Goal: Task Accomplishment & Management: Complete application form

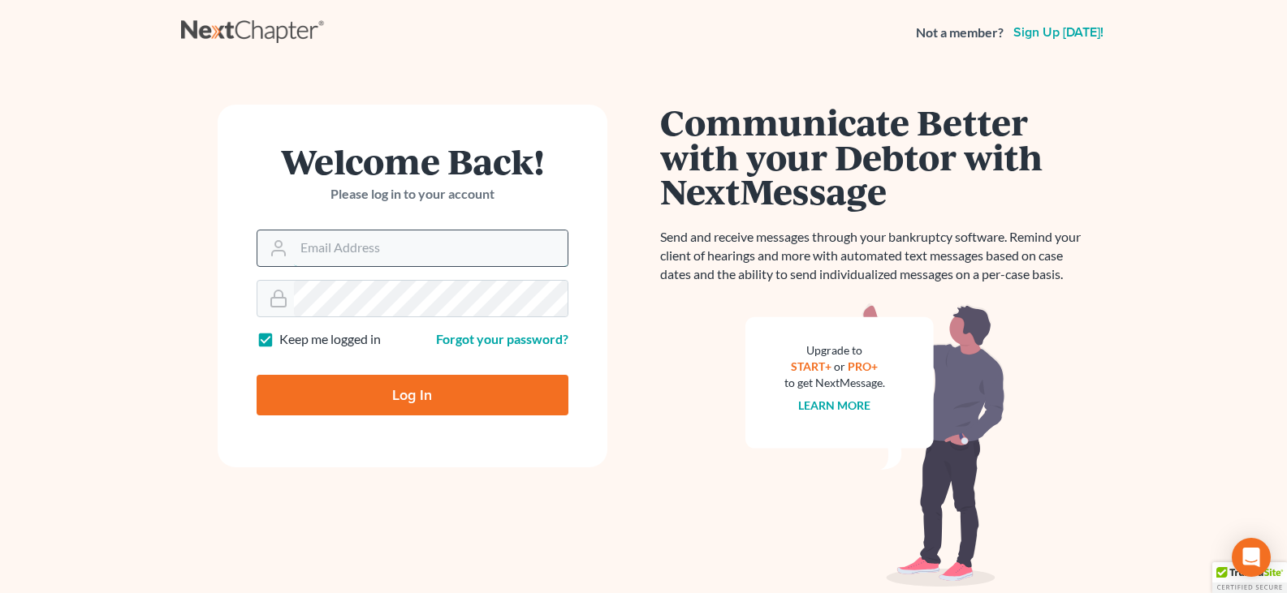
click at [295, 245] on input "Email Address" at bounding box center [431, 249] width 274 height 36
type input "[PERSON_NAME][EMAIL_ADDRESS][DOMAIN_NAME]"
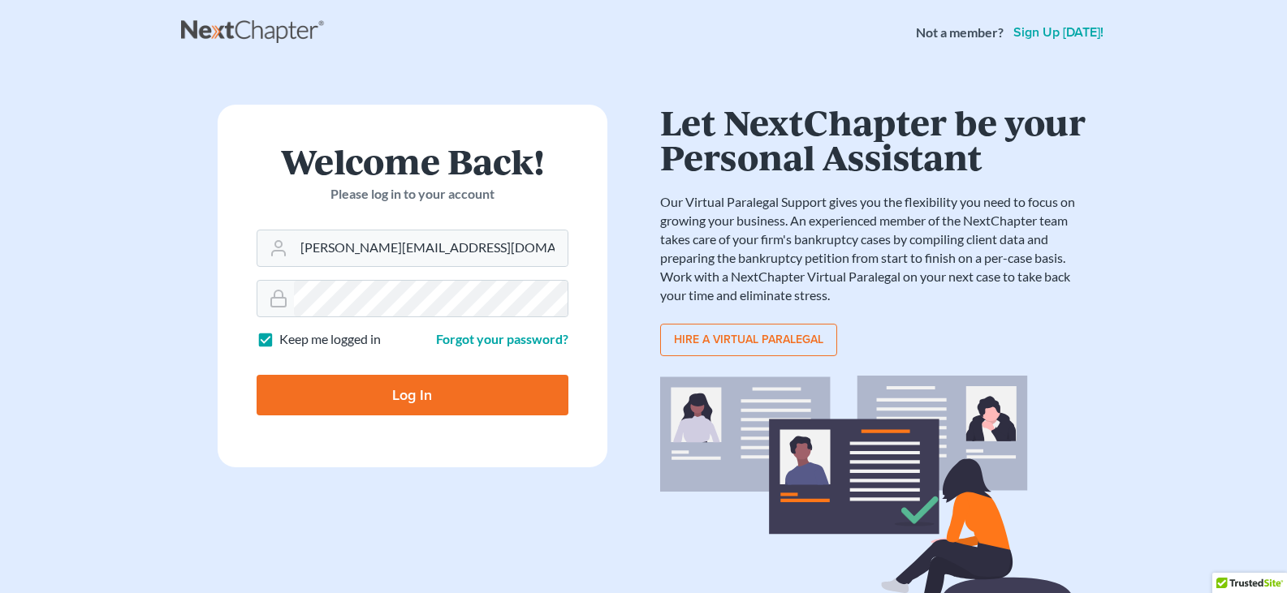
click at [386, 394] on input "Log In" at bounding box center [413, 395] width 312 height 41
type input "Thinking..."
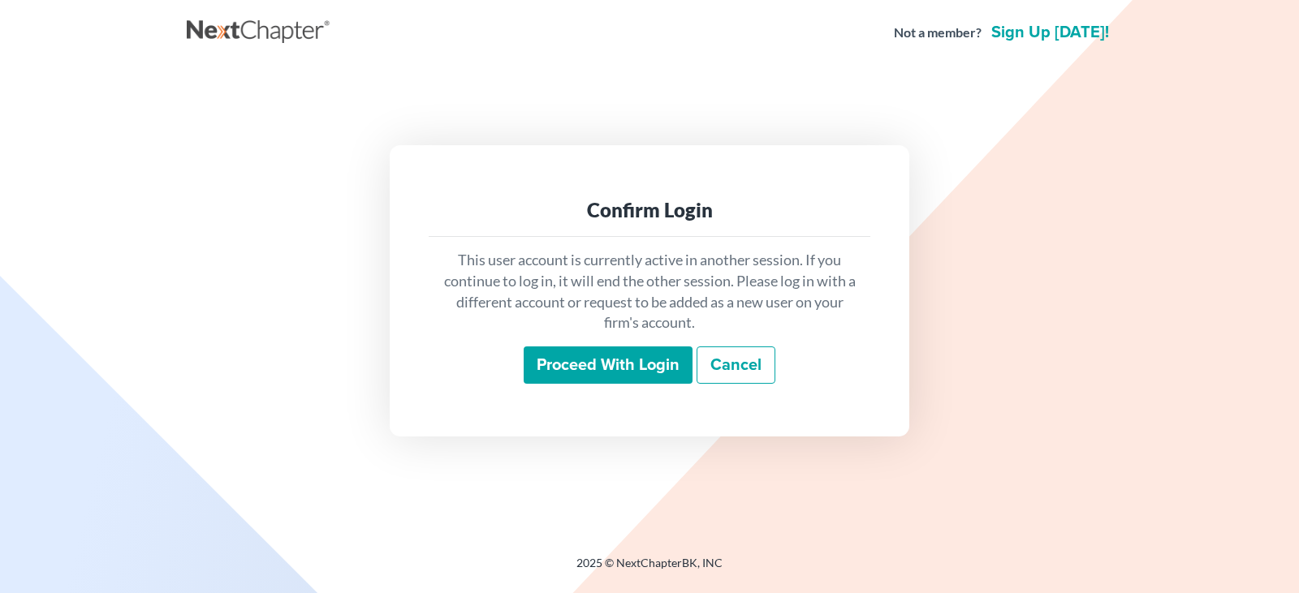
click at [636, 371] on input "Proceed with login" at bounding box center [608, 365] width 169 height 37
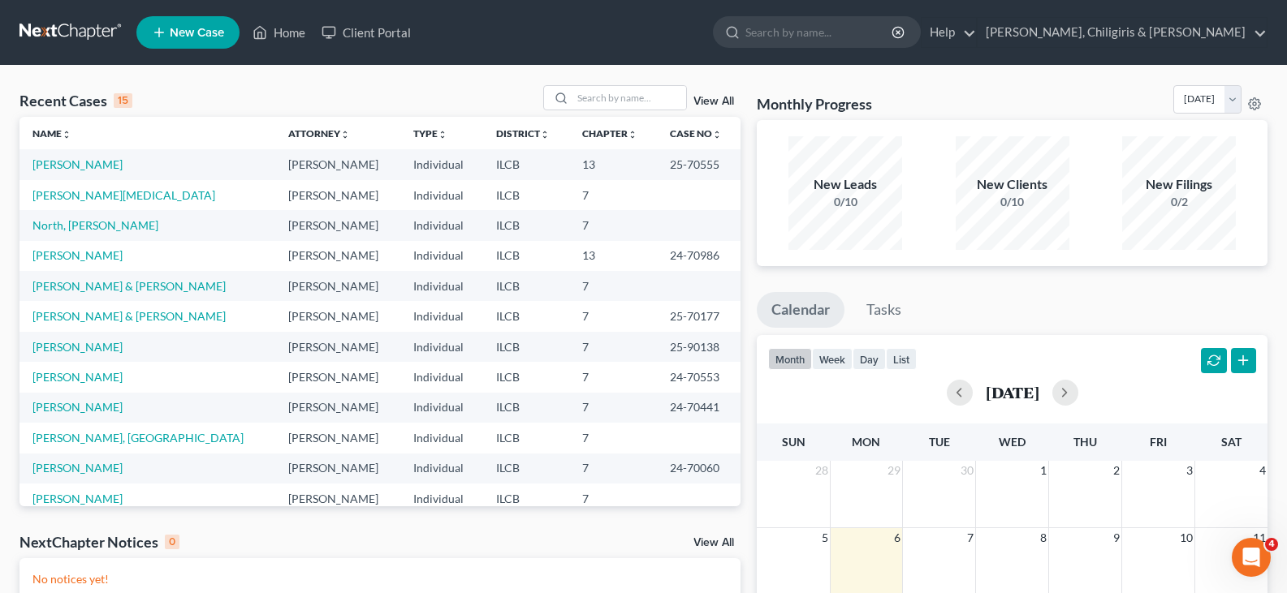
click at [182, 27] on span "New Case" at bounding box center [197, 33] width 54 height 12
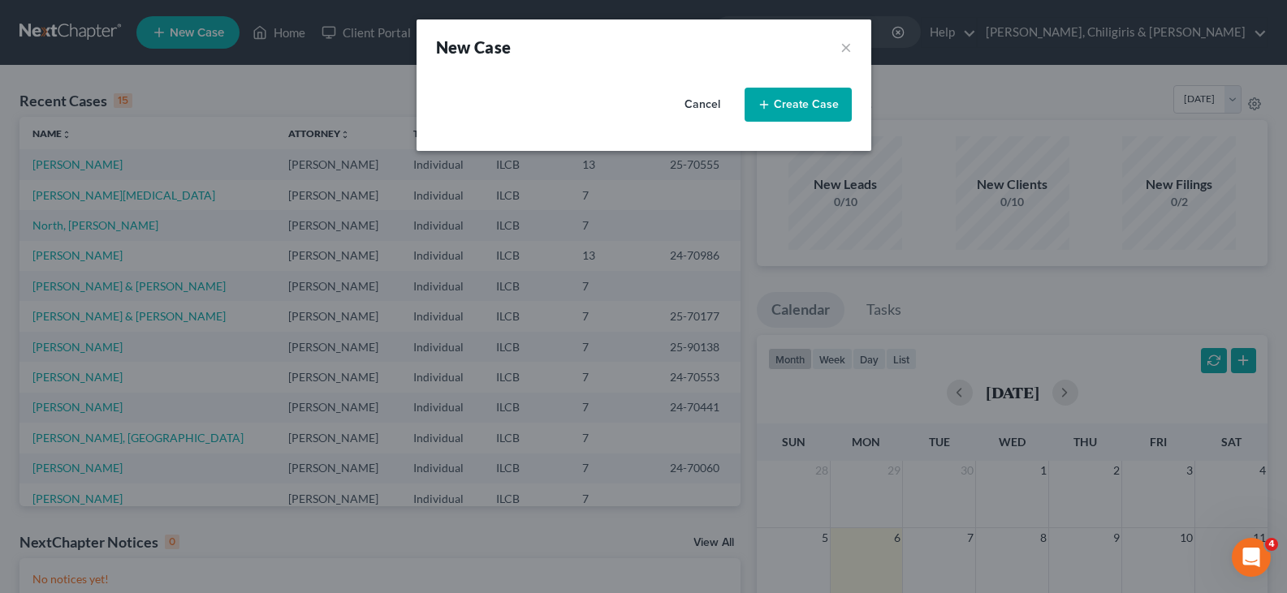
select select "24"
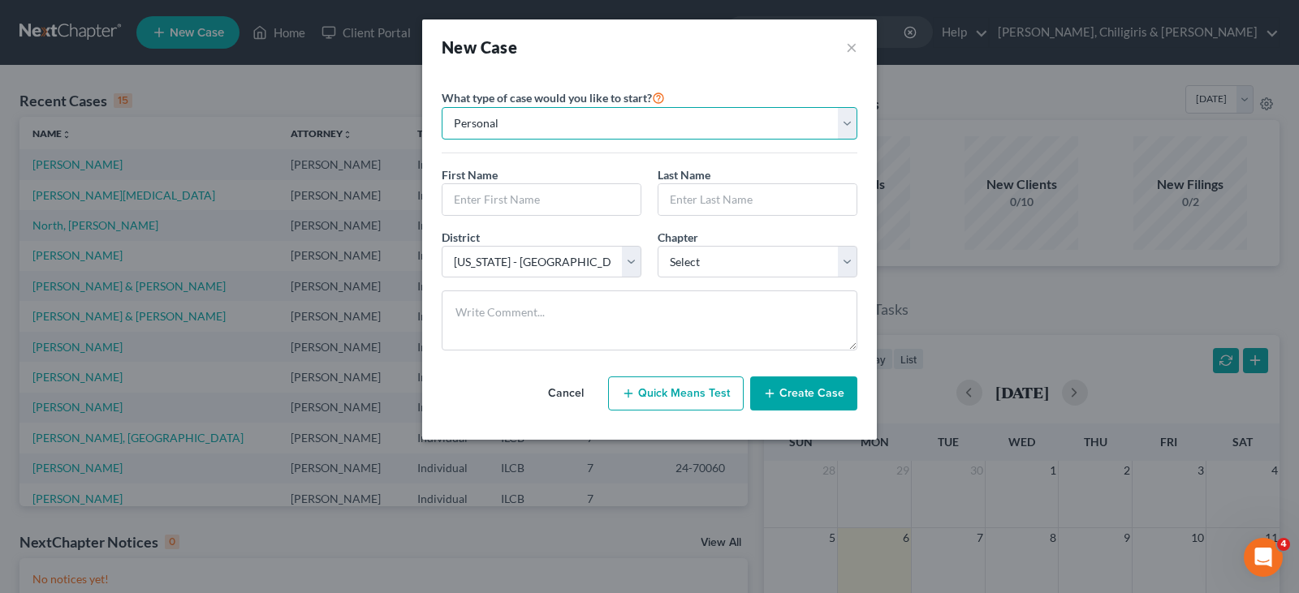
click at [843, 125] on select "Personal Business" at bounding box center [650, 123] width 416 height 32
click at [442, 107] on select "Personal Business" at bounding box center [650, 123] width 416 height 32
click at [532, 190] on input "text" at bounding box center [541, 199] width 198 height 31
type input "Mark"
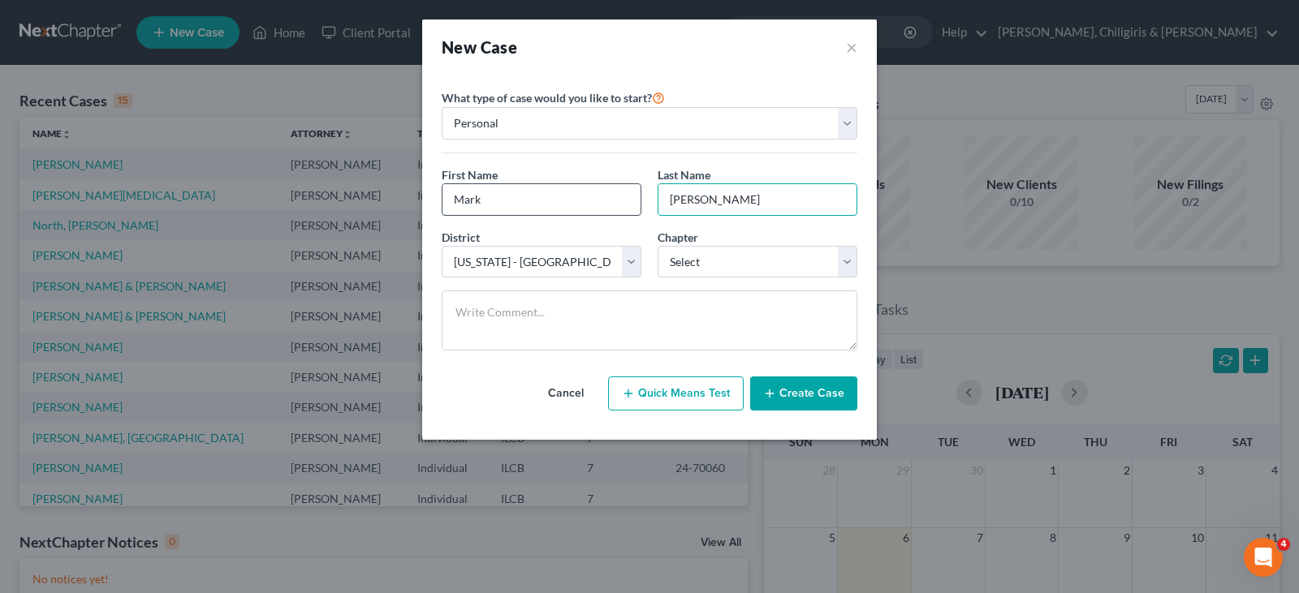
type input "Johnson"
click at [850, 260] on select "Select 7 11 12 13" at bounding box center [757, 262] width 200 height 32
select select "0"
click at [657, 246] on select "Select 7 11 12 13" at bounding box center [757, 262] width 200 height 32
click at [786, 392] on button "Create Case" at bounding box center [803, 394] width 107 height 34
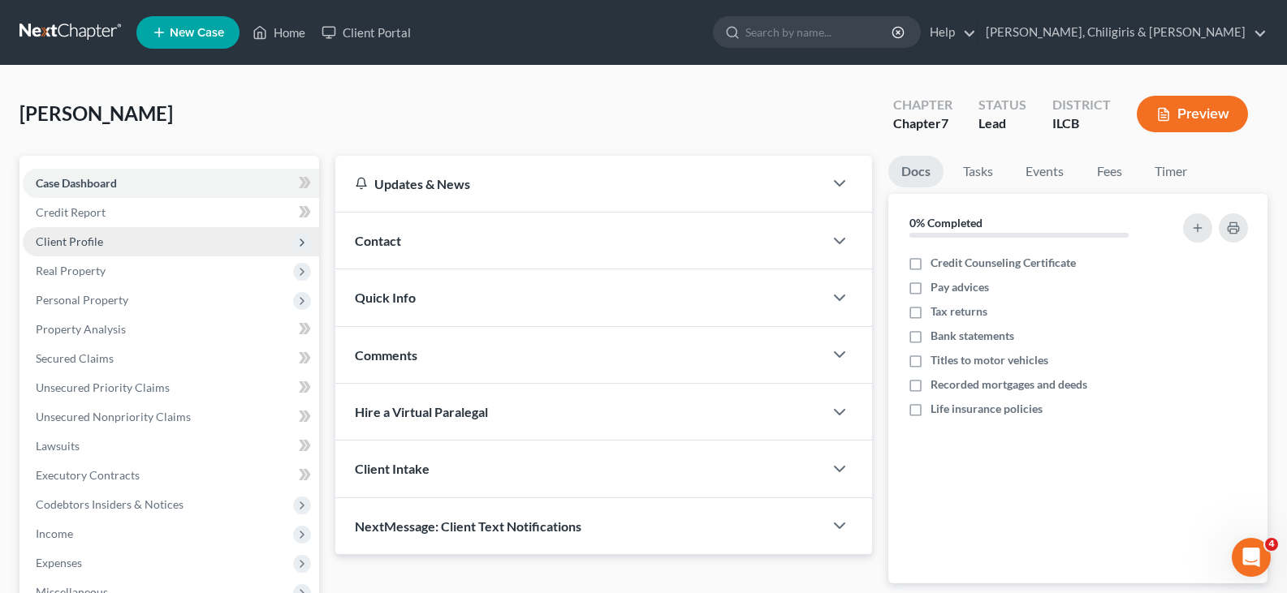
click at [74, 244] on span "Client Profile" at bounding box center [69, 242] width 67 height 14
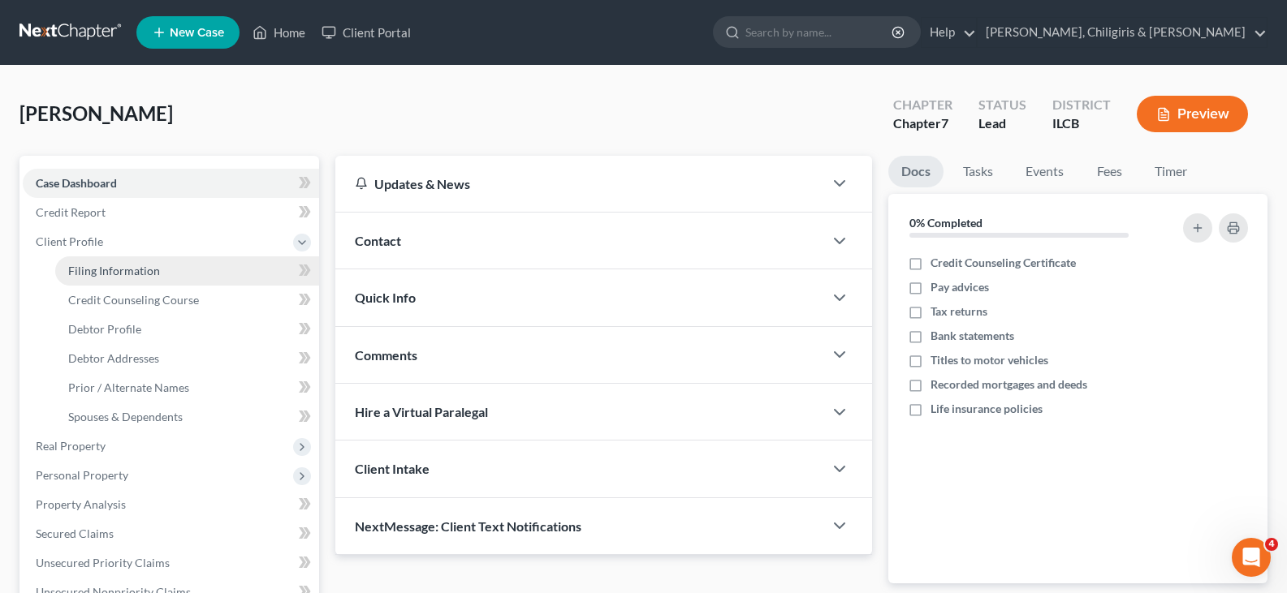
click at [132, 273] on span "Filing Information" at bounding box center [114, 271] width 92 height 14
select select "1"
select select "0"
select select "24"
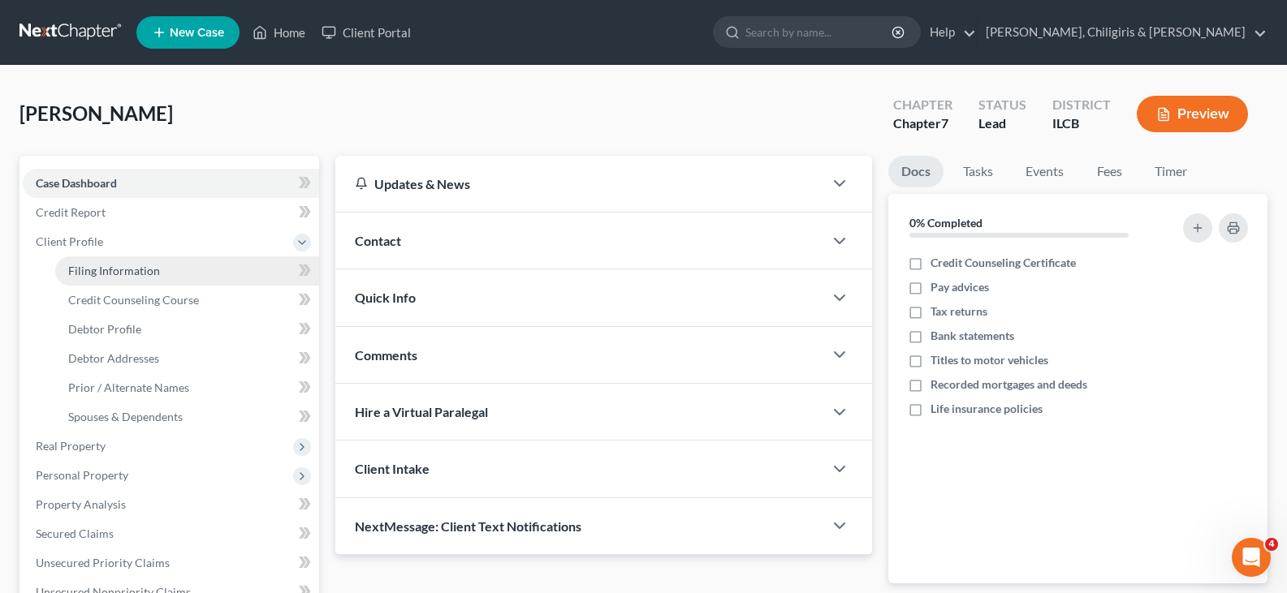
select select "14"
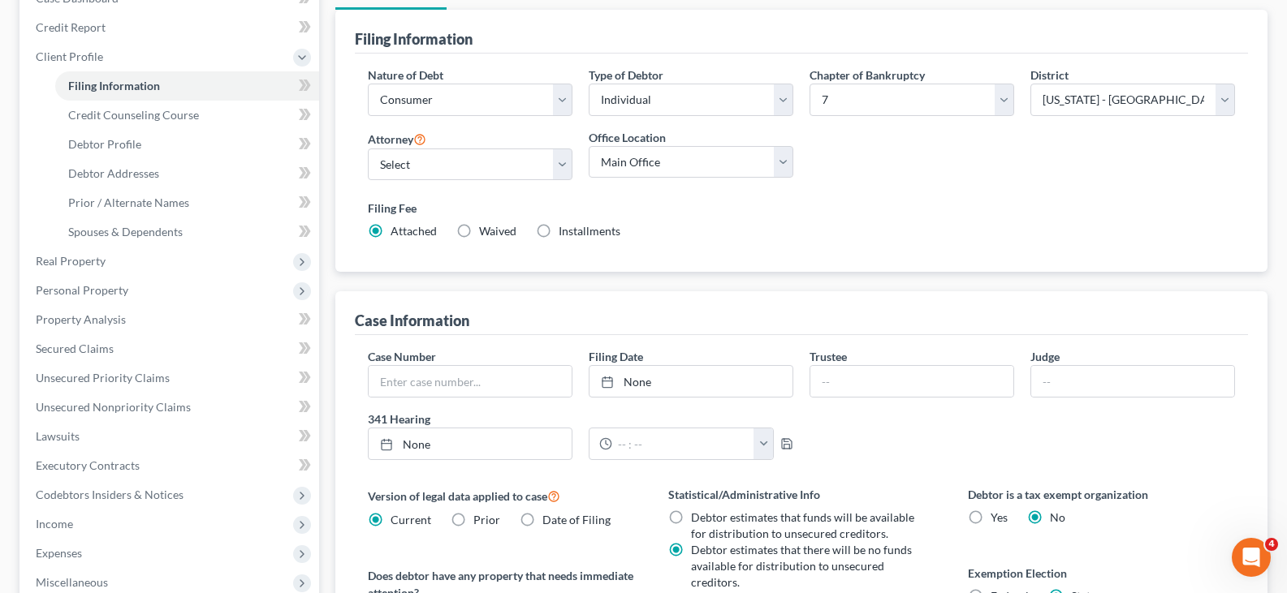
scroll to position [122, 0]
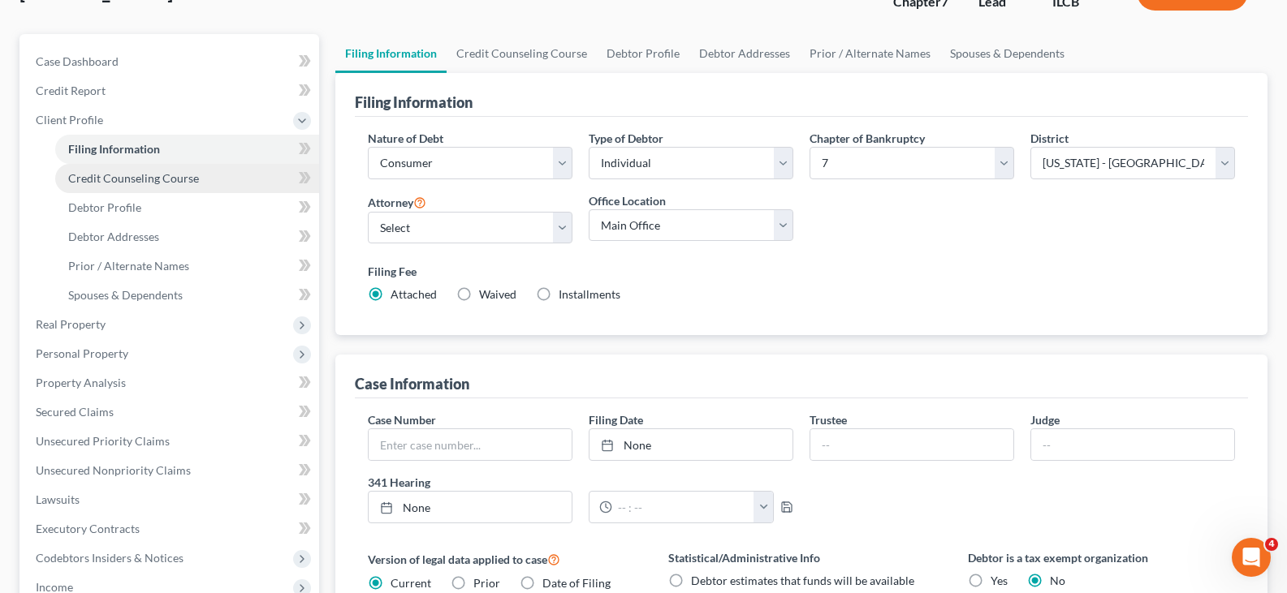
click at [137, 182] on span "Credit Counseling Course" at bounding box center [133, 178] width 131 height 14
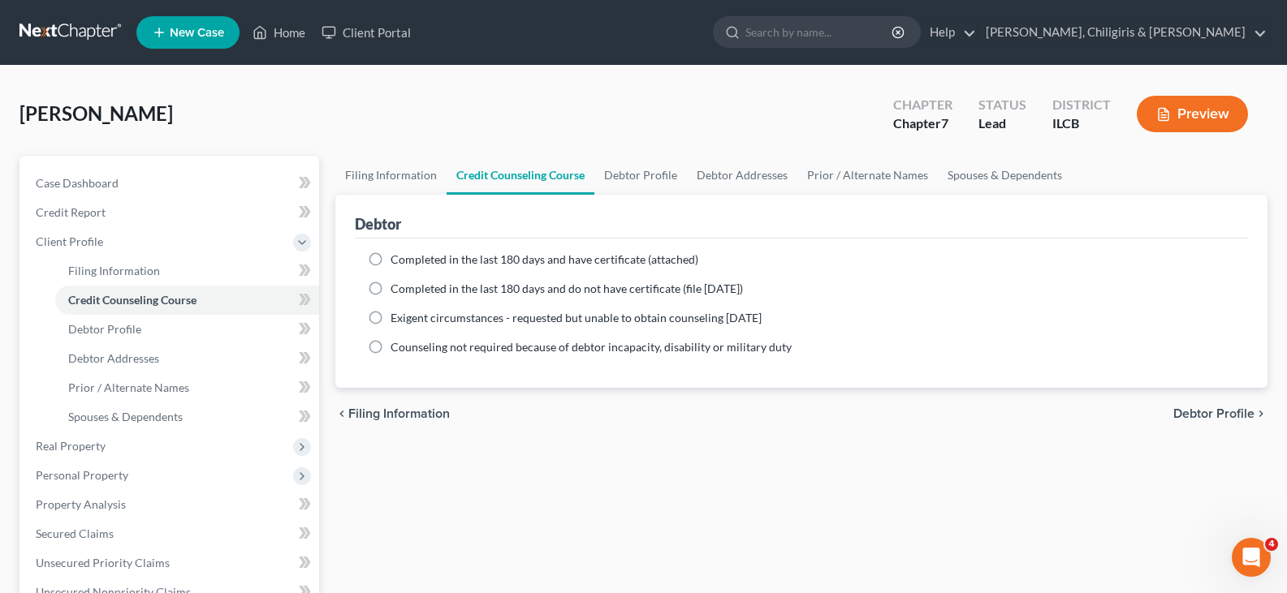
click at [390, 261] on label "Completed in the last 180 days and have certificate (attached)" at bounding box center [544, 260] width 308 height 16
click at [397, 261] on input "Completed in the last 180 days and have certificate (attached)" at bounding box center [402, 257] width 11 height 11
radio input "true"
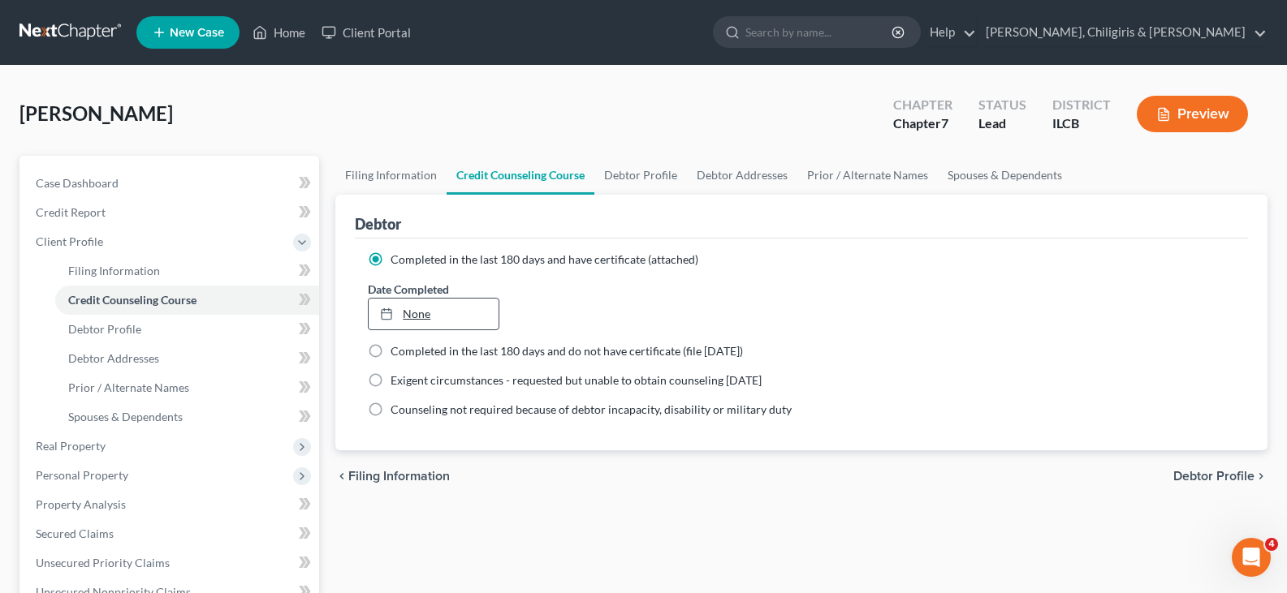
click at [403, 313] on link "None" at bounding box center [433, 314] width 129 height 31
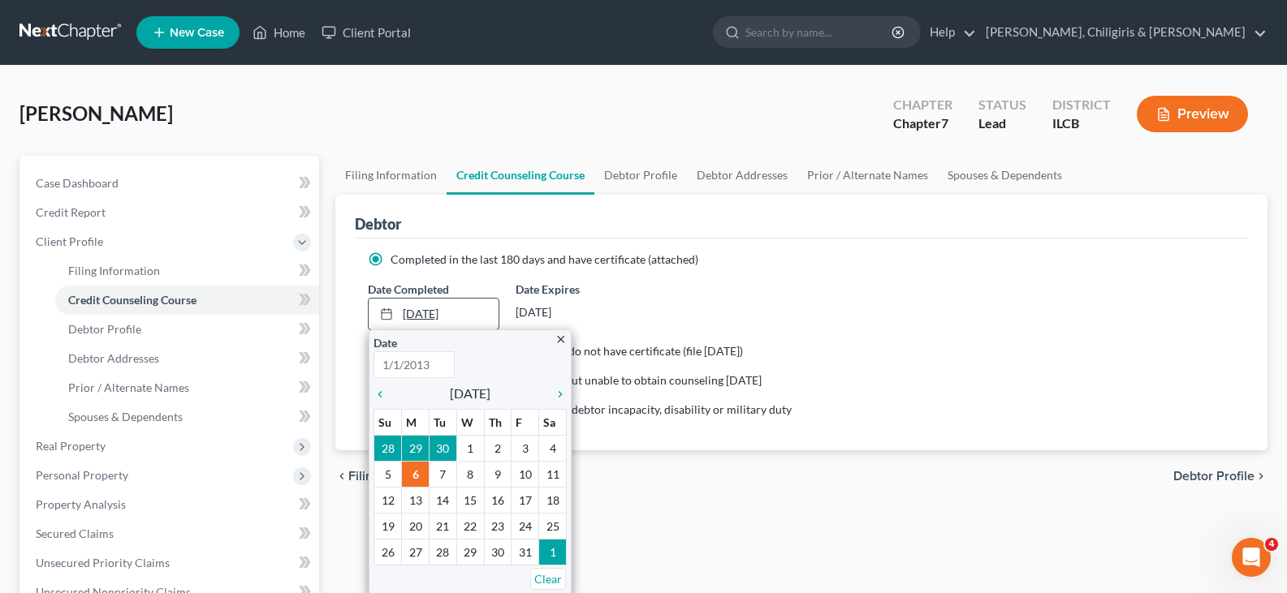
type input "10/6/2025"
click at [380, 394] on icon "chevron_left" at bounding box center [383, 394] width 21 height 13
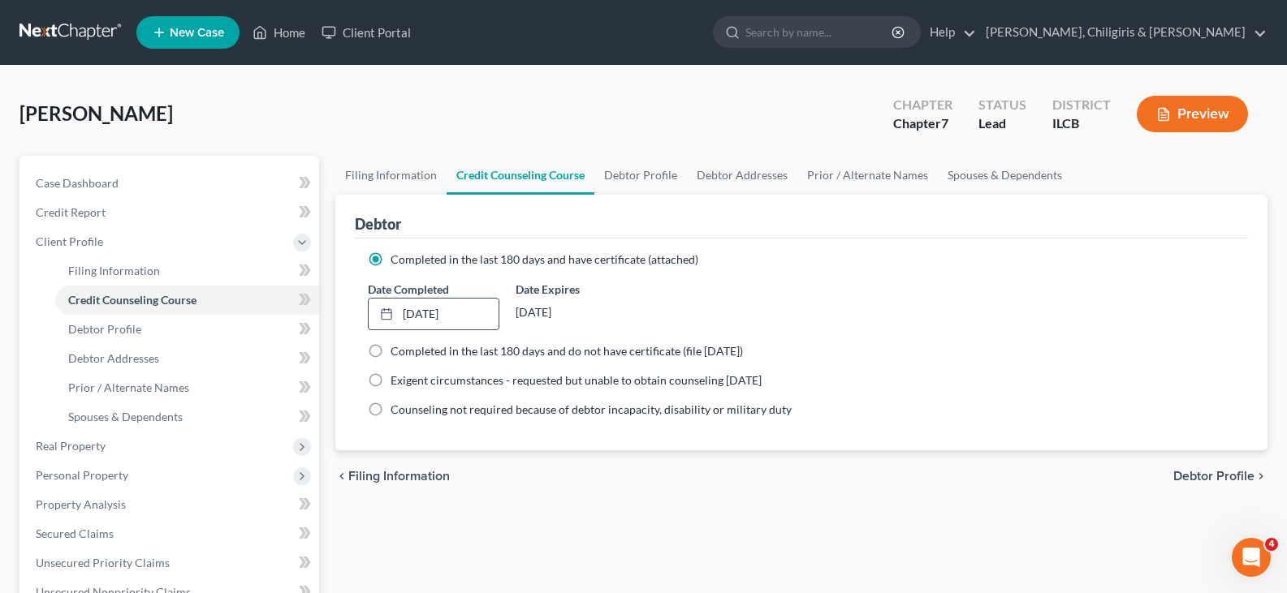
click at [1217, 478] on span "Debtor Profile" at bounding box center [1213, 476] width 81 height 13
select select "0"
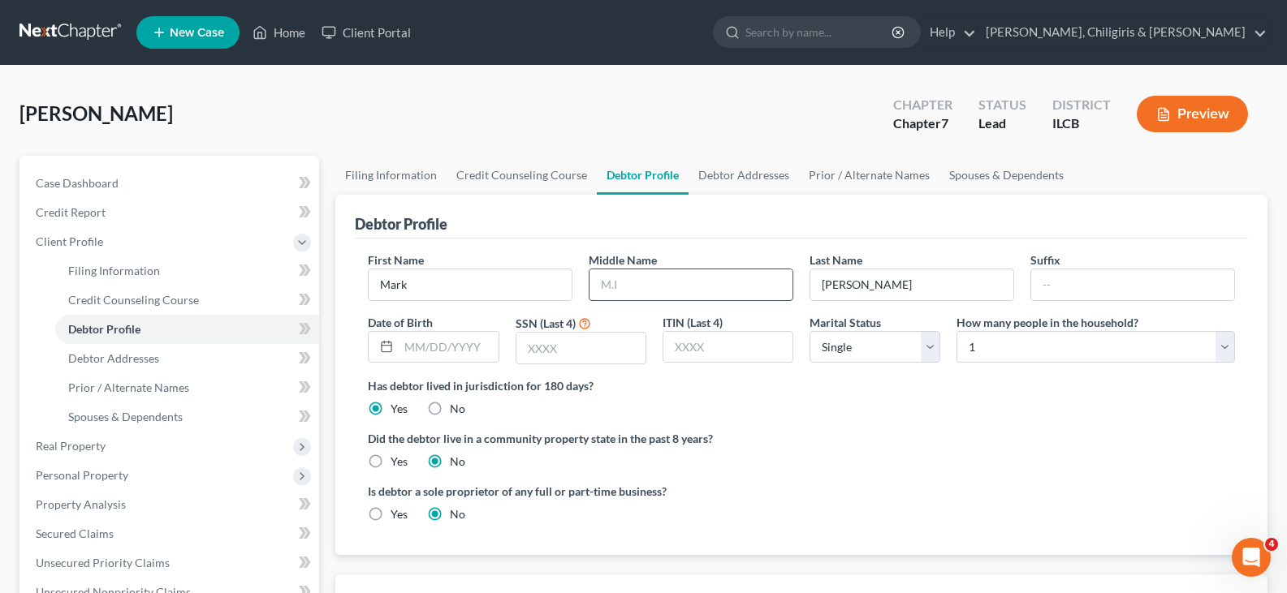
click at [620, 285] on input "text" at bounding box center [690, 284] width 203 height 31
type input "A."
click at [464, 343] on input "text" at bounding box center [448, 347] width 99 height 31
type input "5/24/1977"
type input "2013"
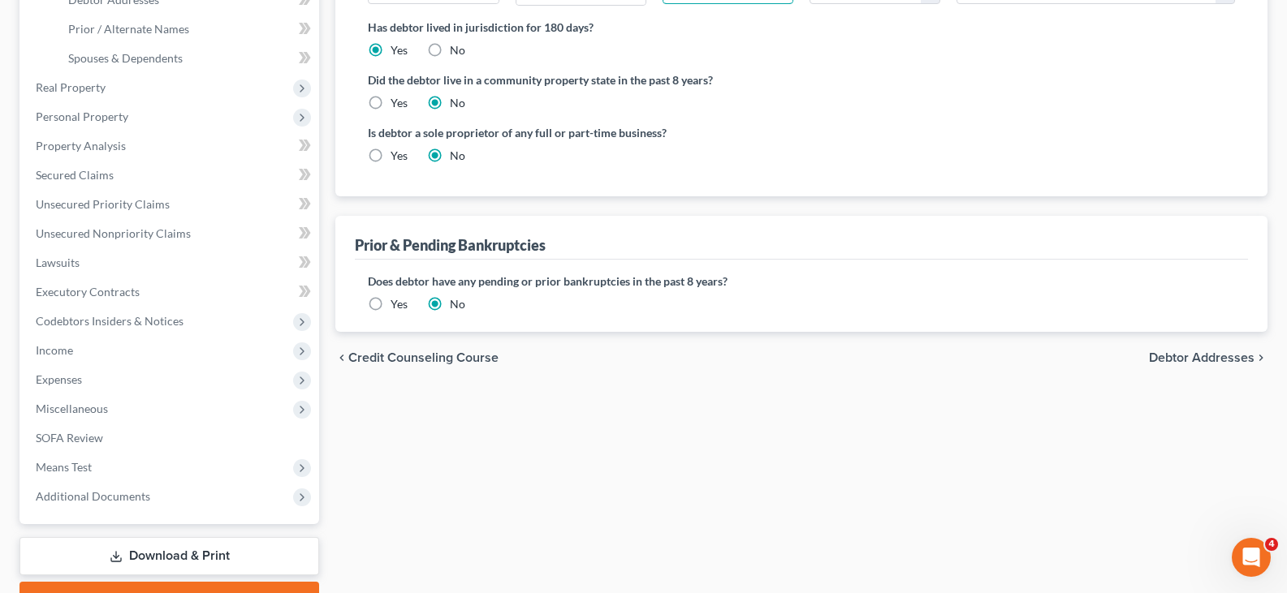
scroll to position [365, 0]
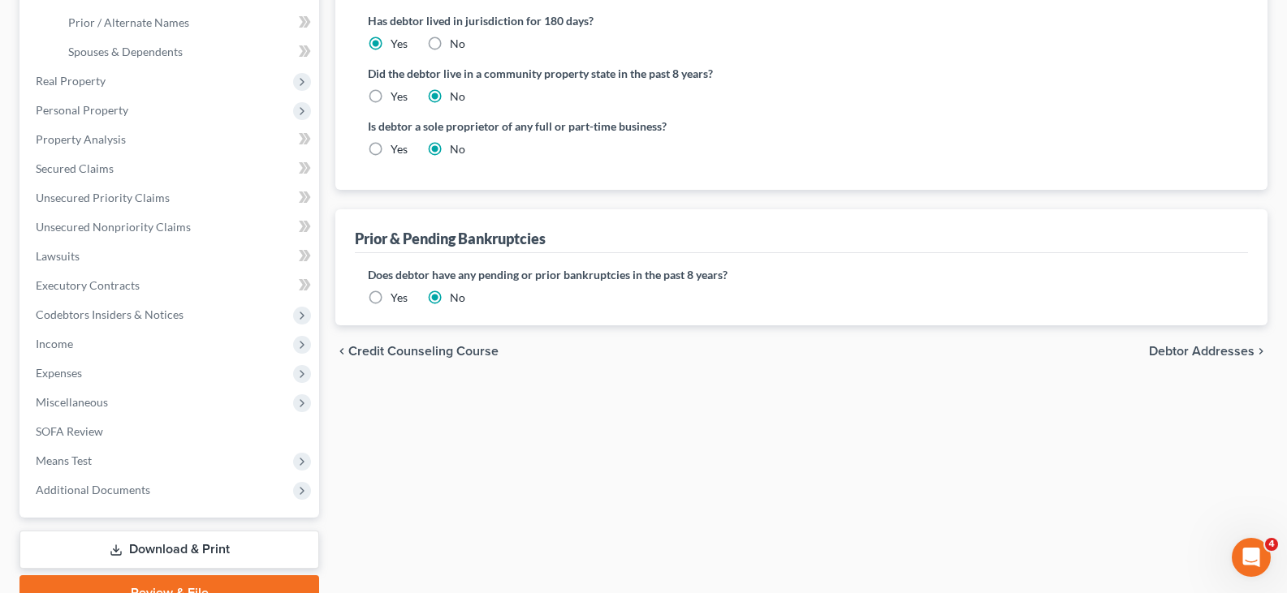
click at [1201, 354] on span "Debtor Addresses" at bounding box center [1202, 351] width 106 height 13
select select "0"
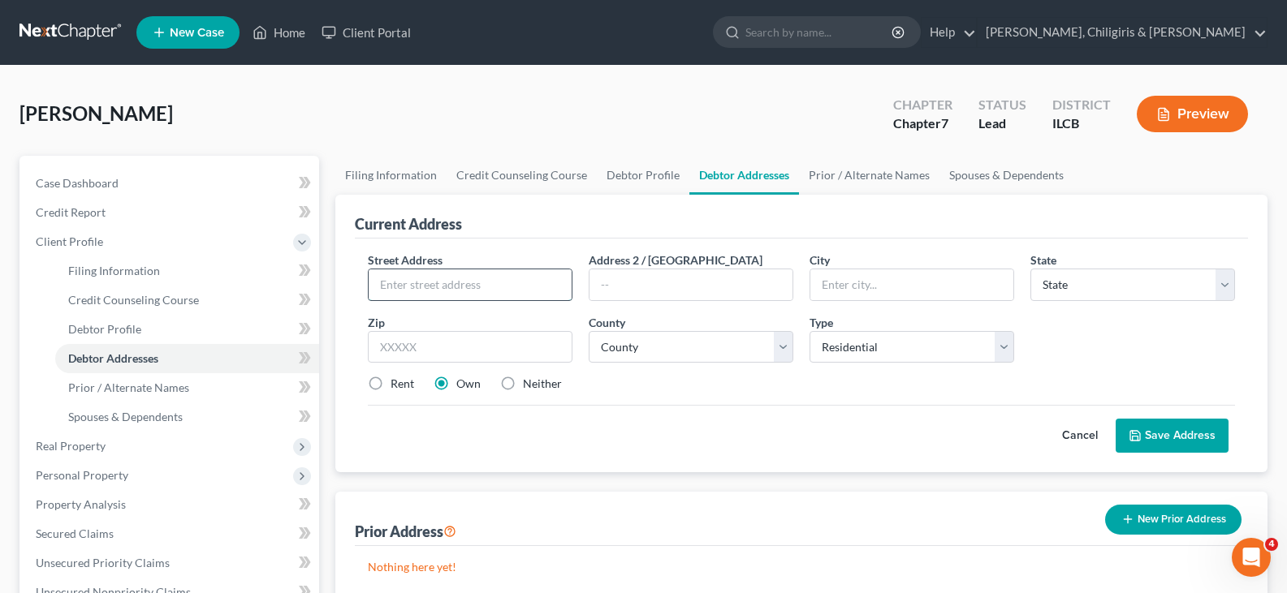
click at [421, 291] on input "text" at bounding box center [470, 284] width 203 height 31
type input "2241 West Packard St."
type input "Decatur"
select select "14"
type input "62522"
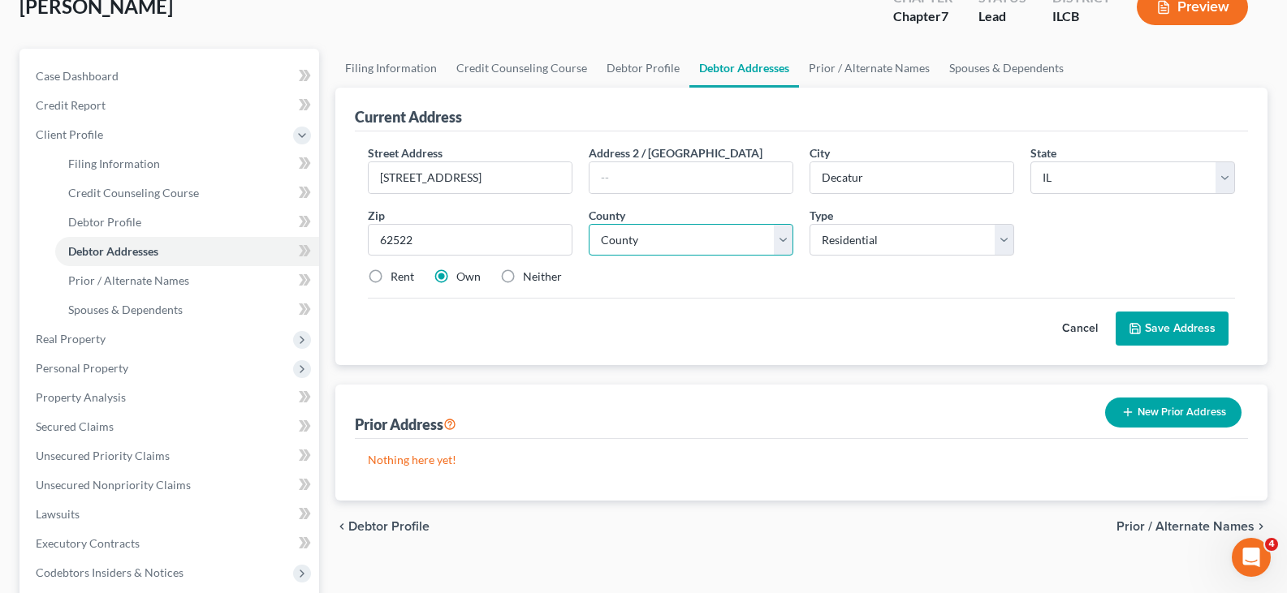
scroll to position [142, 0]
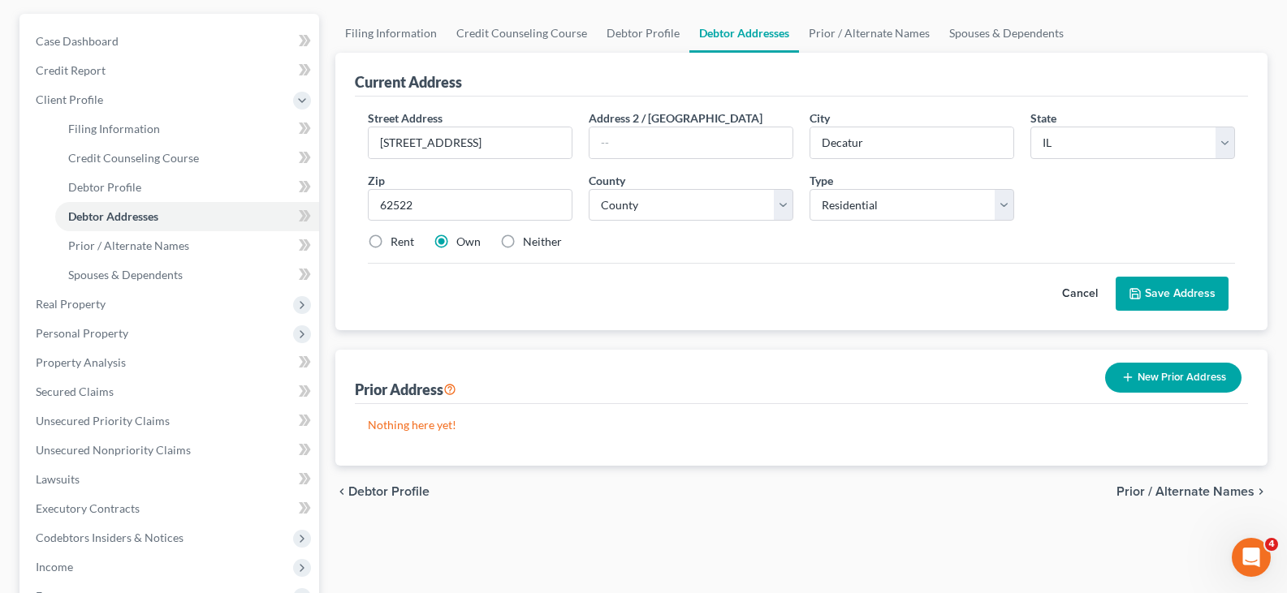
click at [1184, 381] on button "New Prior Address" at bounding box center [1173, 378] width 136 height 30
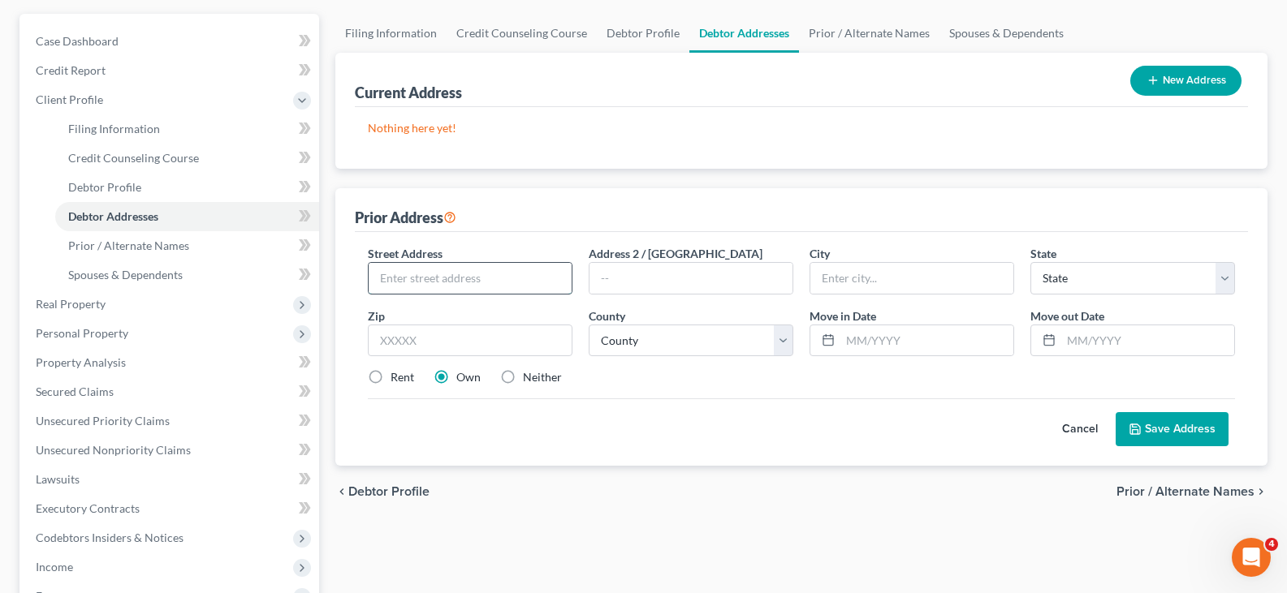
click at [472, 282] on input "text" at bounding box center [470, 278] width 203 height 31
click at [433, 282] on input "10286 Falden Gatoloop" at bounding box center [470, 278] width 203 height 31
type input "10286 Falcen Gate Loop"
type input "#3"
type input "Riverview"
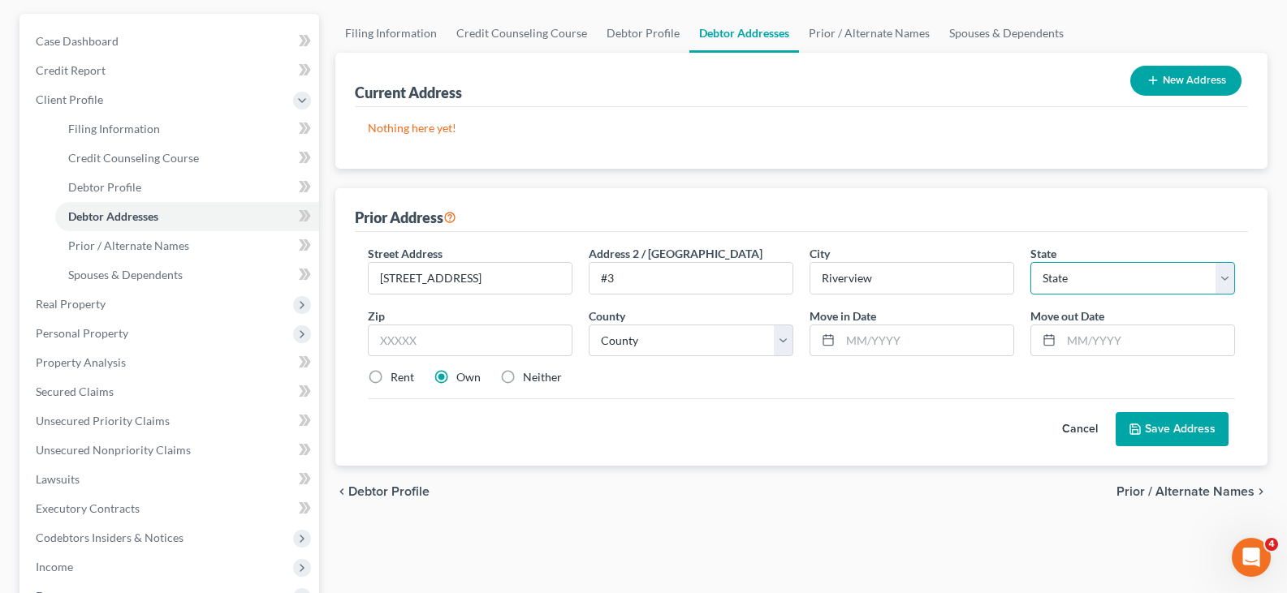
select select "9"
type input "33569"
click at [785, 342] on select "County Alachua County Baker County Bay County Bradford County Brevard County Br…" at bounding box center [691, 341] width 205 height 32
select select "27"
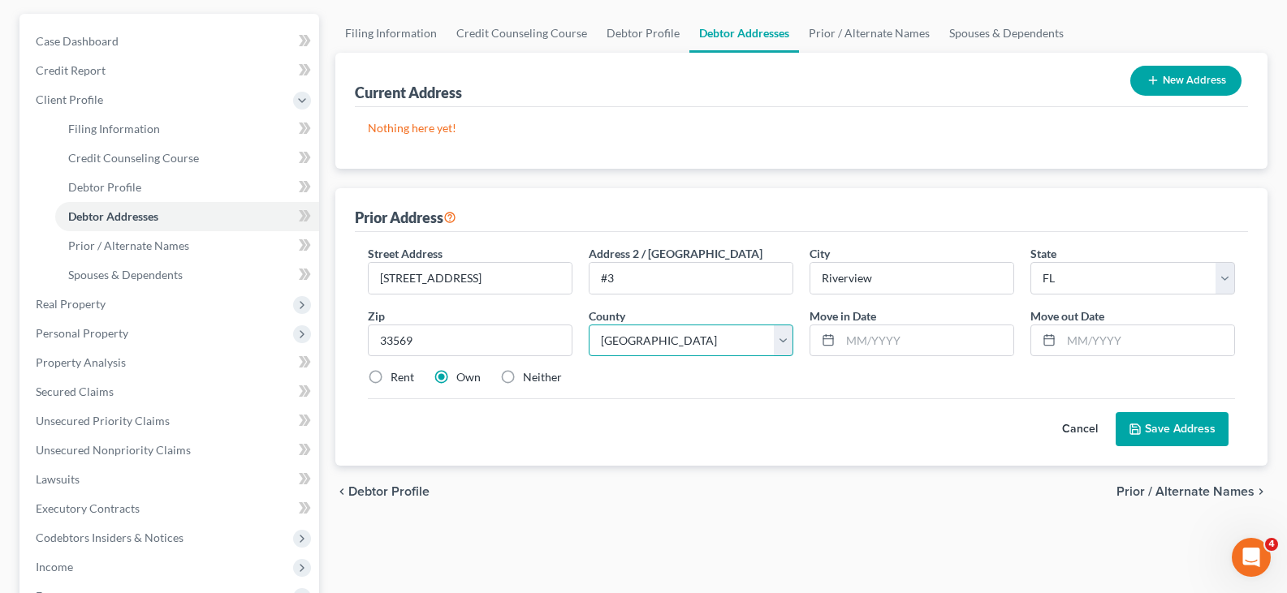
click at [589, 325] on select "County Alachua County Baker County Bay County Bradford County Brevard County Br…" at bounding box center [691, 341] width 205 height 32
click at [849, 335] on input "text" at bounding box center [926, 341] width 173 height 31
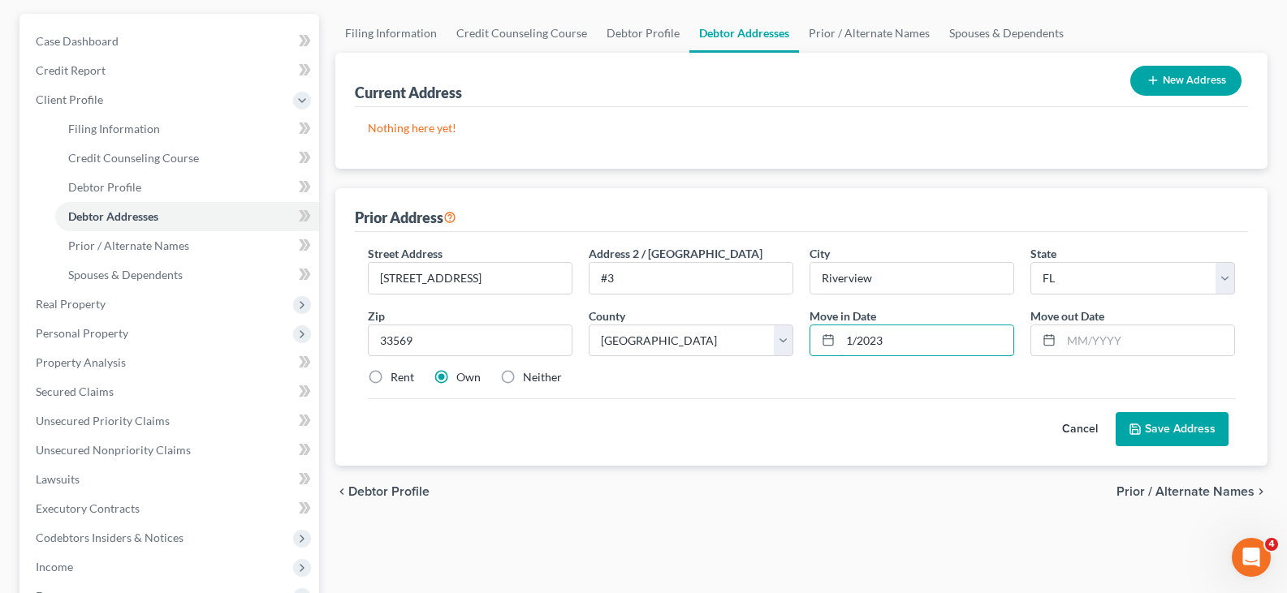
type input "1/2023"
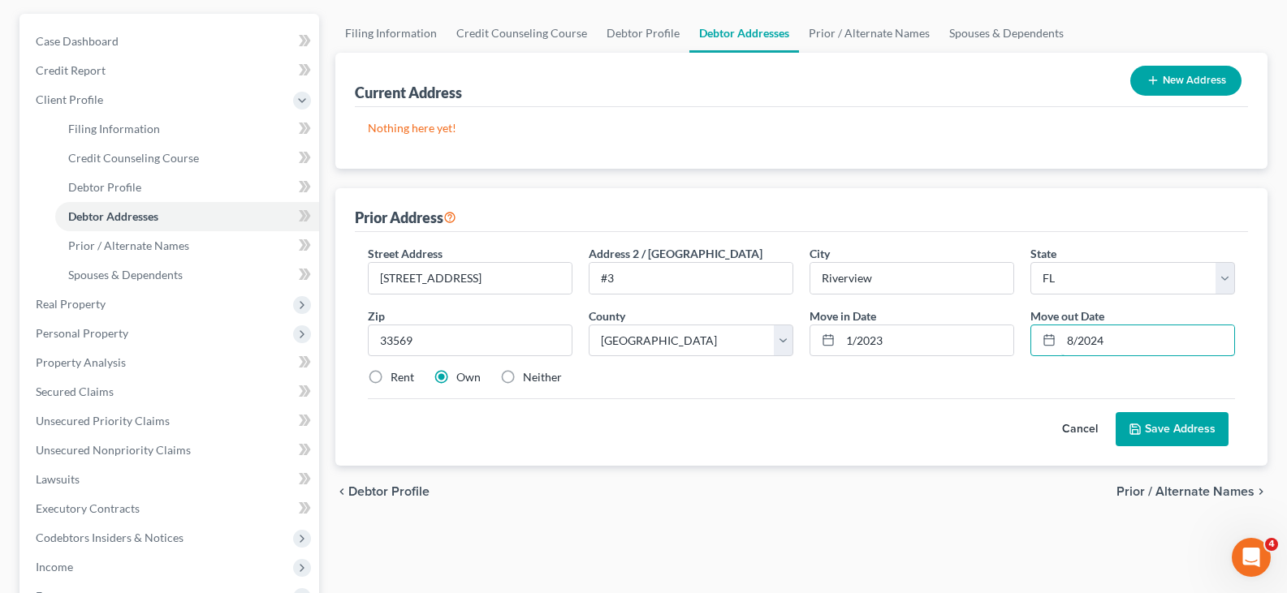
type input "8/2024"
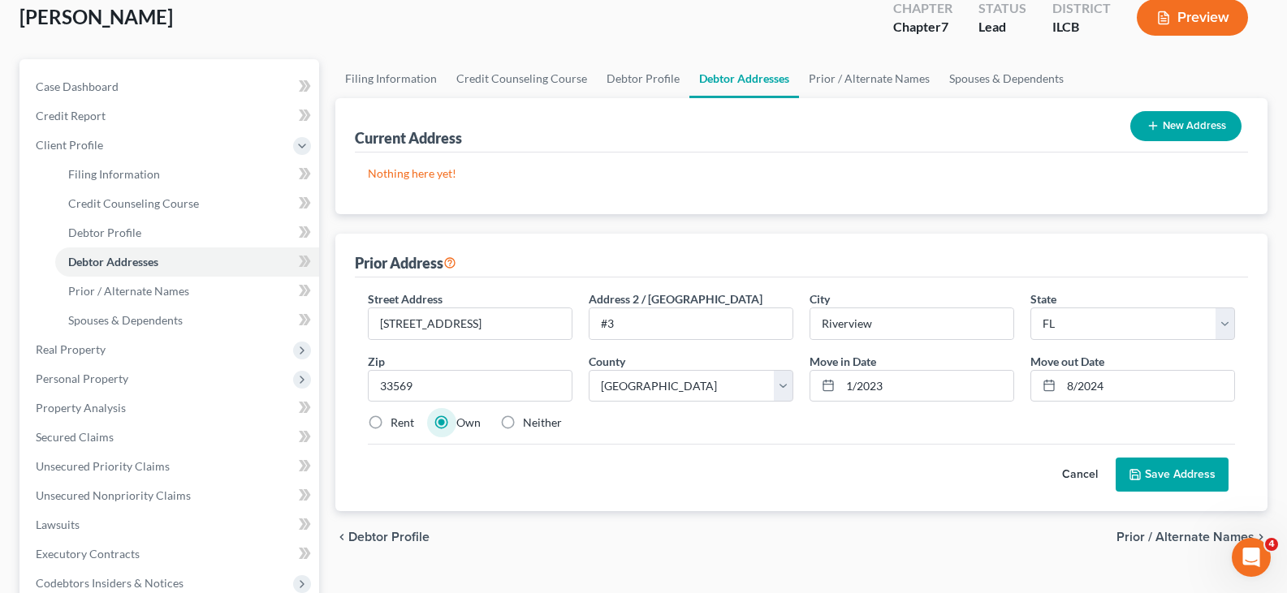
scroll to position [0, 0]
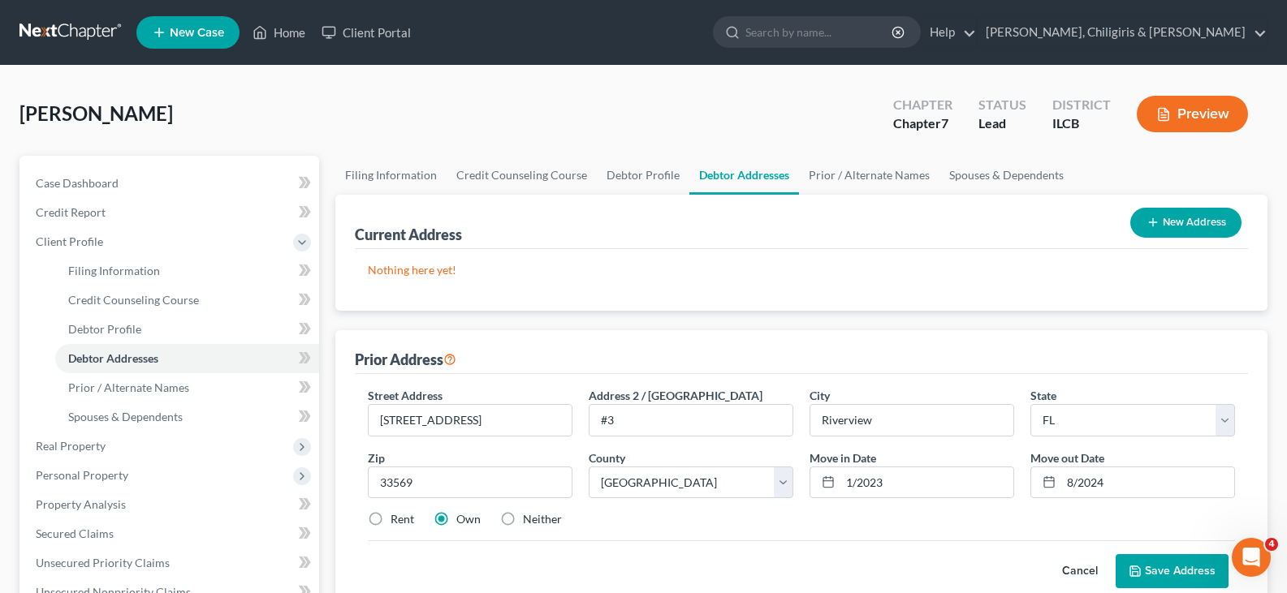
click at [1175, 574] on button "Save Address" at bounding box center [1171, 571] width 113 height 34
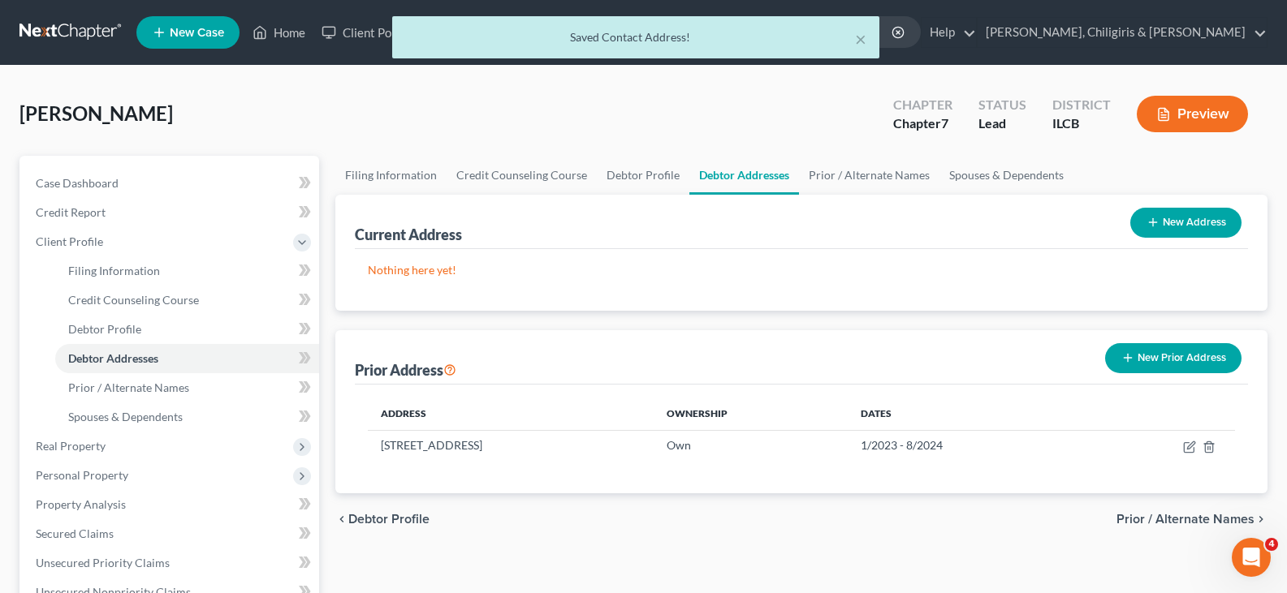
click at [1183, 224] on button "New Address" at bounding box center [1185, 223] width 111 height 30
select select "0"
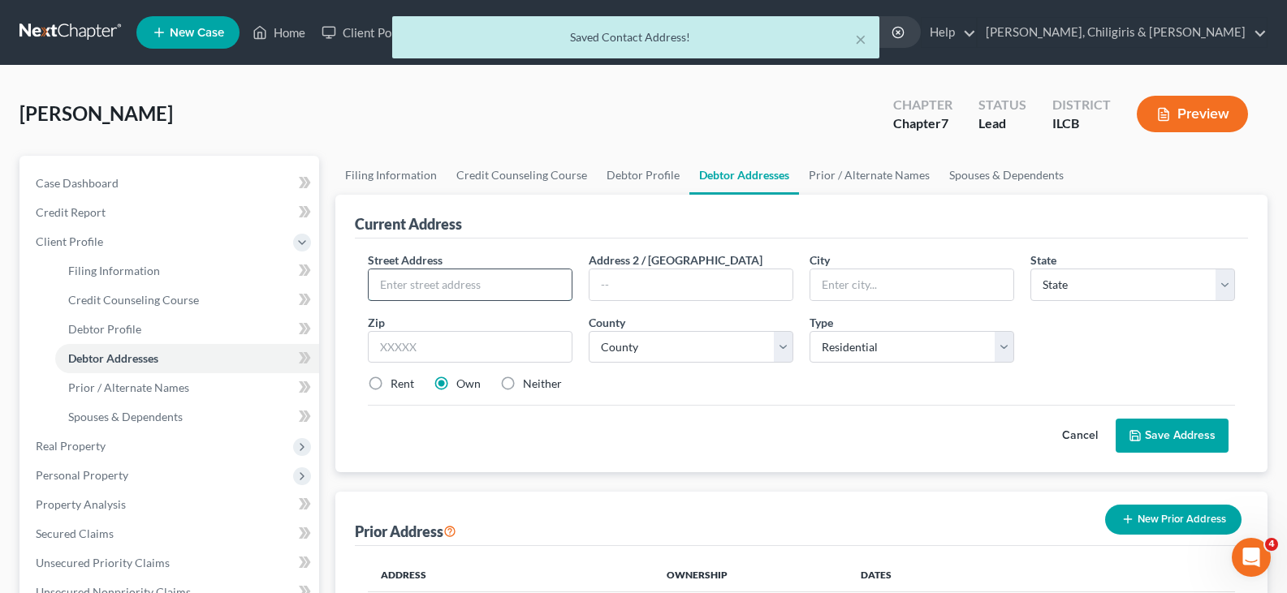
click at [486, 283] on input "text" at bounding box center [470, 284] width 203 height 31
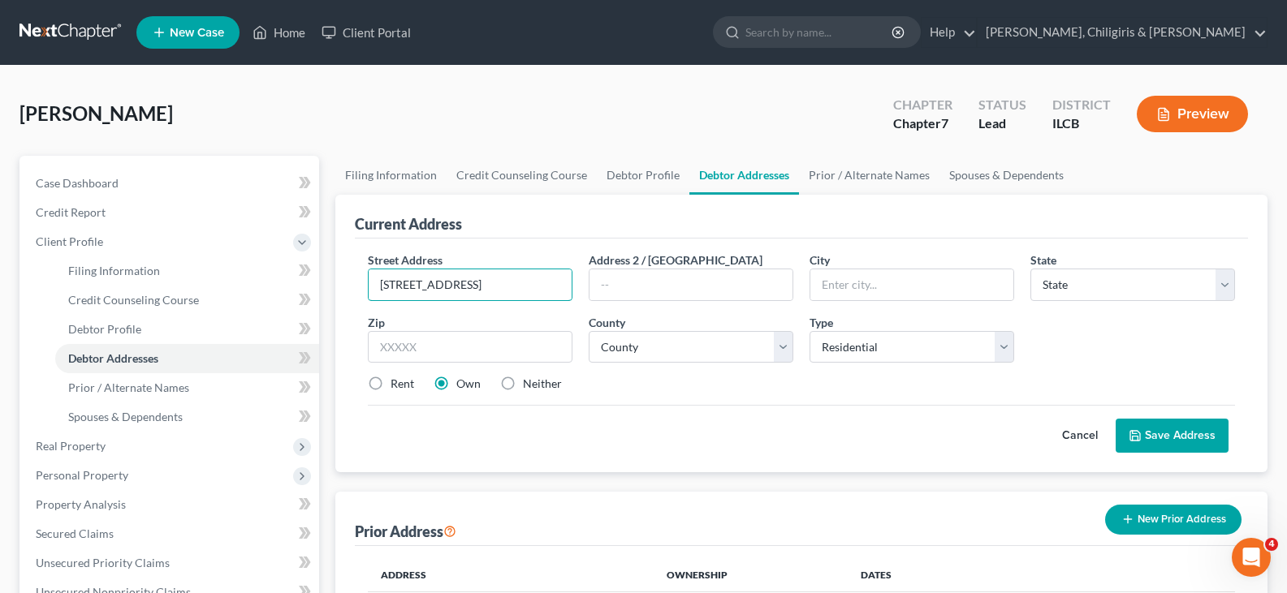
type input "2241 West Packard St."
type input "Decatur"
select select "14"
type input "62522"
select select "54"
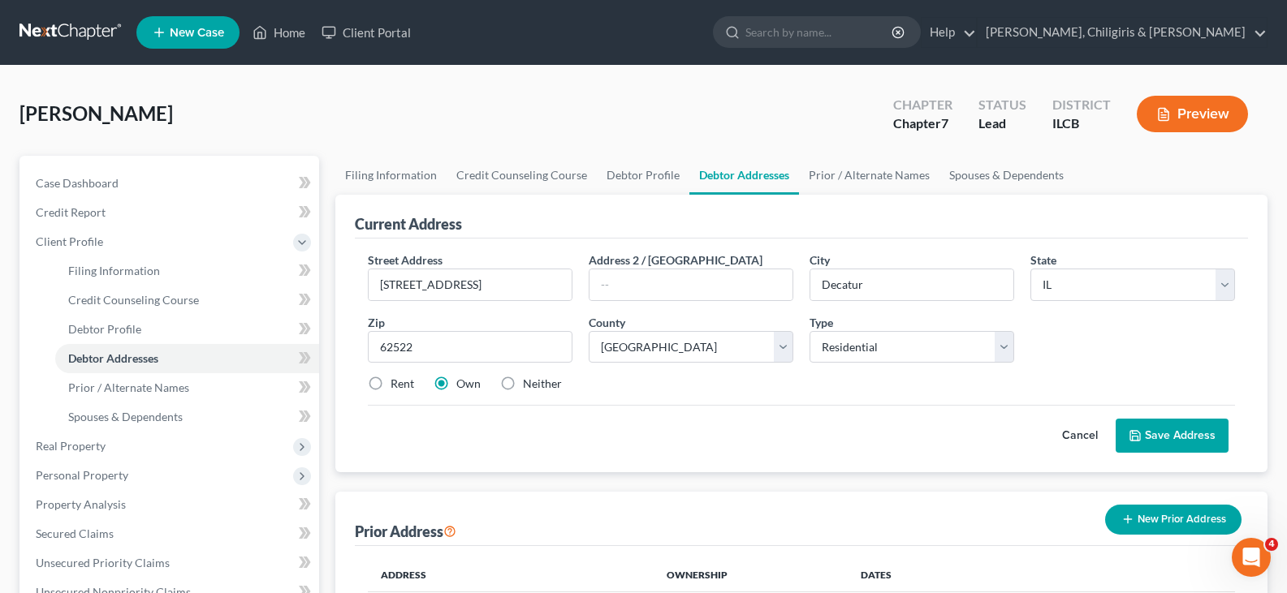
click at [390, 387] on label "Rent" at bounding box center [402, 384] width 24 height 16
click at [397, 386] on input "Rent" at bounding box center [402, 381] width 11 height 11
radio input "true"
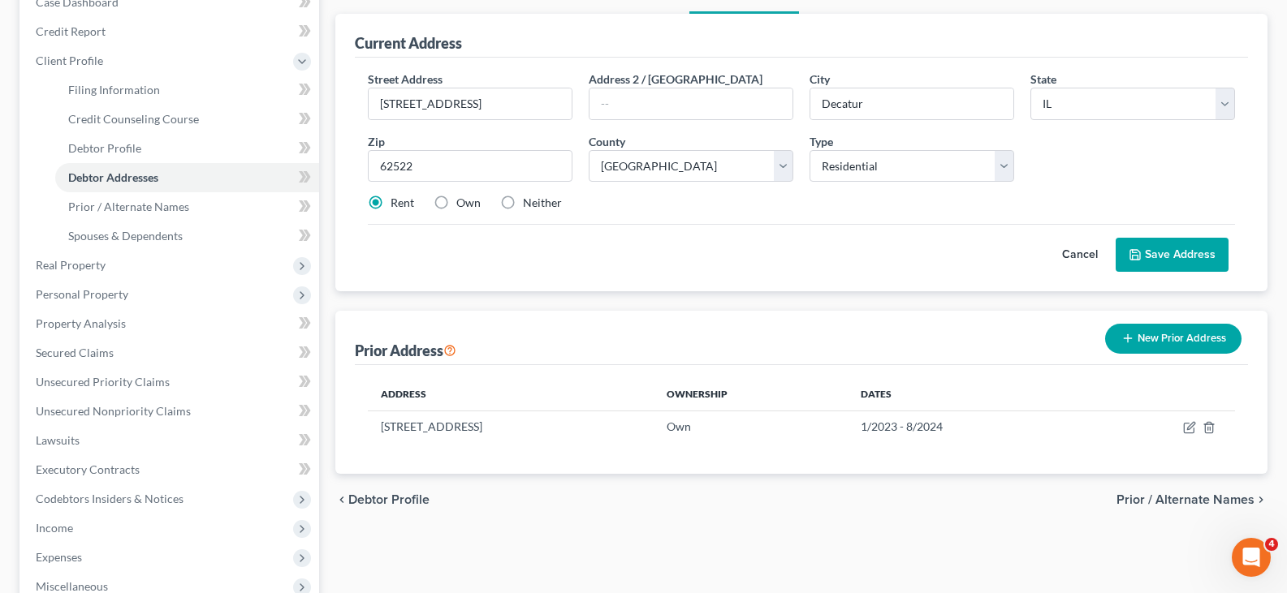
scroll to position [223, 0]
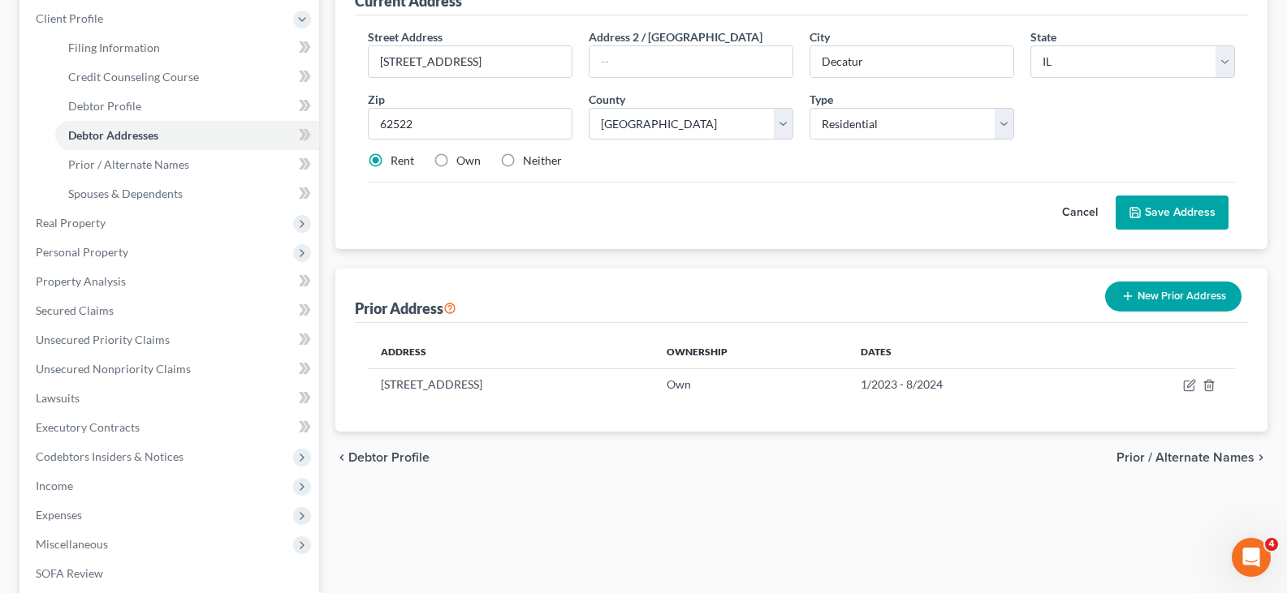
click at [1198, 213] on button "Save Address" at bounding box center [1171, 213] width 113 height 34
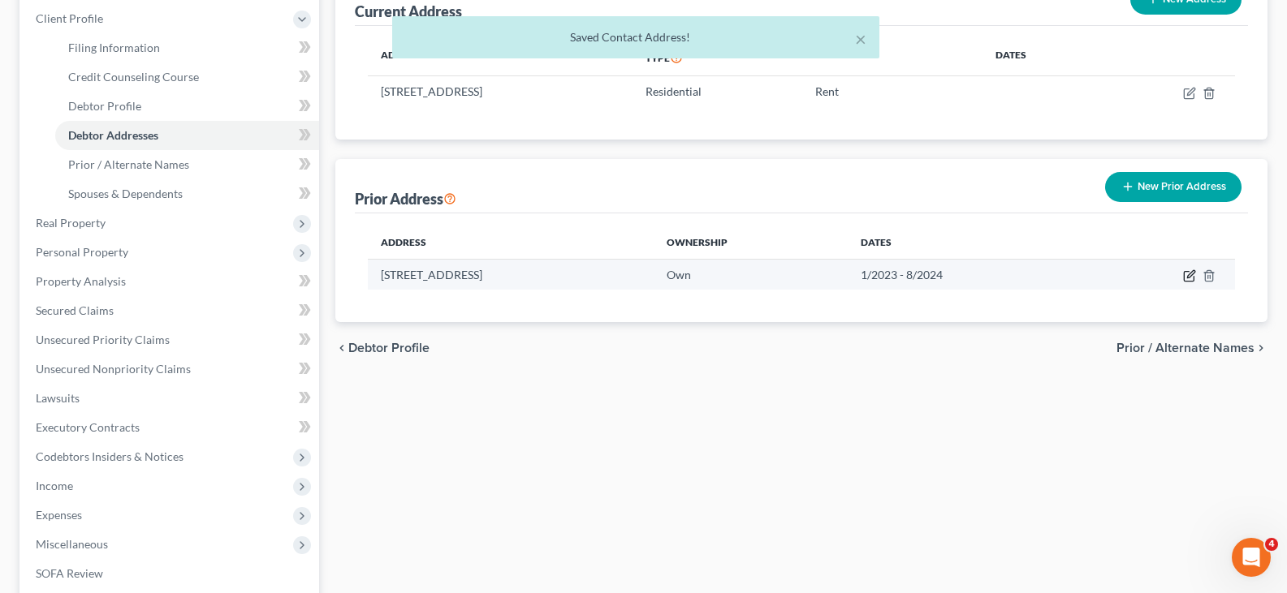
click at [1188, 277] on icon "button" at bounding box center [1190, 273] width 7 height 7
select select "9"
select select "27"
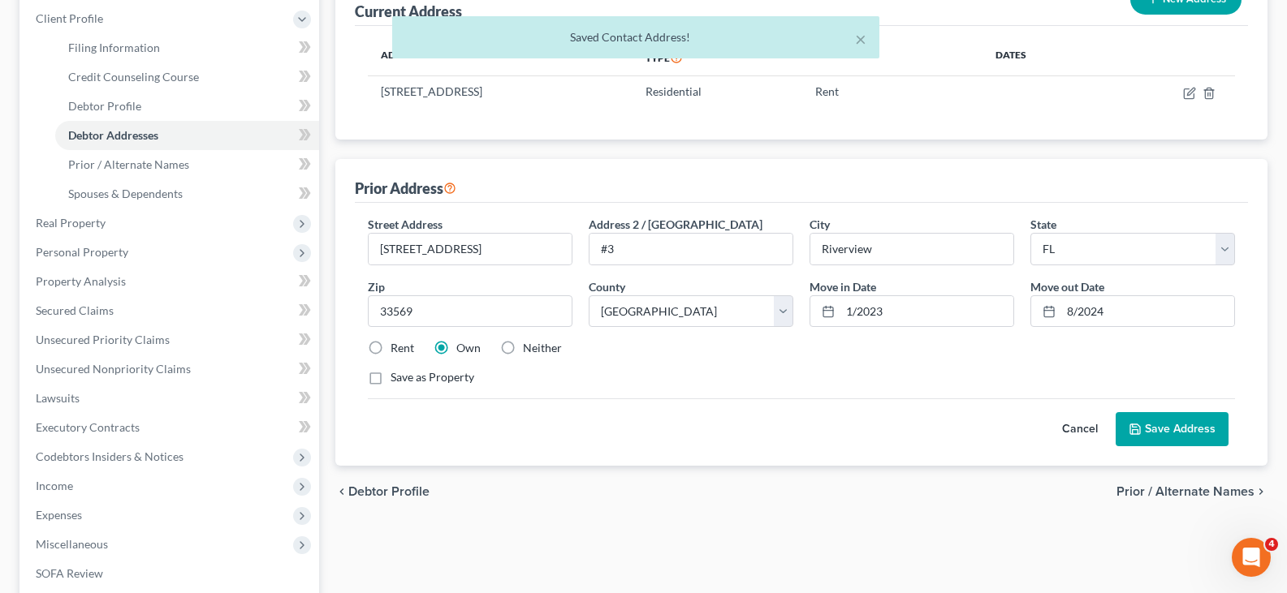
click at [390, 350] on label "Rent" at bounding box center [402, 348] width 24 height 16
click at [397, 350] on input "Rent" at bounding box center [402, 345] width 11 height 11
radio input "true"
click at [1140, 429] on icon at bounding box center [1135, 430] width 10 height 10
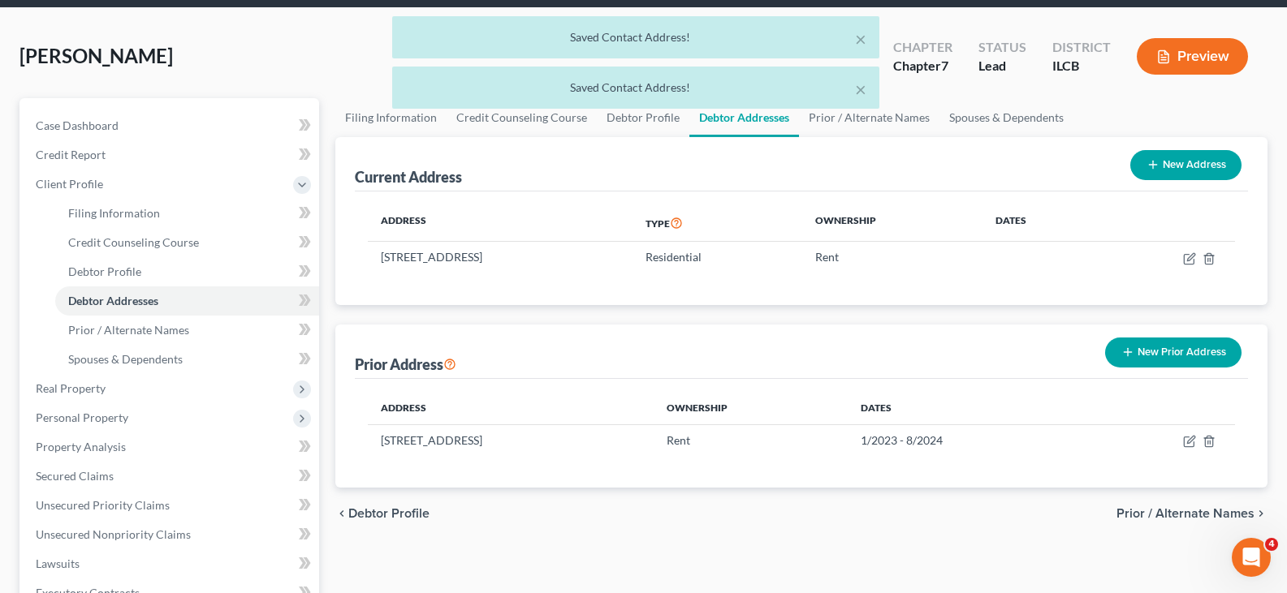
scroll to position [41, 0]
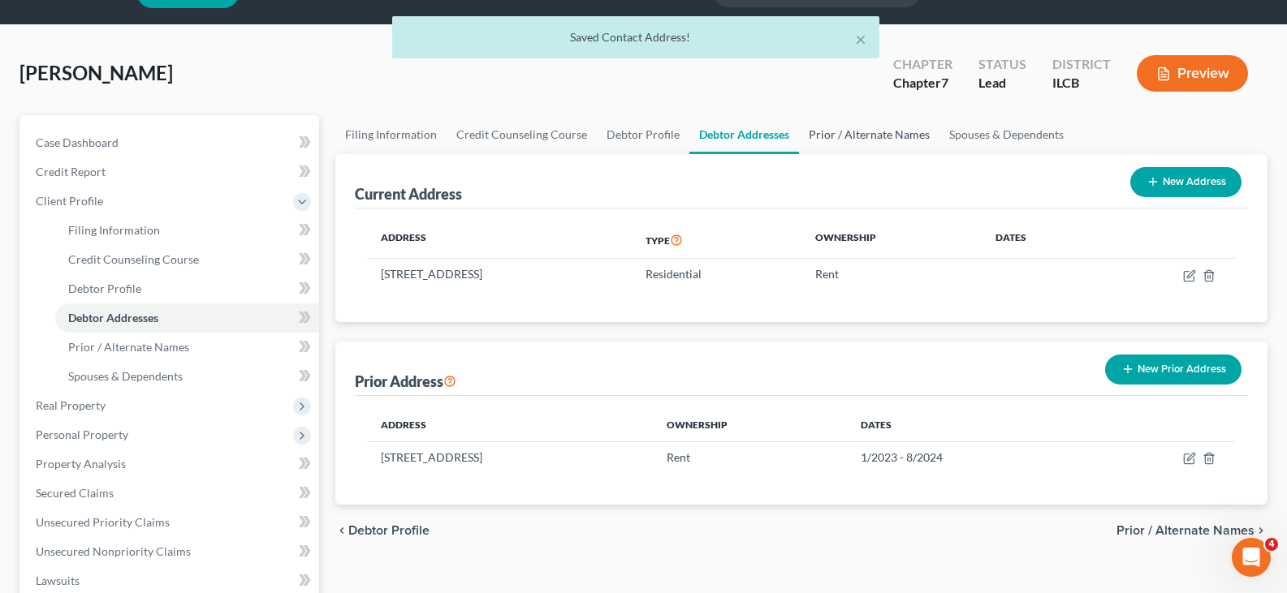
click at [842, 138] on link "Prior / Alternate Names" at bounding box center [869, 134] width 140 height 39
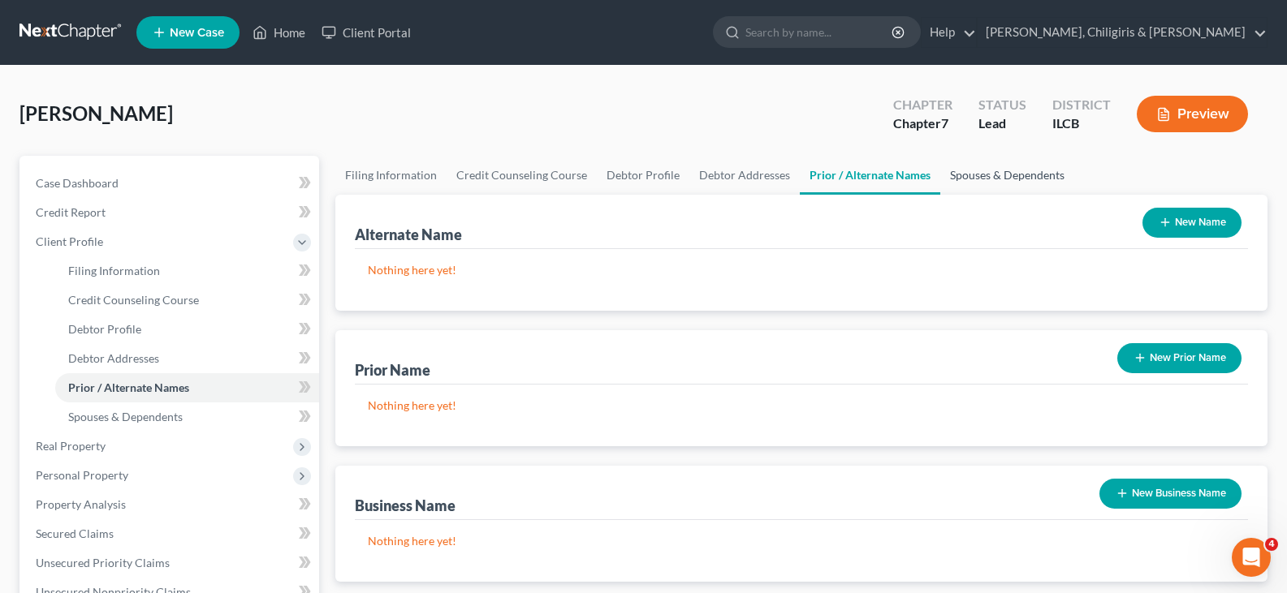
click at [961, 170] on link "Spouses & Dependents" at bounding box center [1007, 175] width 134 height 39
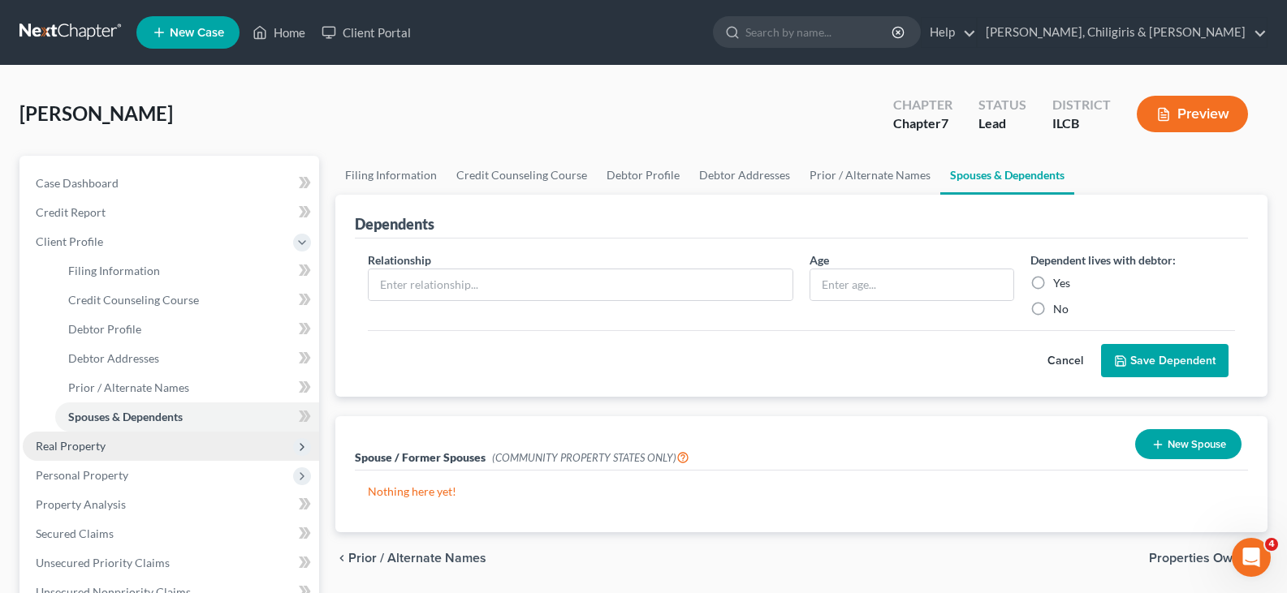
click at [66, 446] on span "Real Property" at bounding box center [71, 446] width 70 height 14
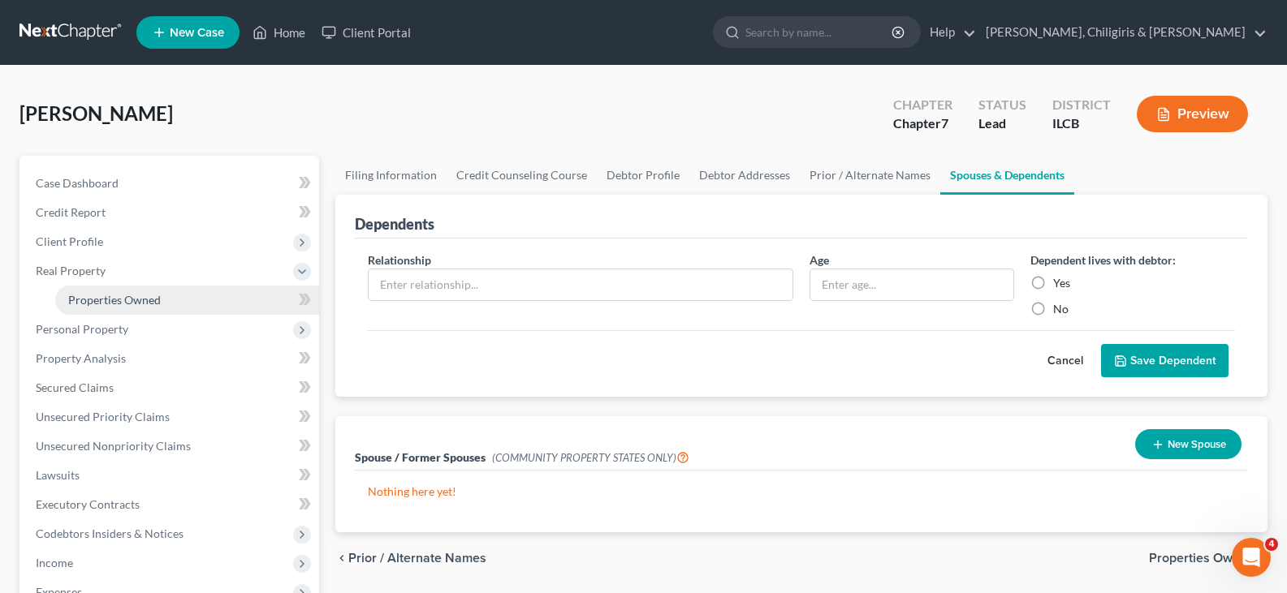
click at [161, 300] on link "Properties Owned" at bounding box center [187, 300] width 264 height 29
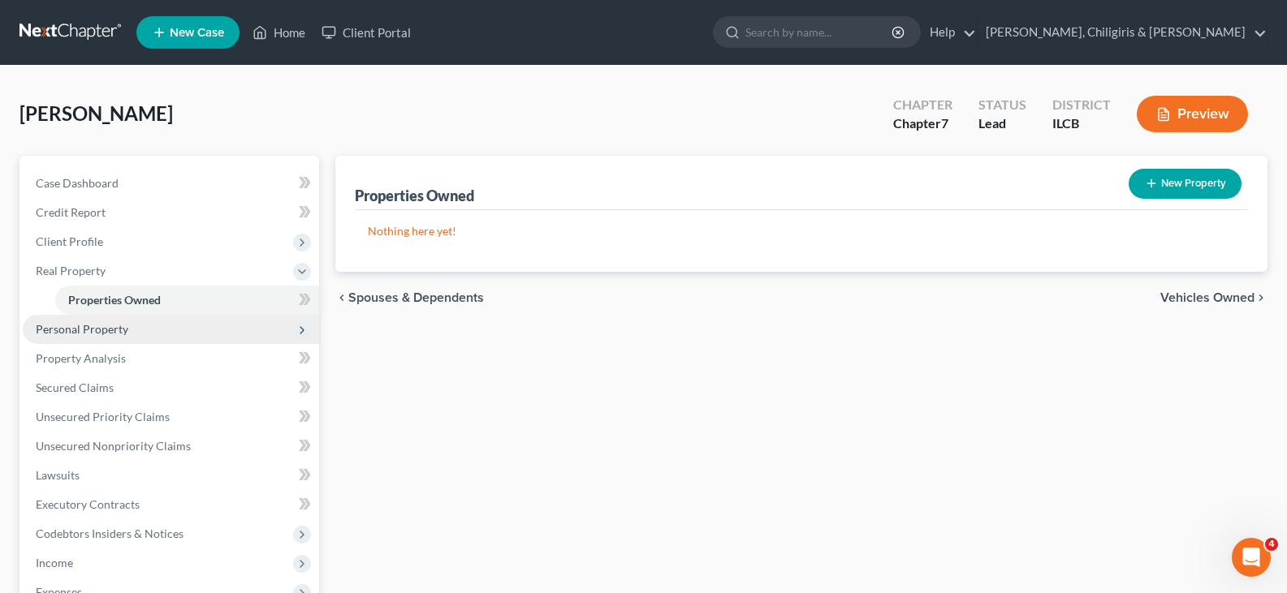
drag, startPoint x: 115, startPoint y: 331, endPoint x: 196, endPoint y: 317, distance: 81.5
click at [118, 331] on span "Personal Property" at bounding box center [82, 329] width 93 height 14
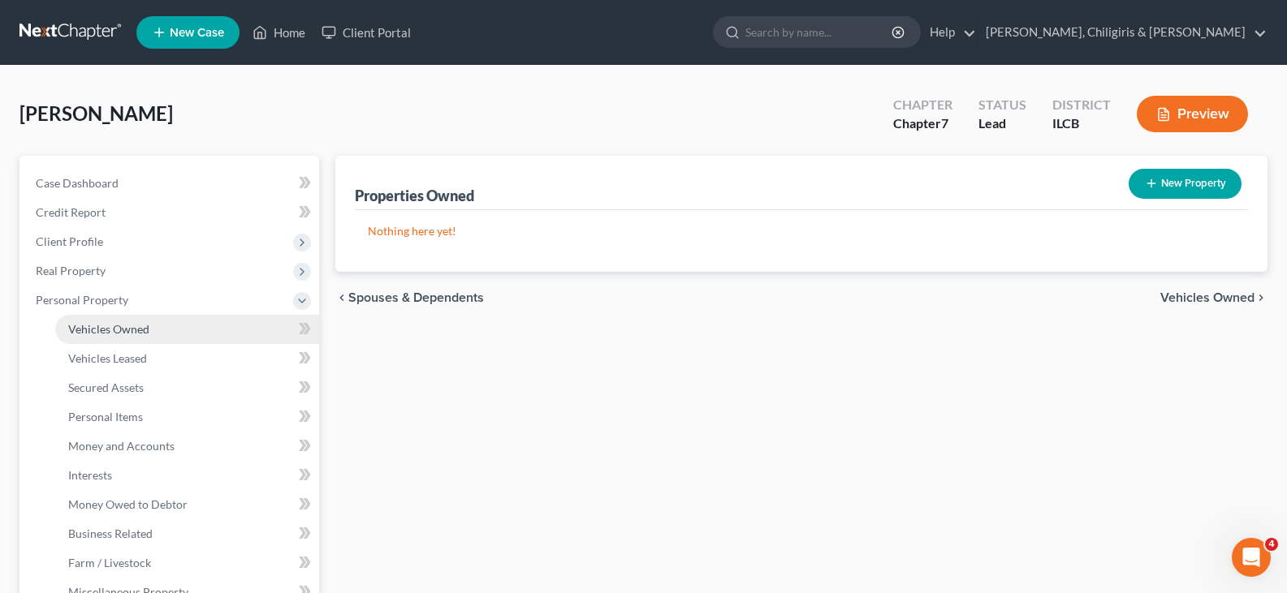
click at [129, 327] on span "Vehicles Owned" at bounding box center [108, 329] width 81 height 14
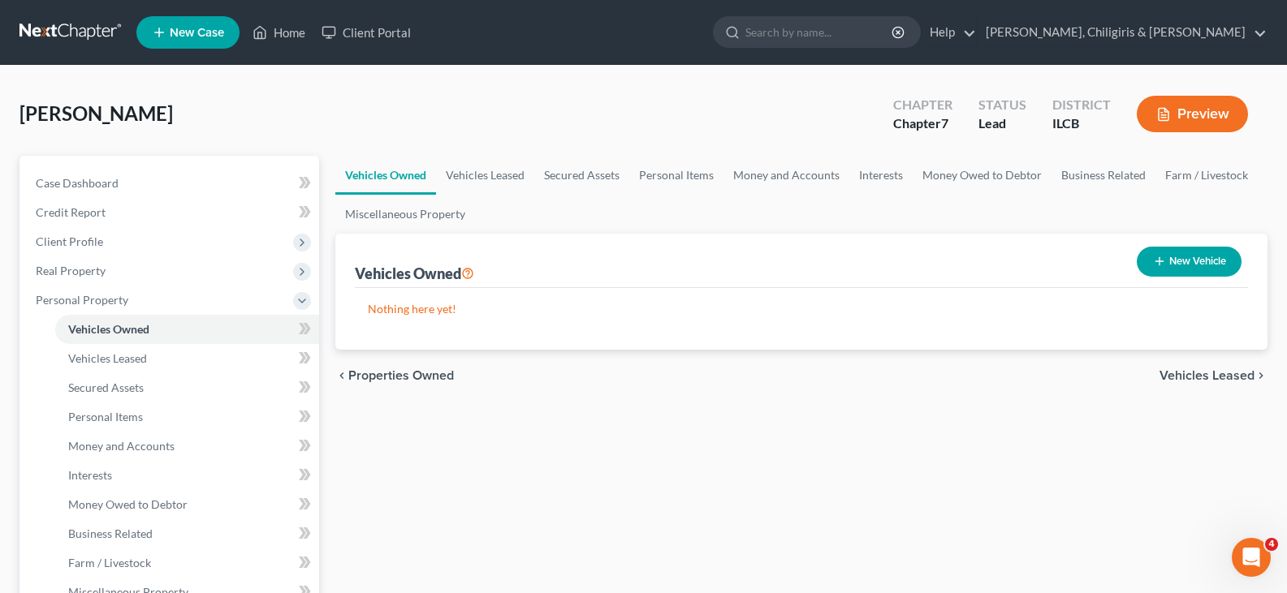
click at [1164, 259] on button "New Vehicle" at bounding box center [1188, 262] width 105 height 30
select select "0"
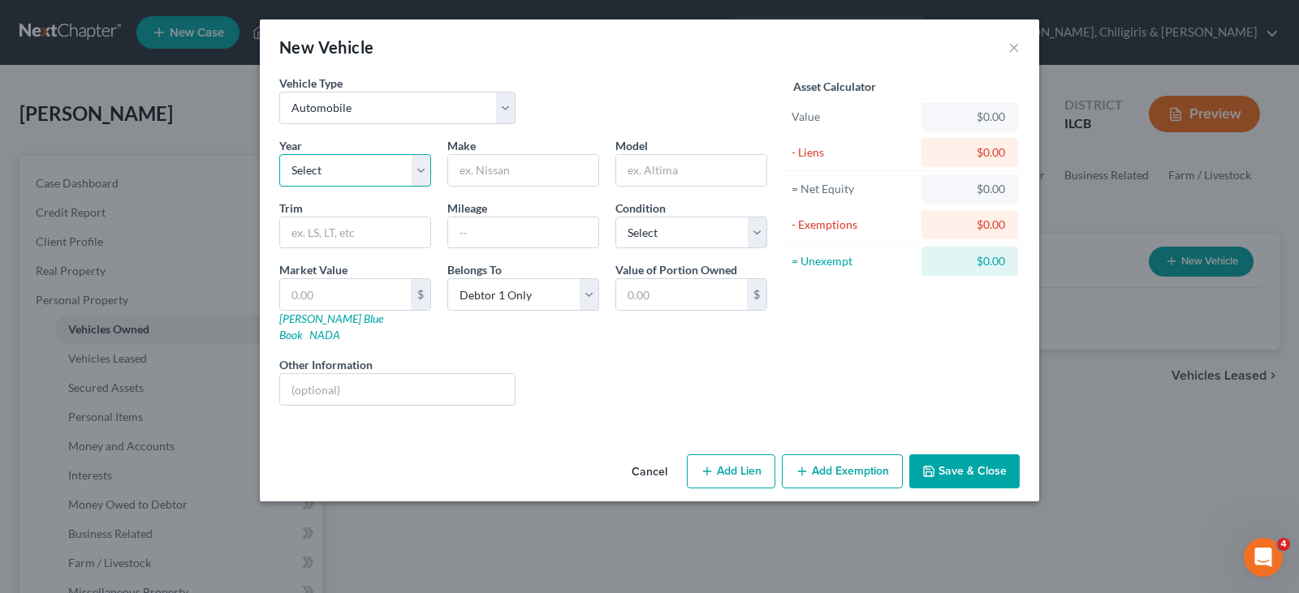
click at [420, 169] on select "Select 2026 2025 2024 2023 2022 2021 2020 2019 2018 2017 2016 2015 2014 2013 20…" at bounding box center [355, 170] width 152 height 32
select select "7"
click at [279, 154] on select "Select 2026 2025 2024 2023 2022 2021 2020 2019 2018 2017 2016 2015 2014 2013 20…" at bounding box center [355, 170] width 152 height 32
click at [550, 170] on input "text" at bounding box center [523, 170] width 150 height 31
type input "Toyota"
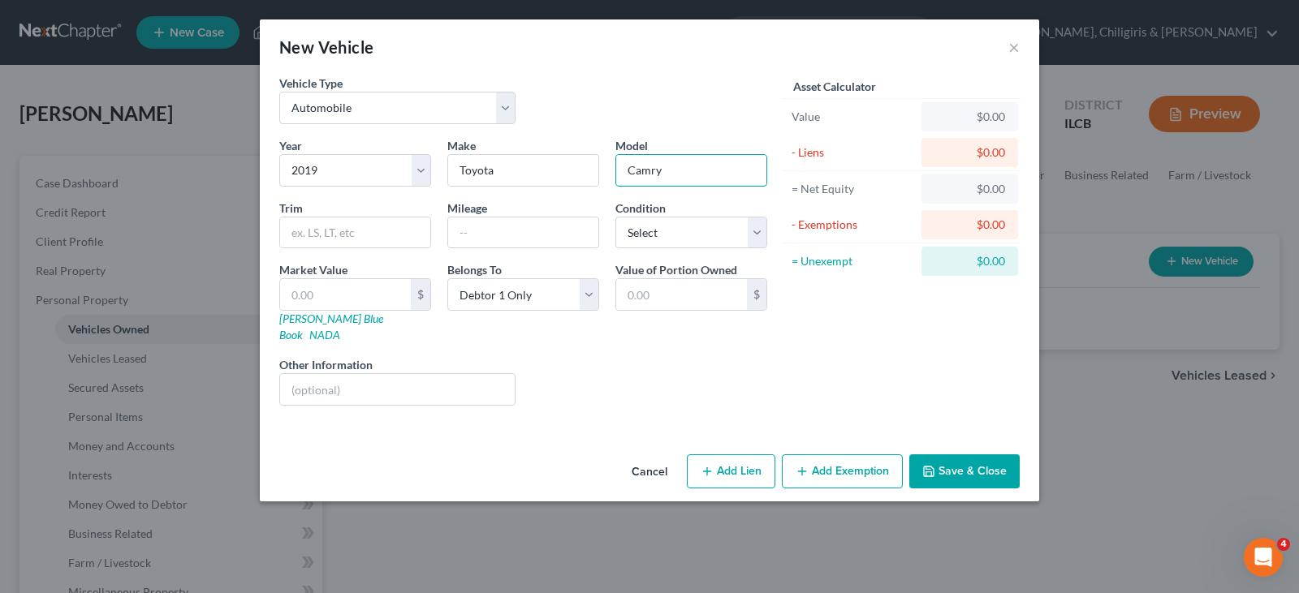
type input "Camry"
type input "SE"
type input "149000"
click at [757, 238] on select "Select Excellent Very Good Good Fair Poor" at bounding box center [691, 233] width 152 height 32
select select "2"
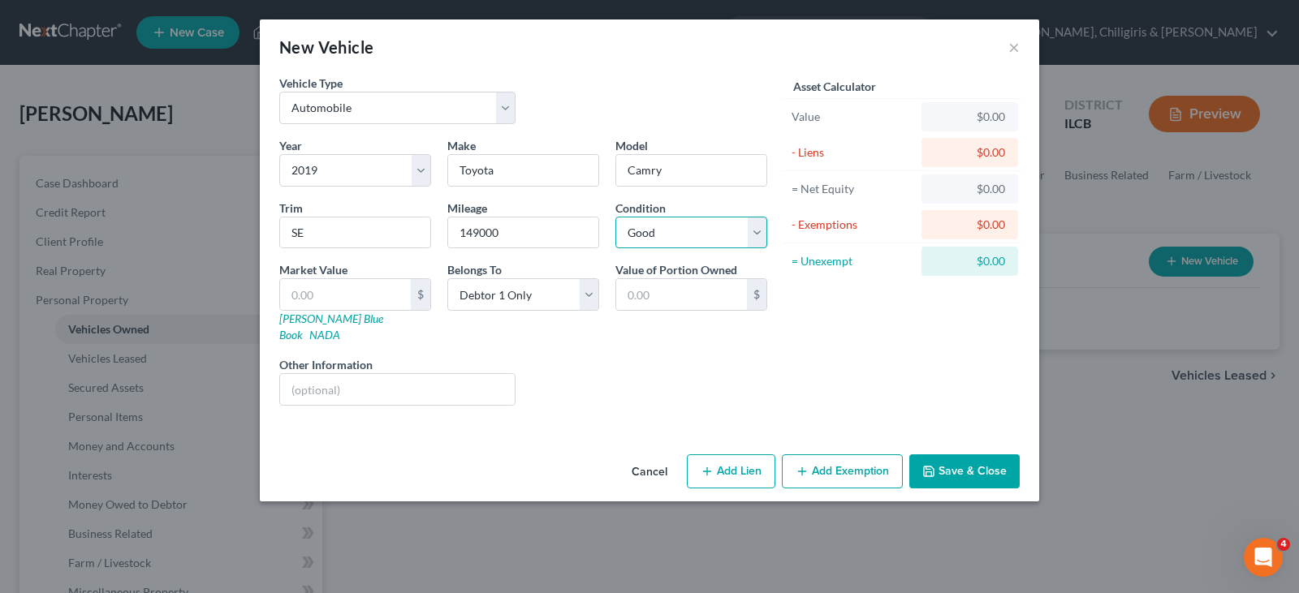
click at [615, 217] on select "Select Excellent Very Good Good Fair Poor" at bounding box center [691, 233] width 152 height 32
drag, startPoint x: 375, startPoint y: 292, endPoint x: 429, endPoint y: 275, distance: 56.2
click at [375, 292] on input "text" at bounding box center [345, 294] width 131 height 31
type input "1"
type input "1.00"
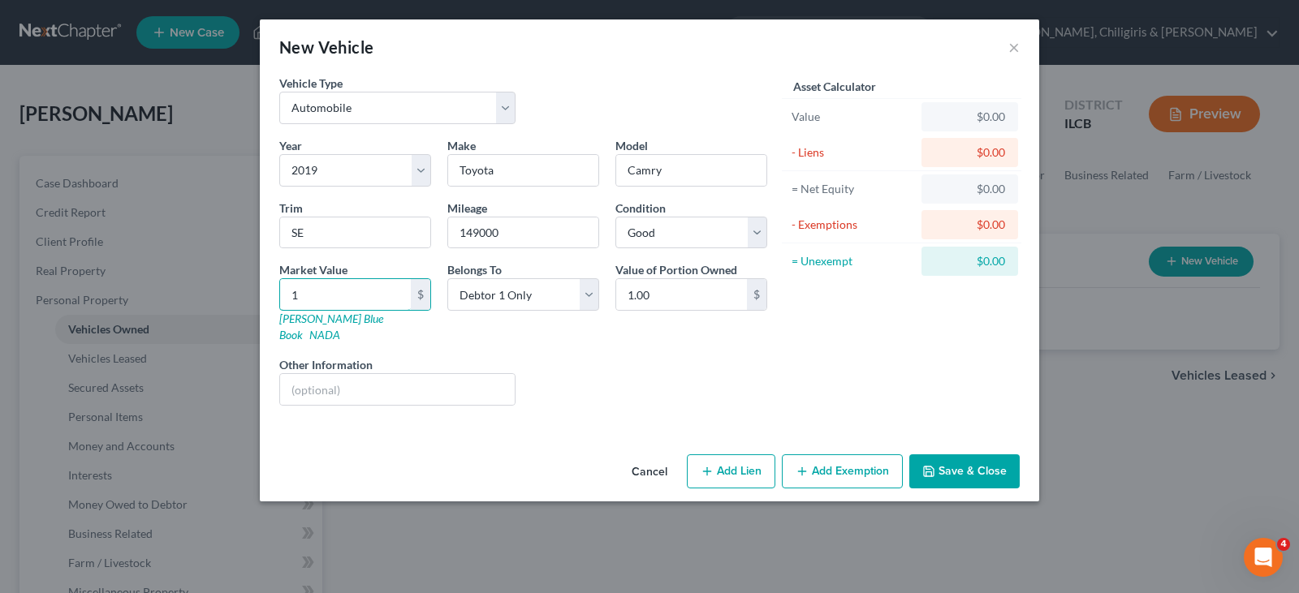
type input "11"
type input "11.00"
type input "110"
type input "110.00"
type input "1100"
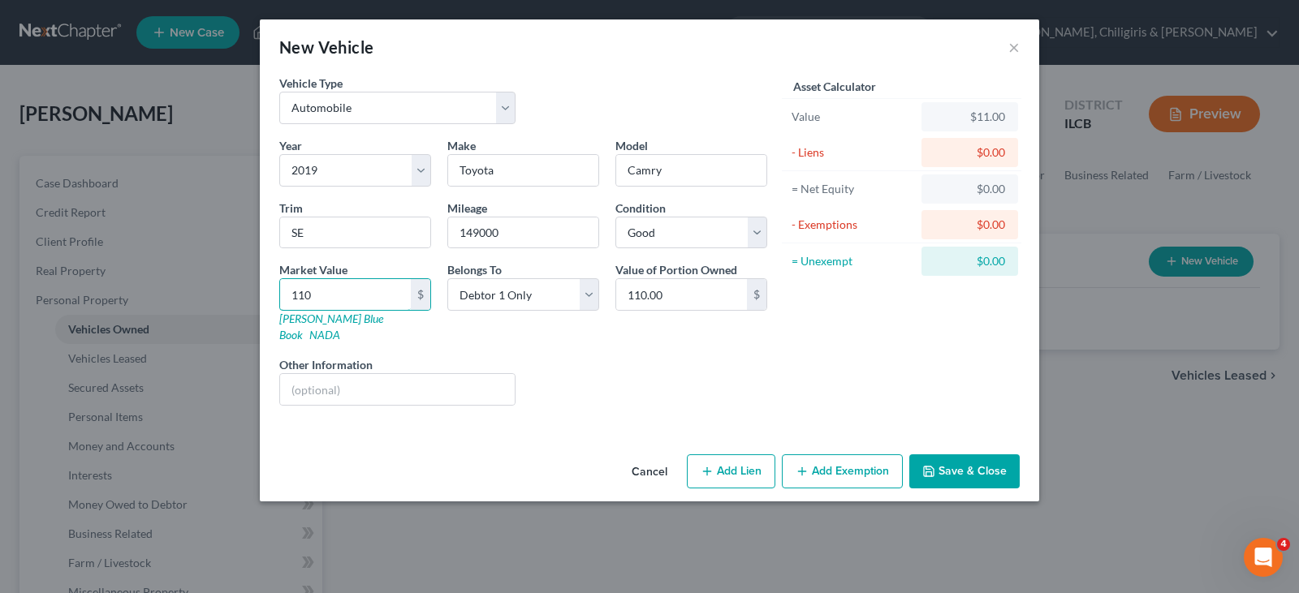
type input "1,100.00"
type input "1,1000"
type input "11,000.00"
drag, startPoint x: 731, startPoint y: 455, endPoint x: 781, endPoint y: 410, distance: 67.8
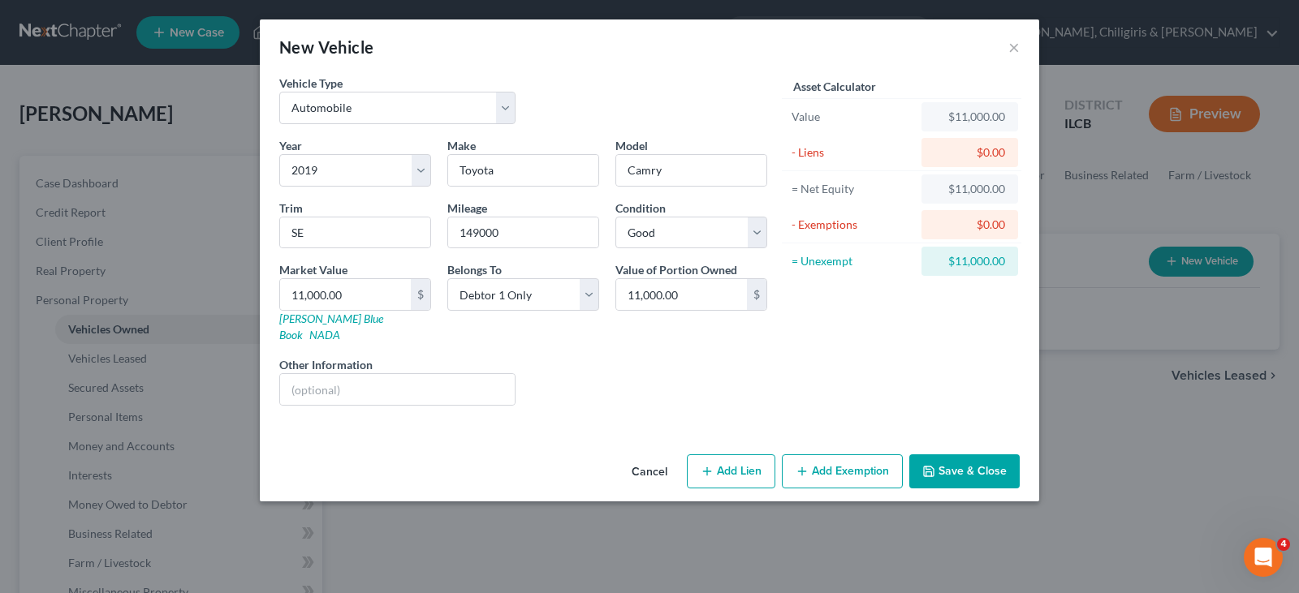
click at [731, 455] on button "Add Lien" at bounding box center [731, 472] width 88 height 34
select select "0"
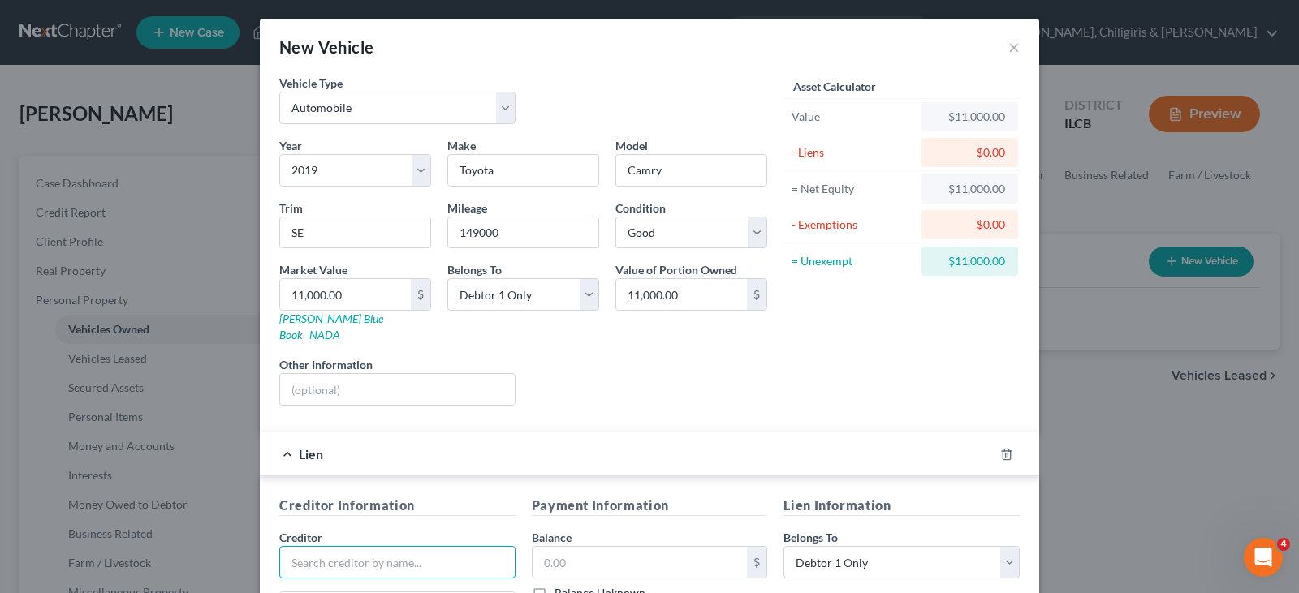
click at [412, 546] on input "text" at bounding box center [397, 562] width 236 height 32
type input "TD Auto Finance"
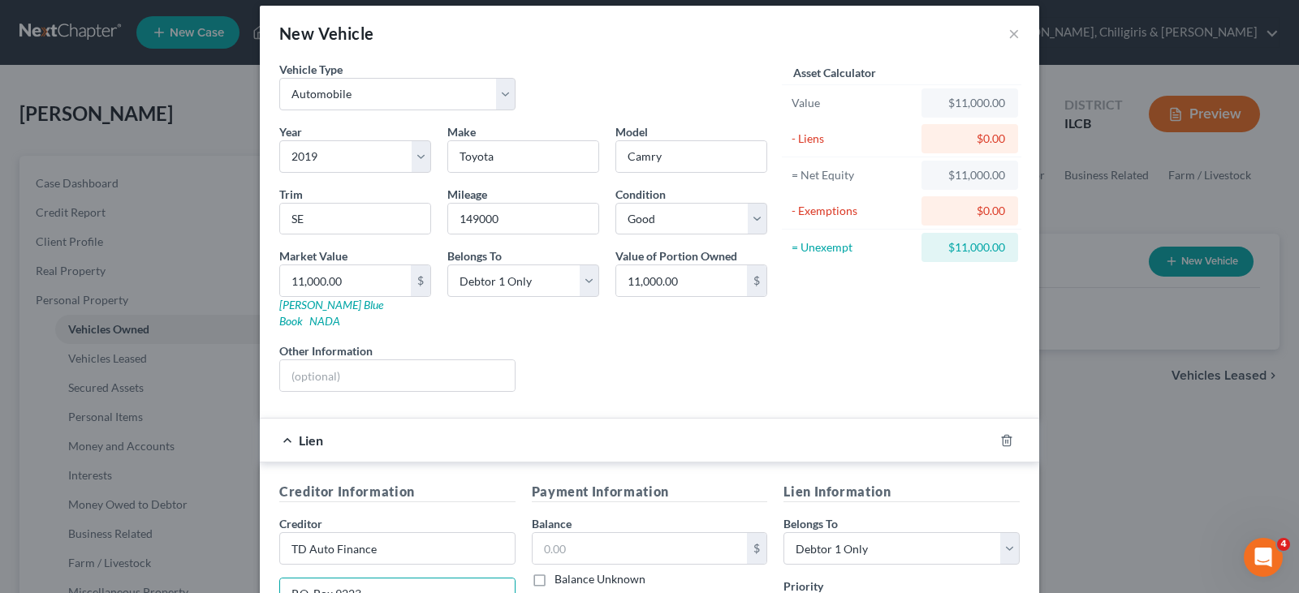
type input "P.O. Box 9223"
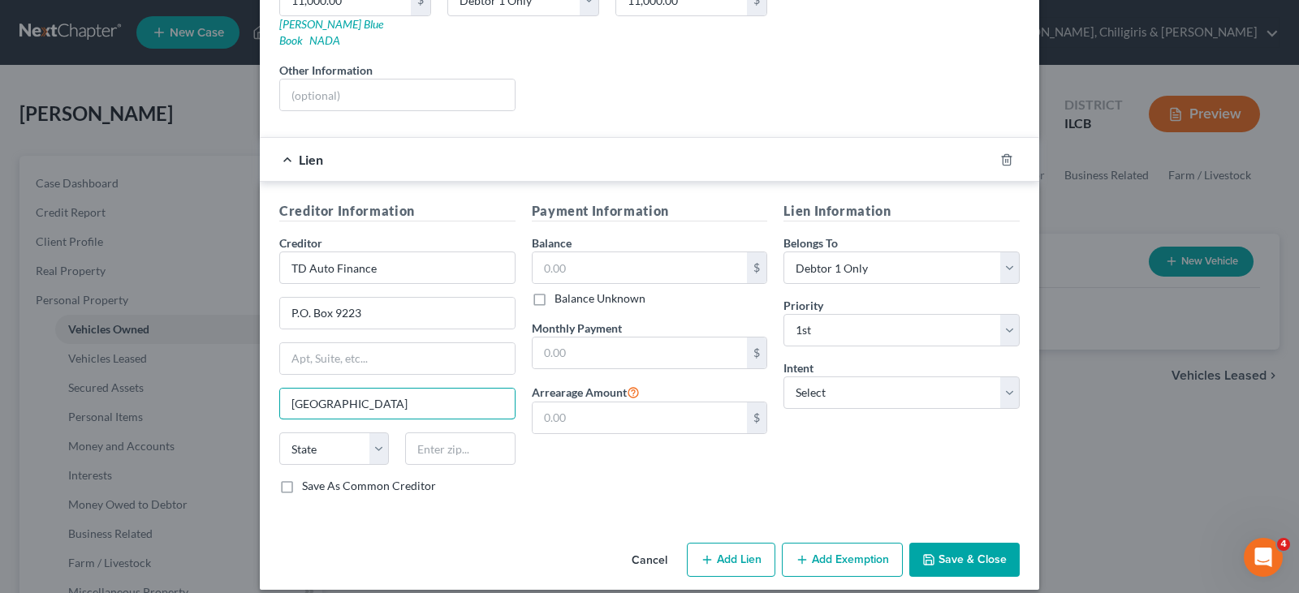
type input "Farmington Hills"
select select "23"
type input "48333"
type input "Farmington"
click at [568, 252] on input "text" at bounding box center [639, 267] width 215 height 31
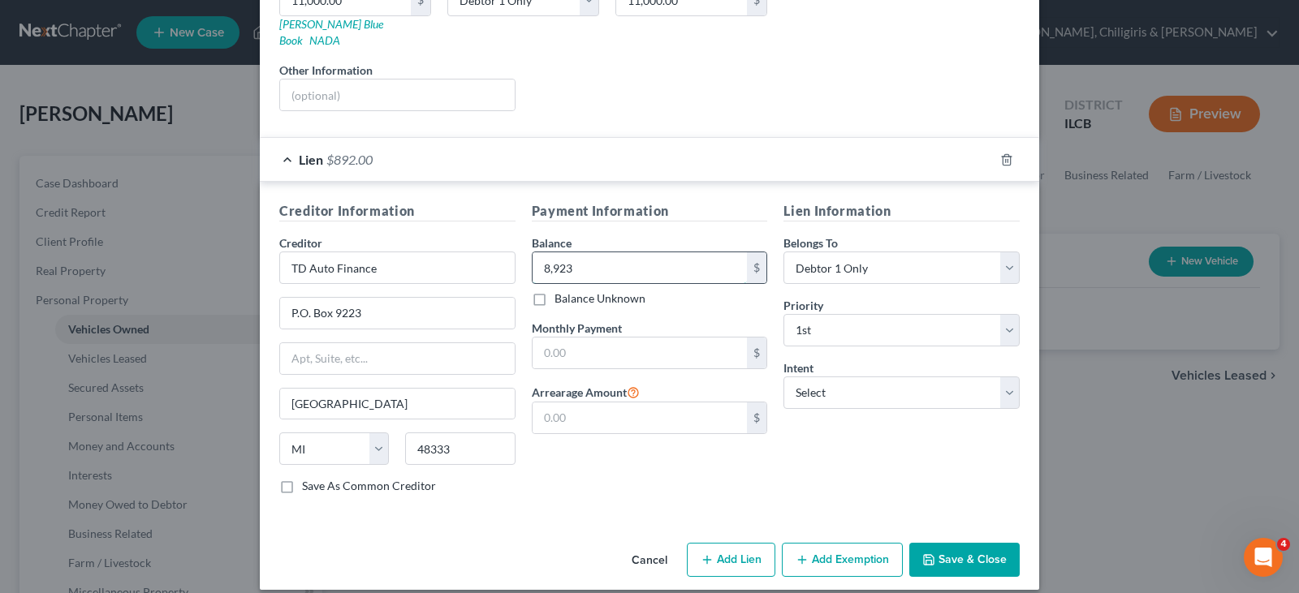
type input "8,923"
drag, startPoint x: 643, startPoint y: 330, endPoint x: 656, endPoint y: 326, distance: 13.6
click at [643, 338] on input "text" at bounding box center [639, 353] width 215 height 31
type input "455.43"
click at [1004, 377] on select "Select Surrender Redeem Reaffirm Avoid Other" at bounding box center [901, 393] width 236 height 32
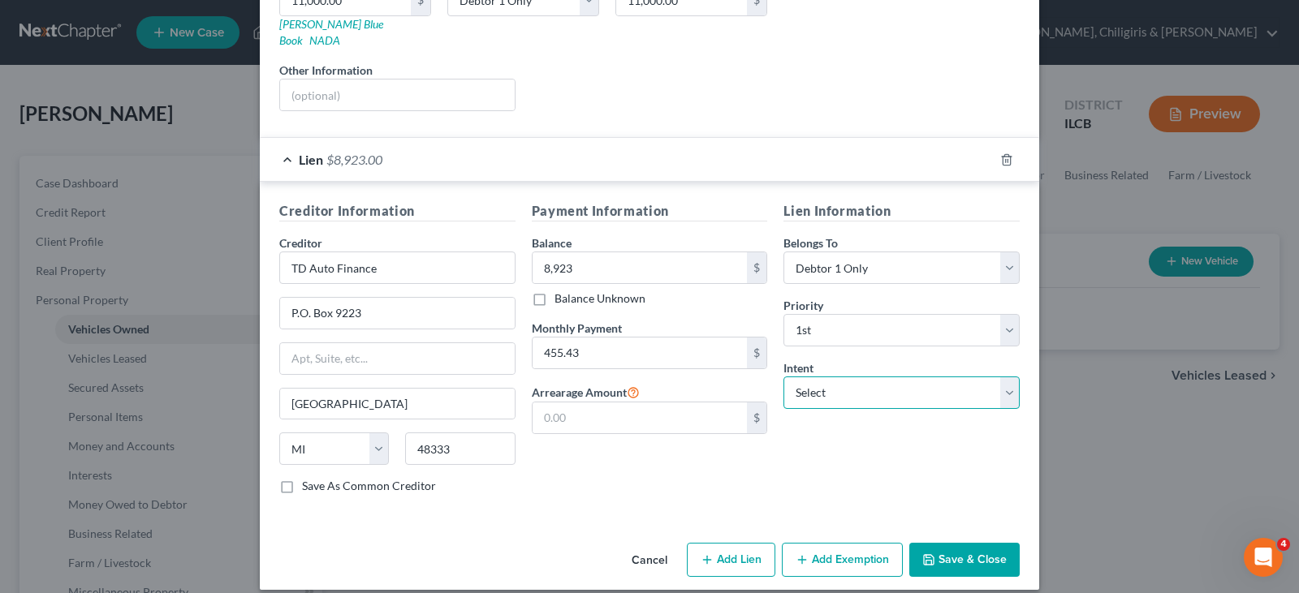
select select "2"
click at [783, 377] on select "Select Surrender Redeem Reaffirm Avoid Other" at bounding box center [901, 393] width 236 height 32
click at [851, 543] on button "Add Exemption" at bounding box center [842, 560] width 121 height 34
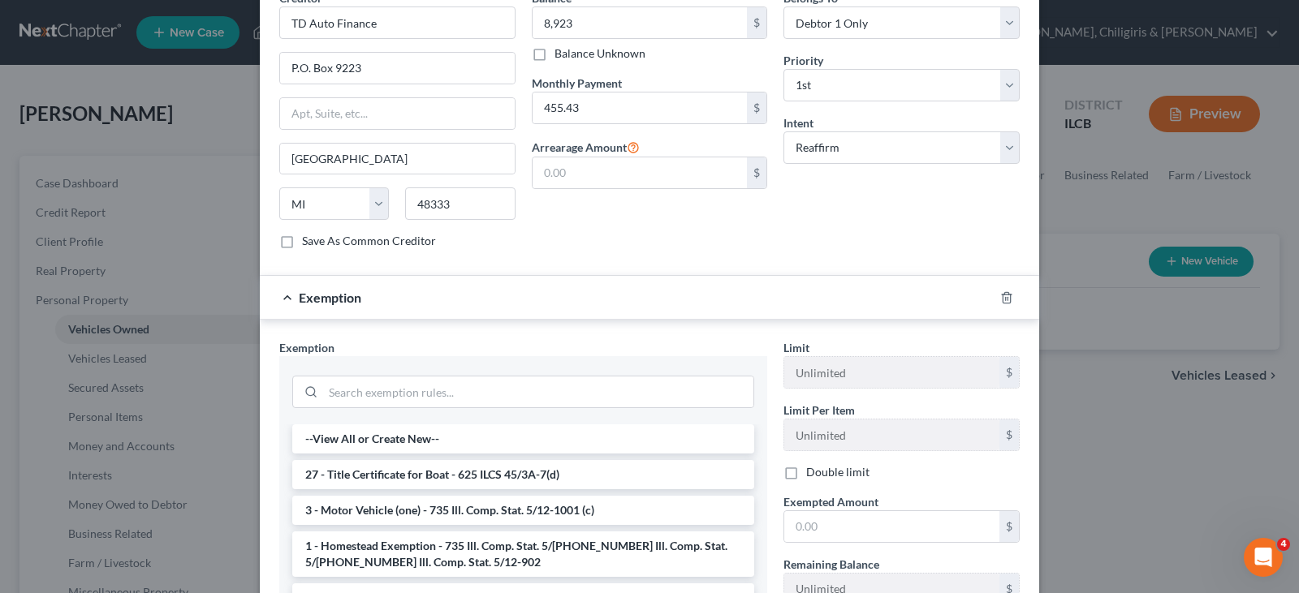
scroll to position [640, 0]
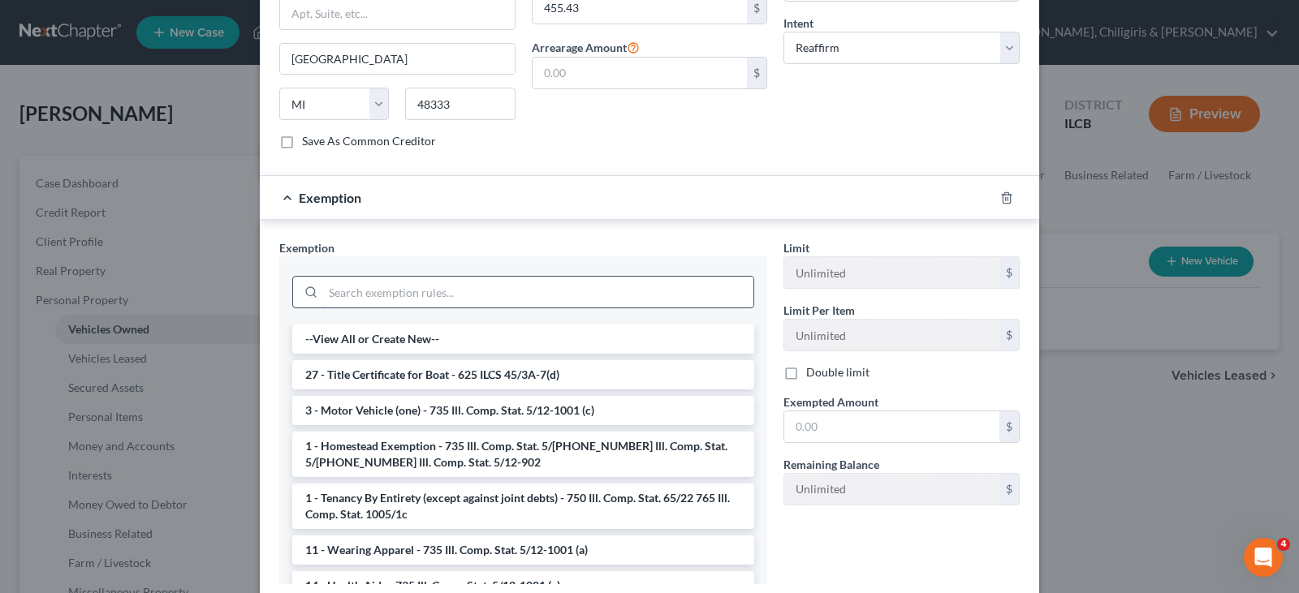
click at [584, 277] on input "search" at bounding box center [538, 292] width 430 height 31
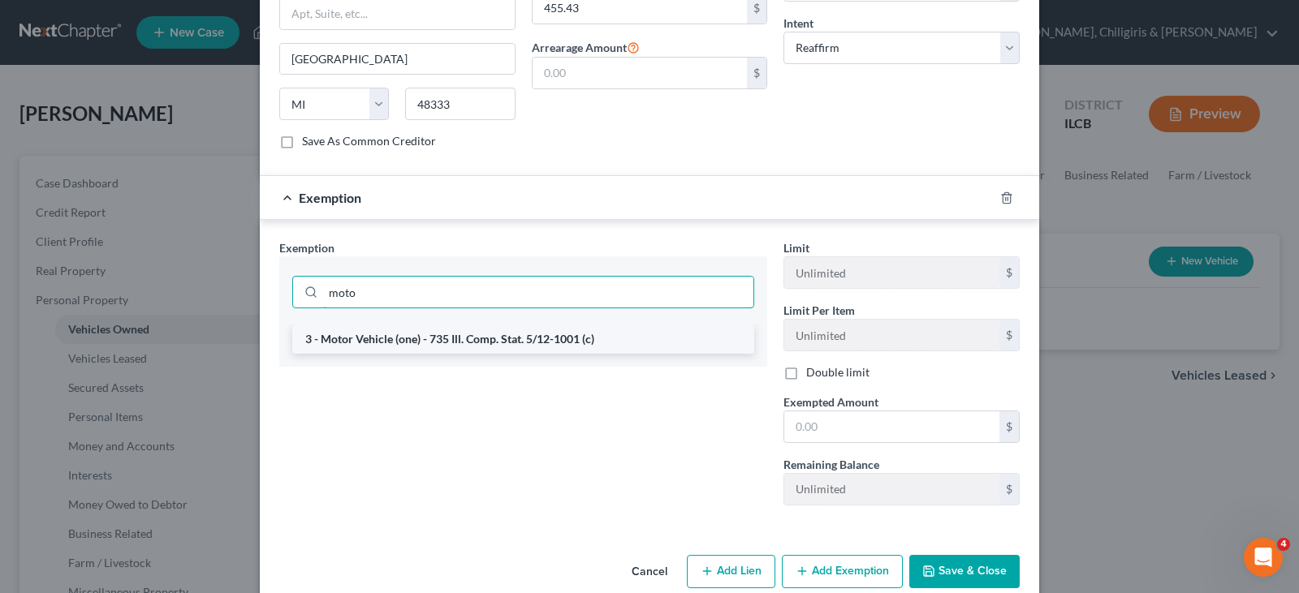
type input "moto"
click at [537, 325] on li "3 - Motor Vehicle (one) - 735 Ill. Comp. Stat. 5/12-1001 (c)" at bounding box center [523, 339] width 462 height 29
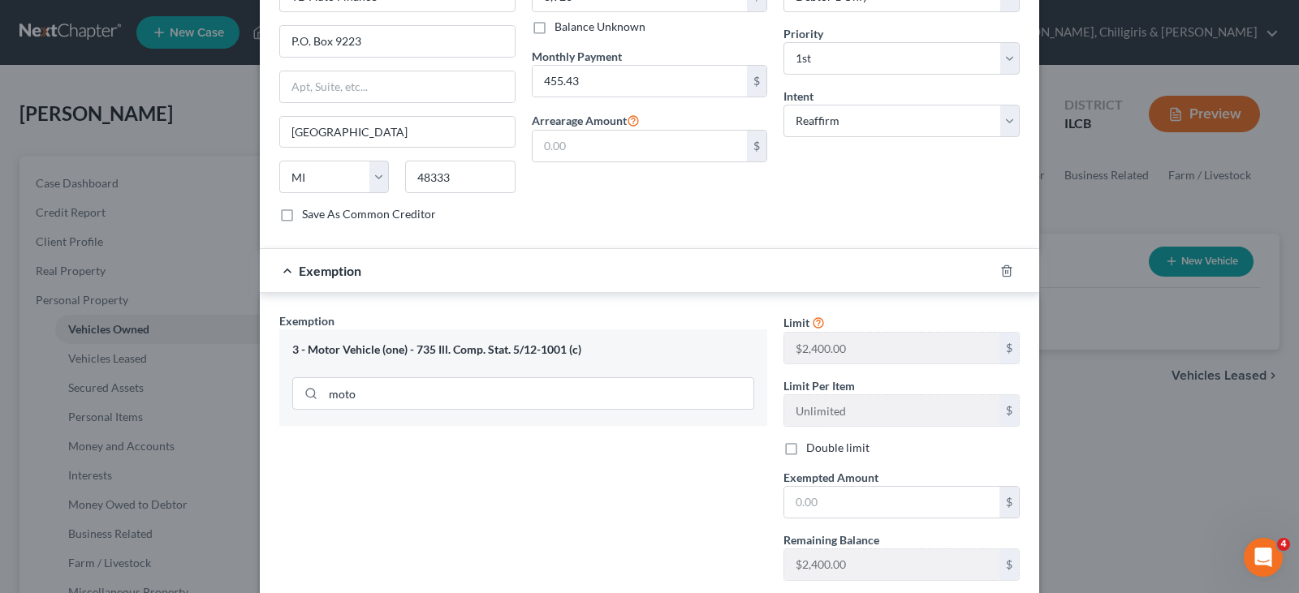
scroll to position [653, 0]
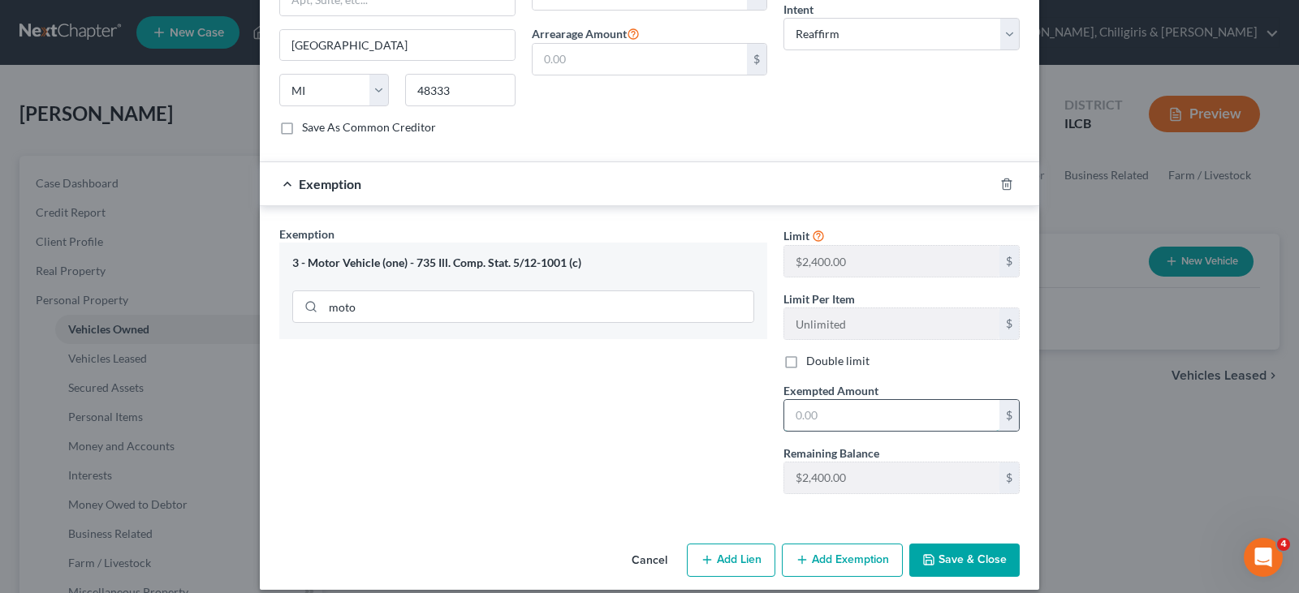
drag, startPoint x: 905, startPoint y: 399, endPoint x: 930, endPoint y: 390, distance: 26.7
click at [905, 400] on input "text" at bounding box center [891, 415] width 215 height 31
type input "2,077"
click at [940, 546] on button "Save & Close" at bounding box center [964, 561] width 110 height 34
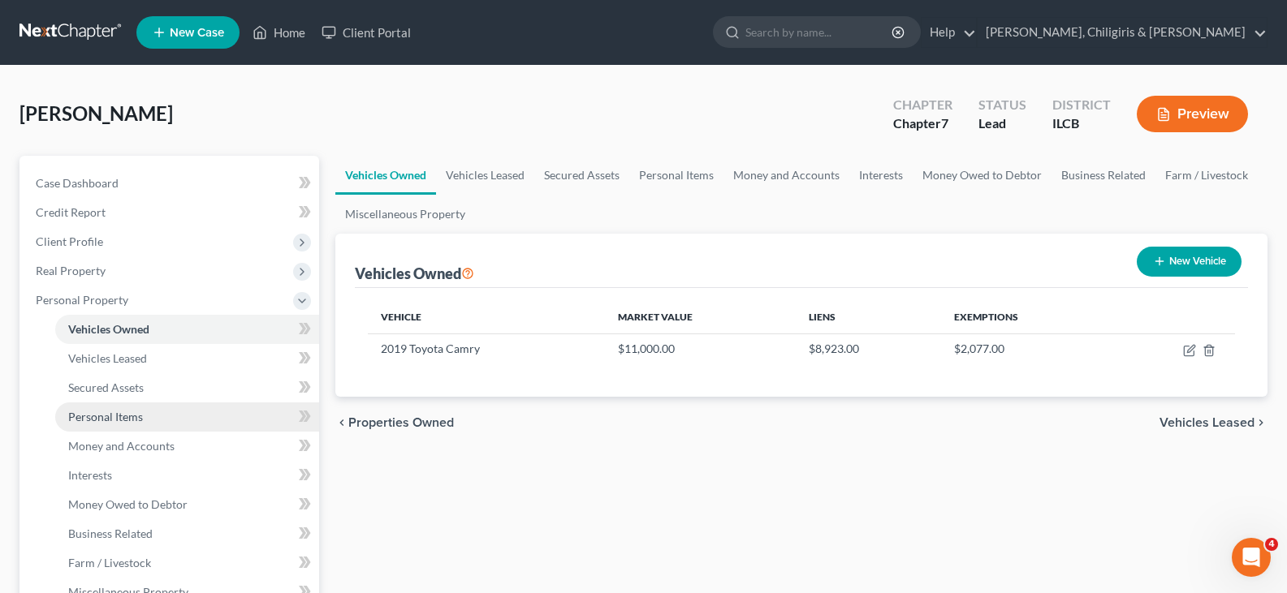
click at [104, 419] on span "Personal Items" at bounding box center [105, 417] width 75 height 14
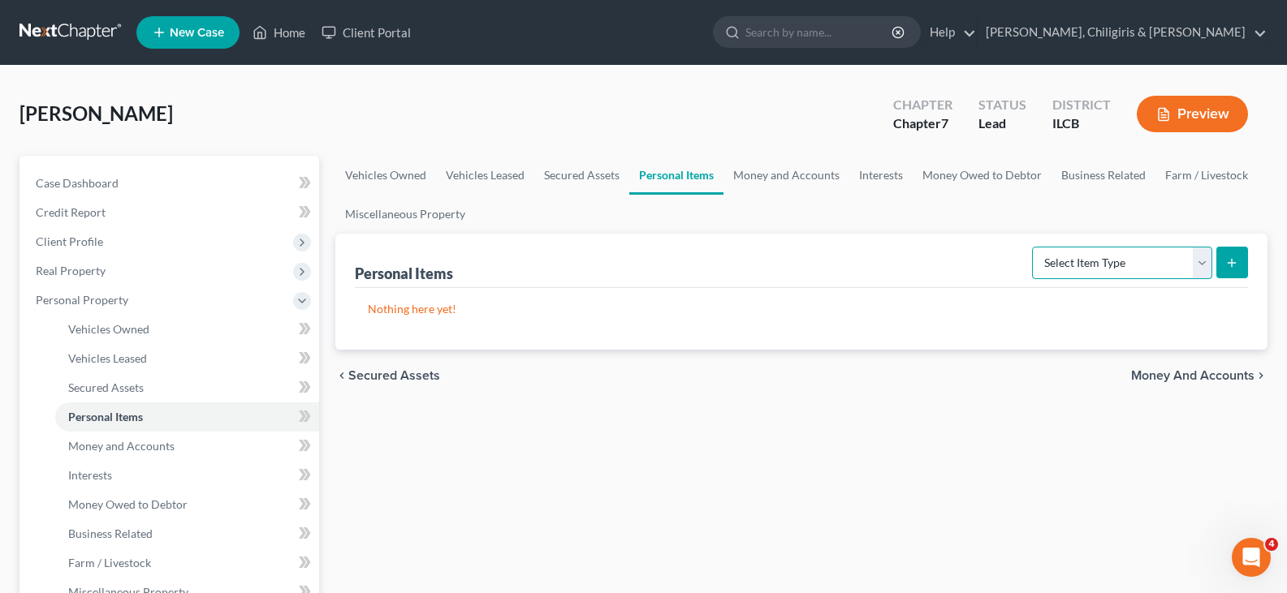
click at [1202, 253] on select "Select Item Type Clothing Collectibles Of Value Electronics Firearms Household …" at bounding box center [1122, 263] width 180 height 32
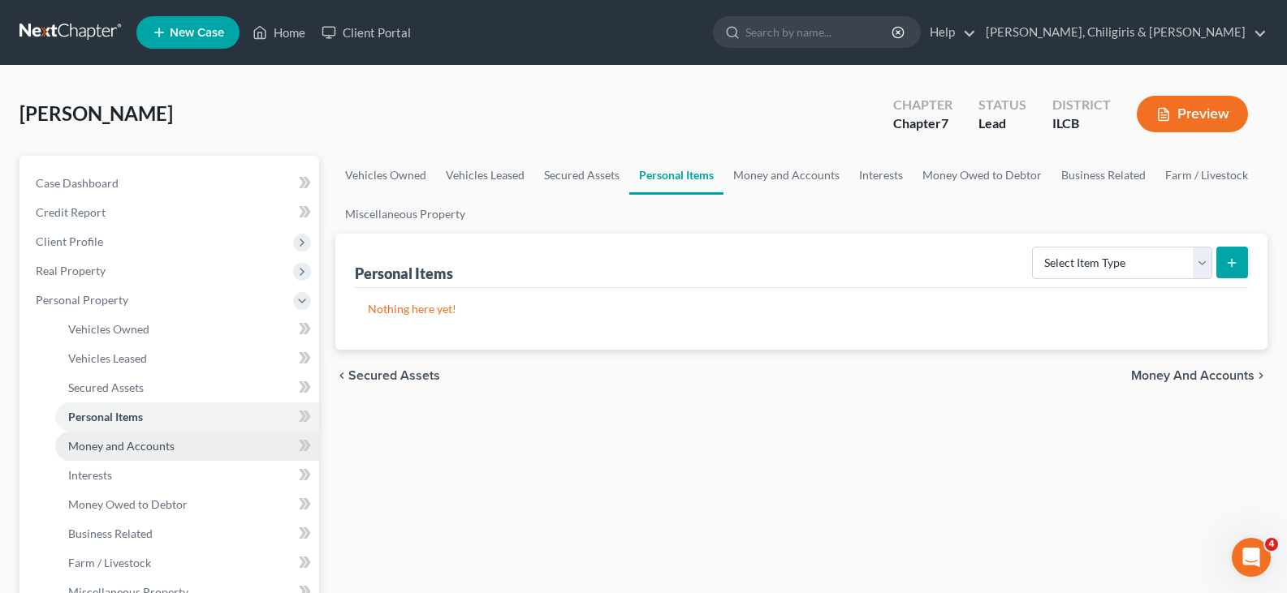
click at [118, 447] on span "Money and Accounts" at bounding box center [121, 446] width 106 height 14
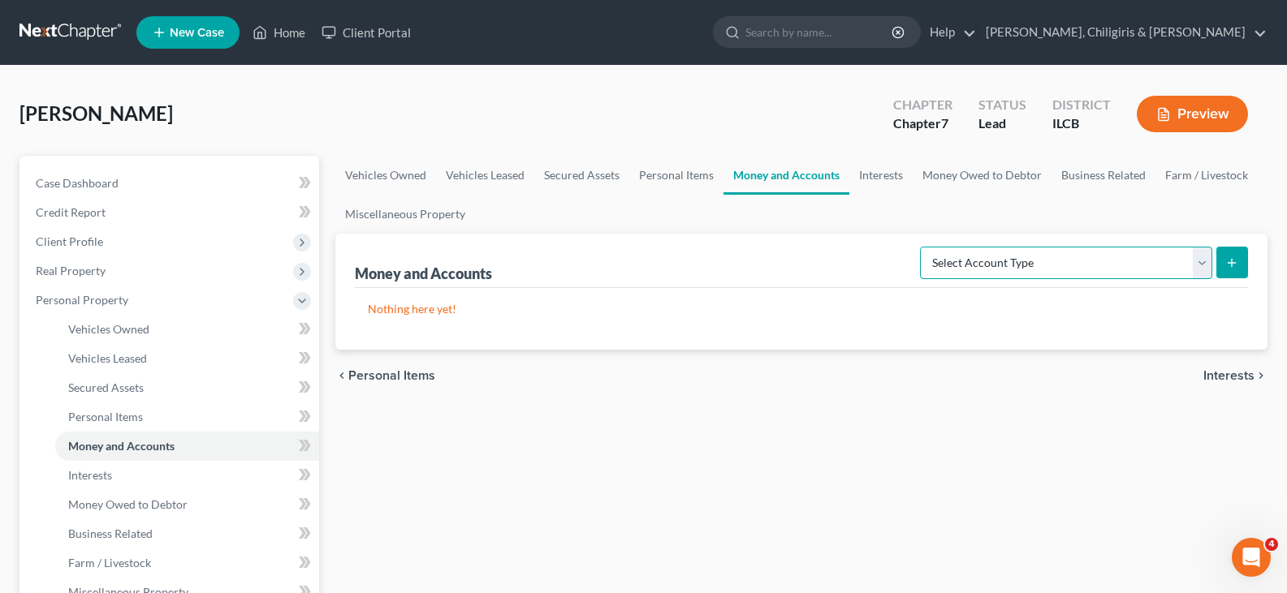
drag, startPoint x: 1199, startPoint y: 264, endPoint x: 1188, endPoint y: 264, distance: 10.6
click at [1196, 264] on select "Select Account Type Brokerage Cash on Hand Certificates of Deposit Checking Acc…" at bounding box center [1066, 263] width 292 height 32
select select "checking"
click at [923, 247] on select "Select Account Type Brokerage Cash on Hand Certificates of Deposit Checking Acc…" at bounding box center [1066, 263] width 292 height 32
click at [1229, 261] on icon "submit" at bounding box center [1231, 263] width 13 height 13
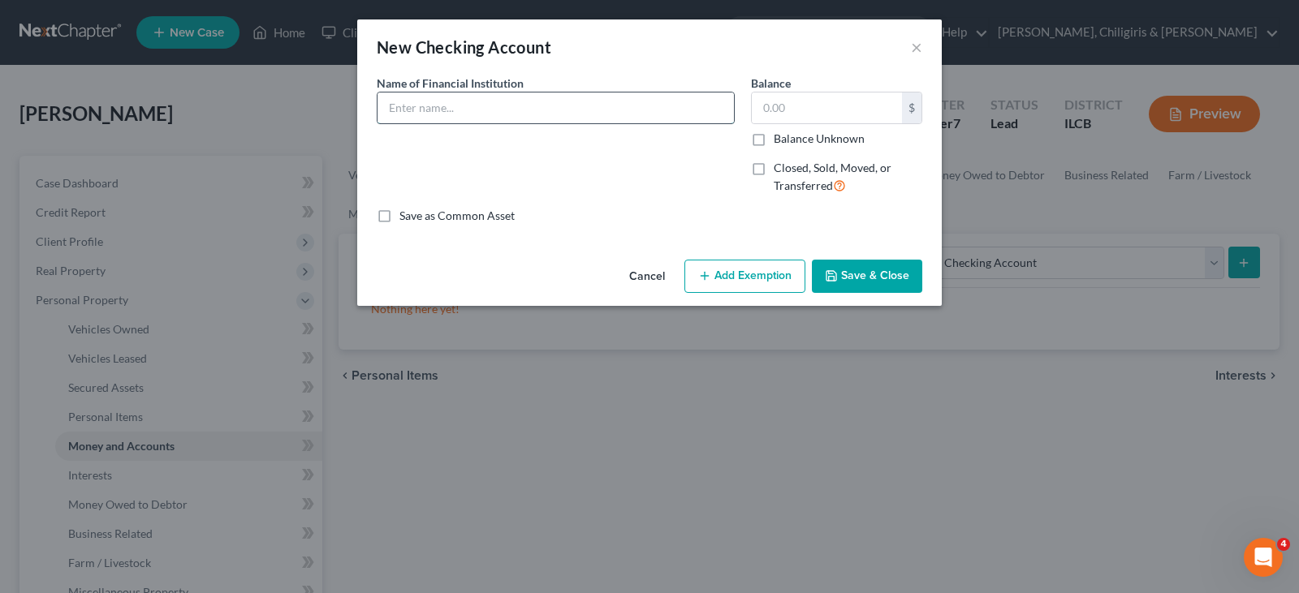
drag, startPoint x: 525, startPoint y: 107, endPoint x: 525, endPoint y: 98, distance: 8.9
click at [525, 107] on input "text" at bounding box center [555, 108] width 356 height 31
type input "PNC Checking Acct, x3085"
click at [820, 114] on input "text" at bounding box center [827, 108] width 150 height 31
type input "2,000.00"
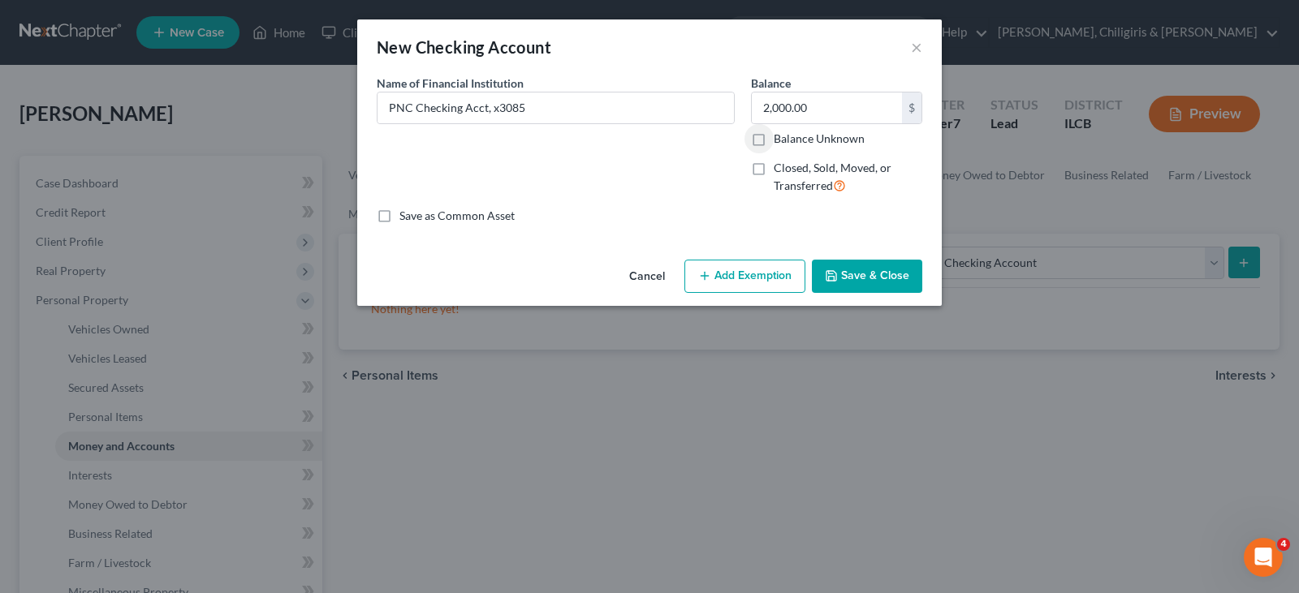
click at [752, 279] on button "Add Exemption" at bounding box center [744, 277] width 121 height 34
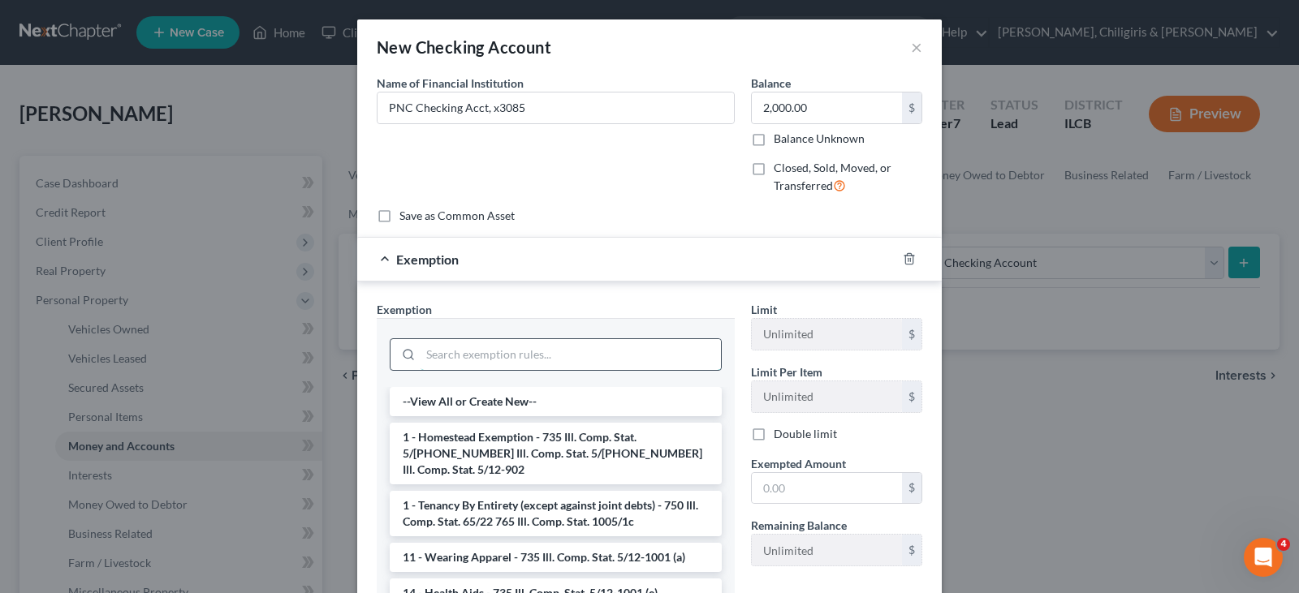
click at [653, 358] on input "search" at bounding box center [570, 354] width 300 height 31
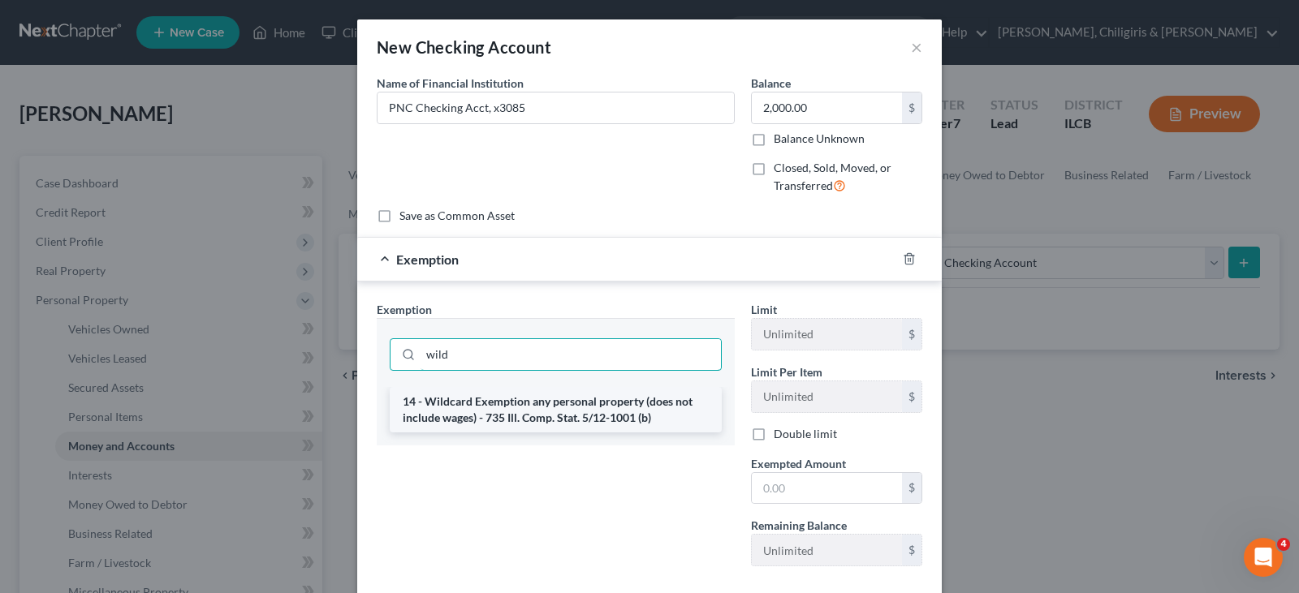
type input "wild"
click at [614, 425] on li "14 - Wildcard Exemption any personal property (does not include wages) - 735 Il…" at bounding box center [556, 409] width 332 height 45
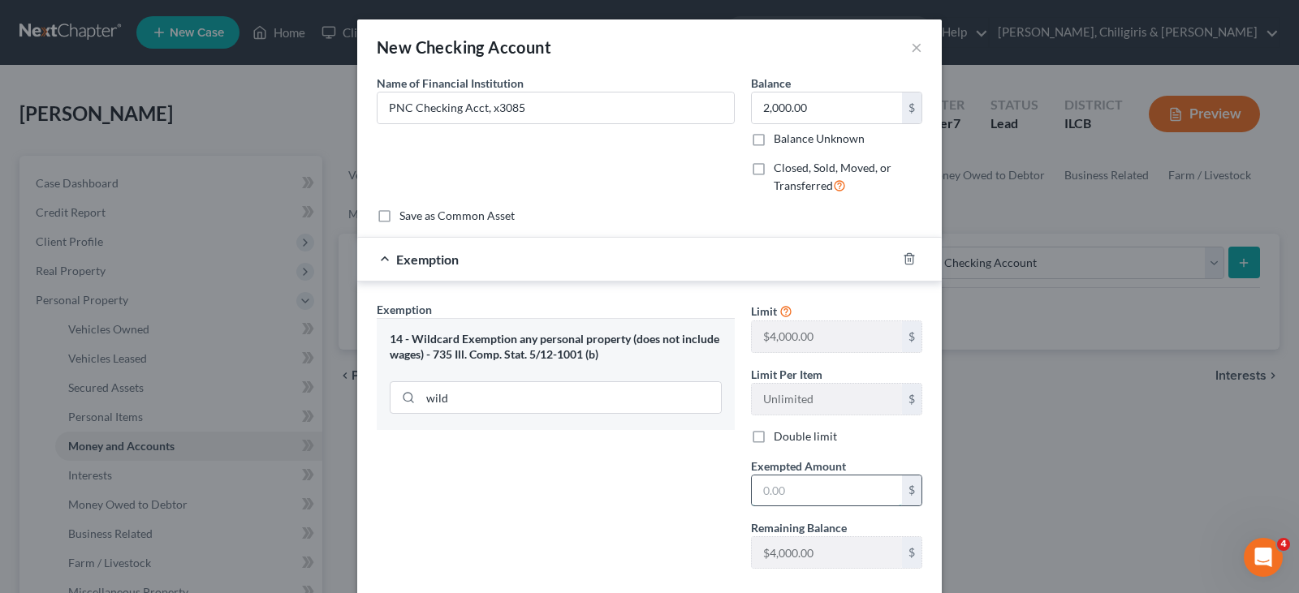
click at [789, 484] on input "text" at bounding box center [827, 491] width 150 height 31
type input "2,000.00"
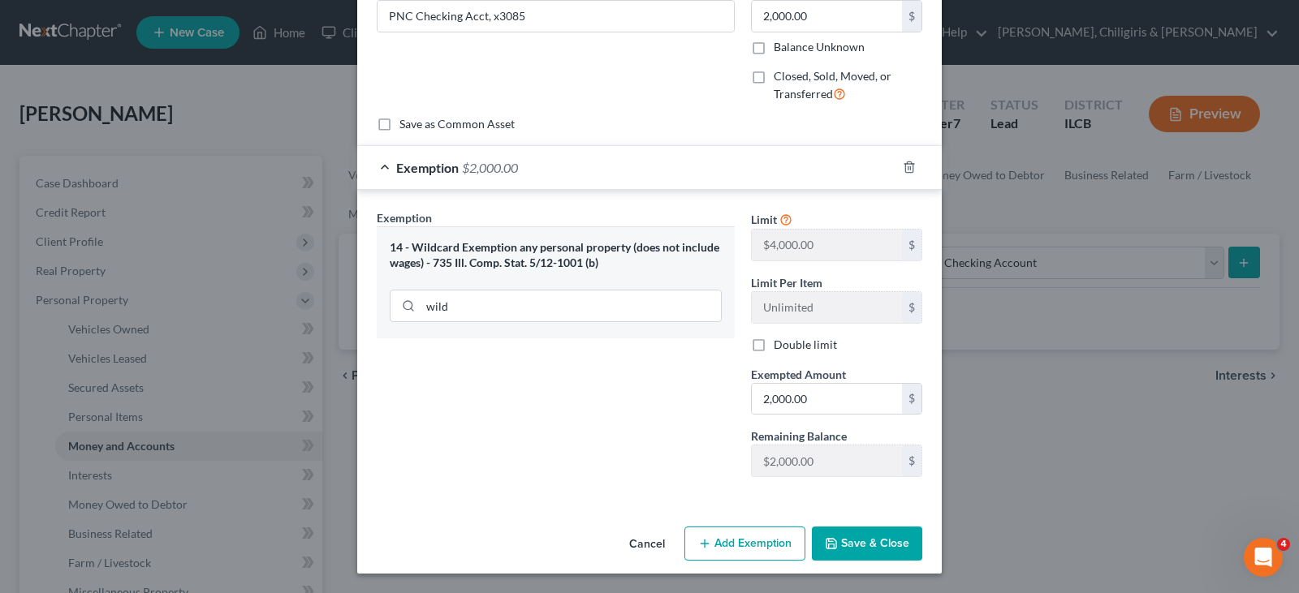
click at [856, 548] on button "Save & Close" at bounding box center [867, 544] width 110 height 34
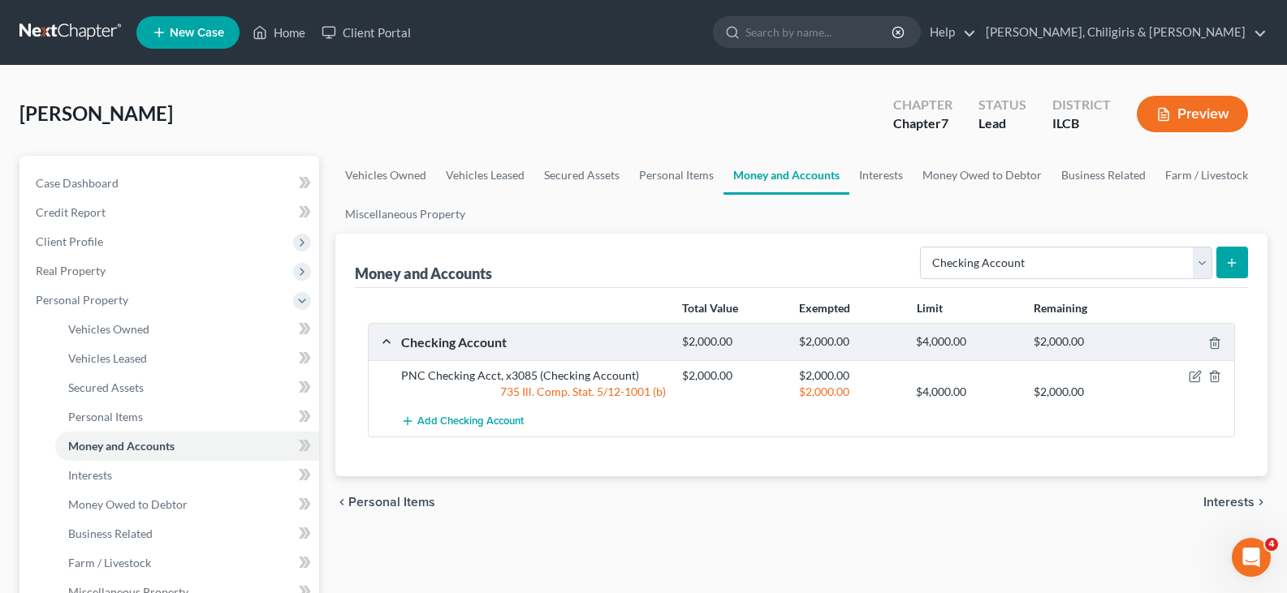
click at [1228, 257] on icon "submit" at bounding box center [1231, 263] width 13 height 13
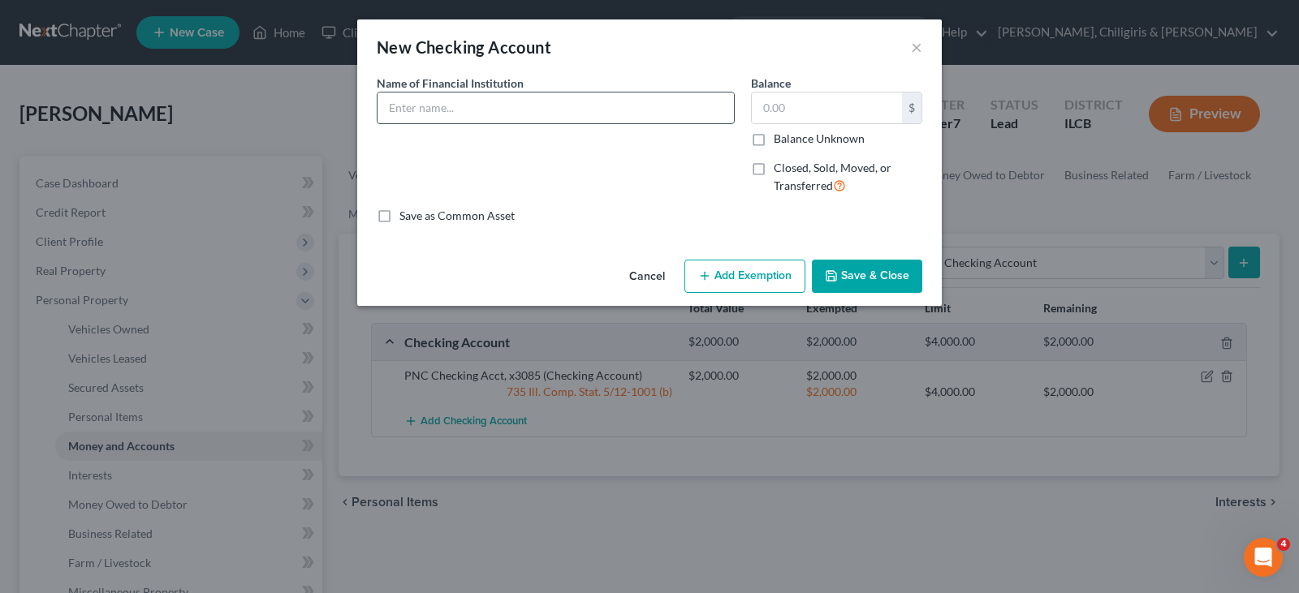
click at [422, 110] on input "text" at bounding box center [555, 108] width 356 height 31
type input "First Mid Bank and Trust x"
click at [782, 114] on input "text" at bounding box center [827, 108] width 150 height 31
type input "50"
click at [757, 265] on button "Add Exemption" at bounding box center [744, 277] width 121 height 34
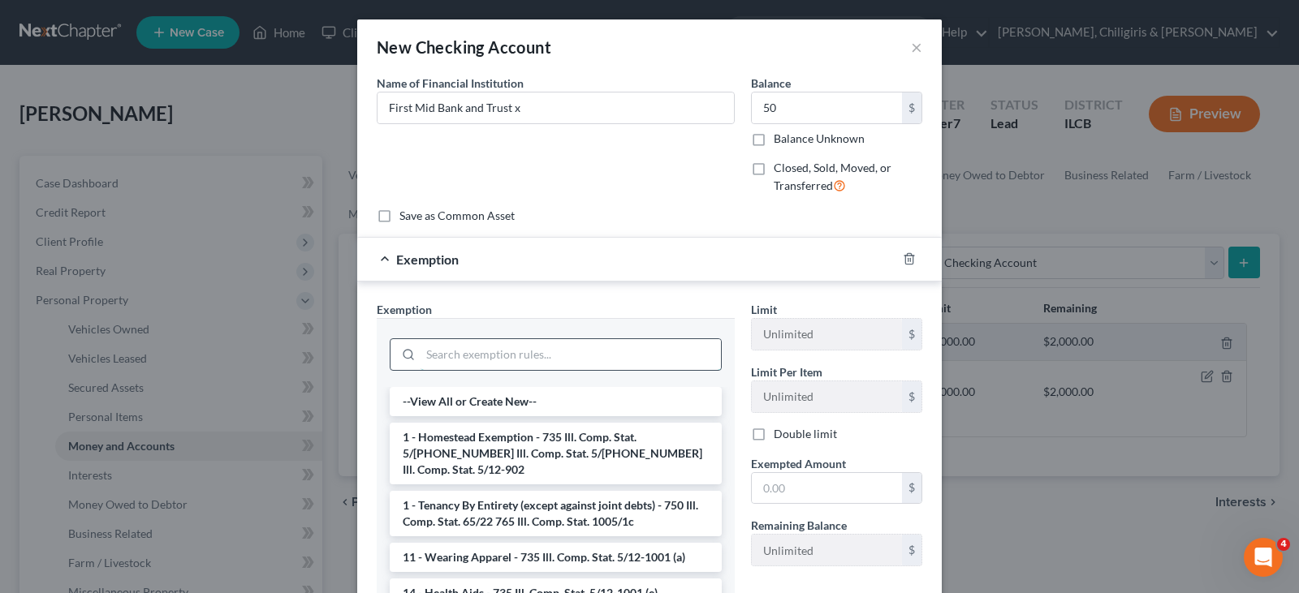
click at [576, 351] on input "search" at bounding box center [570, 354] width 300 height 31
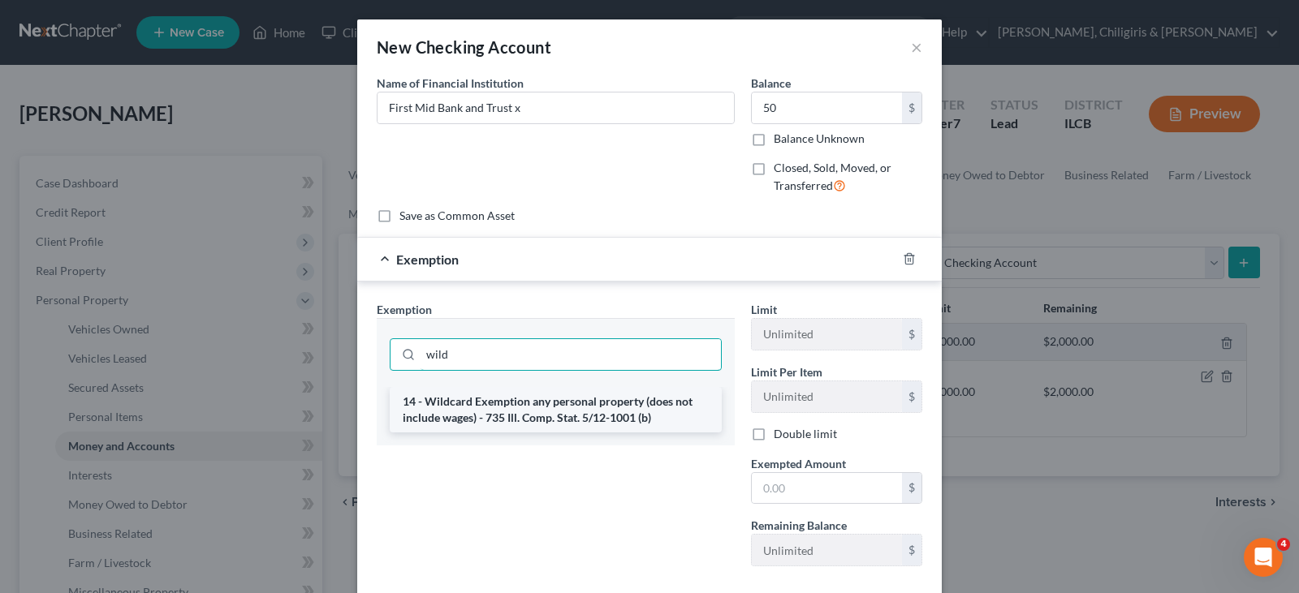
type input "wild"
click at [539, 407] on li "14 - Wildcard Exemption any personal property (does not include wages) - 735 Il…" at bounding box center [556, 409] width 332 height 45
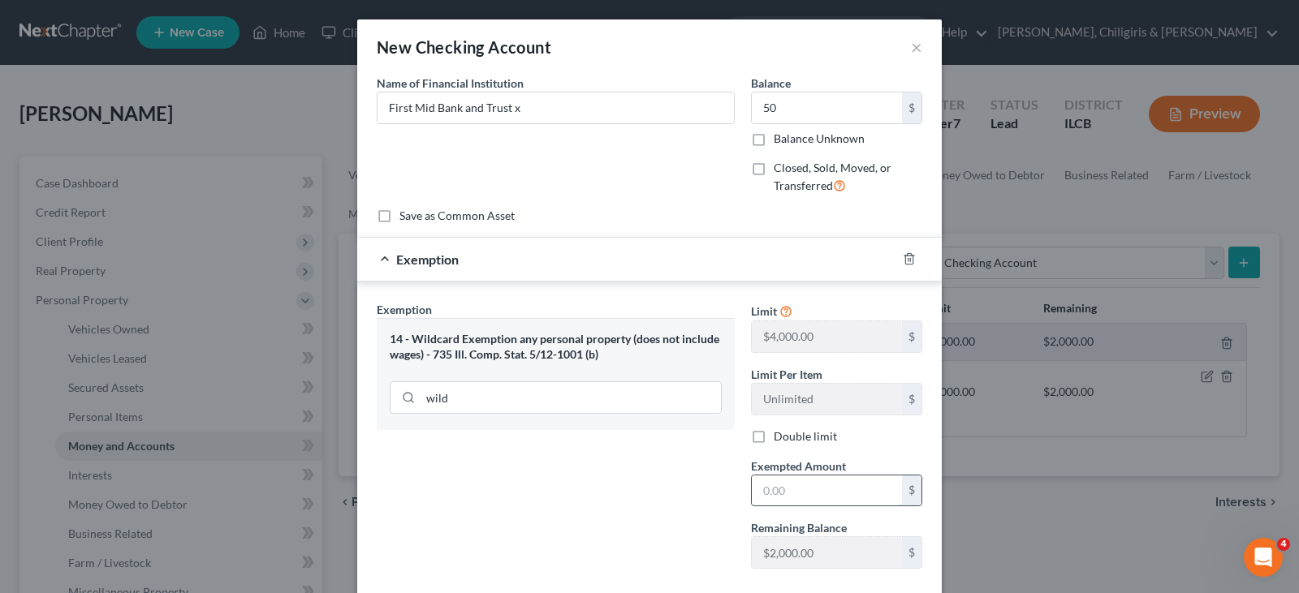
click at [821, 497] on input "text" at bounding box center [827, 491] width 150 height 31
type input "50.00"
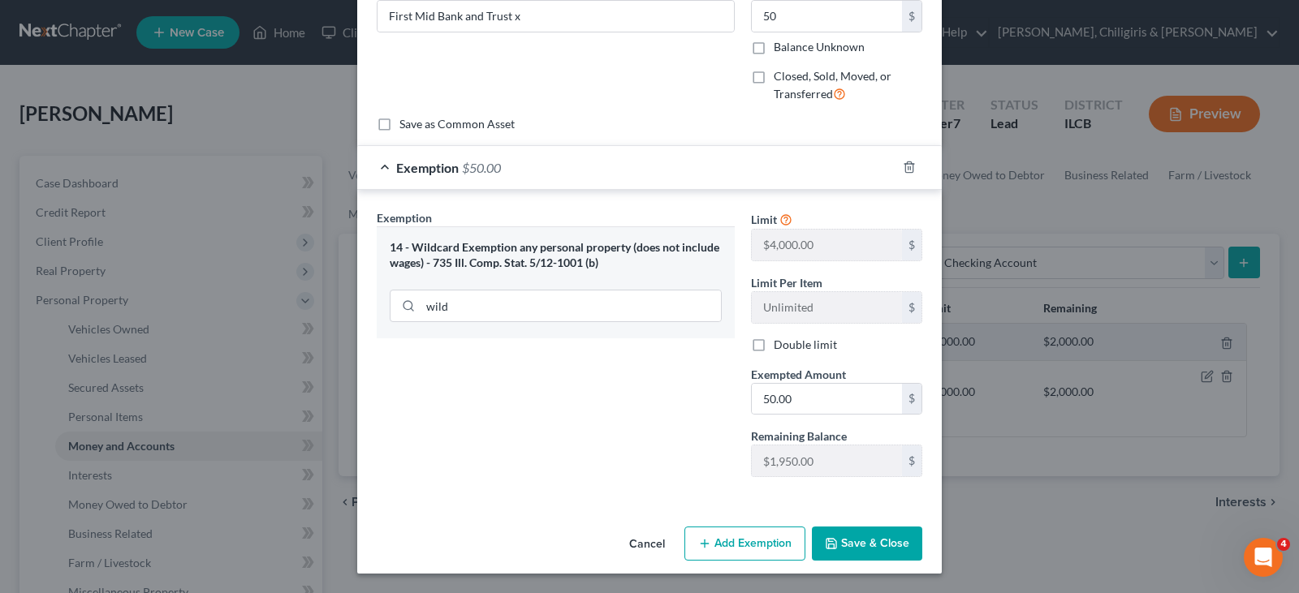
click at [848, 541] on button "Save & Close" at bounding box center [867, 544] width 110 height 34
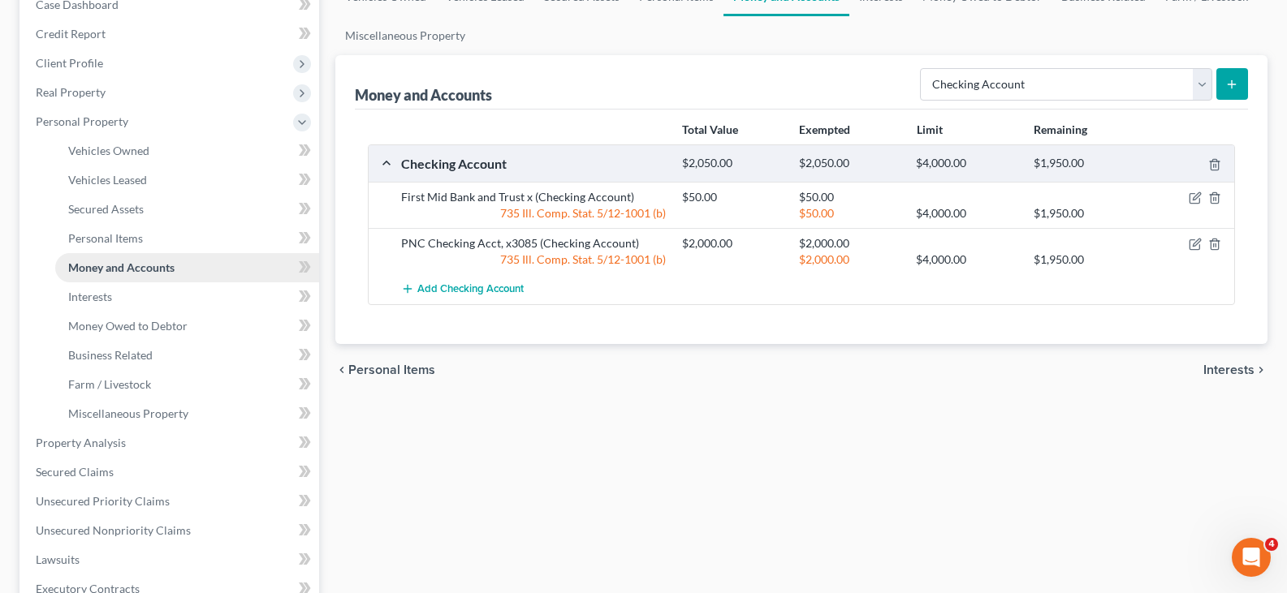
scroll to position [183, 0]
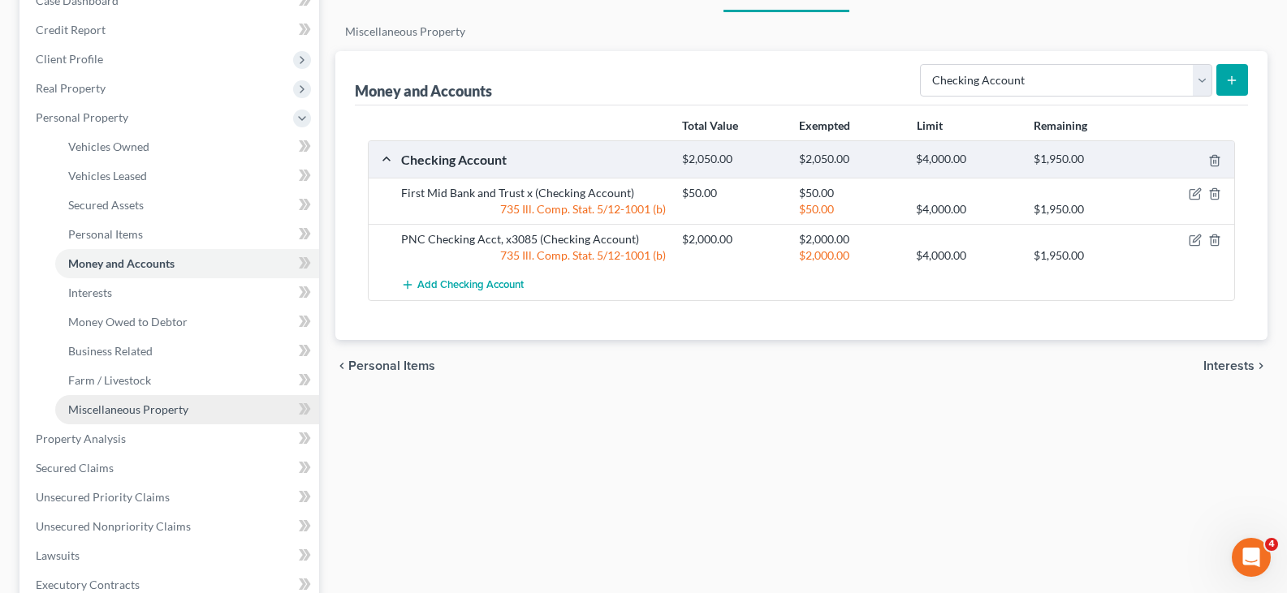
click at [171, 407] on span "Miscellaneous Property" at bounding box center [128, 410] width 120 height 14
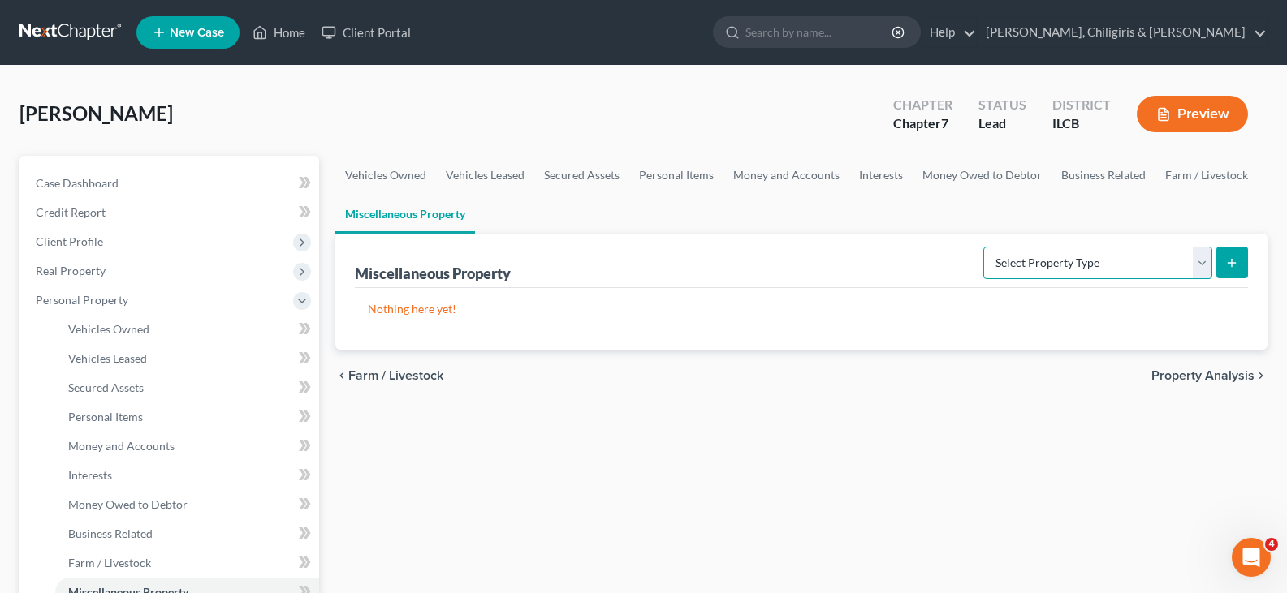
click at [1202, 267] on select "Select Property Type Assigned for Creditor Benefit Within 1 Year Holding for An…" at bounding box center [1097, 263] width 229 height 32
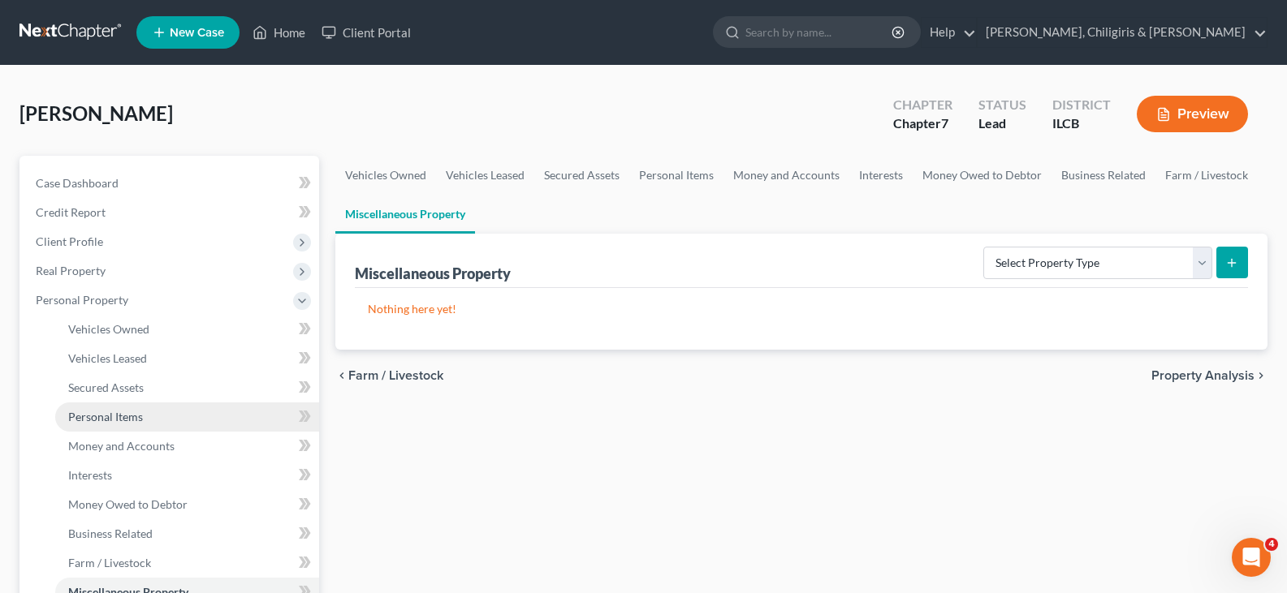
drag, startPoint x: 120, startPoint y: 423, endPoint x: 129, endPoint y: 420, distance: 9.3
click at [120, 423] on span "Personal Items" at bounding box center [105, 417] width 75 height 14
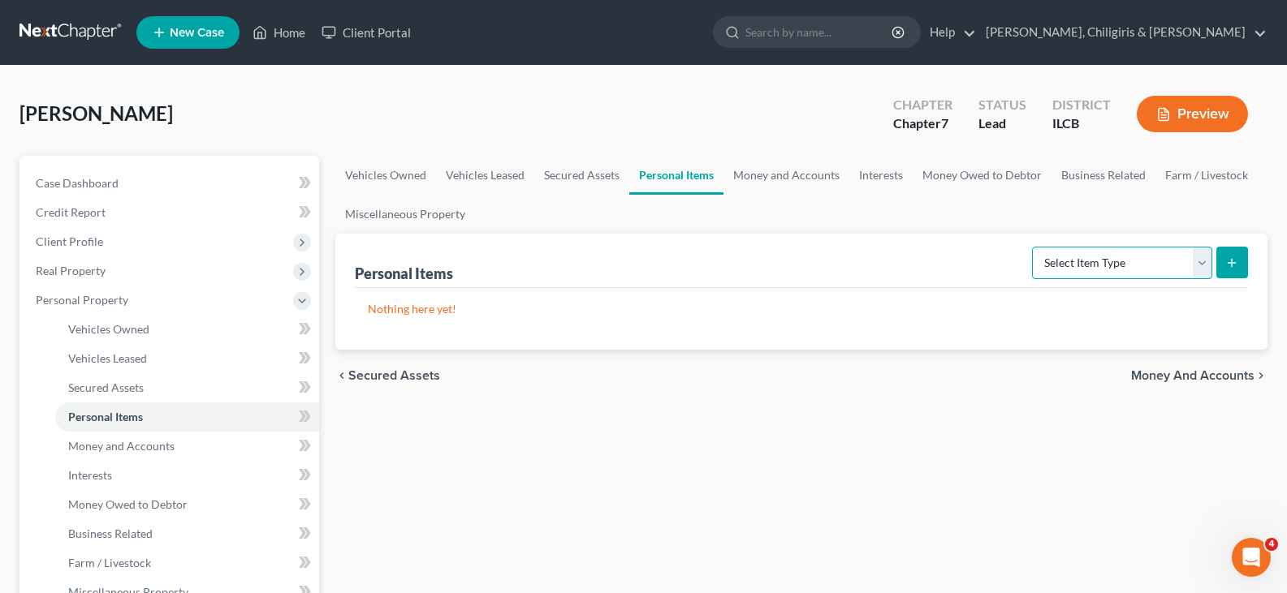
click at [1205, 261] on select "Select Item Type Clothing Collectibles Of Value Electronics Firearms Household …" at bounding box center [1122, 263] width 180 height 32
select select "electronics"
click at [1033, 247] on select "Select Item Type Clothing Collectibles Of Value Electronics Firearms Household …" at bounding box center [1122, 263] width 180 height 32
click at [1222, 259] on button "submit" at bounding box center [1232, 263] width 32 height 32
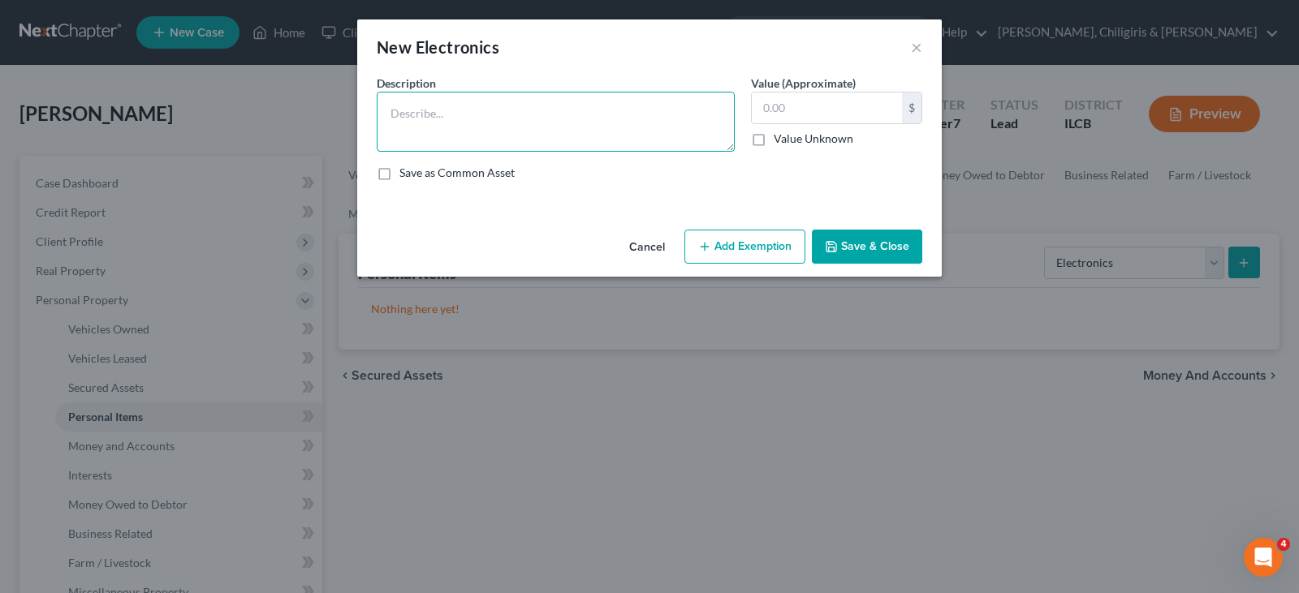
click at [527, 110] on textarea at bounding box center [556, 122] width 358 height 60
type textarea "Playstation 4"
type input "100.00"
click at [734, 235] on button "Add Exemption" at bounding box center [744, 247] width 121 height 34
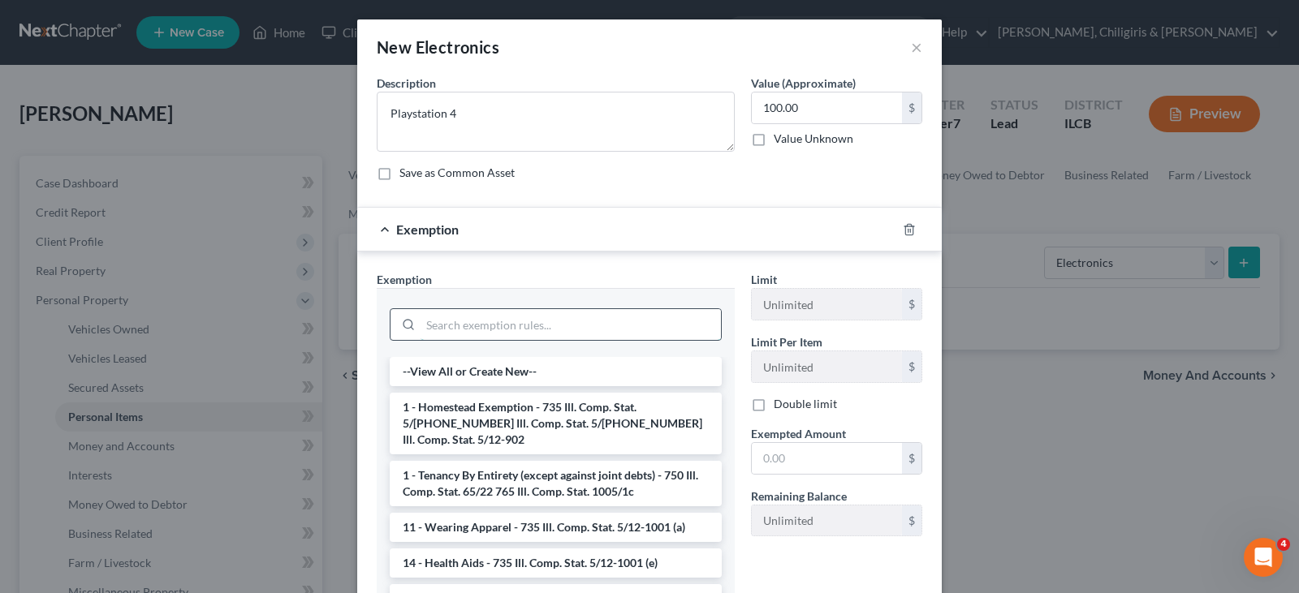
click at [507, 318] on input "search" at bounding box center [570, 324] width 300 height 31
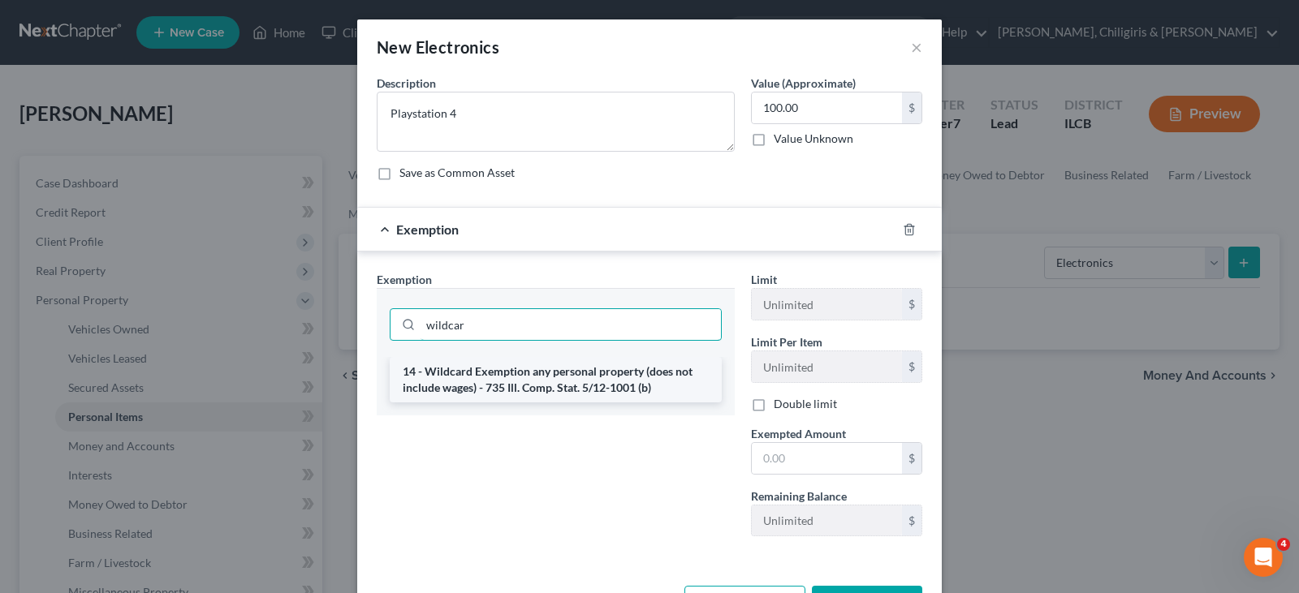
type input "wildcar"
click at [510, 382] on li "14 - Wildcard Exemption any personal property (does not include wages) - 735 Il…" at bounding box center [556, 379] width 332 height 45
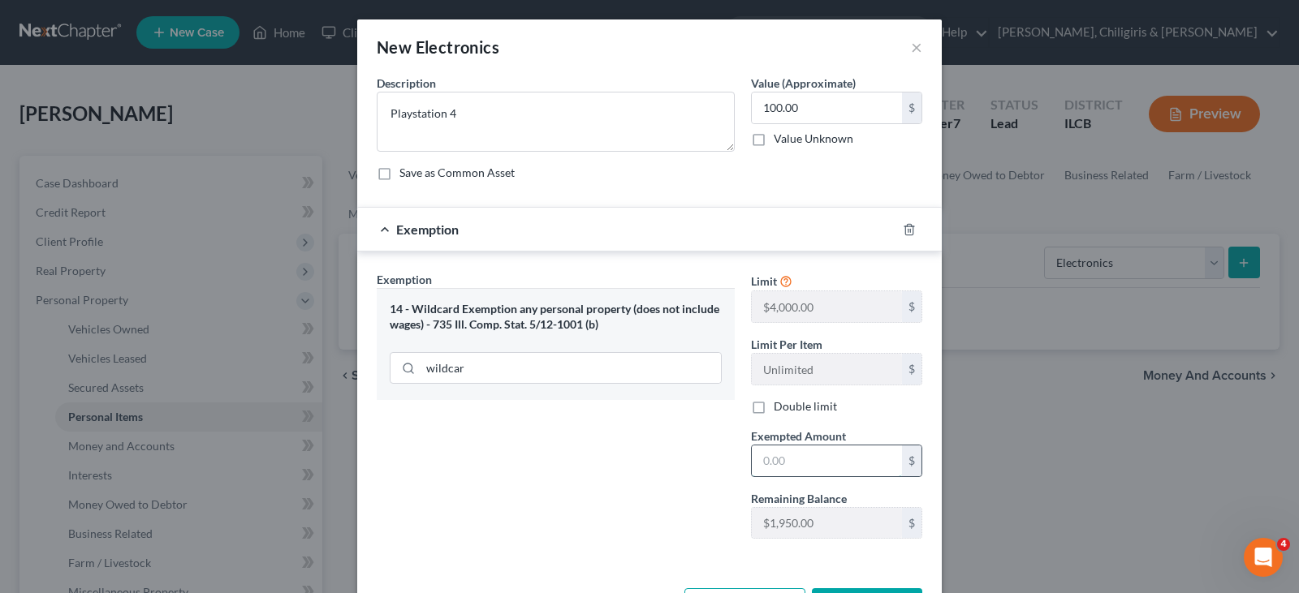
click at [829, 468] on input "text" at bounding box center [827, 461] width 150 height 31
type input "100.0"
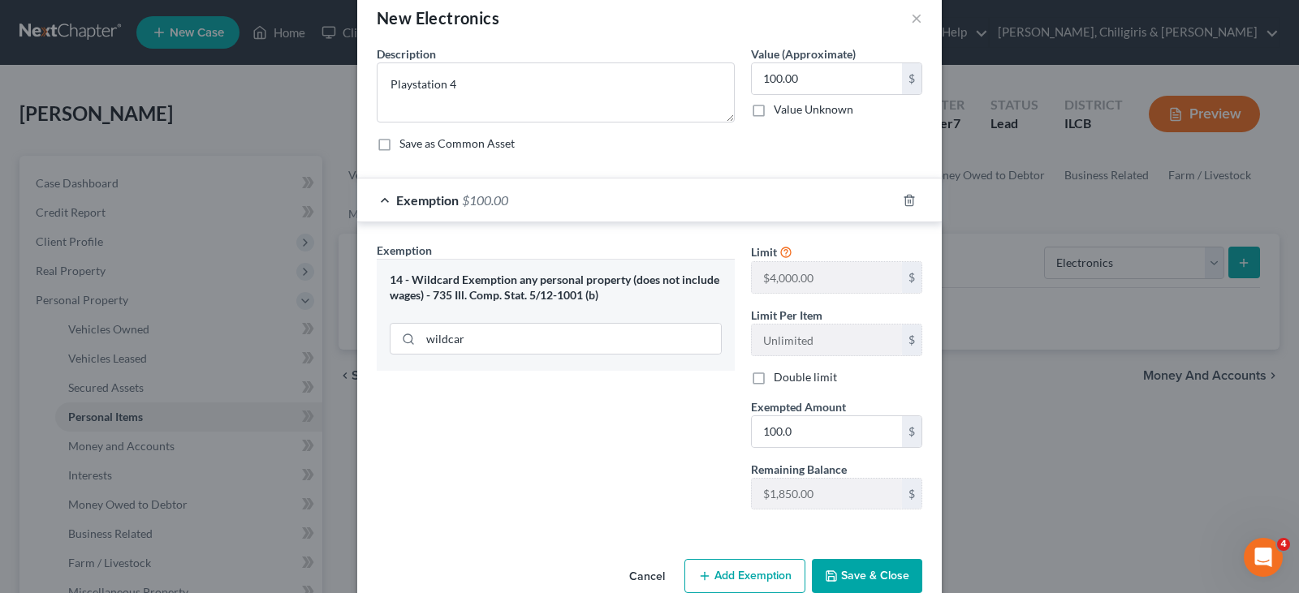
drag, startPoint x: 852, startPoint y: 572, endPoint x: 1001, endPoint y: 491, distance: 170.0
click at [855, 568] on button "Save & Close" at bounding box center [867, 576] width 110 height 34
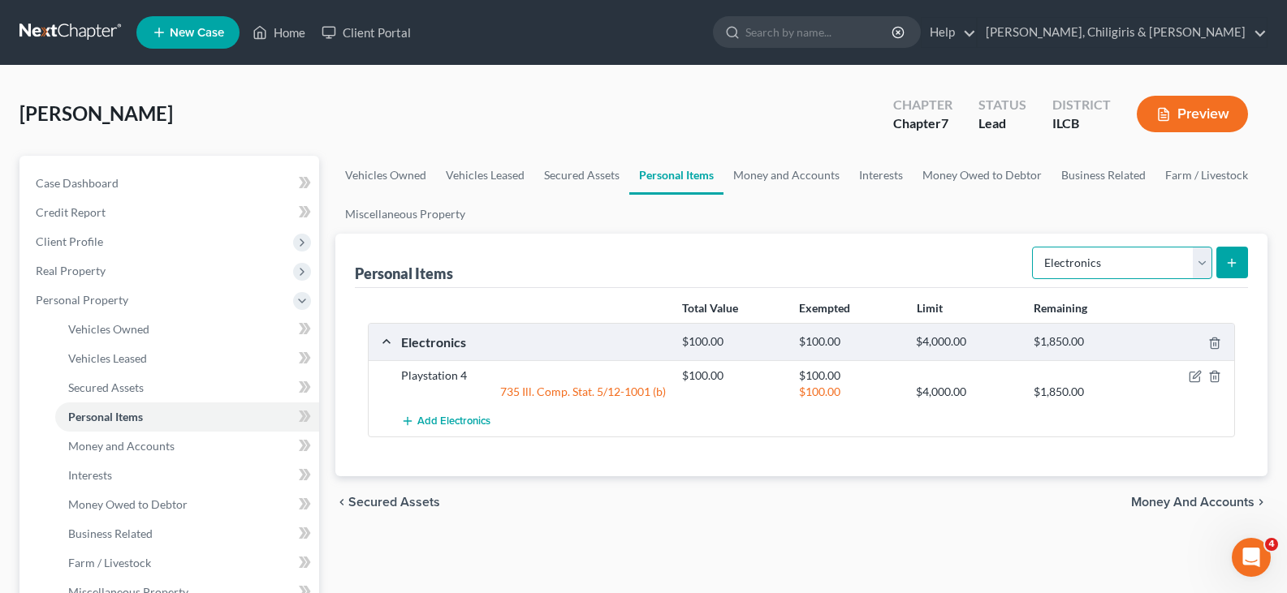
click at [1205, 265] on select "Select Item Type Clothing Collectibles Of Value Electronics Firearms Household …" at bounding box center [1122, 263] width 180 height 32
select select "other"
click at [1033, 247] on select "Select Item Type Clothing Collectibles Of Value Electronics Firearms Household …" at bounding box center [1122, 263] width 180 height 32
click at [1229, 262] on icon "submit" at bounding box center [1231, 263] width 13 height 13
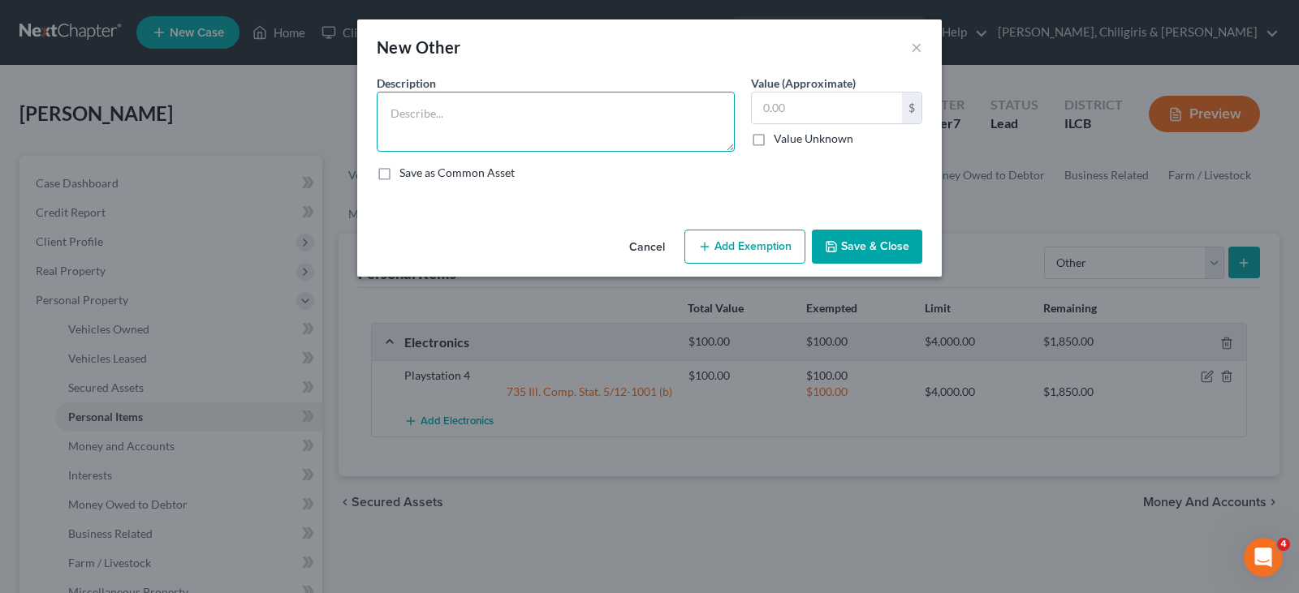
click at [466, 107] on textarea at bounding box center [556, 122] width 358 height 60
type textarea "Impact drill, Flex drill"
click at [799, 109] on input "text" at bounding box center [827, 108] width 150 height 31
type input "50"
click at [780, 239] on button "Add Exemption" at bounding box center [744, 247] width 121 height 34
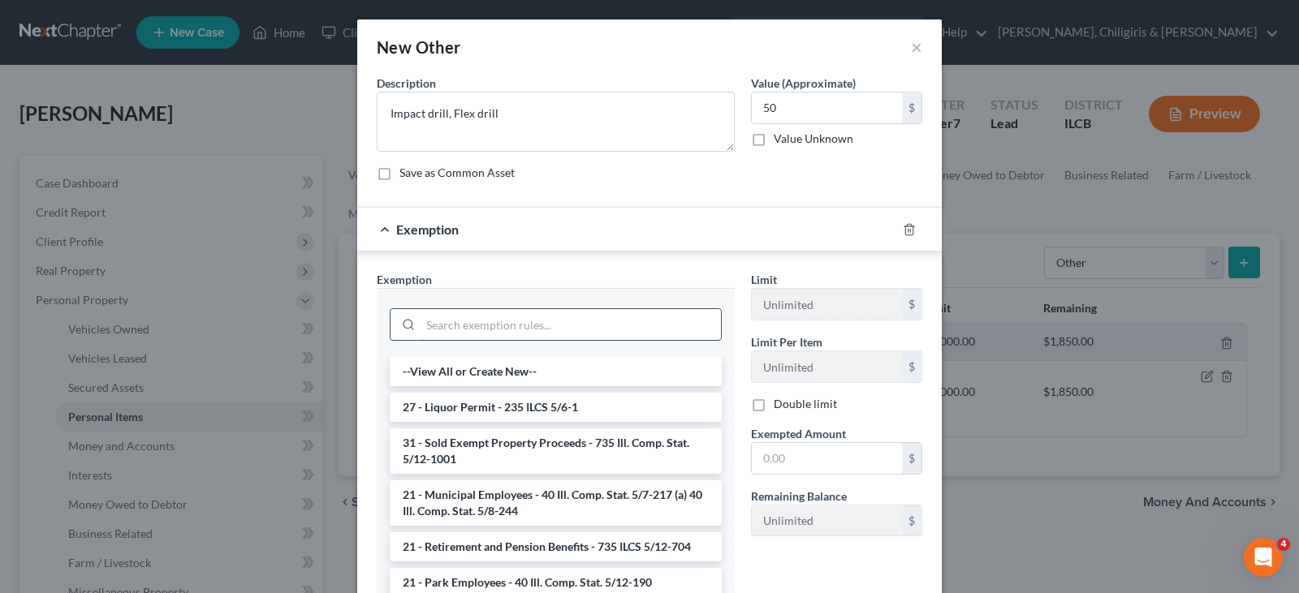
click at [569, 331] on input "search" at bounding box center [570, 324] width 300 height 31
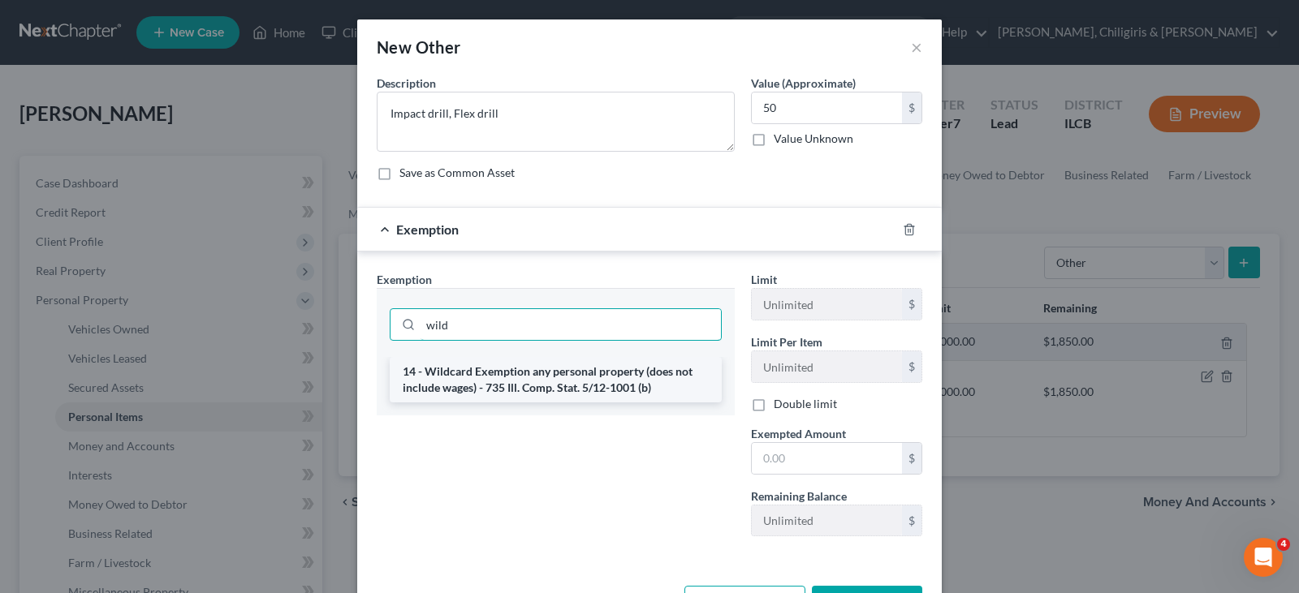
type input "wild"
click at [578, 385] on li "14 - Wildcard Exemption any personal property (does not include wages) - 735 Il…" at bounding box center [556, 379] width 332 height 45
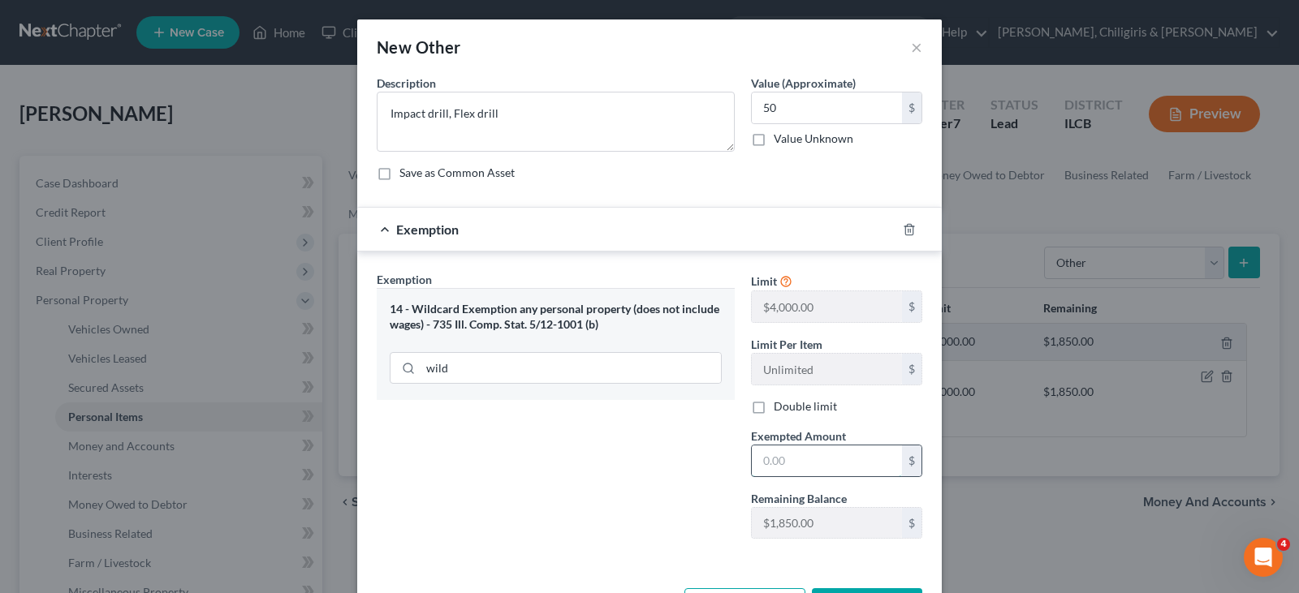
click at [795, 462] on input "text" at bounding box center [827, 461] width 150 height 31
type input "50.00"
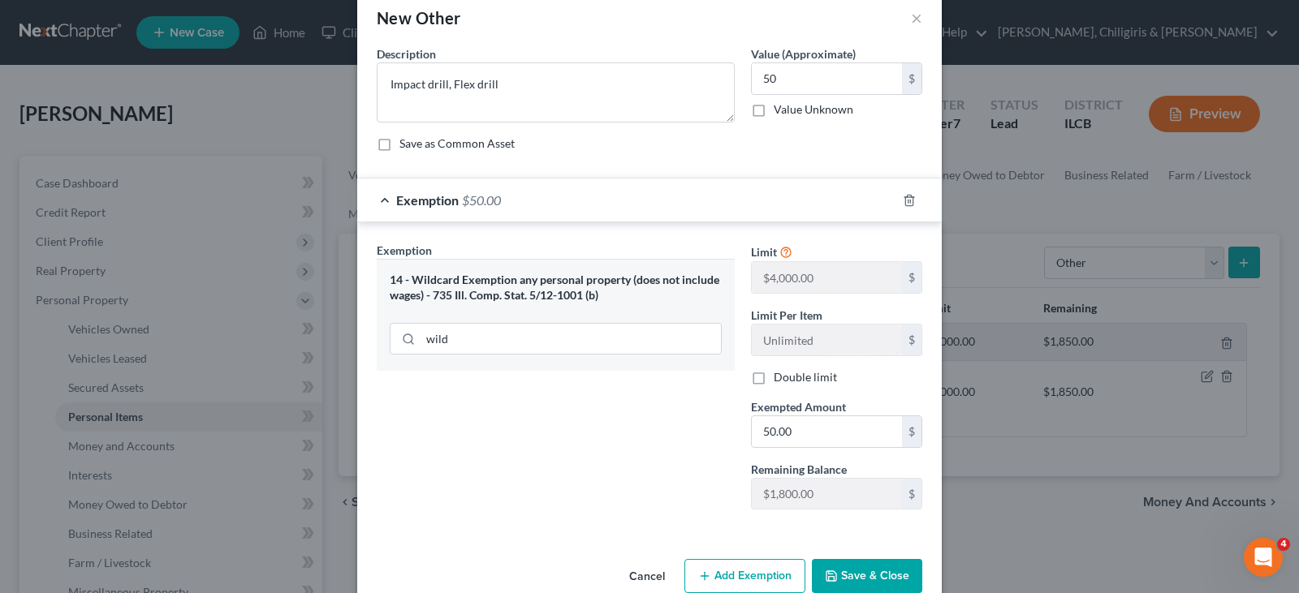
click at [852, 580] on button "Save & Close" at bounding box center [867, 576] width 110 height 34
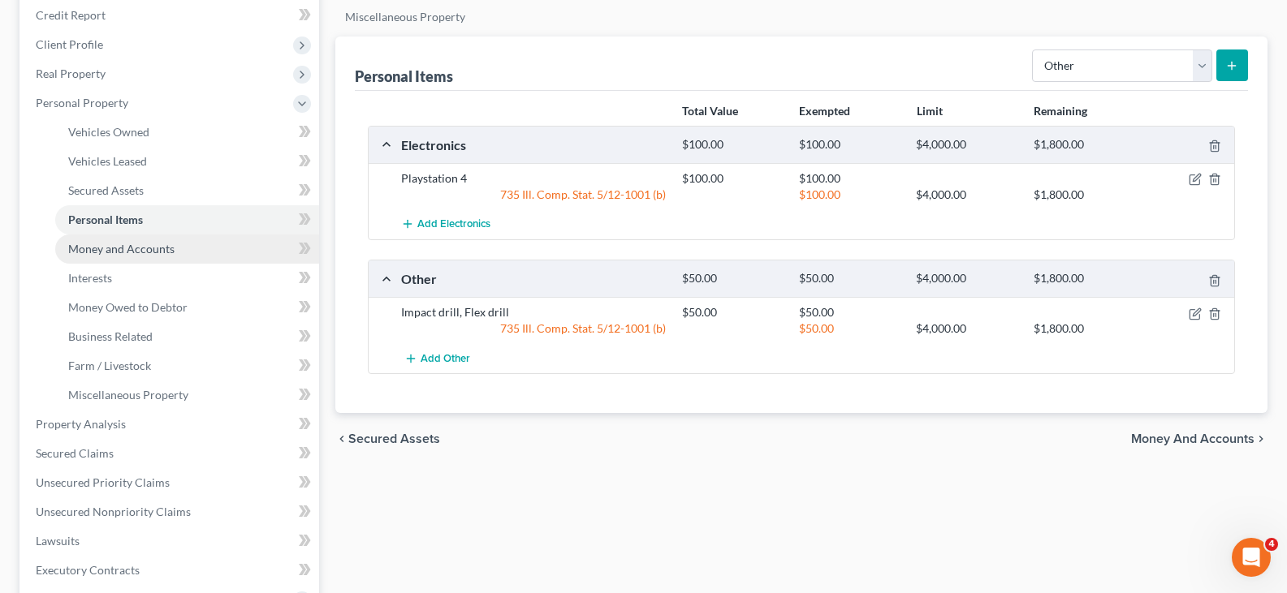
scroll to position [244, 0]
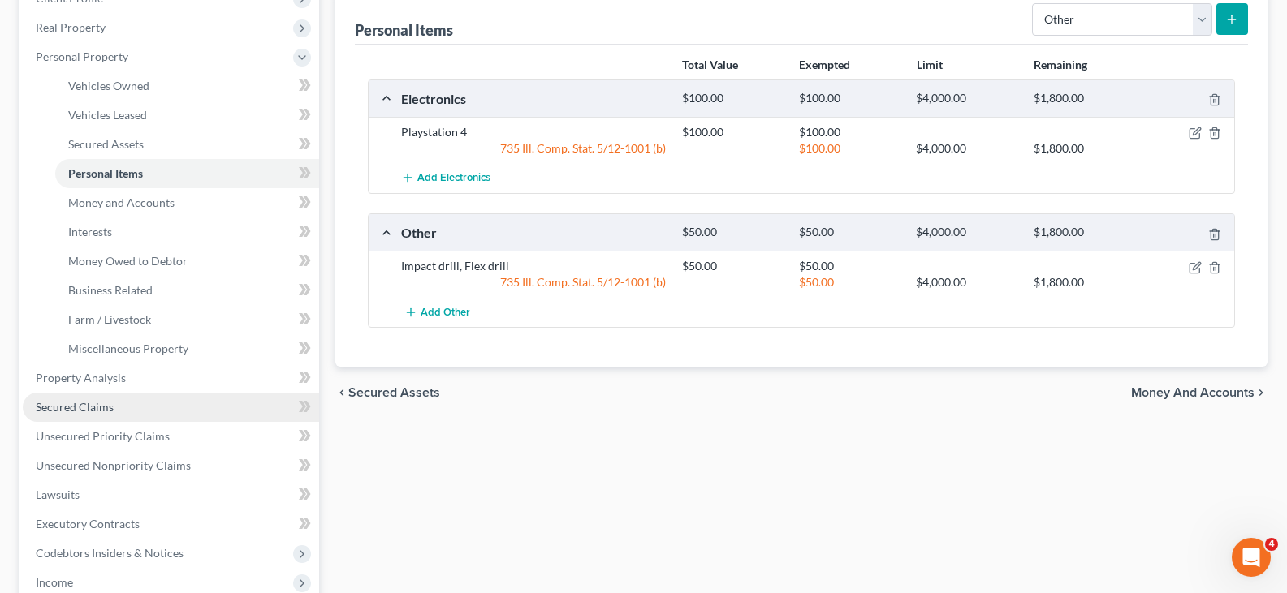
drag, startPoint x: 113, startPoint y: 412, endPoint x: 166, endPoint y: 399, distance: 54.3
click at [113, 412] on link "Secured Claims" at bounding box center [171, 407] width 296 height 29
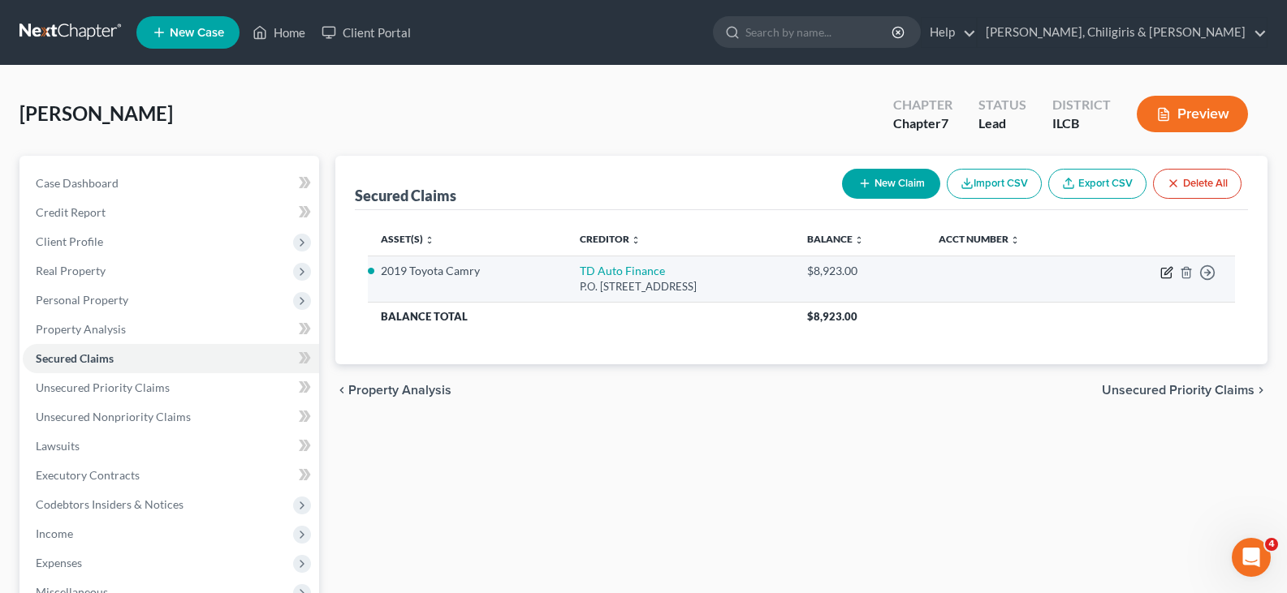
click at [1163, 272] on icon "button" at bounding box center [1166, 272] width 13 height 13
select select "23"
select select "2"
select select "0"
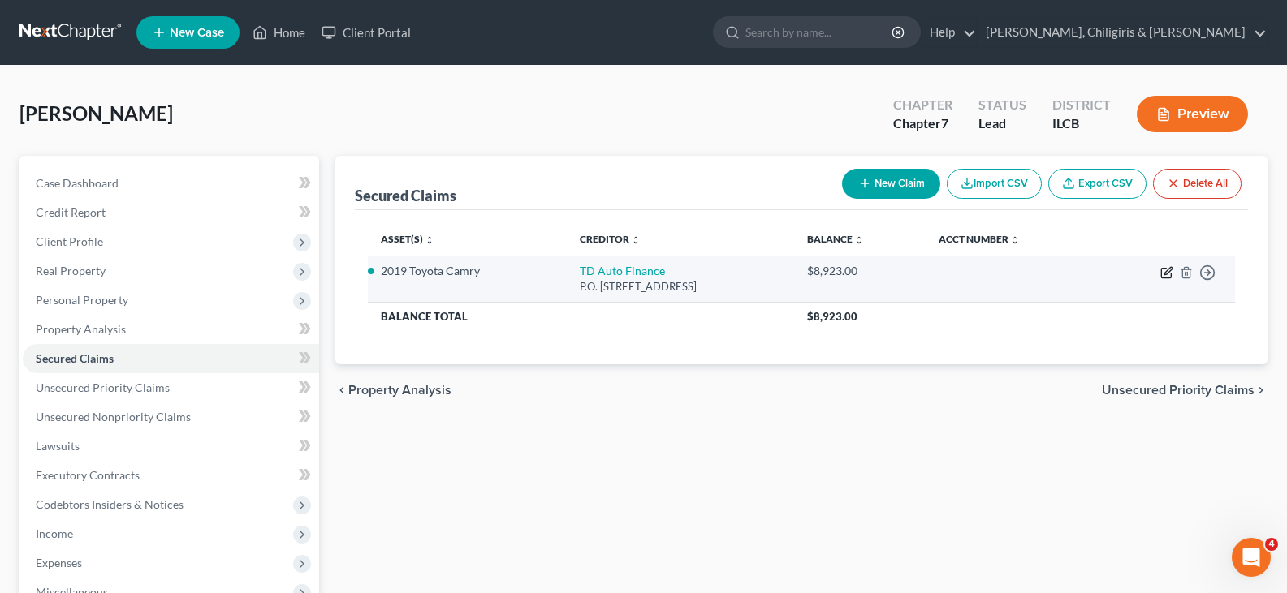
select select "0"
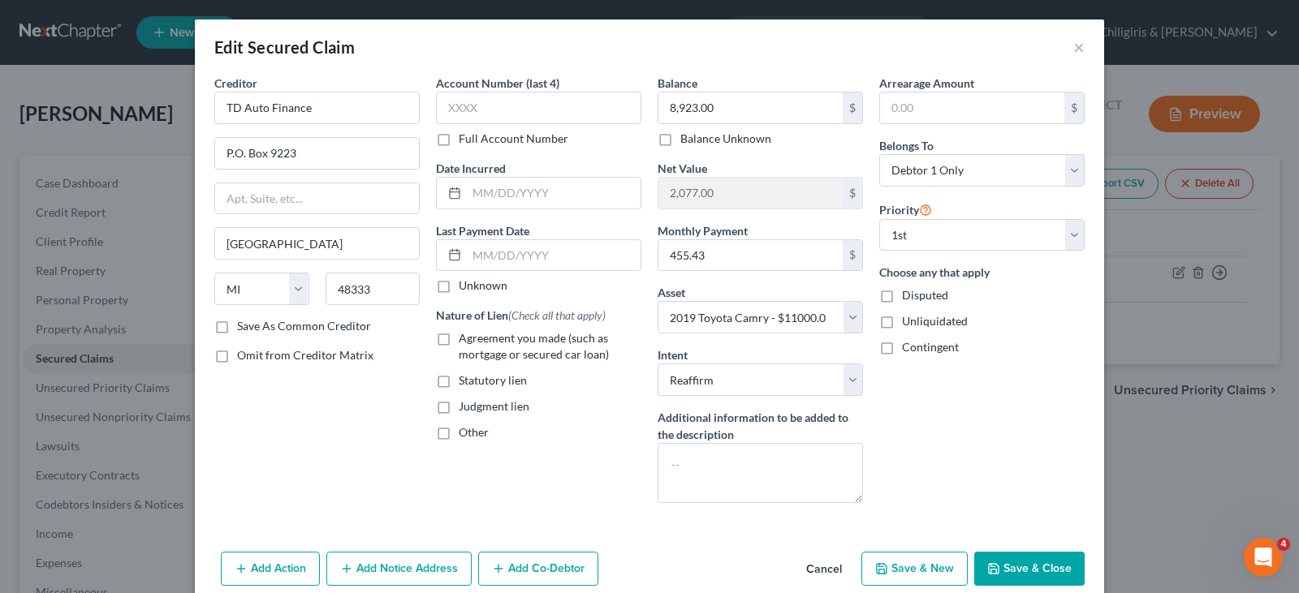
click at [1009, 561] on button "Save & Close" at bounding box center [1029, 569] width 110 height 34
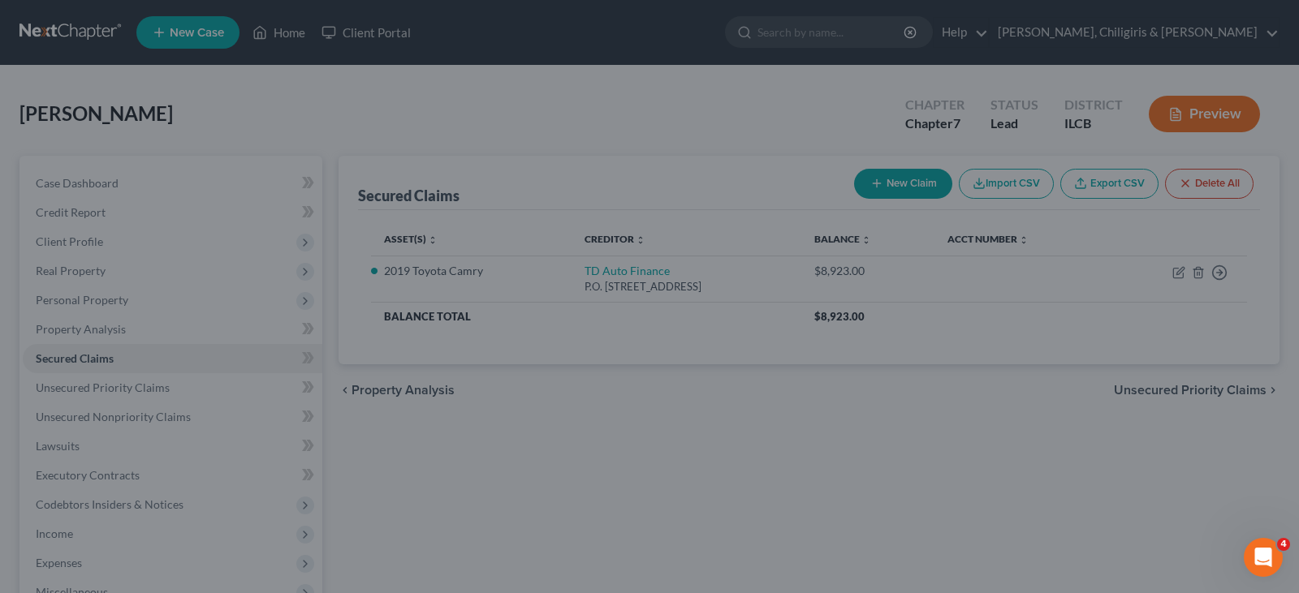
select select "2"
type input "0"
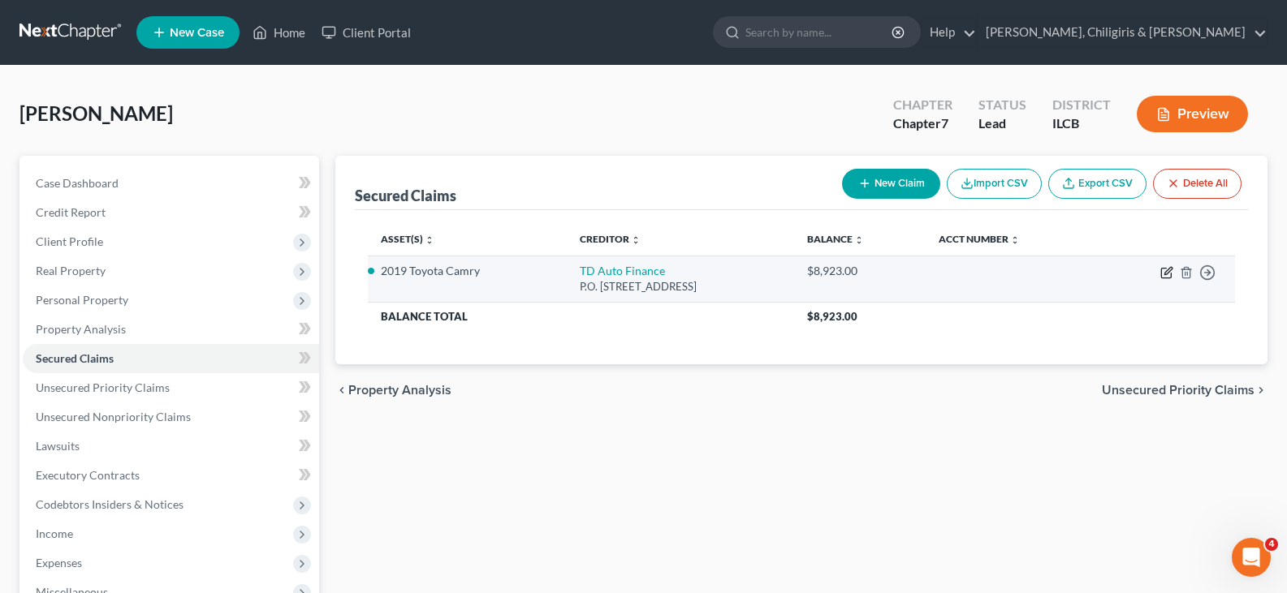
click at [1164, 273] on icon "button" at bounding box center [1166, 272] width 13 height 13
select select "23"
select select "2"
select select "0"
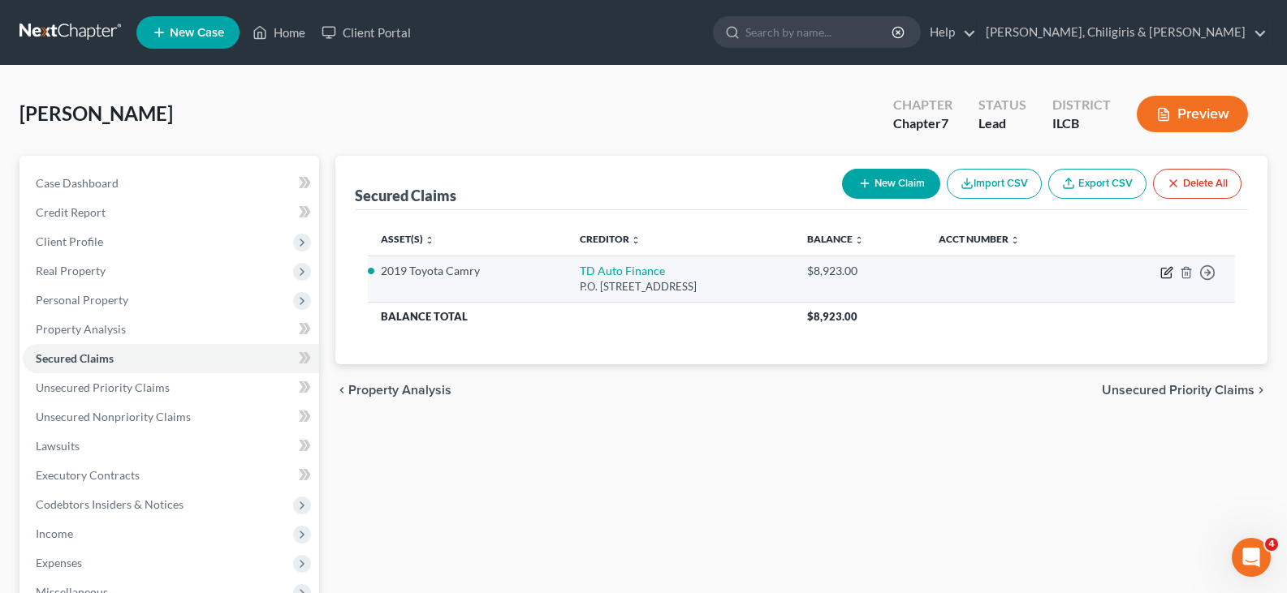
select select "0"
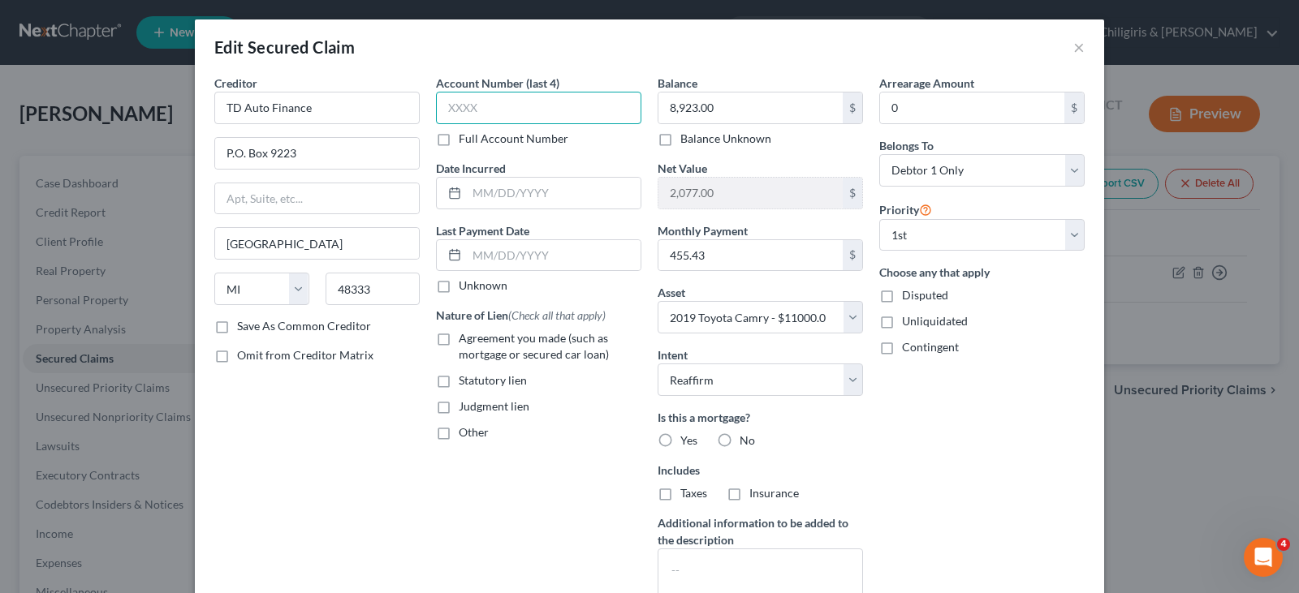
click at [545, 115] on input "text" at bounding box center [538, 108] width 205 height 32
type input "5469"
click at [594, 187] on input "text" at bounding box center [554, 193] width 174 height 31
type input "5/1/2021"
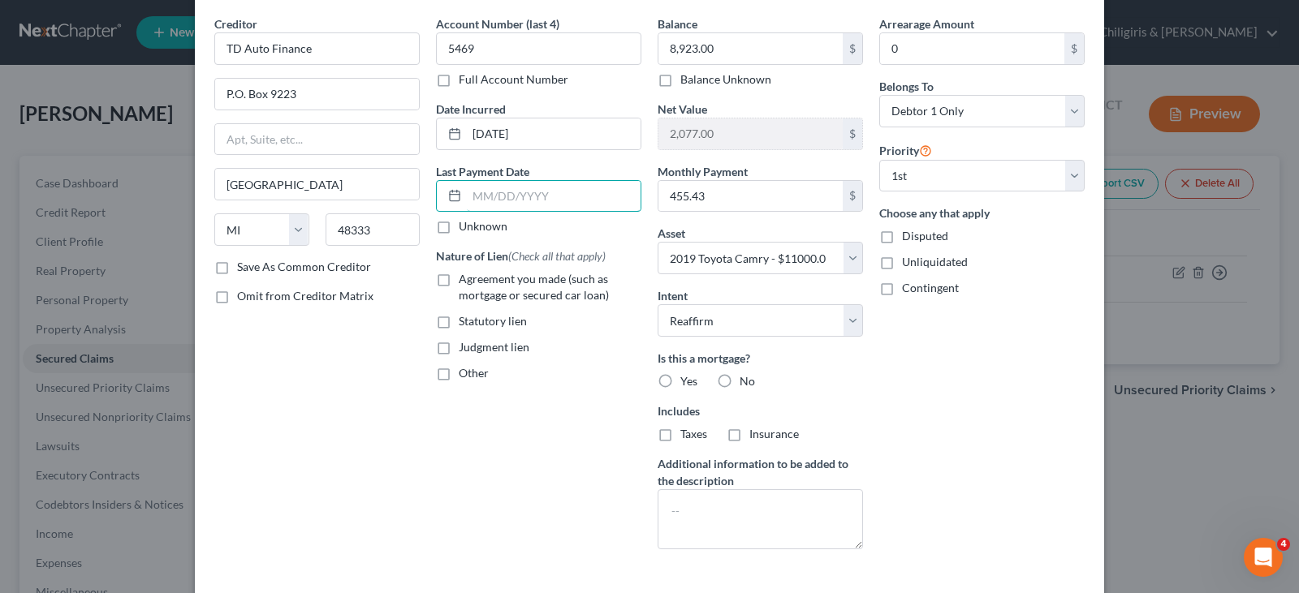
scroll to position [144, 0]
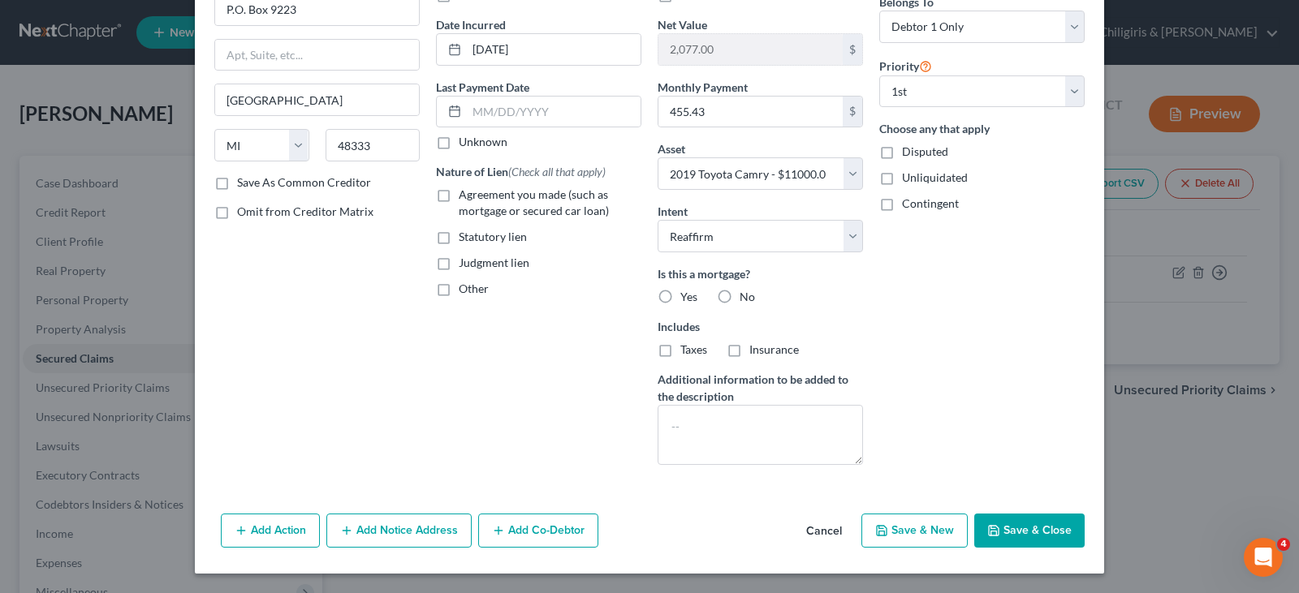
click at [1028, 533] on button "Save & Close" at bounding box center [1029, 531] width 110 height 34
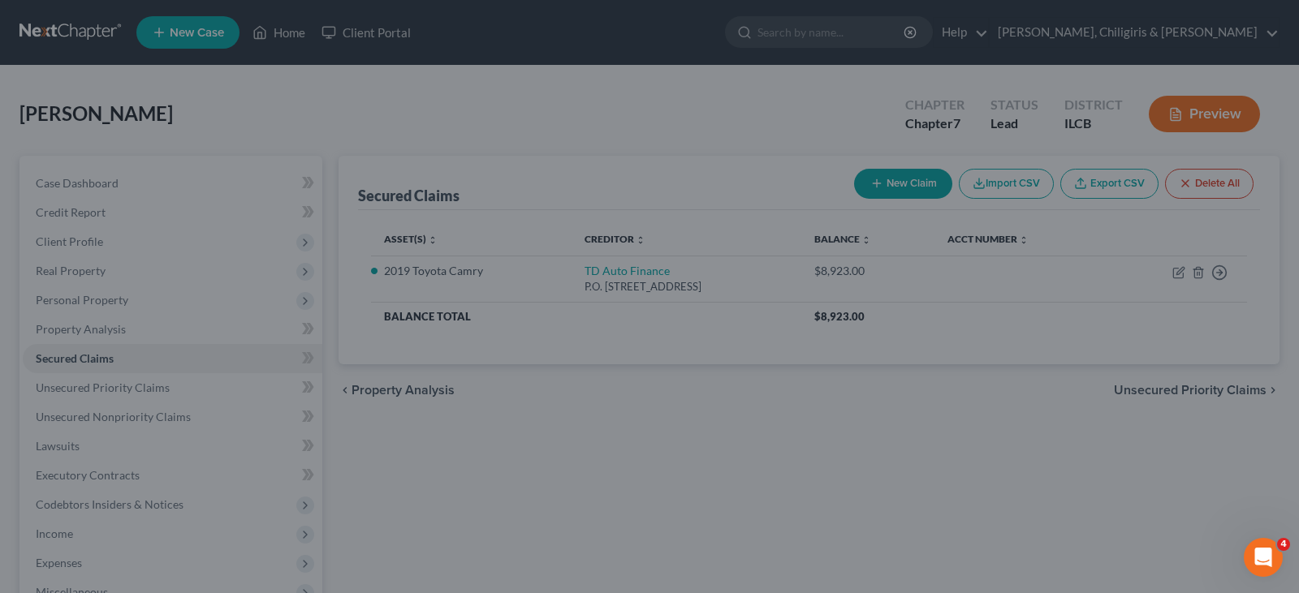
select select "2"
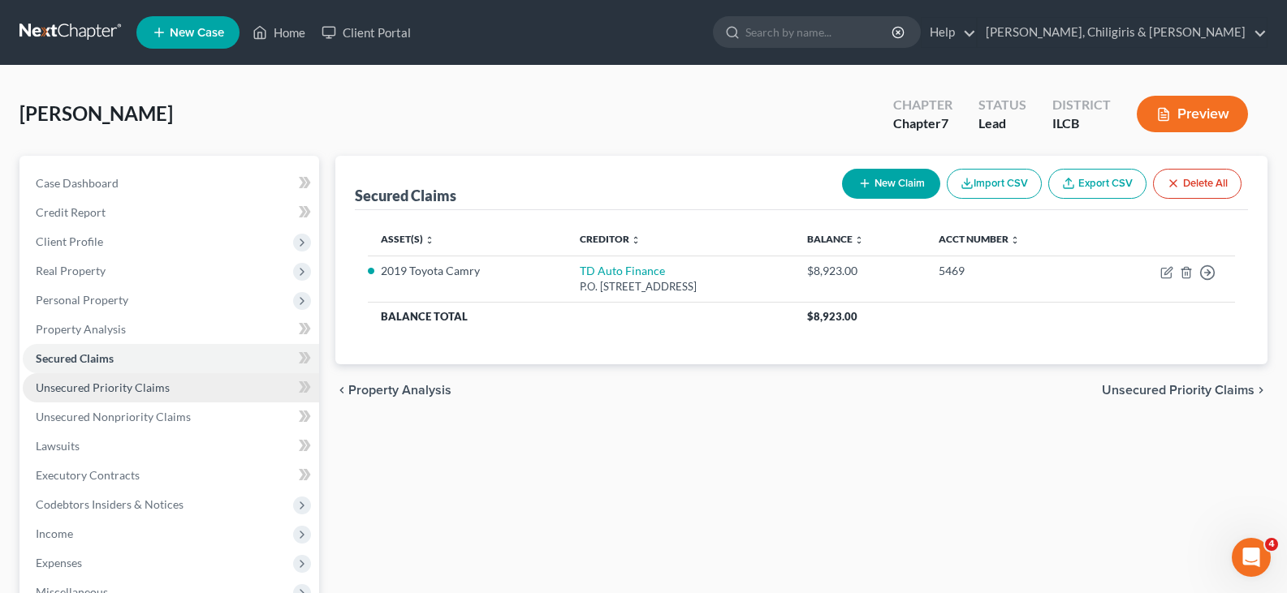
click at [126, 390] on span "Unsecured Priority Claims" at bounding box center [103, 388] width 134 height 14
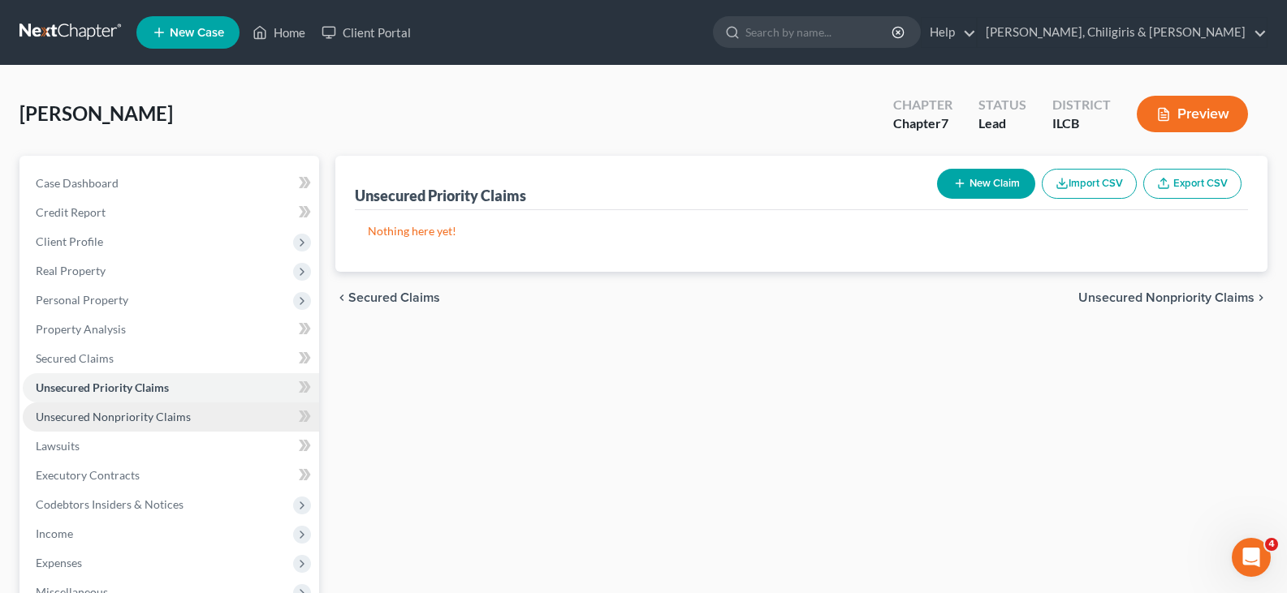
click at [86, 423] on span "Unsecured Nonpriority Claims" at bounding box center [113, 417] width 155 height 14
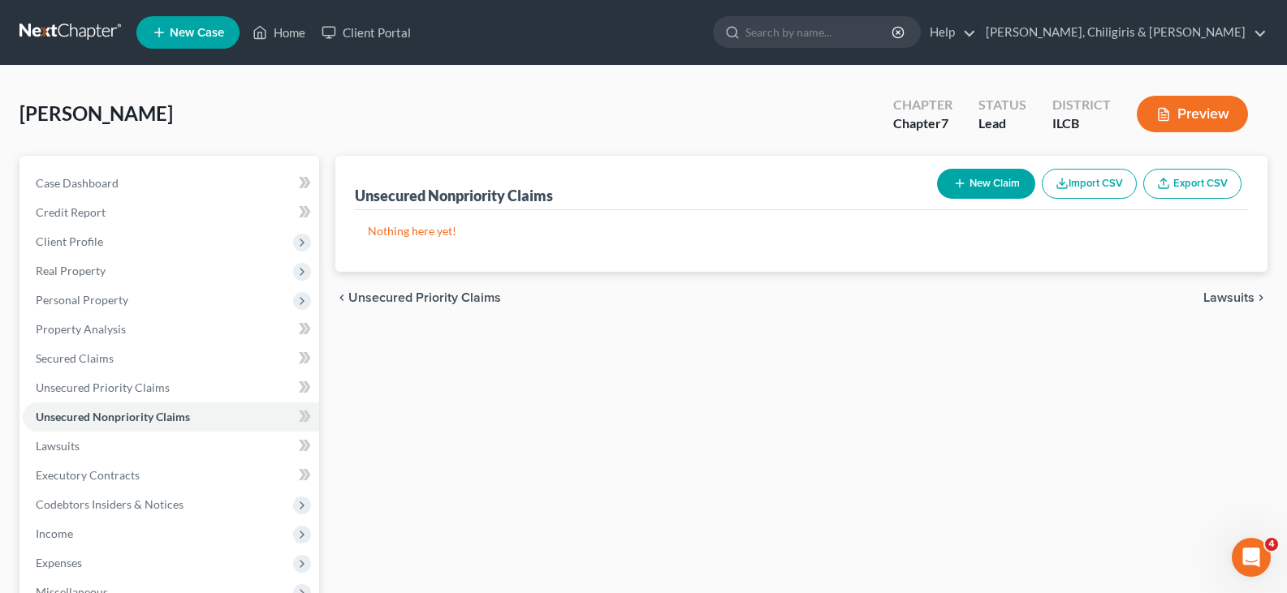
click at [975, 182] on button "New Claim" at bounding box center [986, 184] width 98 height 30
select select "0"
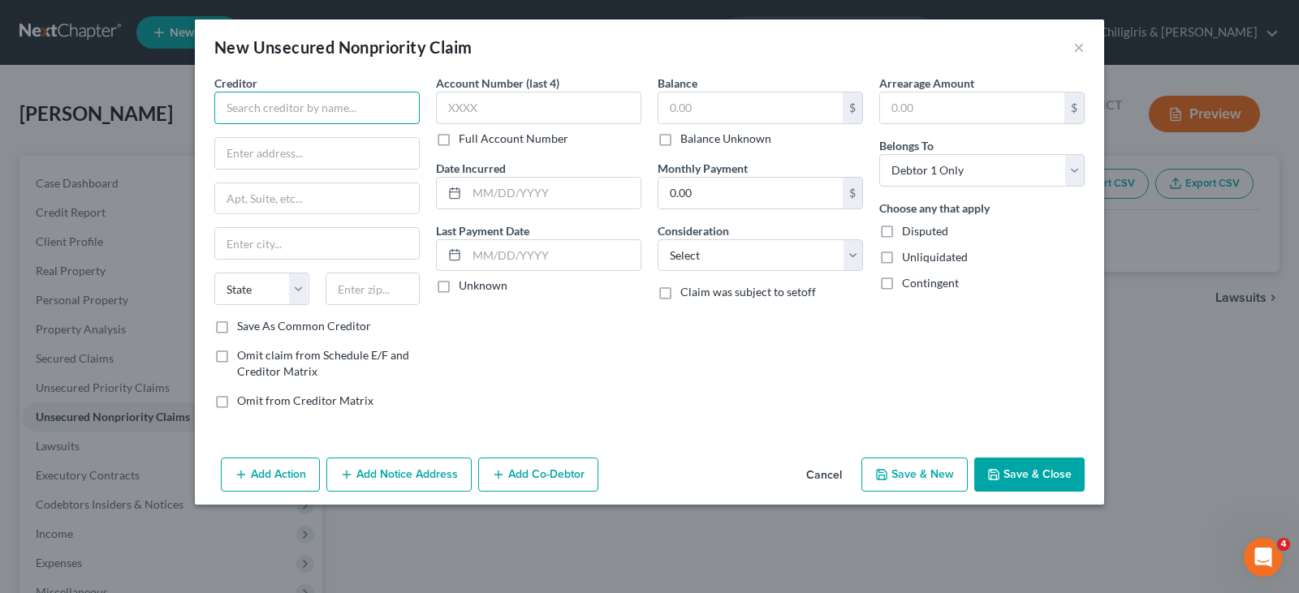
click at [268, 113] on input "text" at bounding box center [316, 108] width 205 height 32
type input "Ally Credit Card/CWS"
type input "1000 N. West St., Floor 11"
type input "Wilmington"
select select "7"
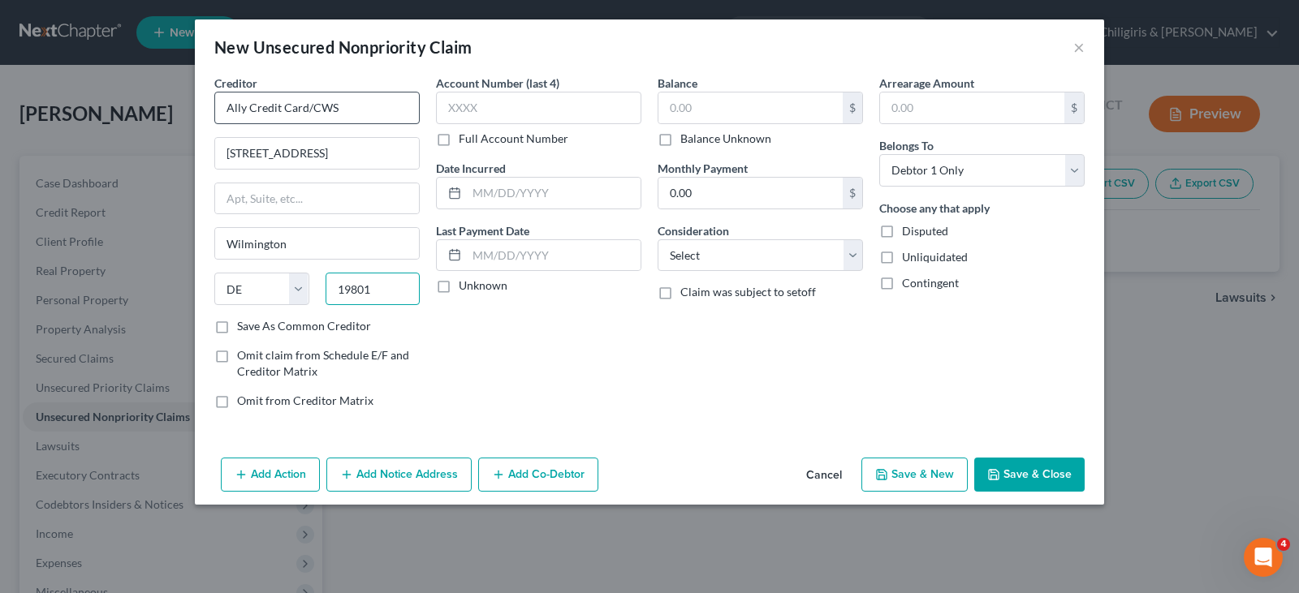
type input "19801"
click at [508, 102] on input "text" at bounding box center [538, 108] width 205 height 32
type input "5379"
click at [547, 189] on input "text" at bounding box center [554, 193] width 174 height 31
type input "5/2/2021"
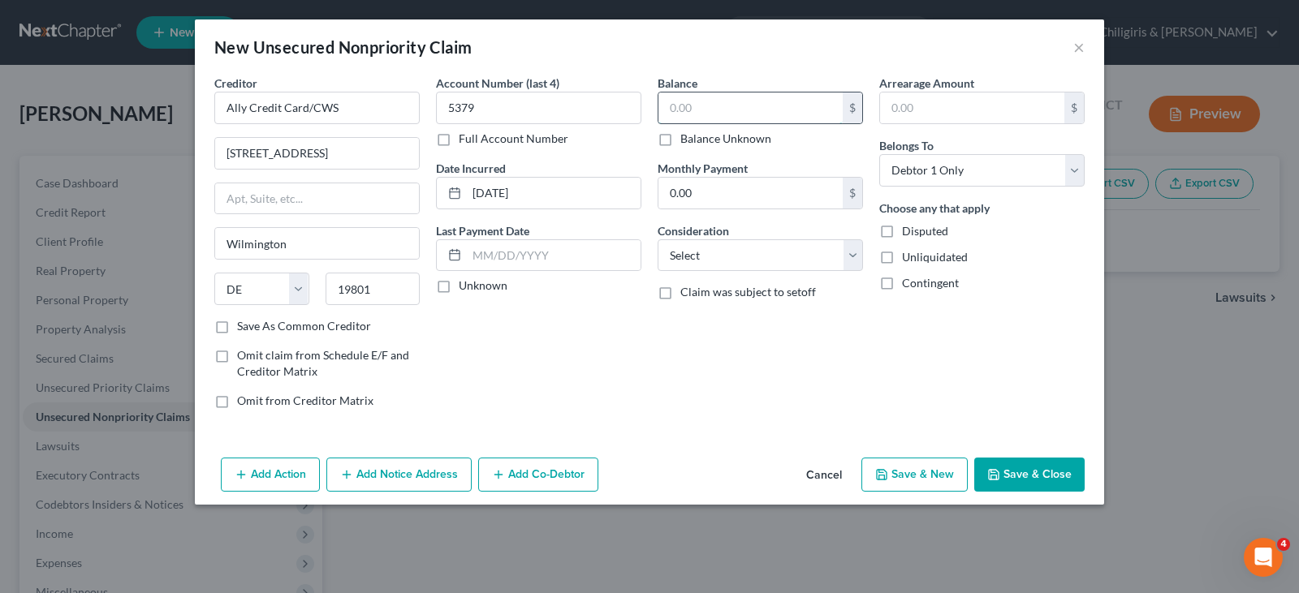
click at [705, 105] on input "text" at bounding box center [750, 108] width 184 height 31
type input "2,427.00"
click at [850, 252] on select "Select Cable / Satellite Services Collection Agency Credit Card Debt Debt Couns…" at bounding box center [759, 255] width 205 height 32
select select "2"
click at [657, 239] on select "Select Cable / Satellite Services Collection Agency Credit Card Debt Debt Couns…" at bounding box center [759, 255] width 205 height 32
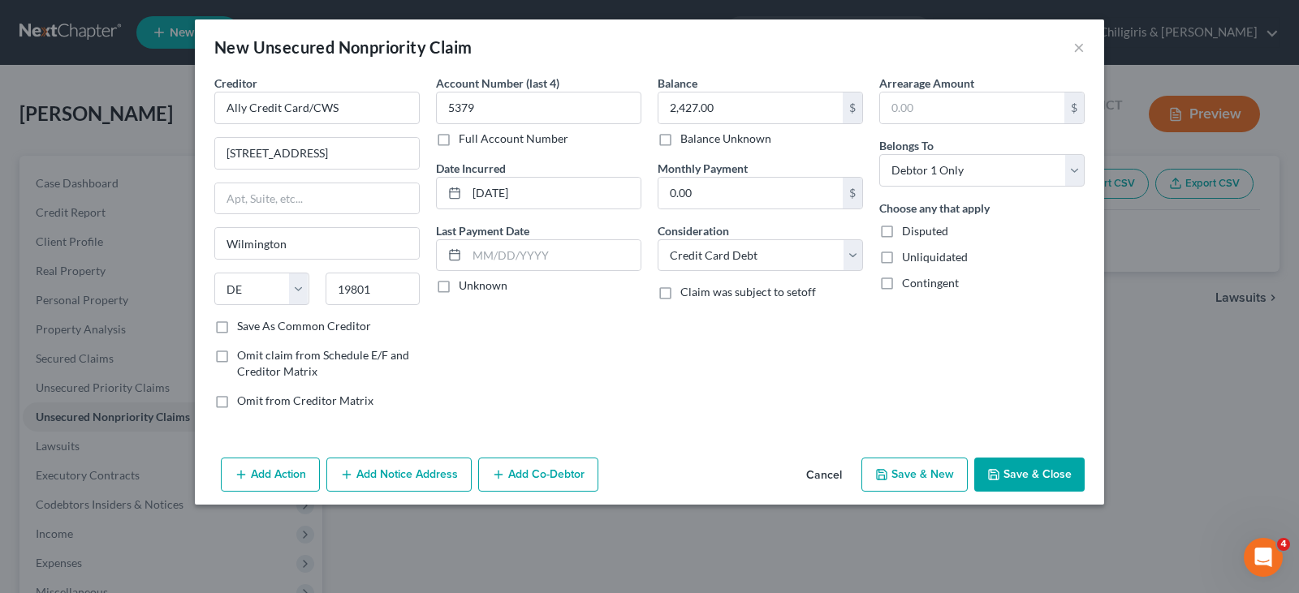
click at [1024, 478] on button "Save & Close" at bounding box center [1029, 475] width 110 height 34
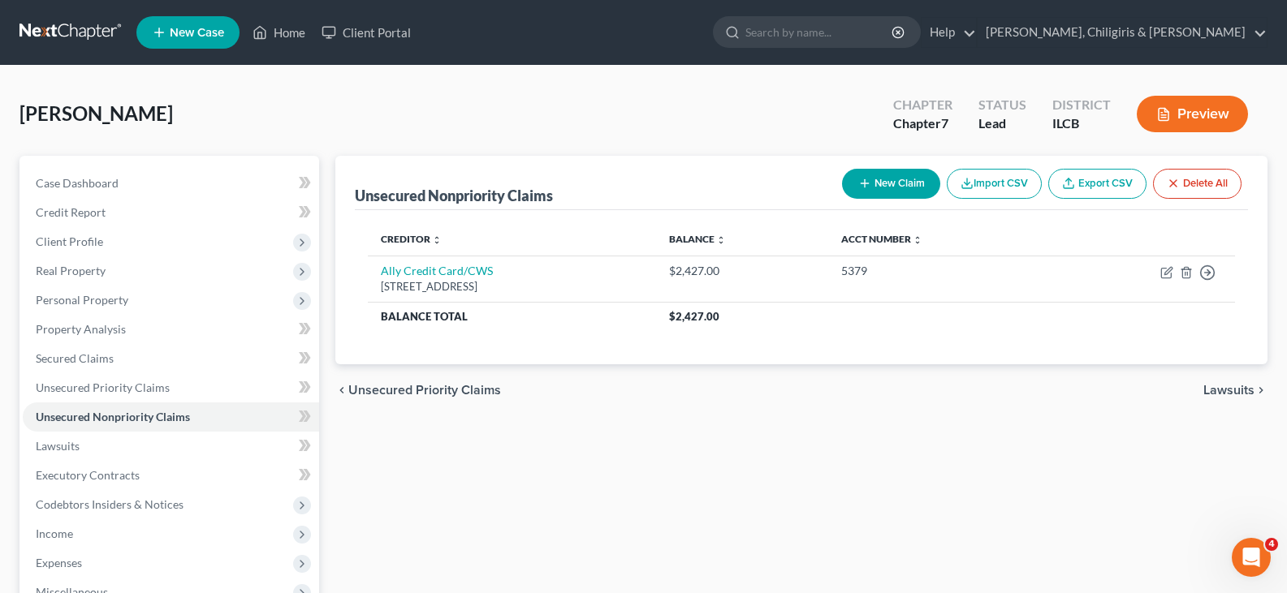
click at [895, 189] on button "New Claim" at bounding box center [891, 184] width 98 height 30
select select "0"
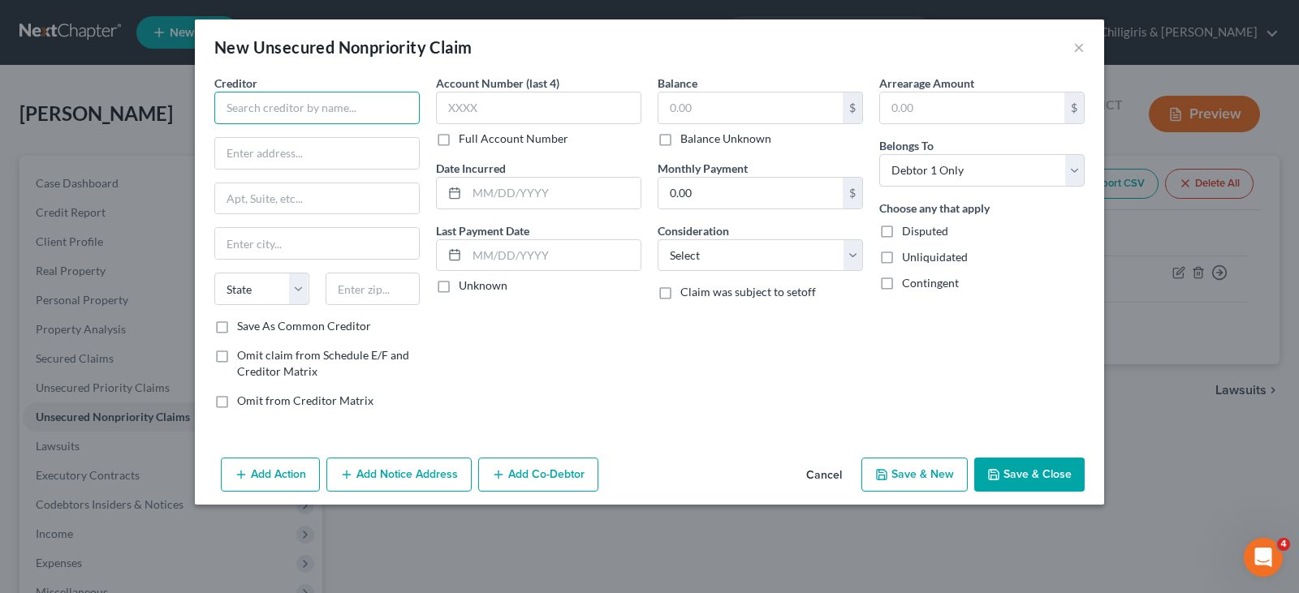
click at [267, 106] on input "text" at bounding box center [316, 108] width 205 height 32
type input "Apple Card/GS Bank"
click at [303, 150] on input "text" at bounding box center [317, 153] width 204 height 31
type input "Lockbox 6112"
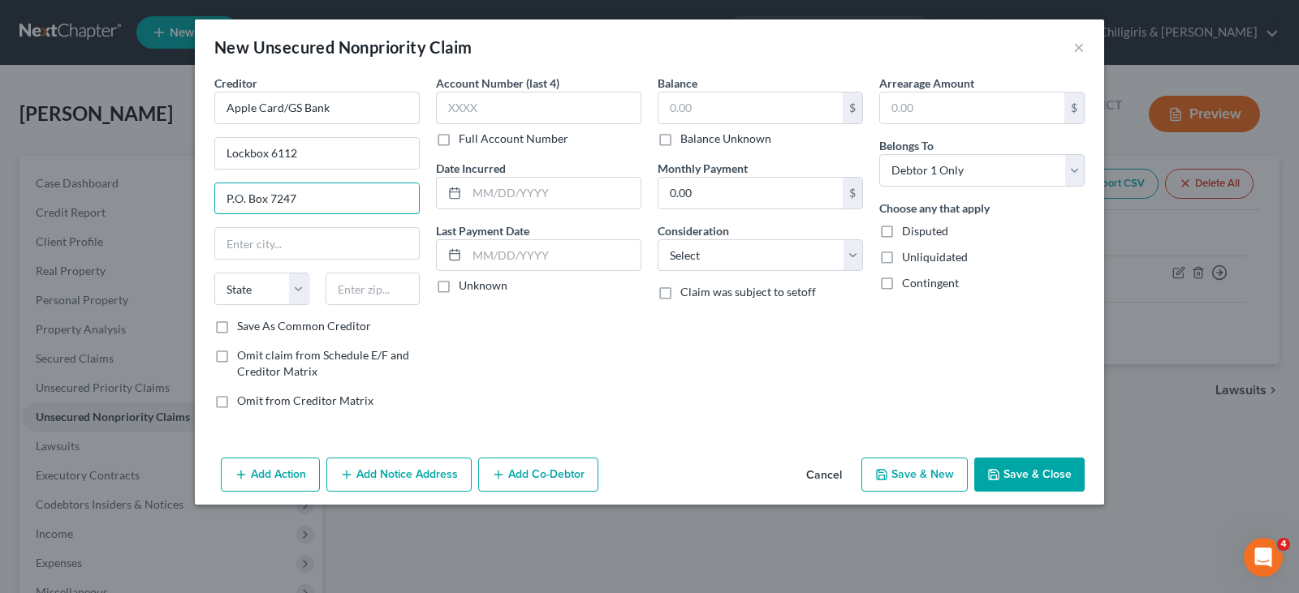
type input "P.O. Box 7247"
type input "Philadelphia"
select select "39"
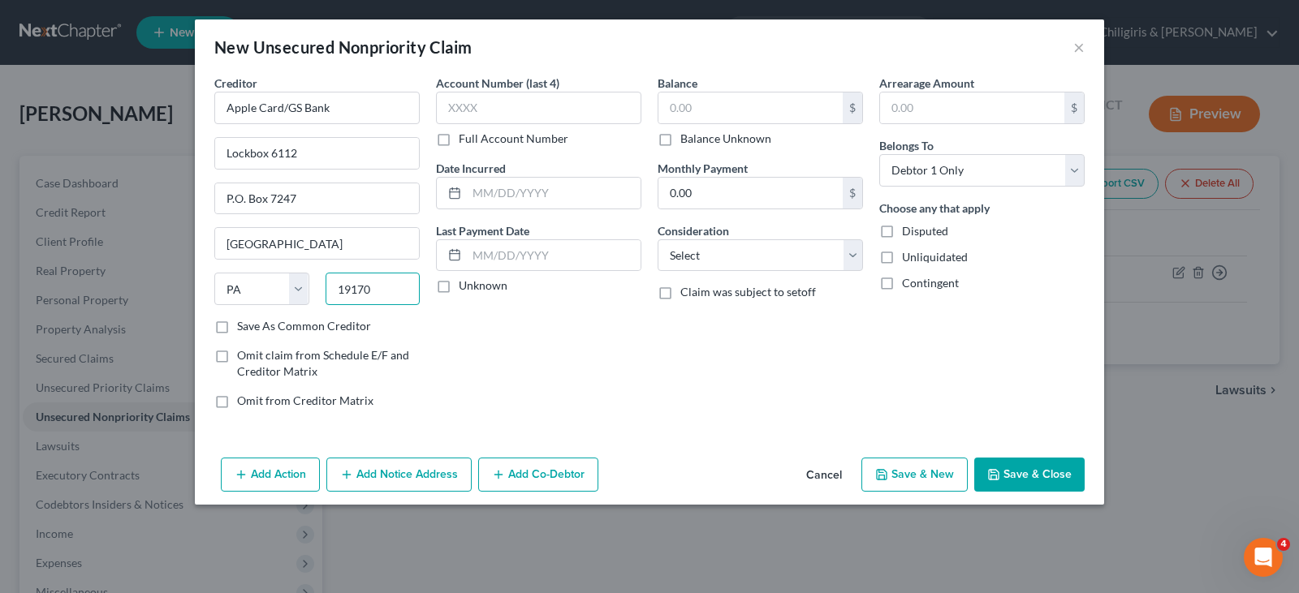
type input "19170"
click at [524, 113] on input "text" at bounding box center [538, 108] width 205 height 32
type input "1100"
click at [542, 192] on input "text" at bounding box center [554, 193] width 174 height 31
type input "11/17/2020"
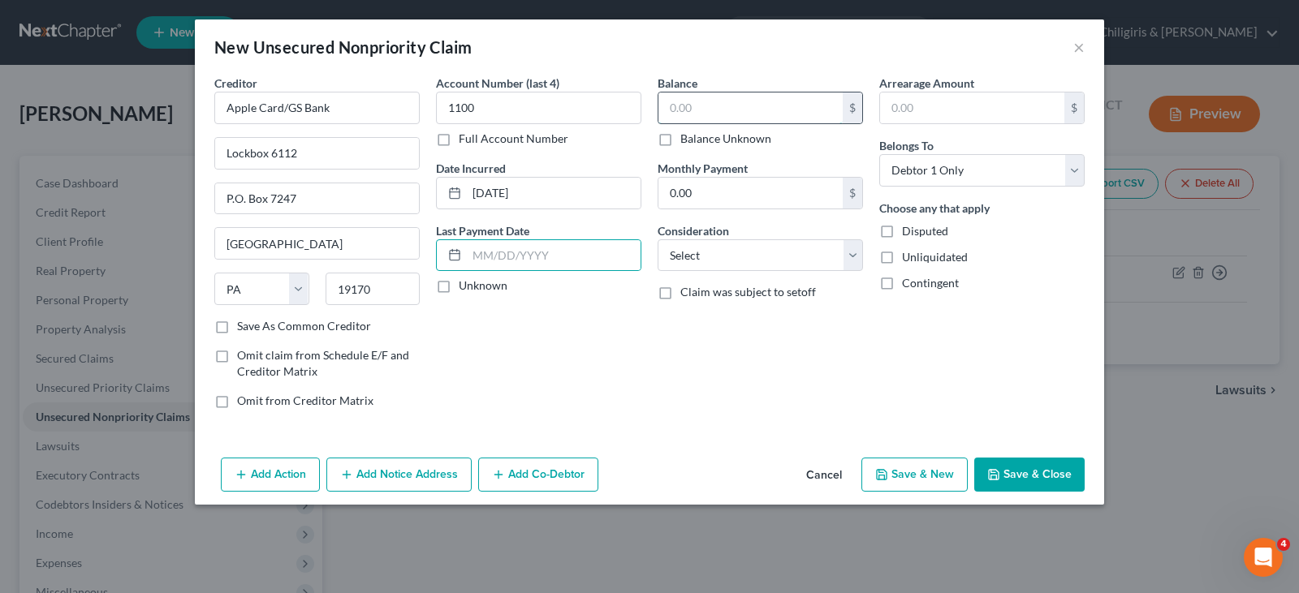
click at [703, 99] on input "text" at bounding box center [750, 108] width 184 height 31
type input "4,443.00"
drag, startPoint x: 847, startPoint y: 250, endPoint x: 825, endPoint y: 240, distance: 24.7
click at [847, 250] on select "Select Cable / Satellite Services Collection Agency Credit Card Debt Debt Couns…" at bounding box center [759, 255] width 205 height 32
select select "2"
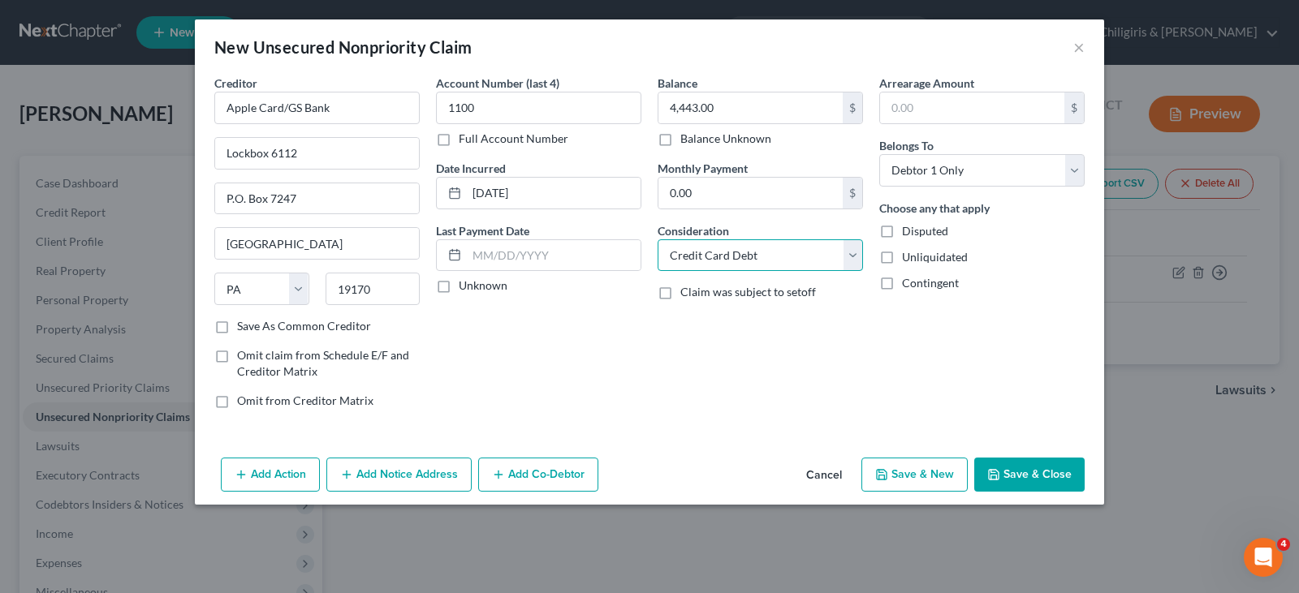
click at [657, 239] on select "Select Cable / Satellite Services Collection Agency Credit Card Debt Debt Couns…" at bounding box center [759, 255] width 205 height 32
click at [1032, 471] on button "Save & Close" at bounding box center [1029, 475] width 110 height 34
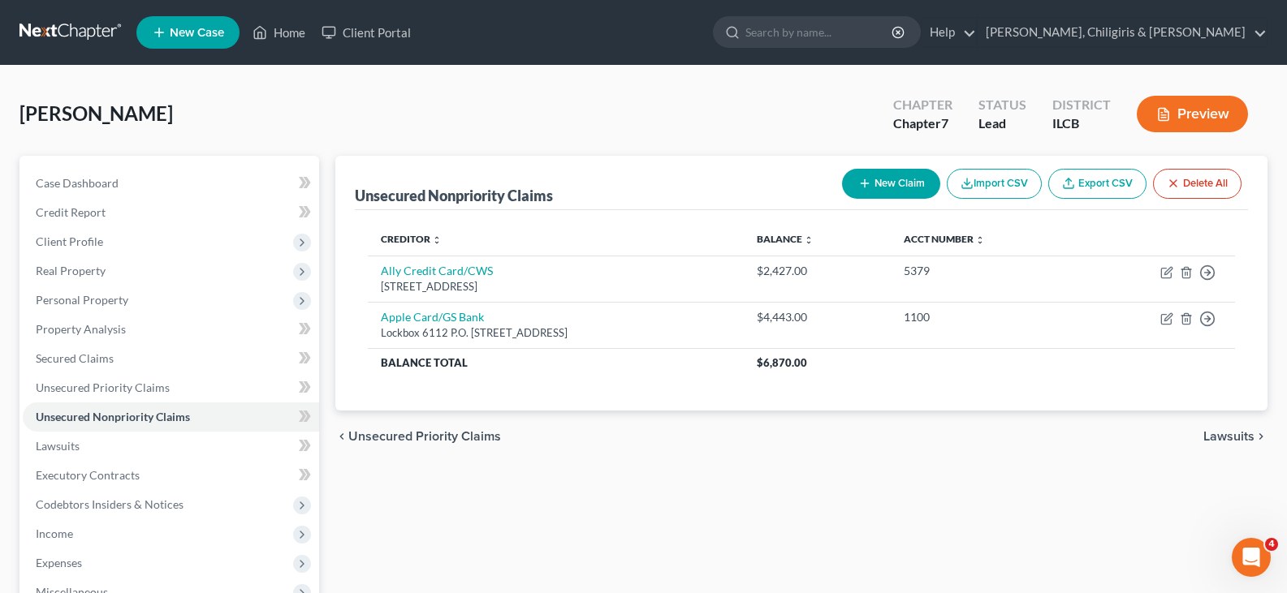
click at [911, 183] on button "New Claim" at bounding box center [891, 184] width 98 height 30
select select "0"
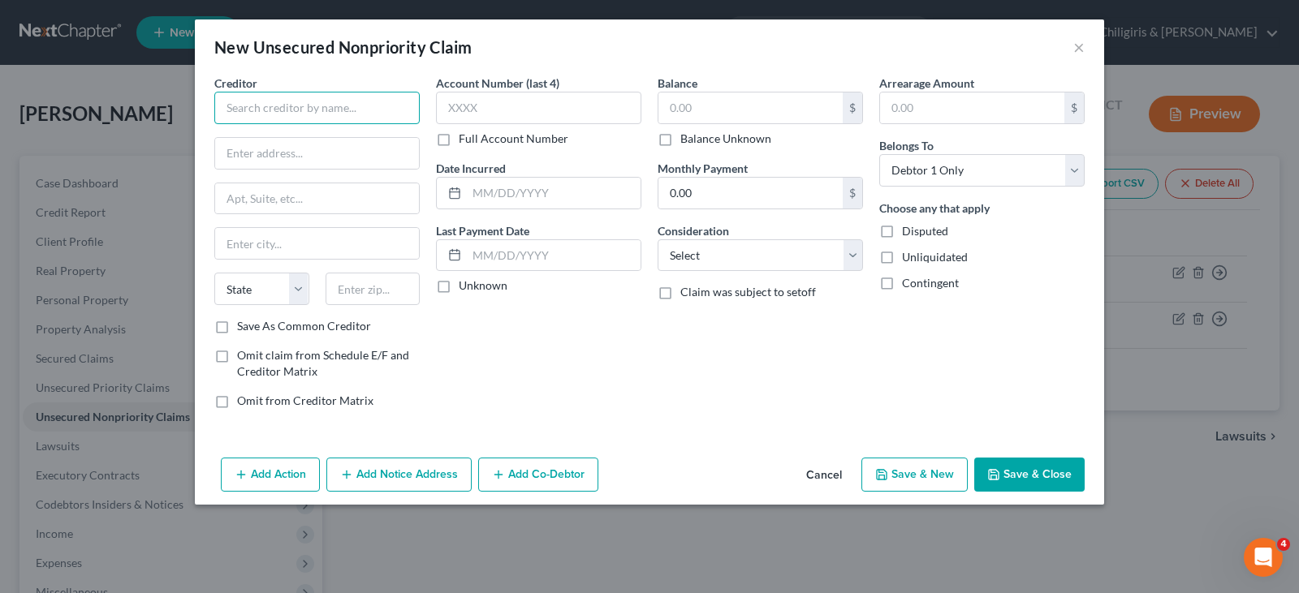
click at [326, 113] on input "text" at bounding box center [316, 108] width 205 height 32
type input "ED Financial Services"
type input "1"
type input "P.O. Box 36008"
type input "Knoxville"
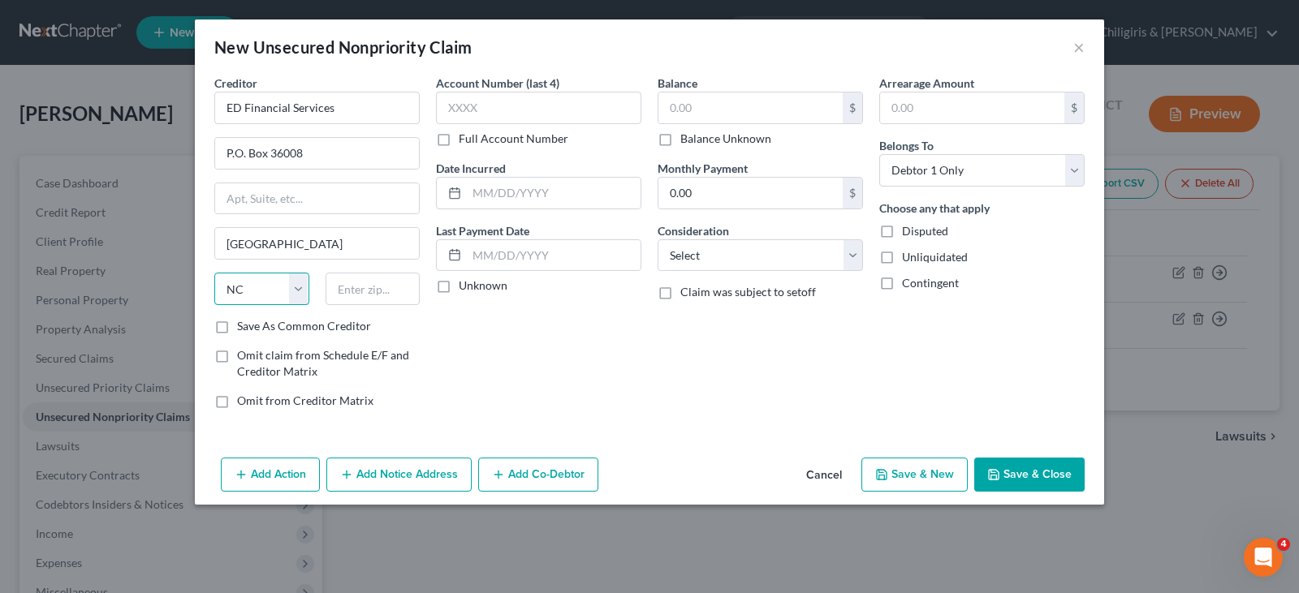
select select "44"
type input "37930"
click at [536, 106] on input "text" at bounding box center [538, 108] width 205 height 32
type input "1189"
click at [563, 190] on input "text" at bounding box center [554, 193] width 174 height 31
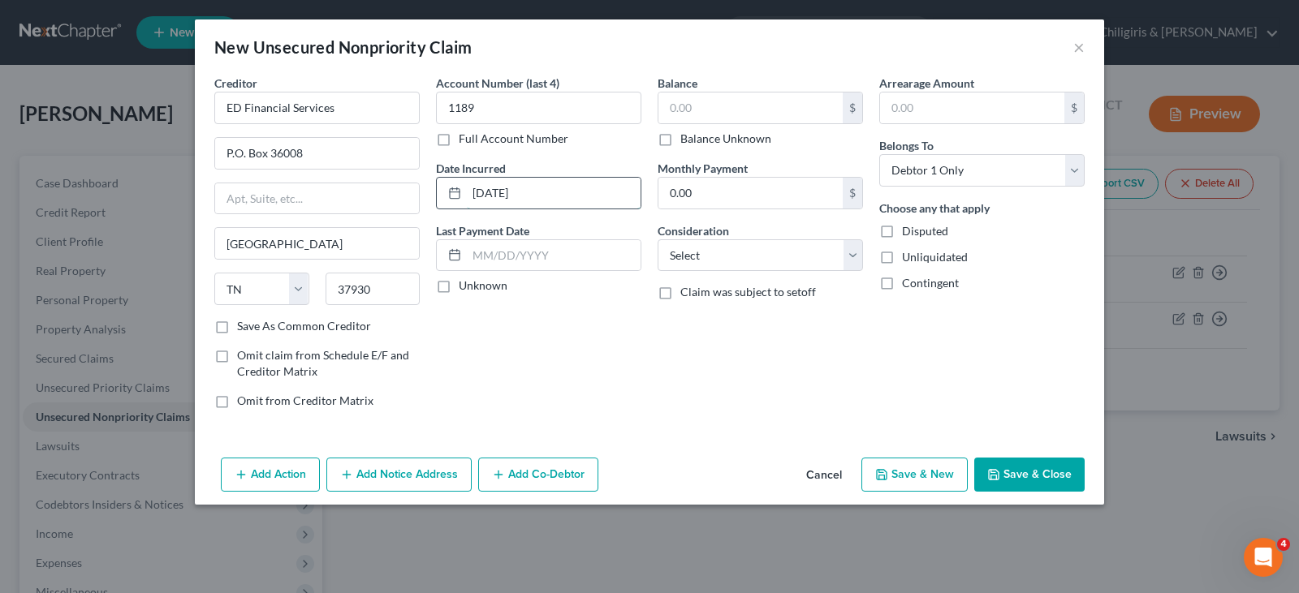
type input "11/23/2022"
click at [714, 103] on input "text" at bounding box center [750, 108] width 184 height 31
type input "379.00"
click at [853, 250] on select "Select Cable / Satellite Services Collection Agency Credit Card Debt Debt Couns…" at bounding box center [759, 255] width 205 height 32
select select "17"
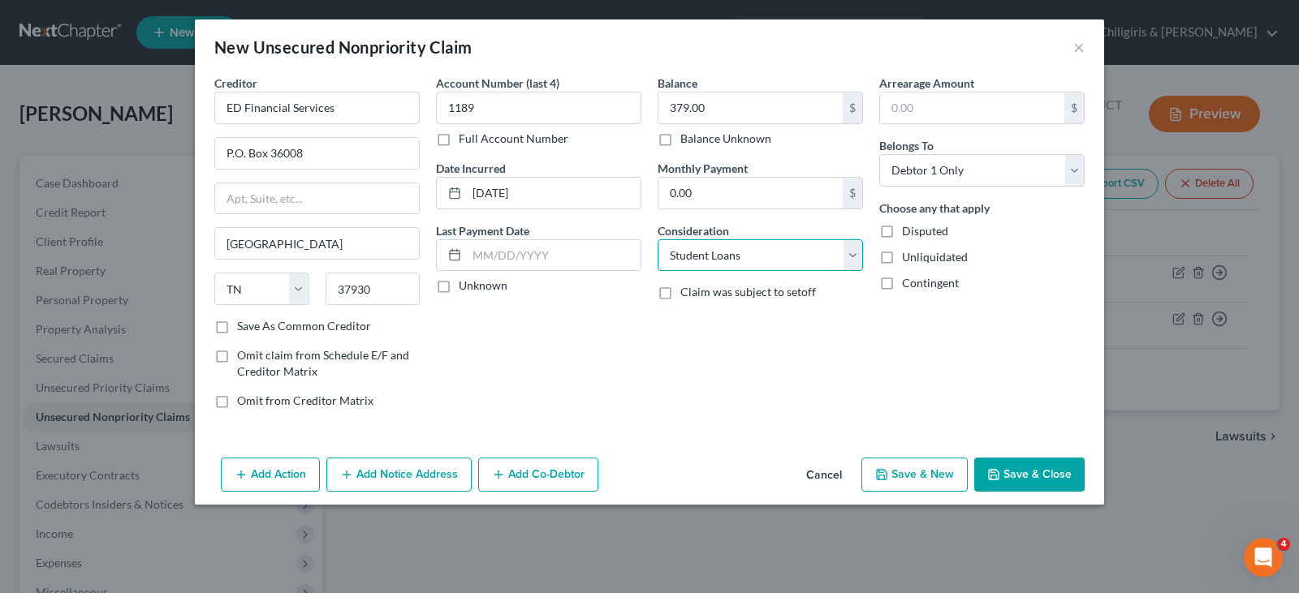
click at [657, 239] on select "Select Cable / Satellite Services Collection Agency Credit Card Debt Debt Couns…" at bounding box center [759, 255] width 205 height 32
click at [1038, 476] on button "Save & Close" at bounding box center [1029, 475] width 110 height 34
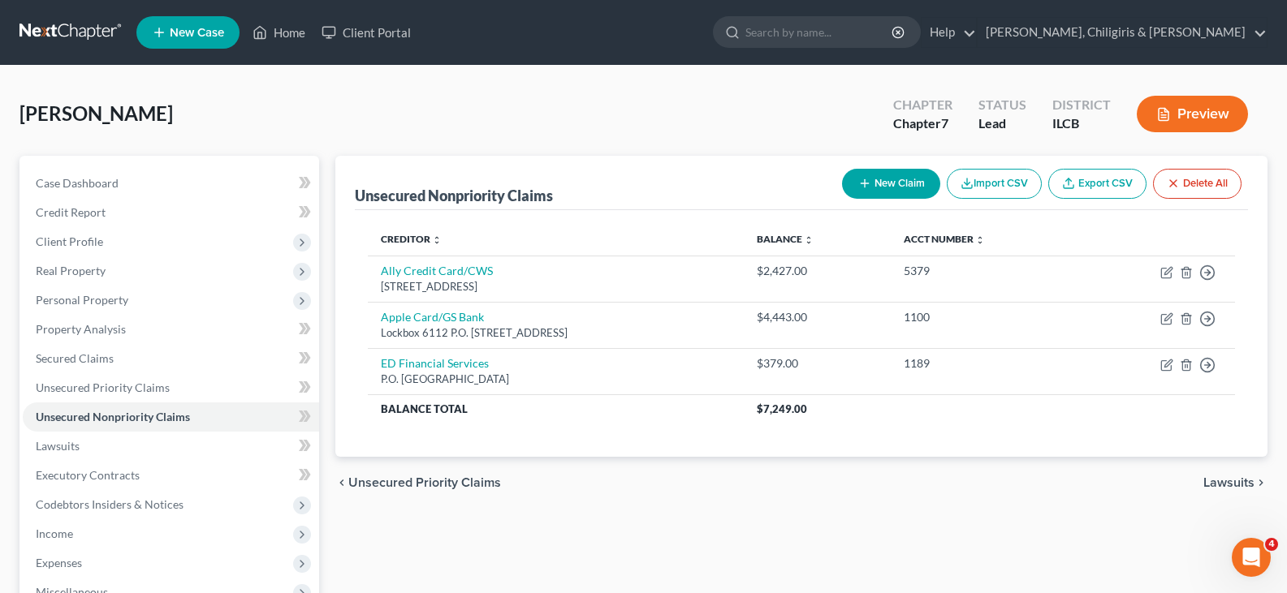
click at [877, 176] on button "New Claim" at bounding box center [891, 184] width 98 height 30
select select "0"
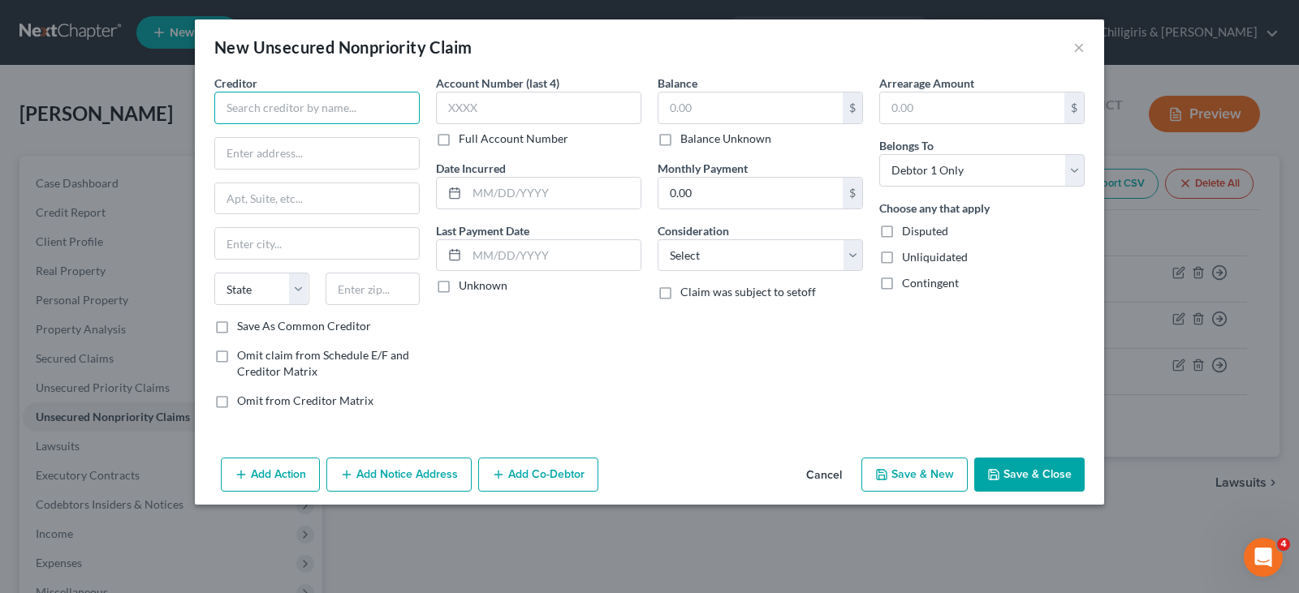
click at [324, 110] on input "text" at bounding box center [316, 108] width 205 height 32
type input "FB&T/Mercury"
type input "P.O. Box 84064"
type input "Columbus"
select select "10"
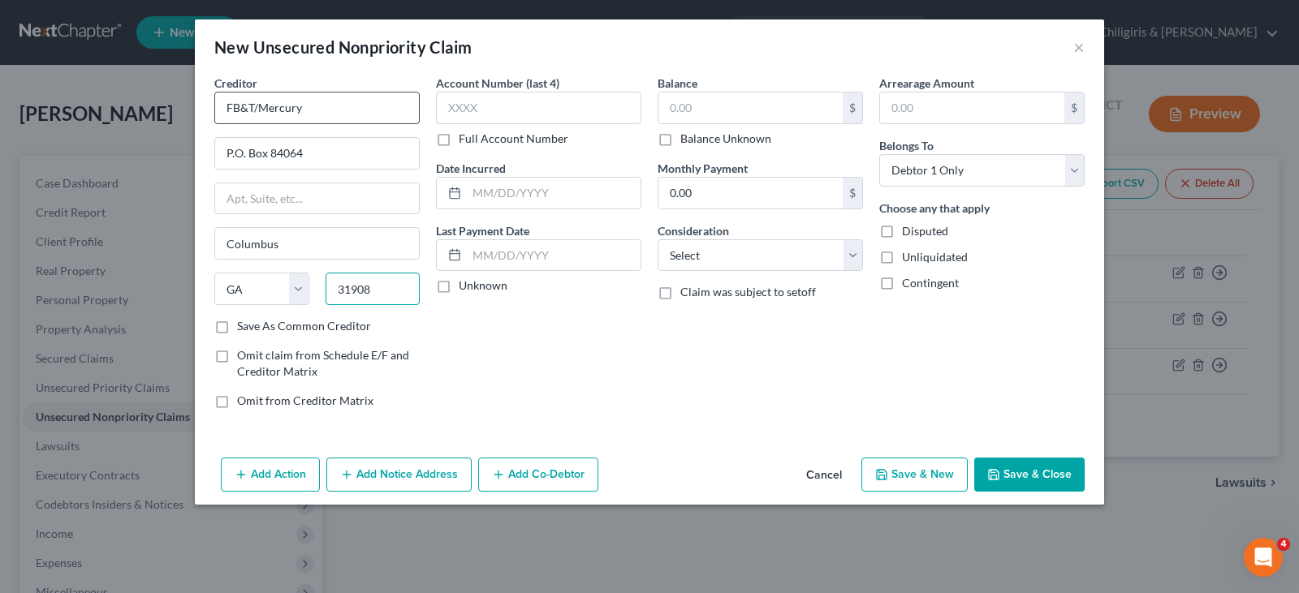
type input "31908"
click at [476, 108] on input "text" at bounding box center [538, 108] width 205 height 32
type input "5230"
click at [488, 191] on input "text" at bounding box center [554, 193] width 174 height 31
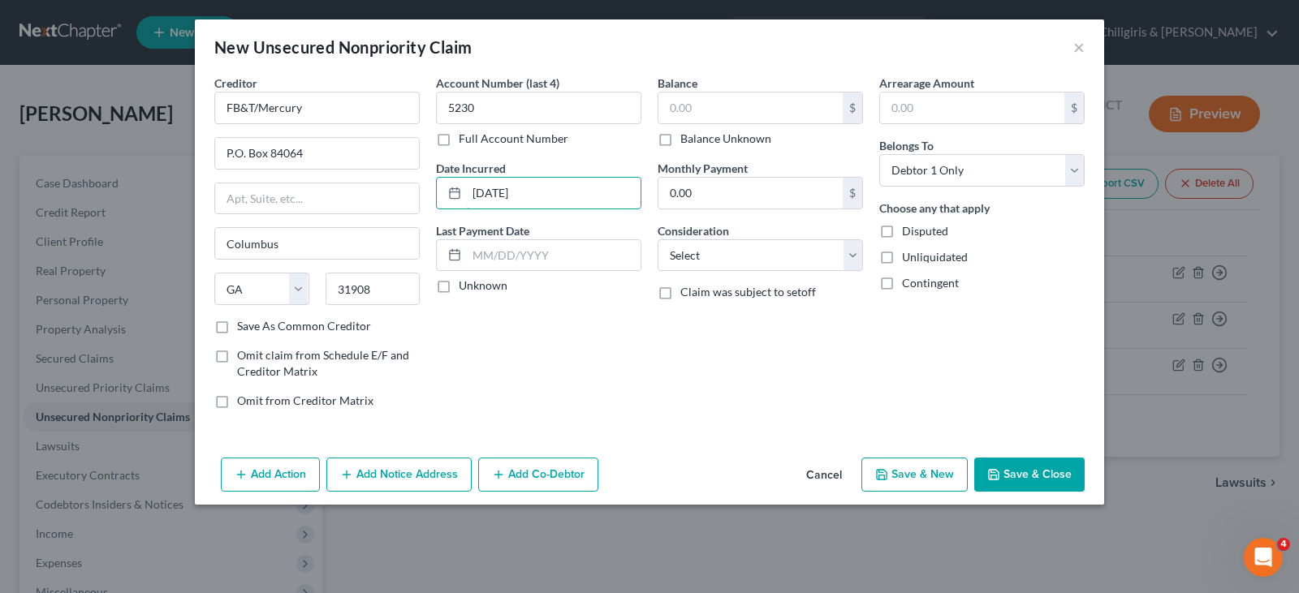
type input "10/15/2021"
click at [692, 108] on input "text" at bounding box center [750, 108] width 184 height 31
type input "2,699"
drag, startPoint x: 858, startPoint y: 252, endPoint x: 832, endPoint y: 252, distance: 26.0
click at [858, 252] on select "Select Cable / Satellite Services Collection Agency Credit Card Debt Debt Couns…" at bounding box center [759, 255] width 205 height 32
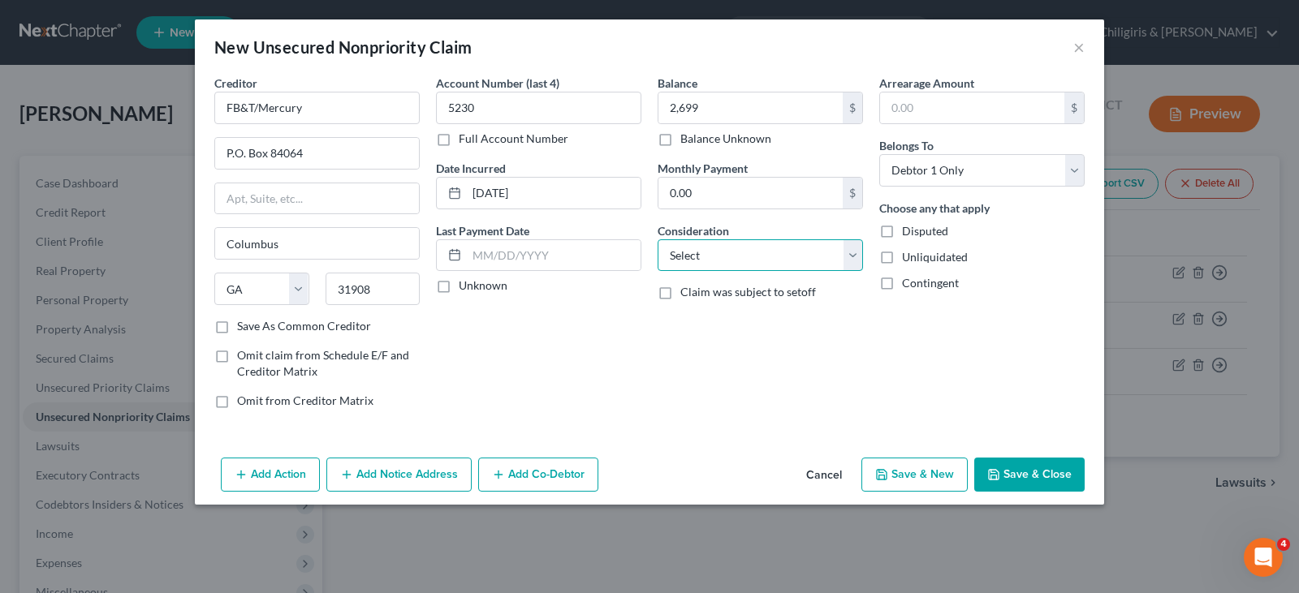
select select "2"
click at [657, 239] on select "Select Cable / Satellite Services Collection Agency Credit Card Debt Debt Couns…" at bounding box center [759, 255] width 205 height 32
click at [1017, 475] on button "Save & Close" at bounding box center [1029, 475] width 110 height 34
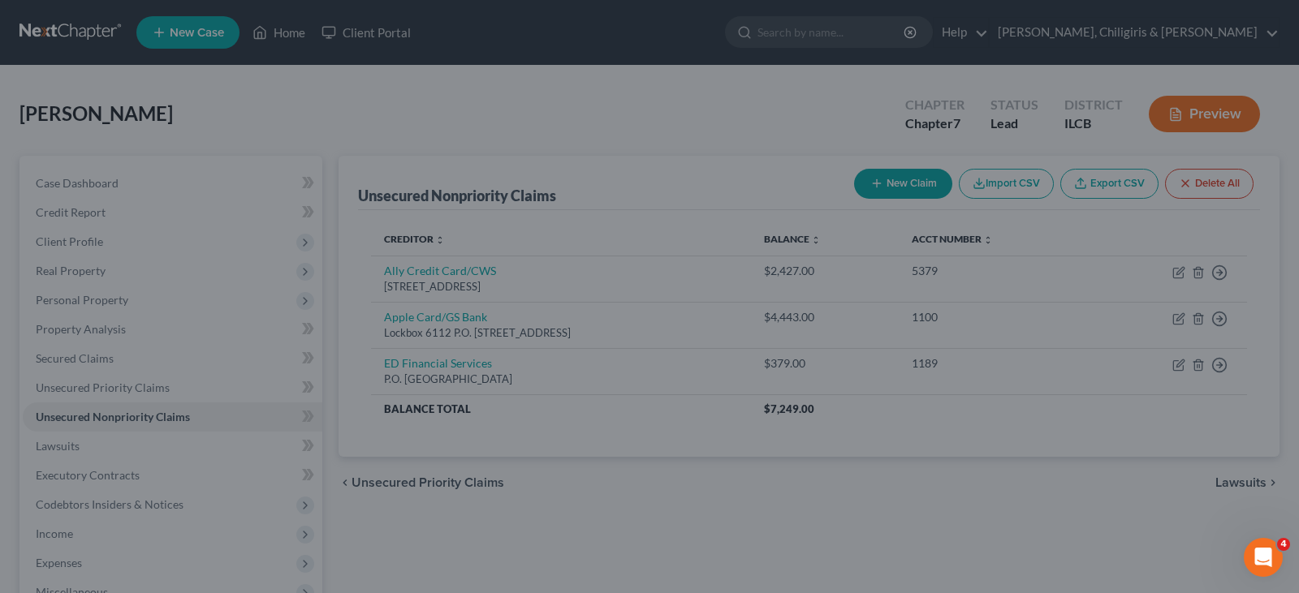
type input "2,699.00"
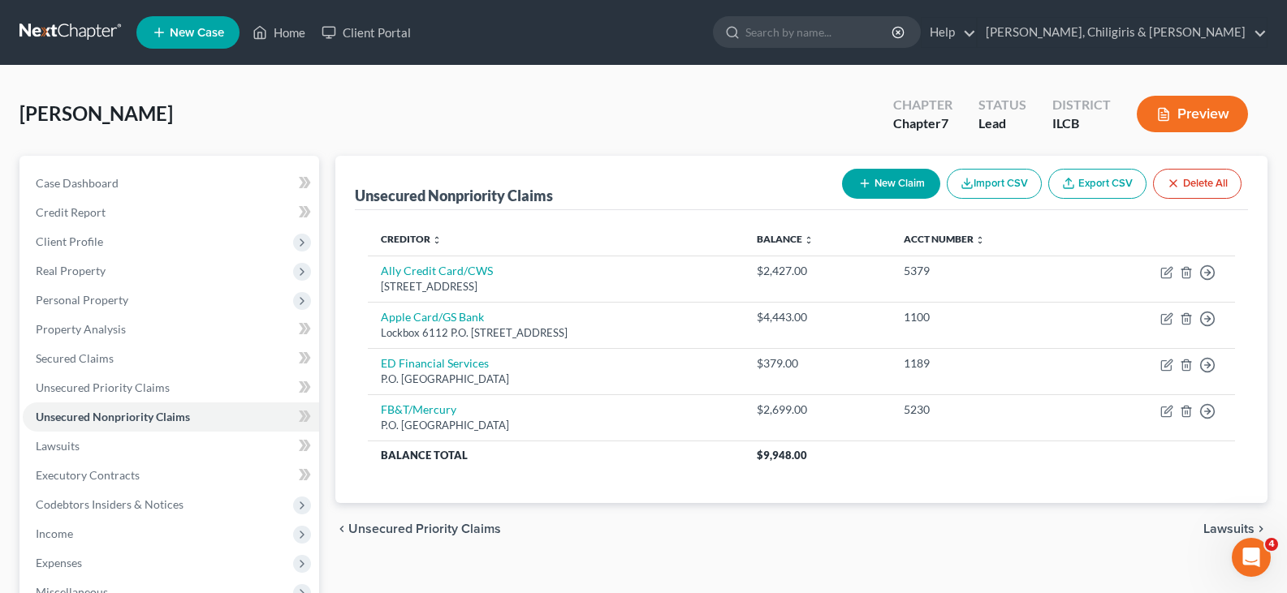
click at [912, 183] on button "New Claim" at bounding box center [891, 184] width 98 height 30
select select "0"
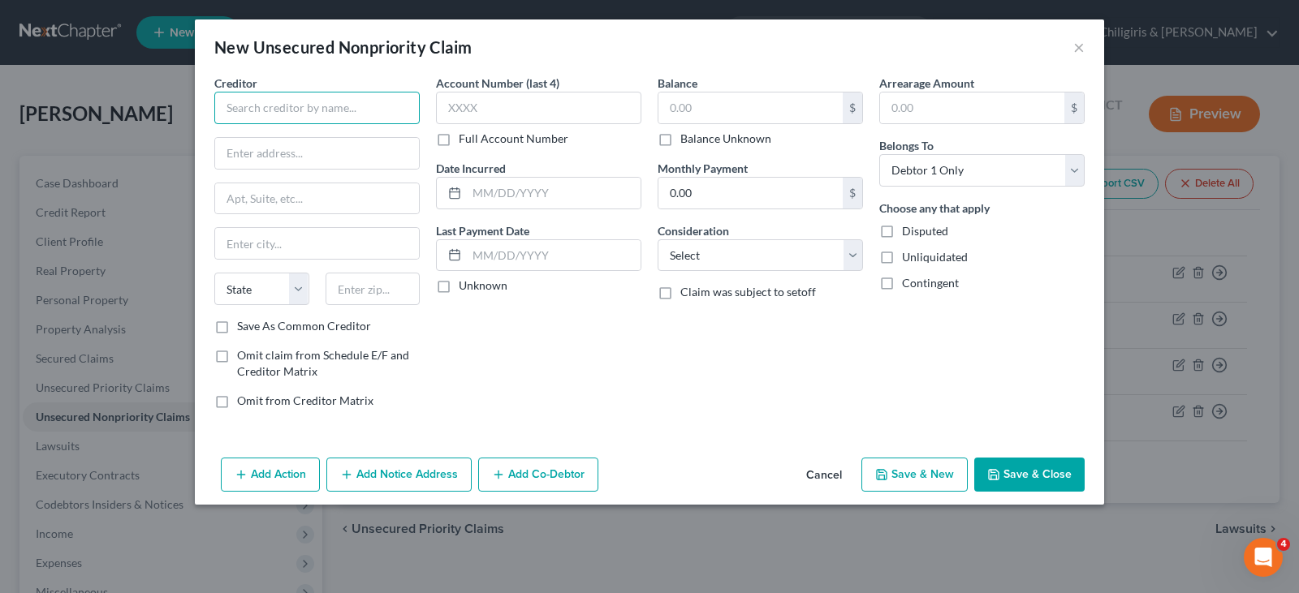
click at [353, 96] on input "text" at bounding box center [316, 108] width 205 height 32
type input "Banfield Pet Hospital"
click at [292, 153] on input "text" at bounding box center [317, 153] width 204 height 31
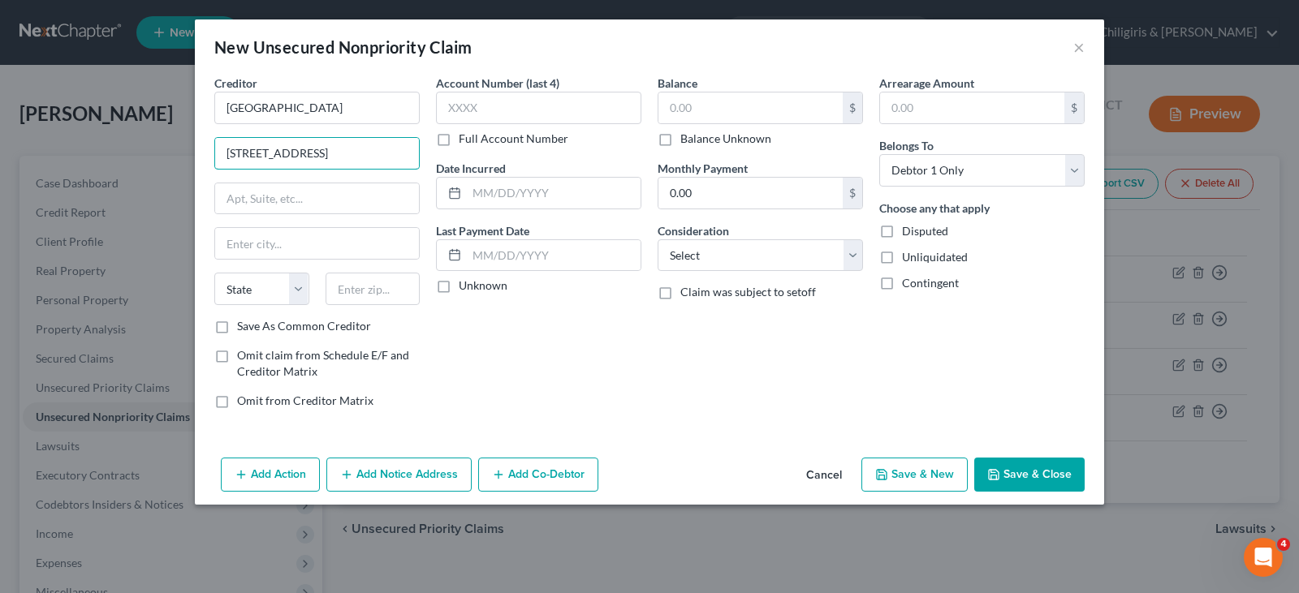
type input "2017 N. Prospect Ave."
type input "Champaign"
select select "14"
type input "61822"
click at [554, 115] on input "text" at bounding box center [538, 108] width 205 height 32
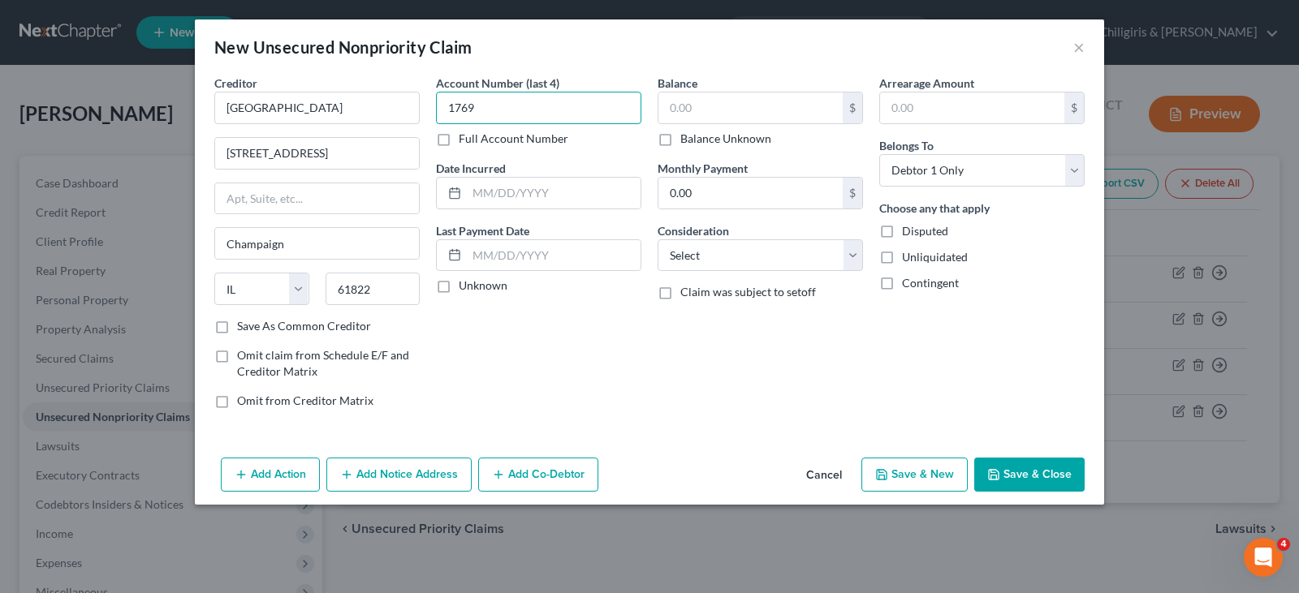
type input "1769"
drag, startPoint x: 488, startPoint y: 201, endPoint x: 631, endPoint y: 159, distance: 149.0
click at [488, 201] on input "text" at bounding box center [554, 193] width 174 height 31
type input "1/2025"
click at [762, 110] on input "text" at bounding box center [750, 108] width 184 height 31
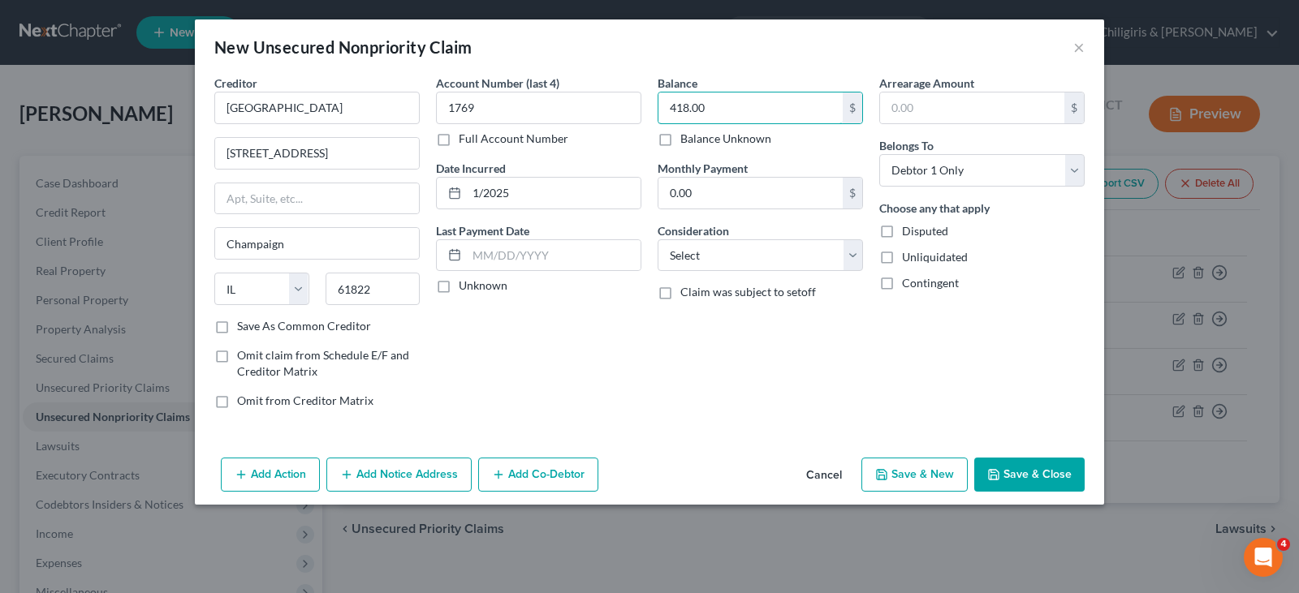
type input "418.00"
click at [403, 468] on button "Add Notice Address" at bounding box center [398, 475] width 145 height 34
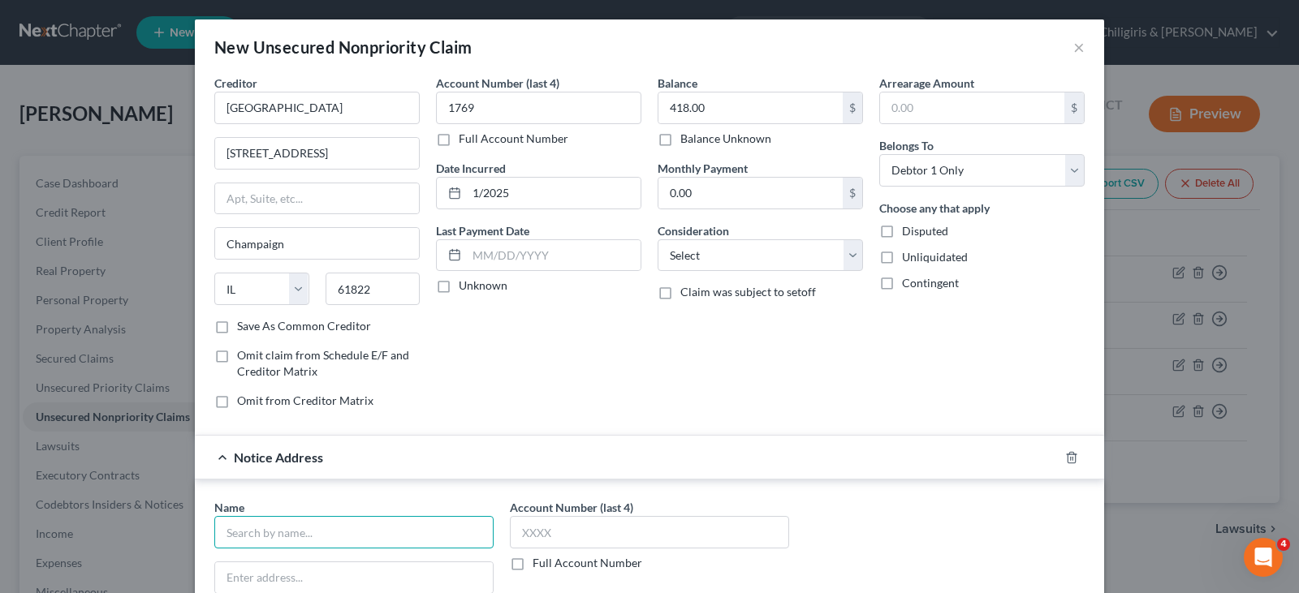
click at [315, 537] on input "text" at bounding box center [353, 532] width 279 height 32
type input "IC System, Inc."
type input "P.O. Box 64378"
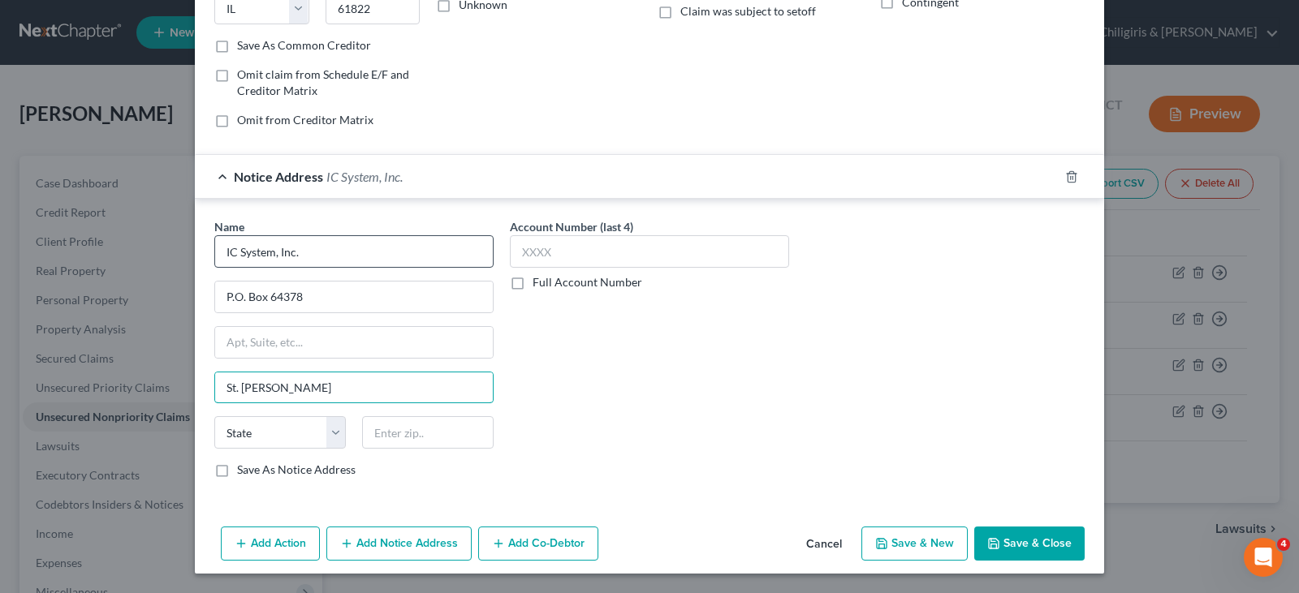
type input "St. Paul"
select select "24"
type input "55164"
type input "Saint Paul"
click at [1016, 539] on button "Save & Close" at bounding box center [1029, 544] width 110 height 34
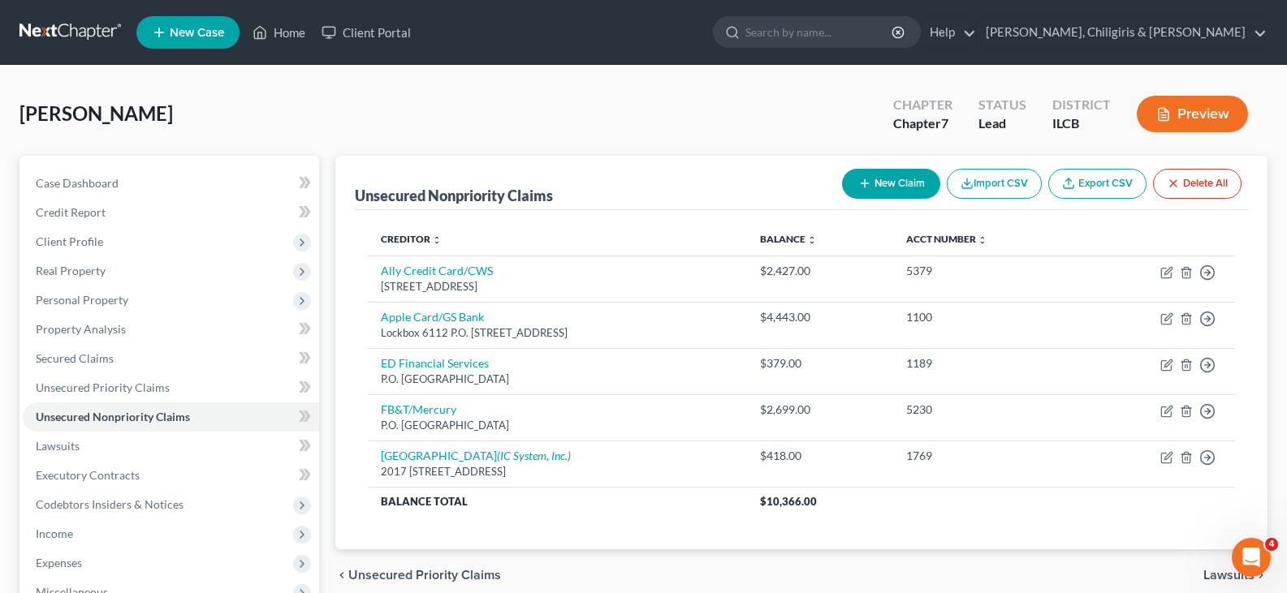
click at [869, 179] on button "New Claim" at bounding box center [891, 184] width 98 height 30
select select "0"
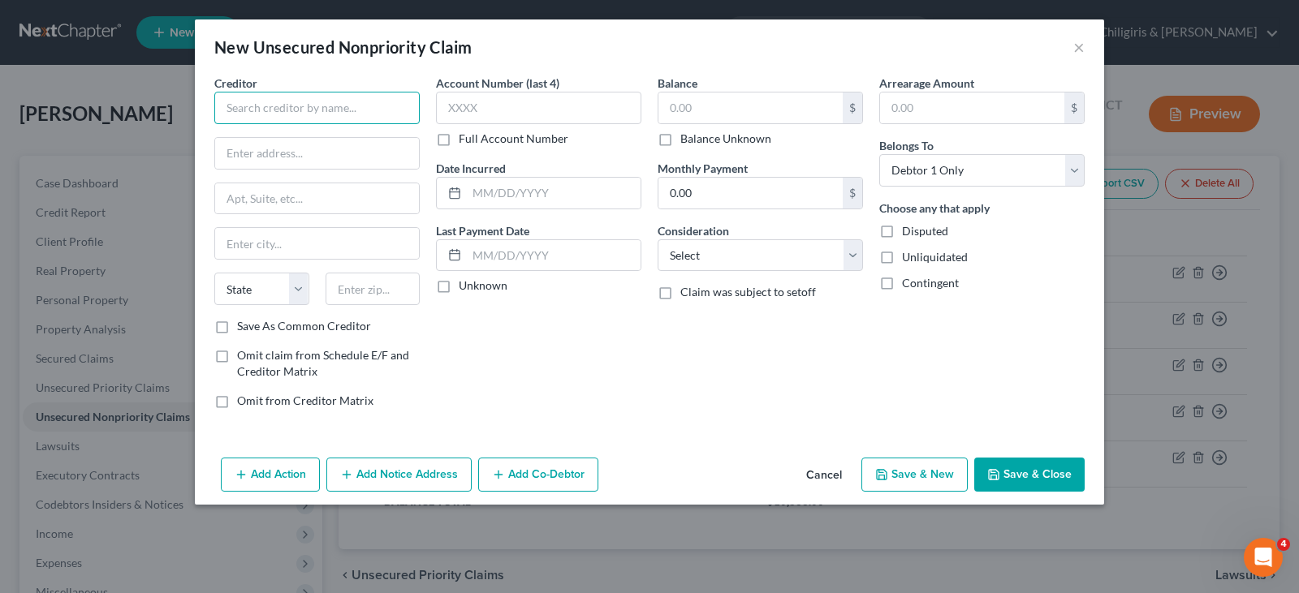
click at [250, 108] on input "text" at bounding box center [316, 108] width 205 height 32
type input "Merrick Bank Corp"
type input "P.O. Box 9201"
type input "Old Bethpage"
select select "35"
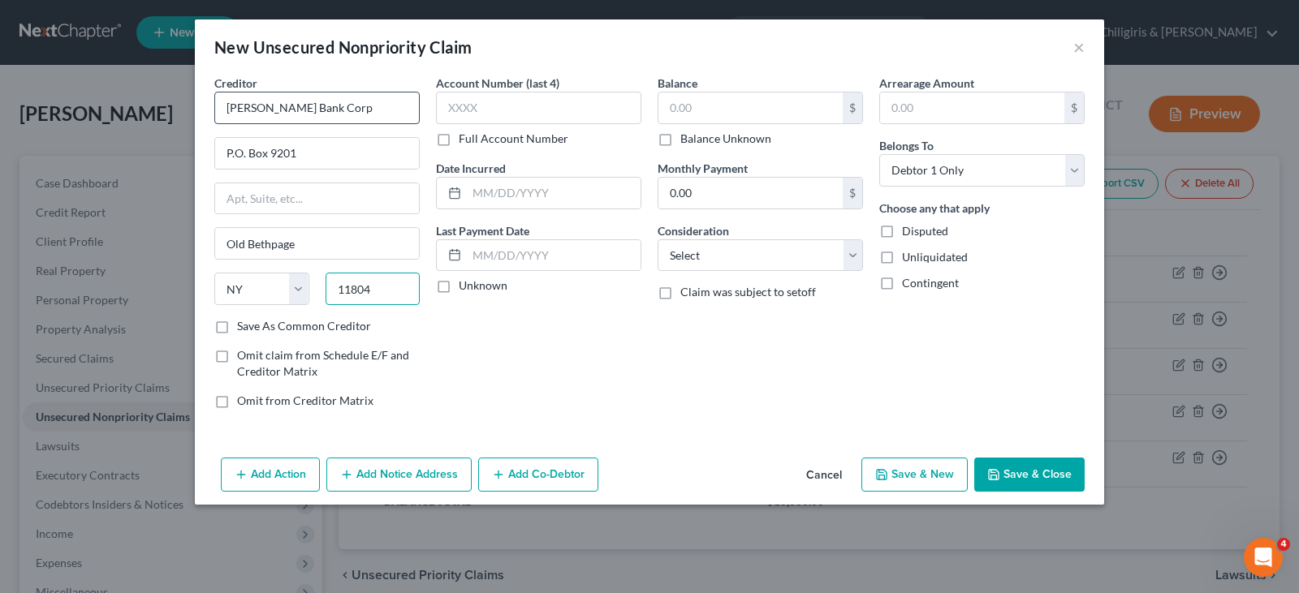
type input "11804"
click at [461, 106] on input "text" at bounding box center [538, 108] width 205 height 32
type input "5463"
click at [515, 189] on input "text" at bounding box center [554, 193] width 174 height 31
type input "7/8/2024"
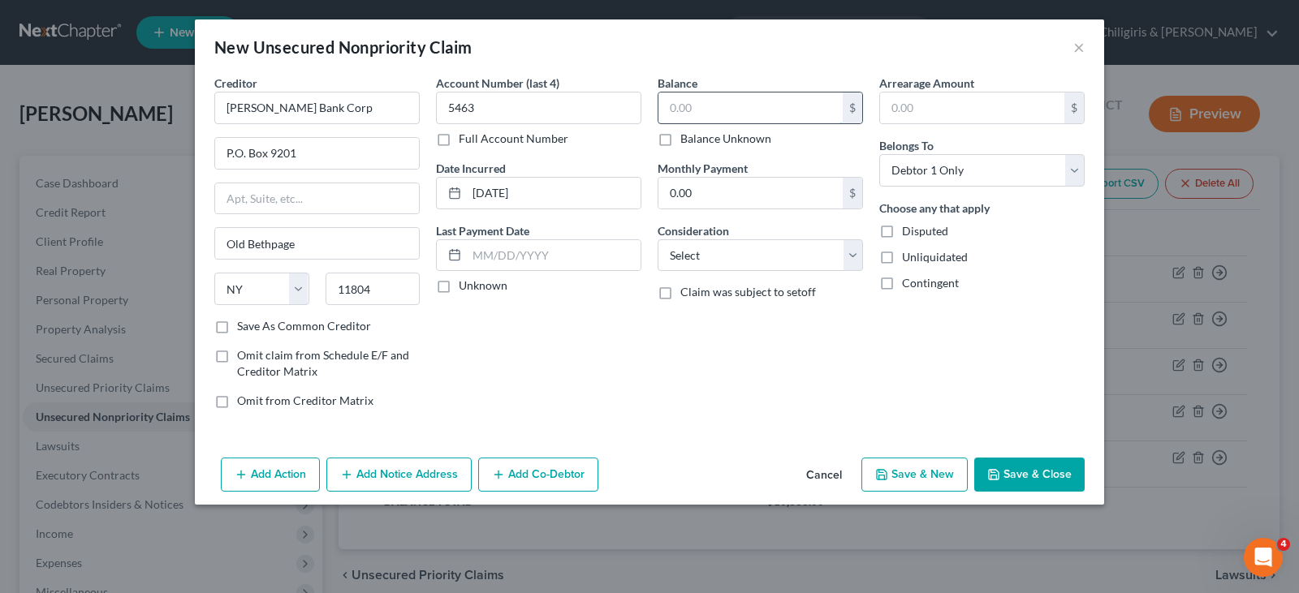
click at [698, 106] on input "text" at bounding box center [750, 108] width 184 height 31
type input "857.00"
click at [855, 257] on select "Select Cable / Satellite Services Collection Agency Credit Card Debt Debt Couns…" at bounding box center [759, 255] width 205 height 32
select select "2"
click at [657, 239] on select "Select Cable / Satellite Services Collection Agency Credit Card Debt Debt Couns…" at bounding box center [759, 255] width 205 height 32
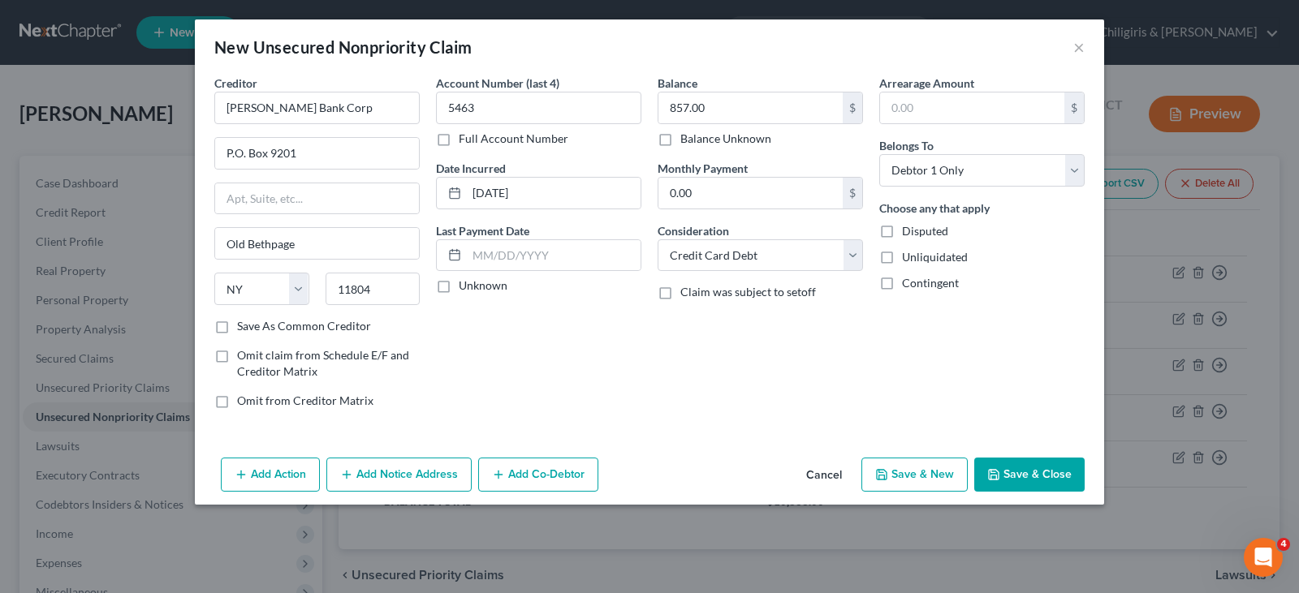
click at [1003, 473] on button "Save & Close" at bounding box center [1029, 475] width 110 height 34
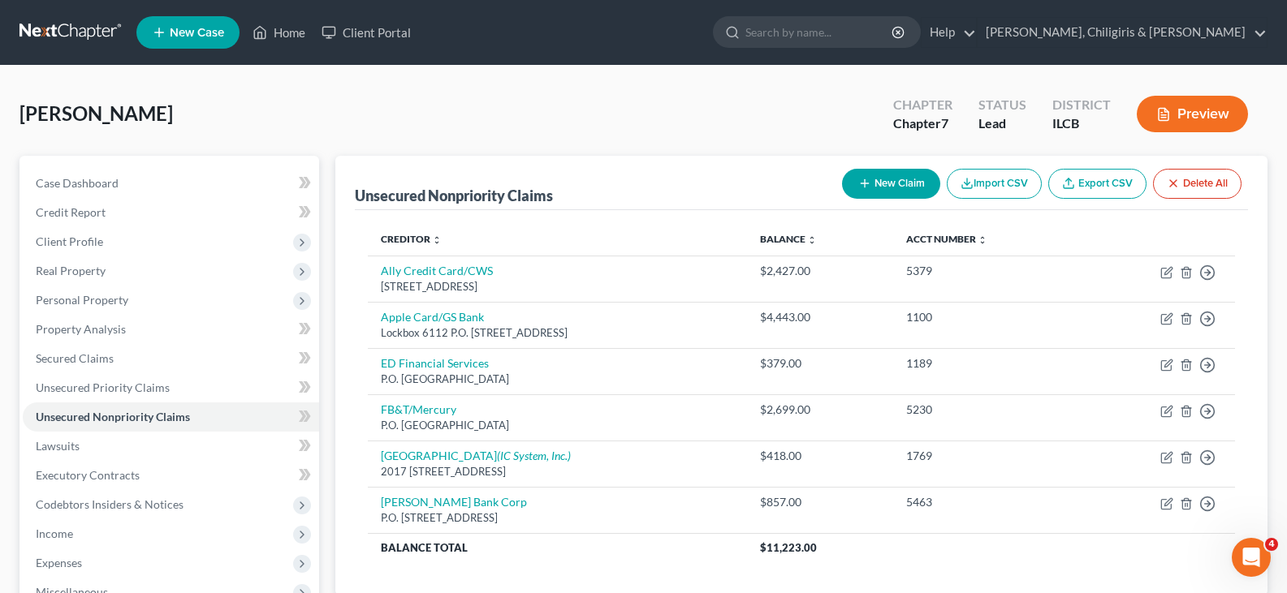
click at [886, 183] on button "New Claim" at bounding box center [891, 184] width 98 height 30
select select "0"
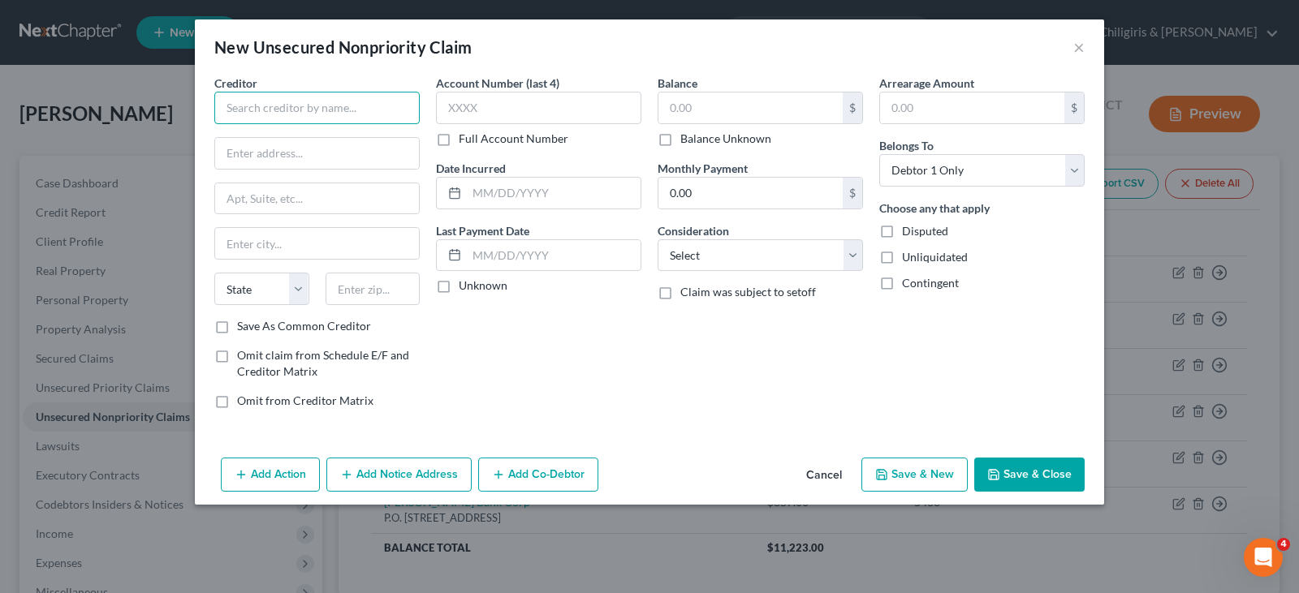
click at [265, 106] on input "text" at bounding box center [316, 108] width 205 height 32
type input "Midland Credit Management/Citibank"
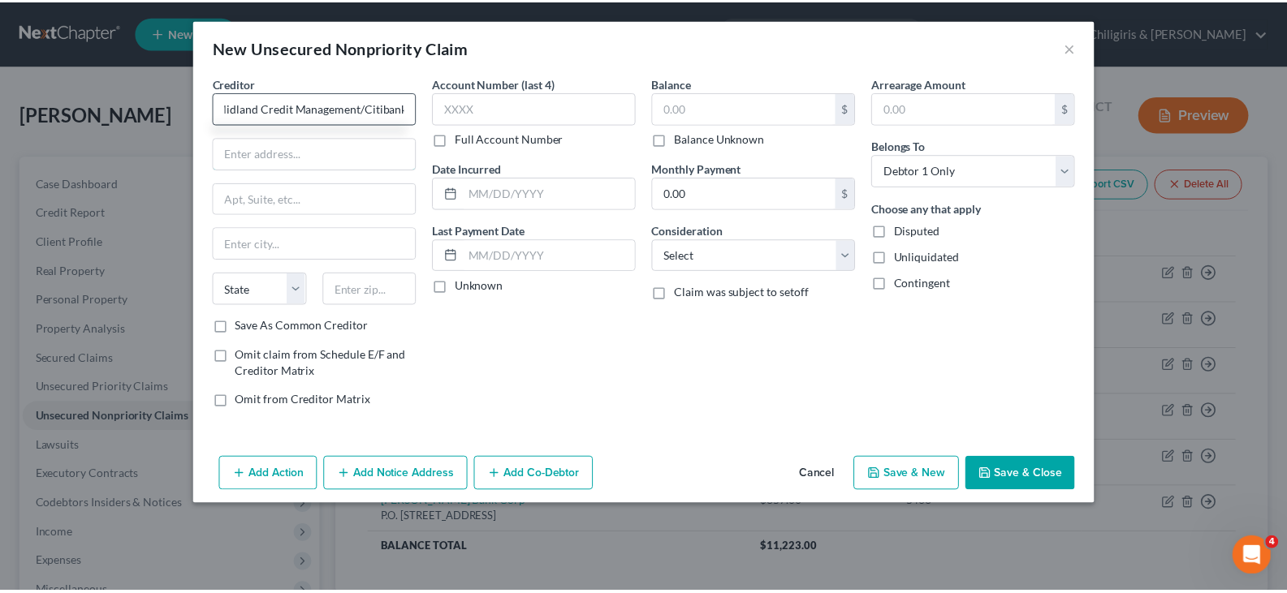
scroll to position [0, 0]
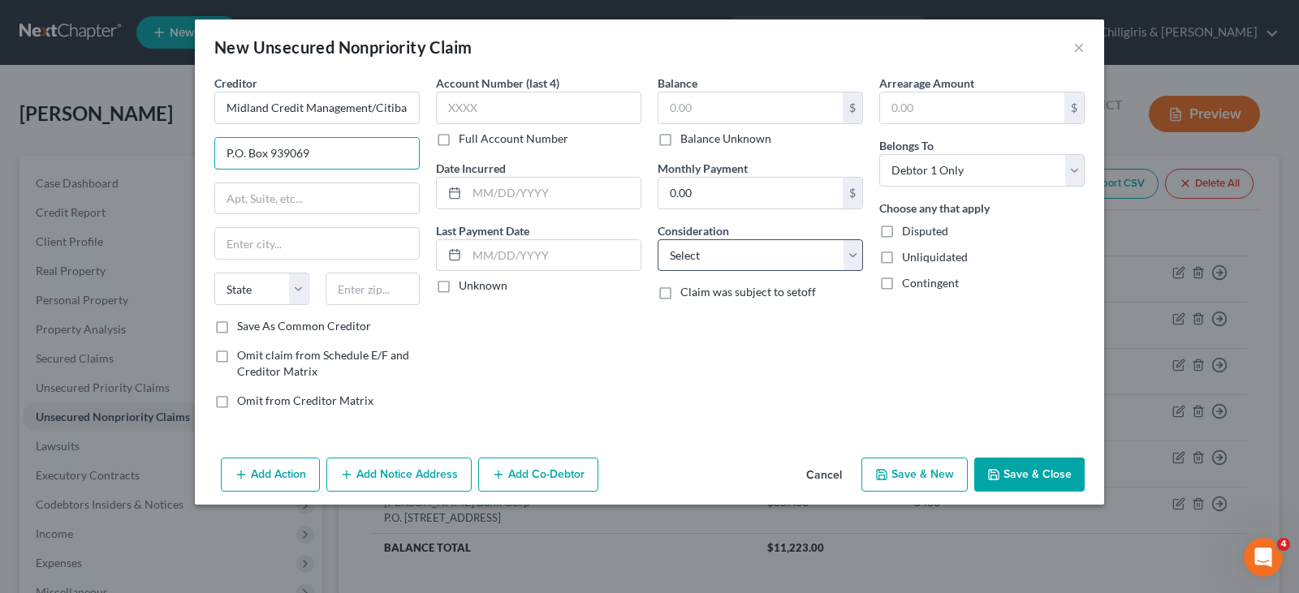
type input "P.O. Box 939069"
type input "San Diego"
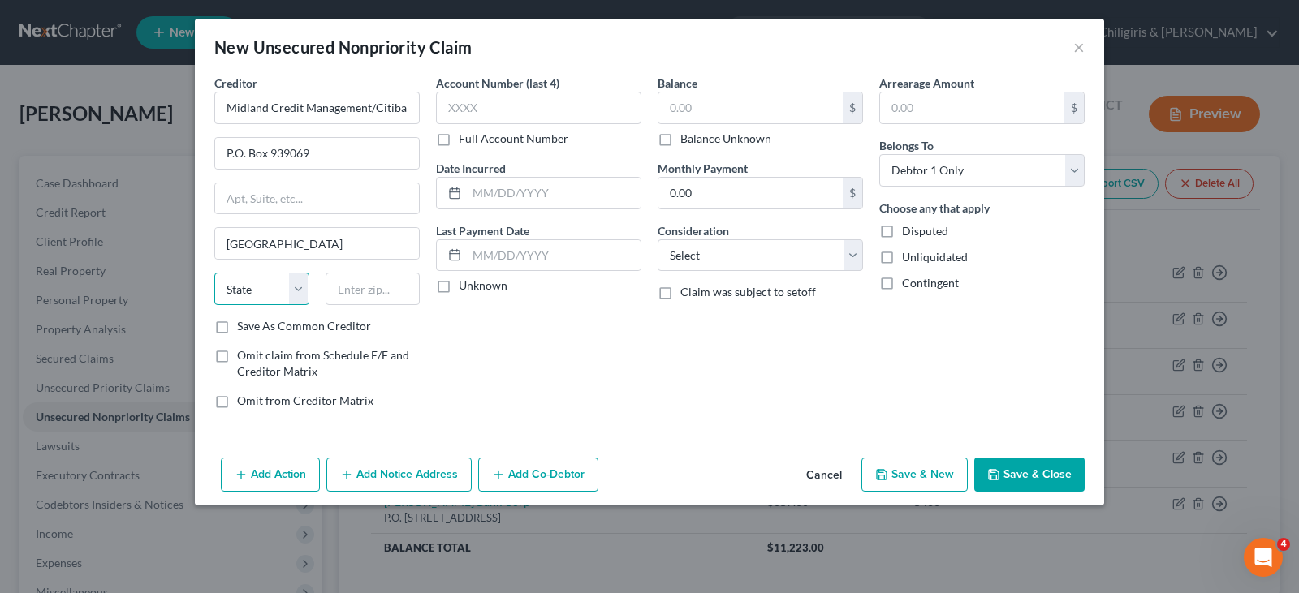
select select "4"
type input "921393"
click at [531, 114] on input "text" at bounding box center [538, 108] width 205 height 32
type input "4315"
drag, startPoint x: 512, startPoint y: 199, endPoint x: 550, endPoint y: 179, distance: 42.5
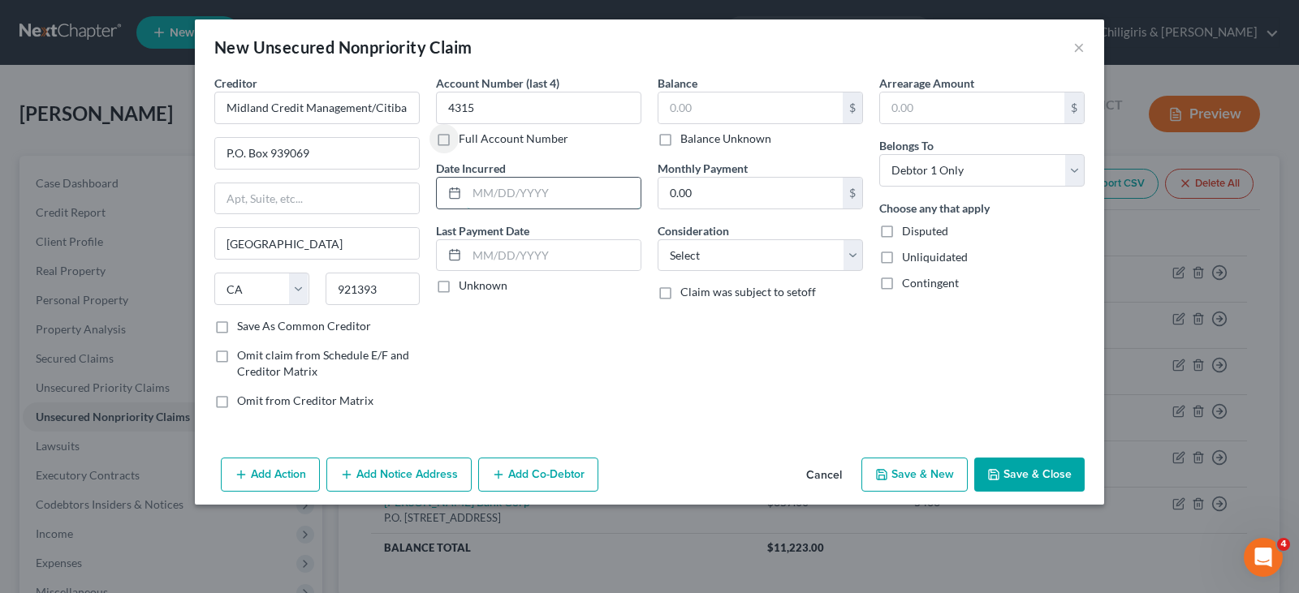
click at [512, 199] on input "text" at bounding box center [554, 193] width 174 height 31
type input "8/16/2020"
click at [682, 97] on input "text" at bounding box center [750, 108] width 184 height 31
type input "98"
click at [481, 186] on input "8/16/2020" at bounding box center [554, 193] width 174 height 31
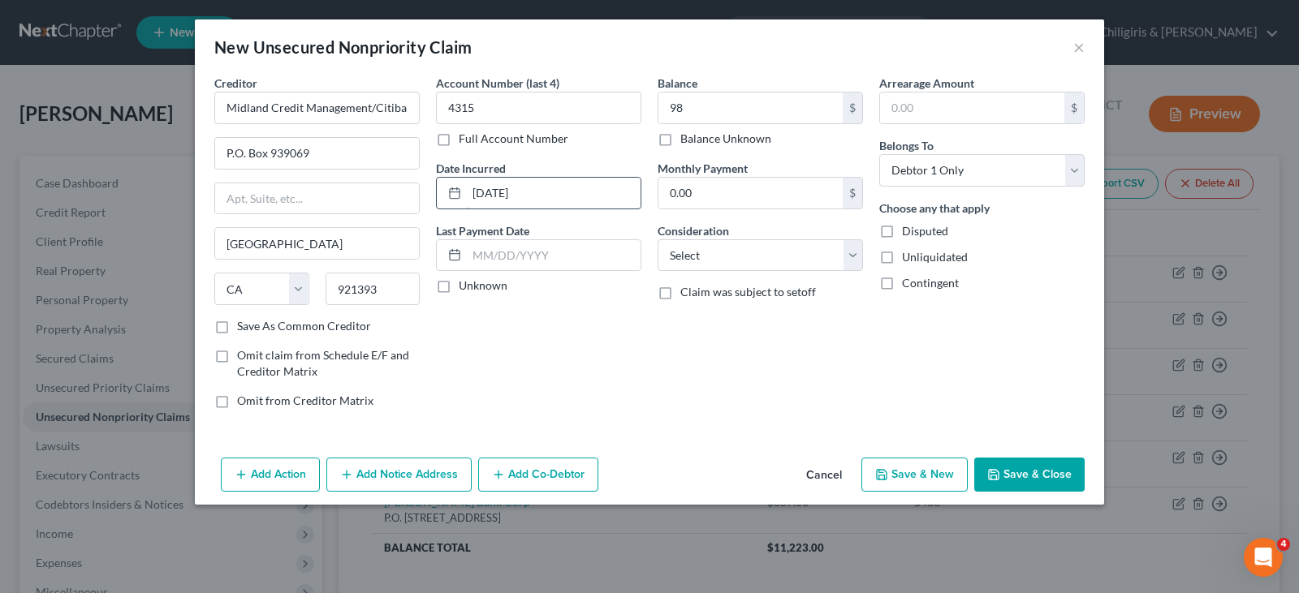
click at [481, 186] on input "8/16/2020" at bounding box center [554, 193] width 174 height 31
click at [452, 113] on input "4315" at bounding box center [538, 108] width 205 height 32
type input "3272"
click at [491, 194] on input "8/16/2020" at bounding box center [554, 193] width 174 height 31
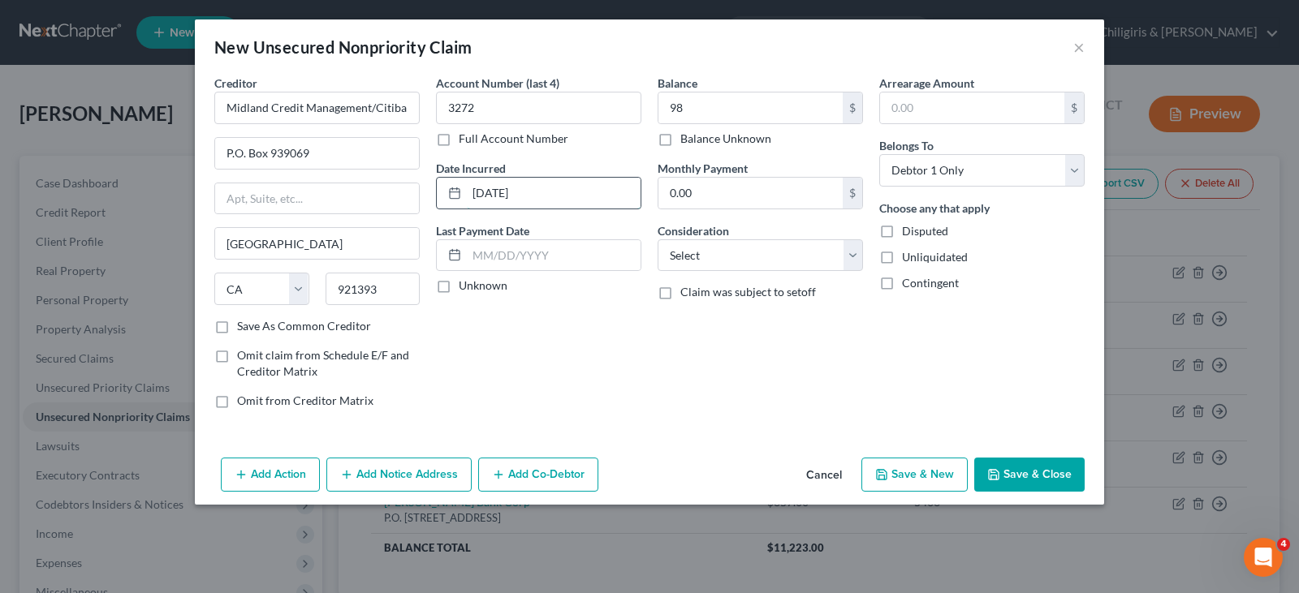
click at [491, 194] on input "8/16/2020" at bounding box center [554, 193] width 174 height 31
click at [511, 192] on input "8/5/20?2/2020" at bounding box center [554, 193] width 174 height 31
type input "5/20/2024"
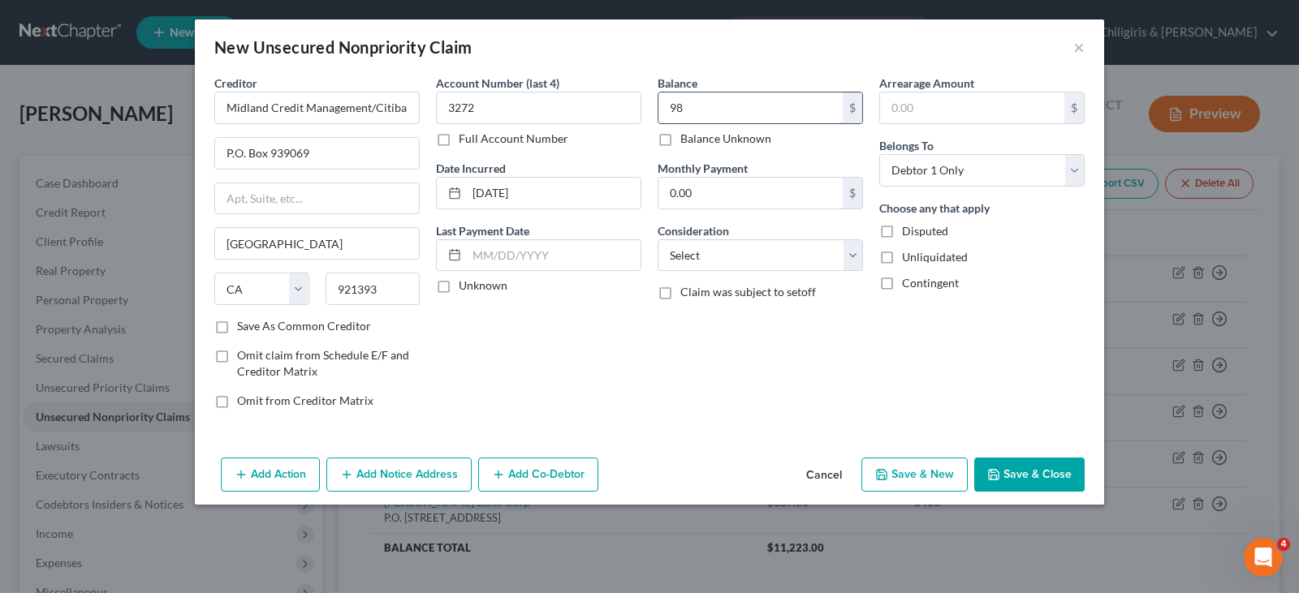
click at [679, 103] on input "98" at bounding box center [750, 108] width 184 height 31
type input "2,070.00"
click at [850, 254] on select "Select Cable / Satellite Services Collection Agency Credit Card Debt Debt Couns…" at bounding box center [759, 255] width 205 height 32
select select "2"
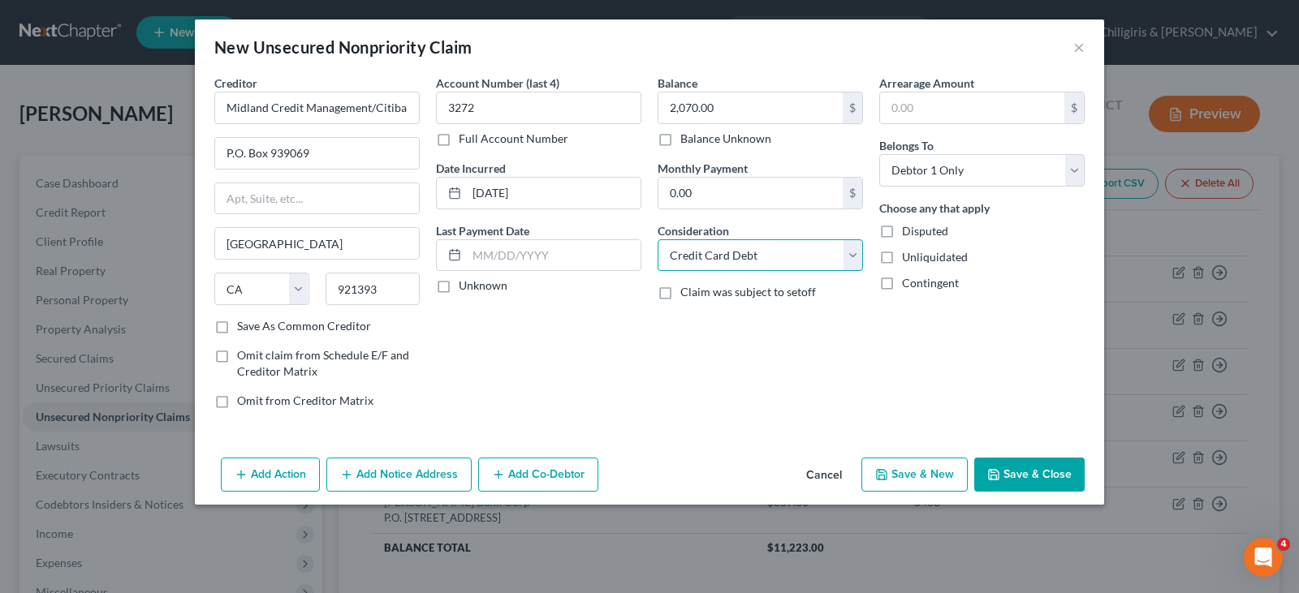
click at [657, 239] on select "Select Cable / Satellite Services Collection Agency Credit Card Debt Debt Couns…" at bounding box center [759, 255] width 205 height 32
click at [1037, 469] on button "Save & Close" at bounding box center [1029, 475] width 110 height 34
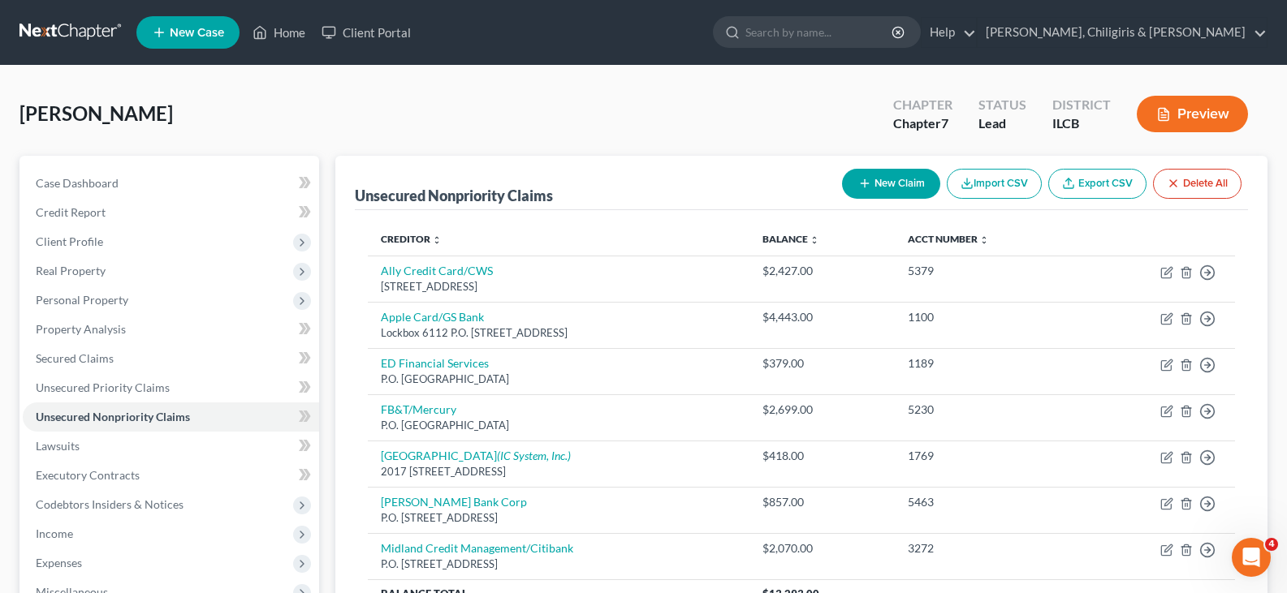
click at [877, 183] on button "New Claim" at bounding box center [891, 184] width 98 height 30
select select "0"
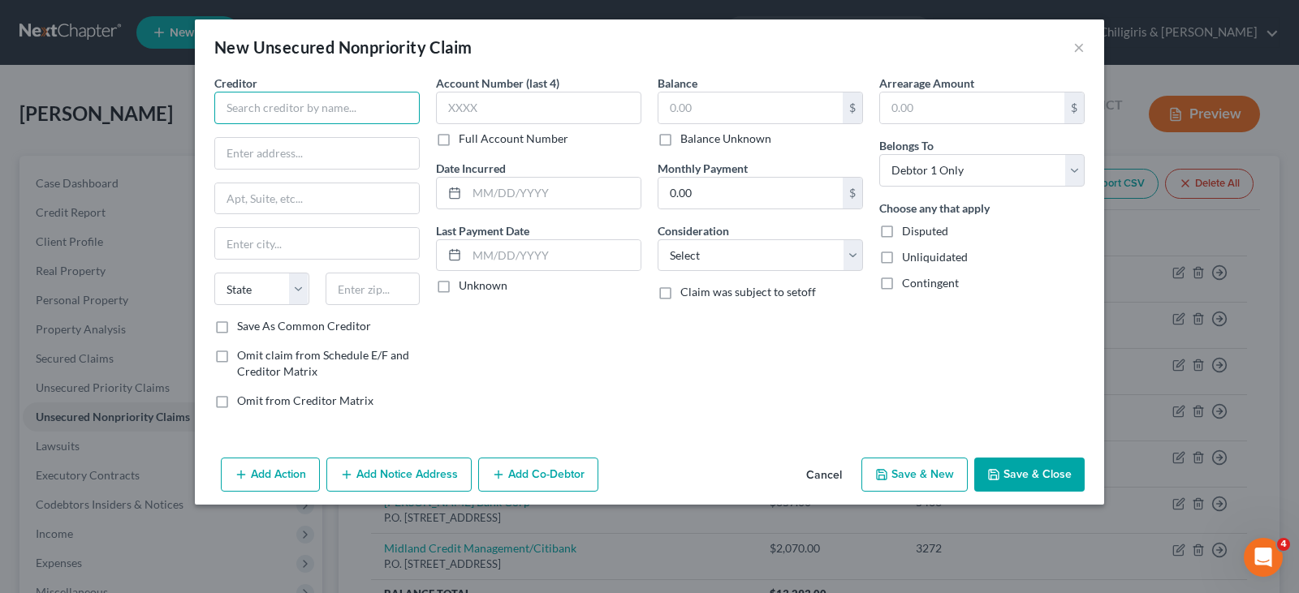
click at [360, 110] on input "text" at bounding box center [316, 108] width 205 height 32
type input "Mission Lane Tab Bank"
type input "P.O. Box 105286"
type input "Atlanta"
select select "10"
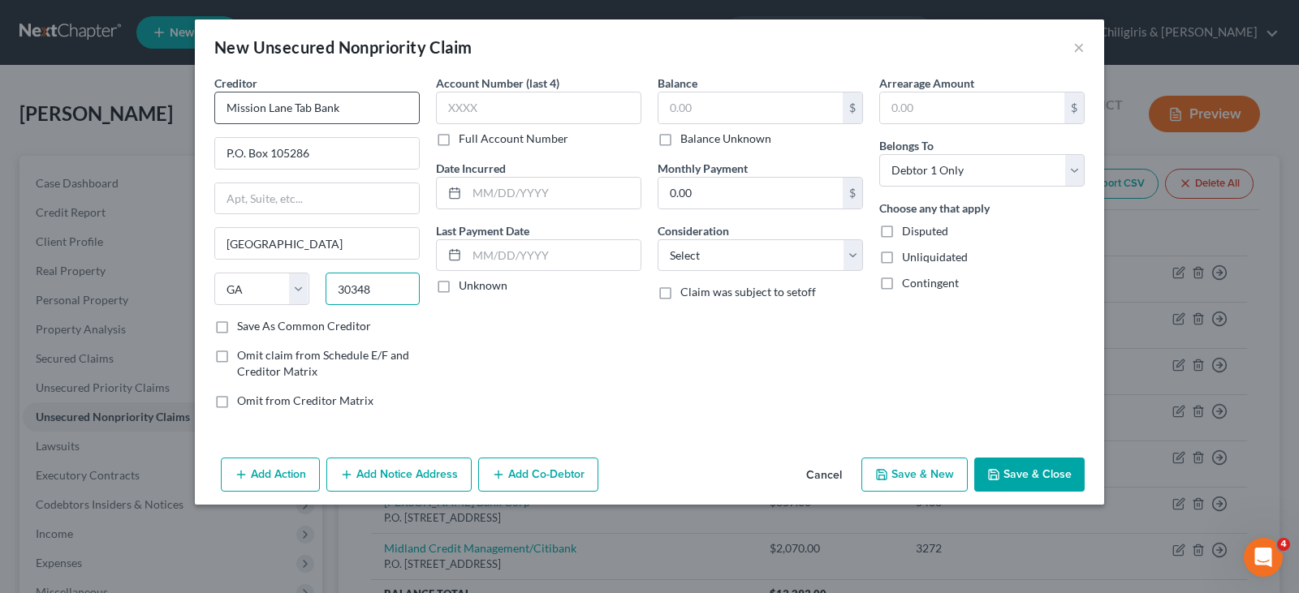
type input "30348"
click at [494, 110] on input "text" at bounding box center [538, 108] width 205 height 32
type input "4315"
click at [707, 108] on input "text" at bounding box center [750, 108] width 184 height 31
type input "983.00"
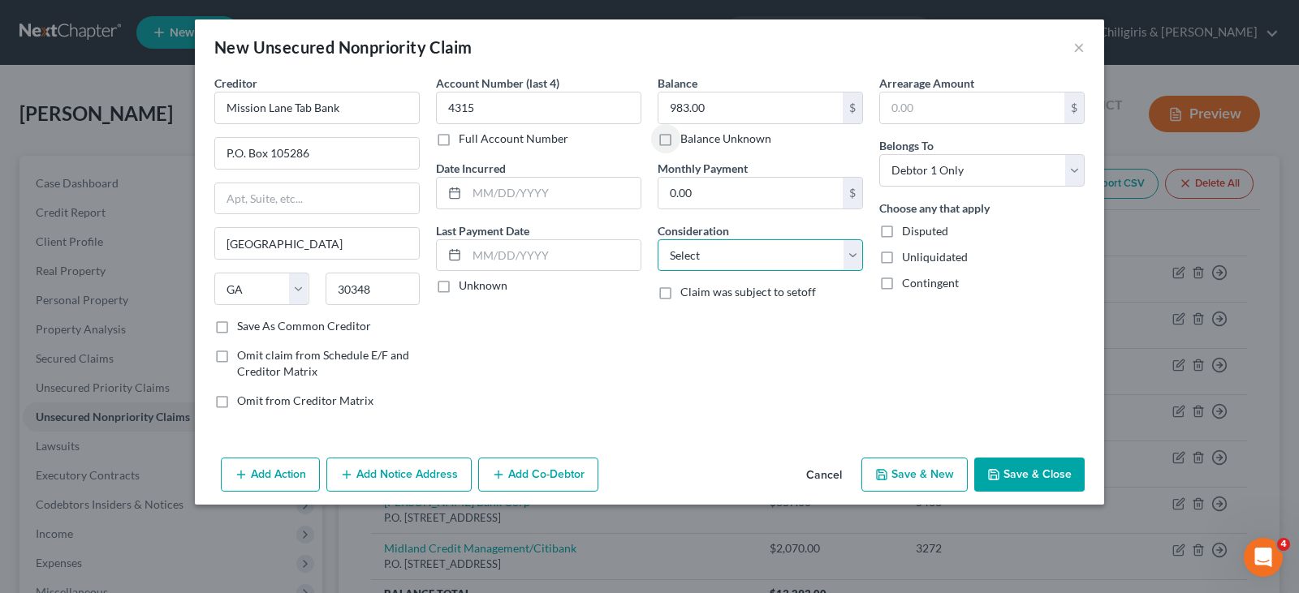
click at [860, 252] on select "Select Cable / Satellite Services Collection Agency Credit Card Debt Debt Couns…" at bounding box center [759, 255] width 205 height 32
select select "2"
click at [657, 239] on select "Select Cable / Satellite Services Collection Agency Credit Card Debt Debt Couns…" at bounding box center [759, 255] width 205 height 32
click at [1012, 468] on button "Save & Close" at bounding box center [1029, 475] width 110 height 34
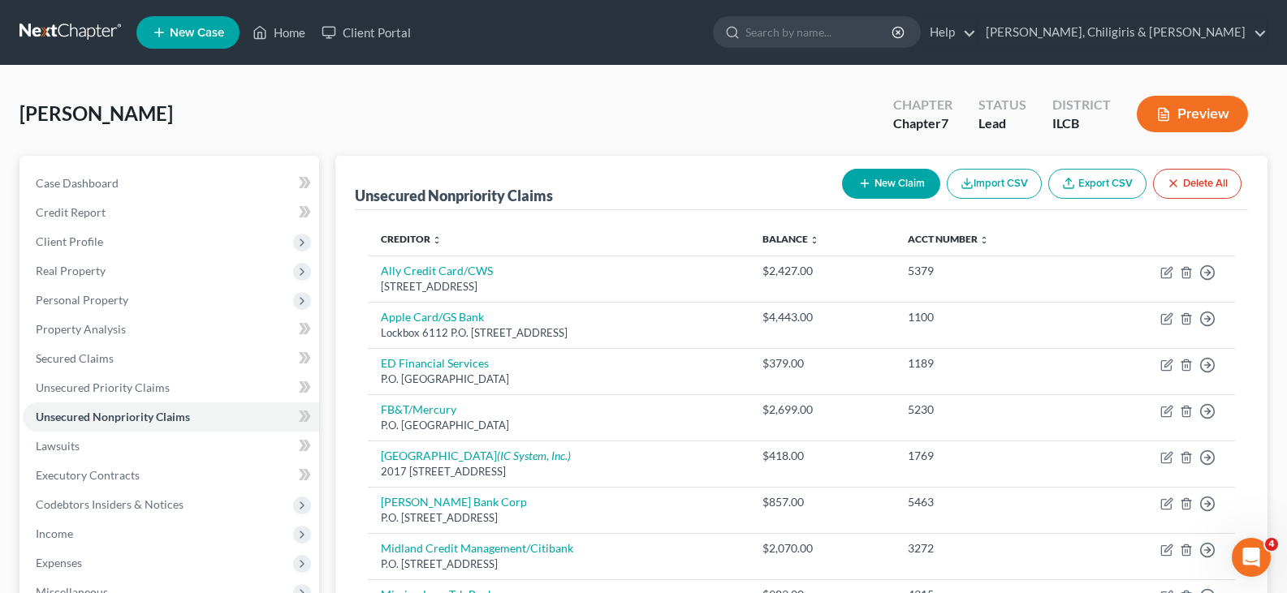
click at [897, 178] on button "New Claim" at bounding box center [891, 184] width 98 height 30
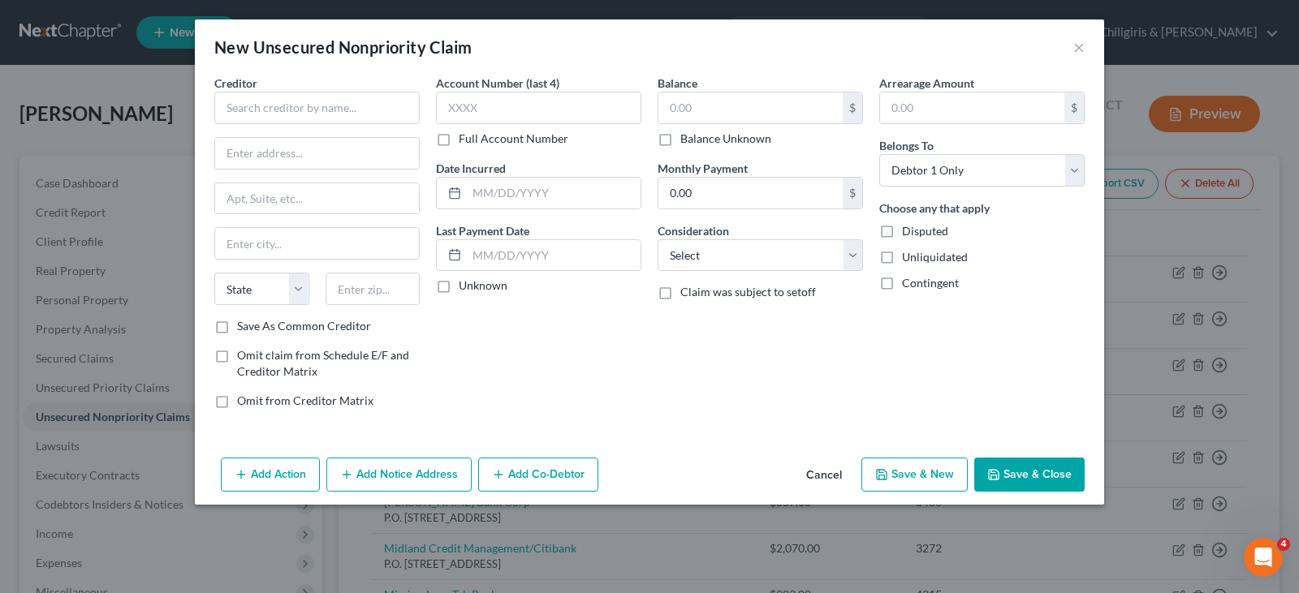
click at [822, 483] on button "Cancel" at bounding box center [824, 475] width 62 height 32
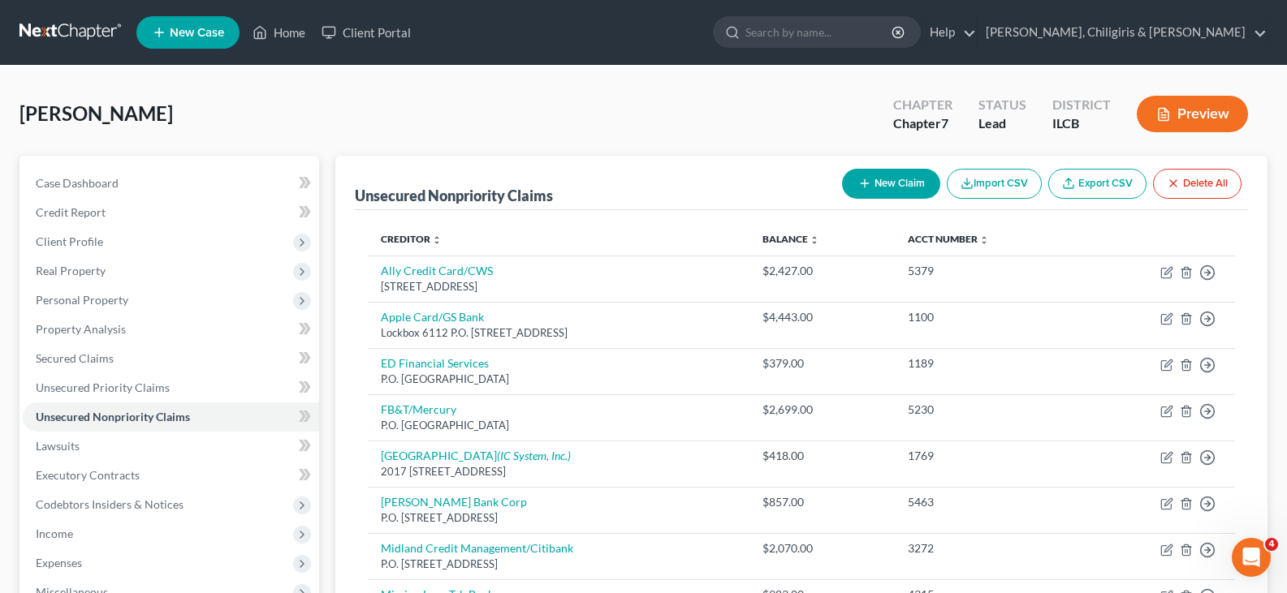
click at [864, 188] on icon "button" at bounding box center [864, 183] width 13 height 13
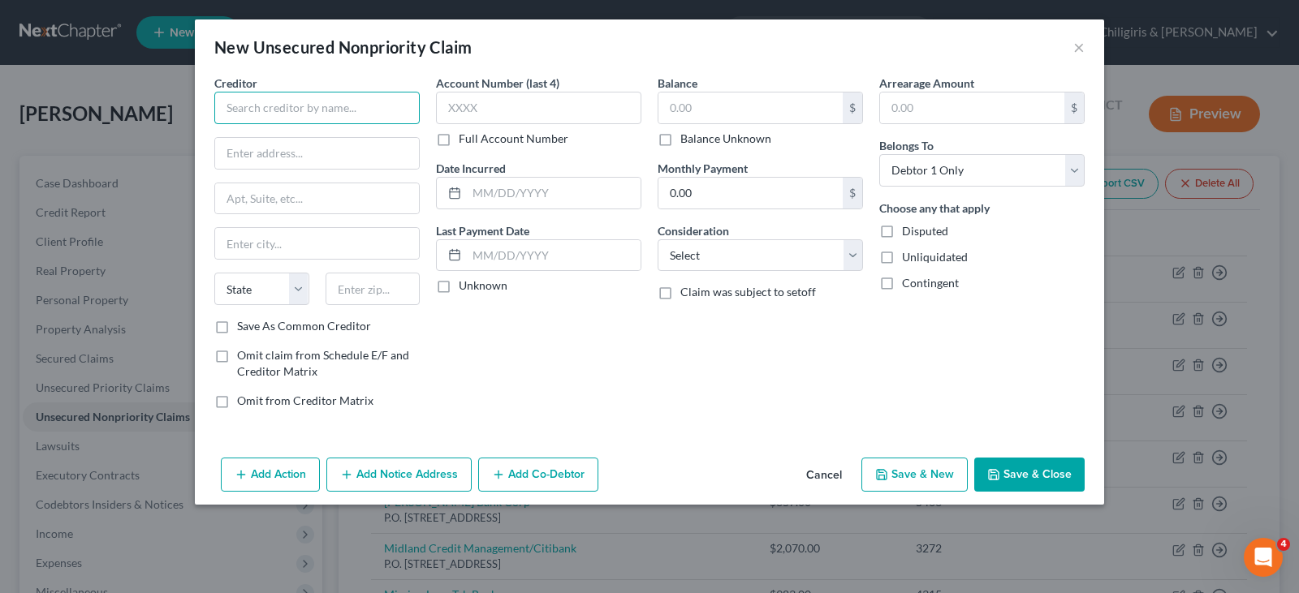
click at [330, 111] on input "text" at bounding box center [316, 108] width 205 height 32
click at [467, 114] on input "text" at bounding box center [538, 108] width 205 height 32
click at [547, 192] on input "text" at bounding box center [554, 193] width 174 height 31
click at [727, 118] on input "text" at bounding box center [750, 108] width 184 height 31
drag, startPoint x: 852, startPoint y: 250, endPoint x: 824, endPoint y: 247, distance: 28.6
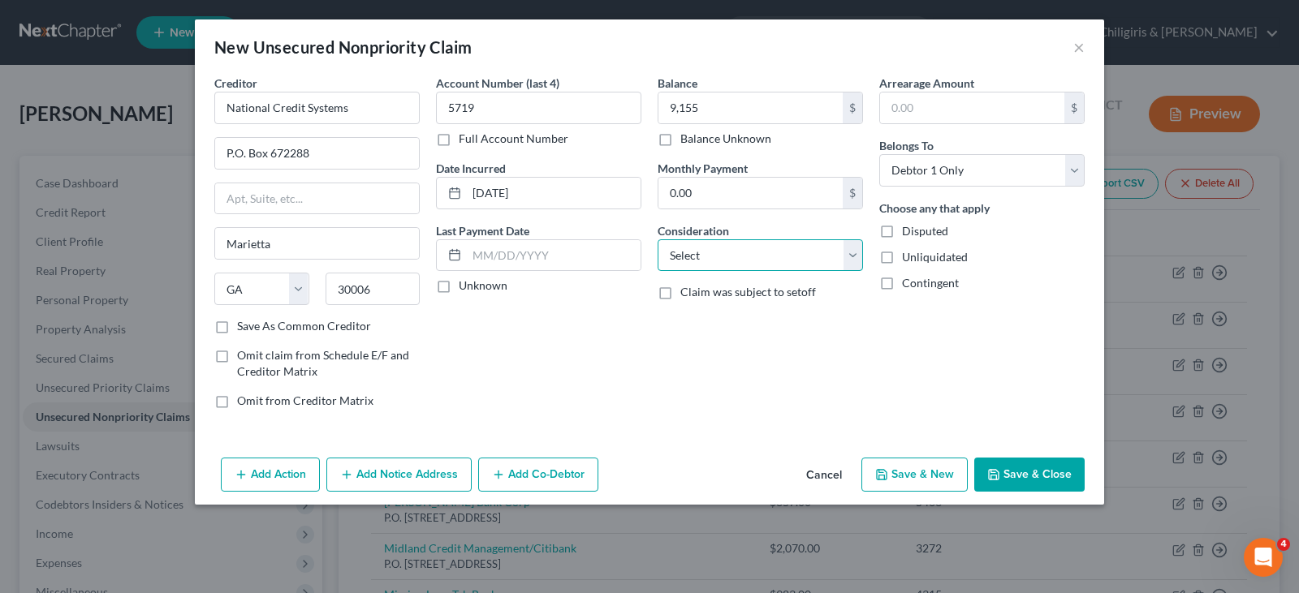
click at [852, 250] on select "Select Cable / Satellite Services Collection Agency Credit Card Debt Debt Couns…" at bounding box center [759, 255] width 205 height 32
click at [657, 239] on select "Select Cable / Satellite Services Collection Agency Credit Card Debt Debt Couns…" at bounding box center [759, 255] width 205 height 32
click at [515, 473] on button "Add Co-Debtor" at bounding box center [538, 475] width 120 height 34
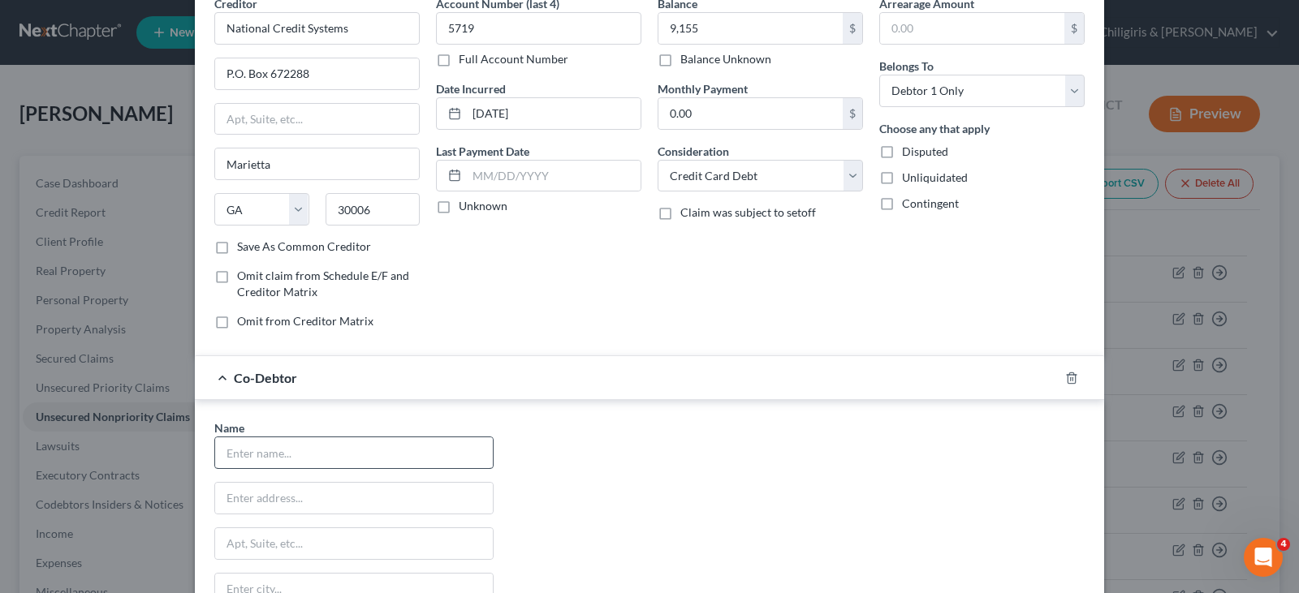
scroll to position [81, 0]
click at [438, 461] on input "text" at bounding box center [354, 451] width 278 height 31
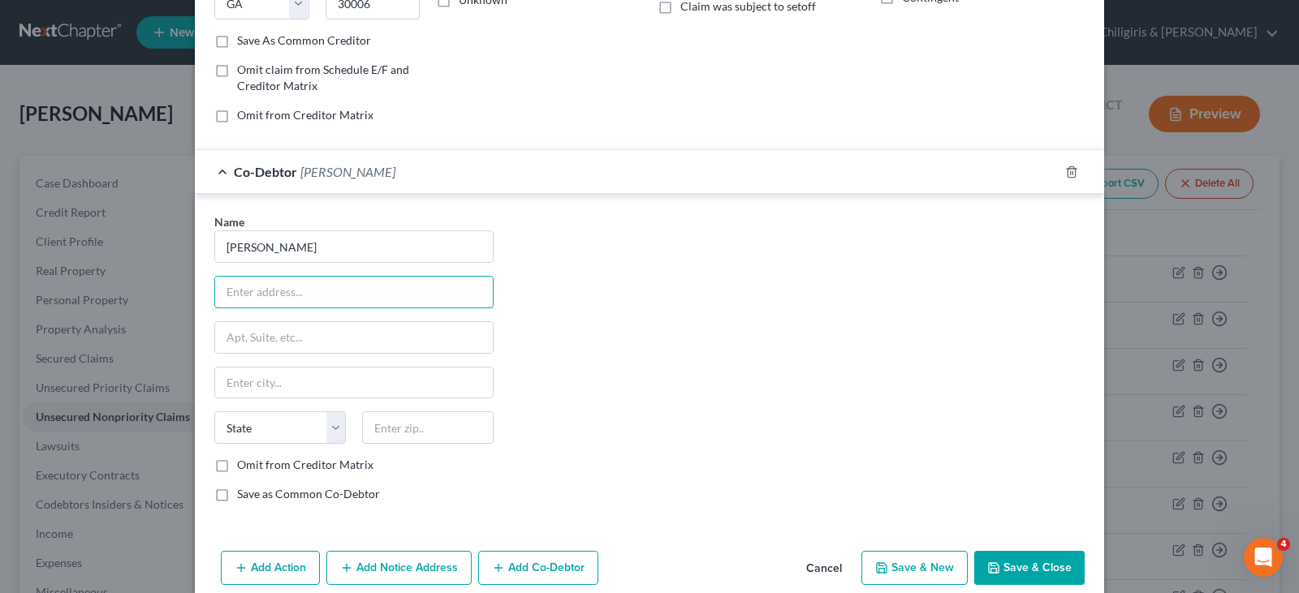
scroll to position [310, 0]
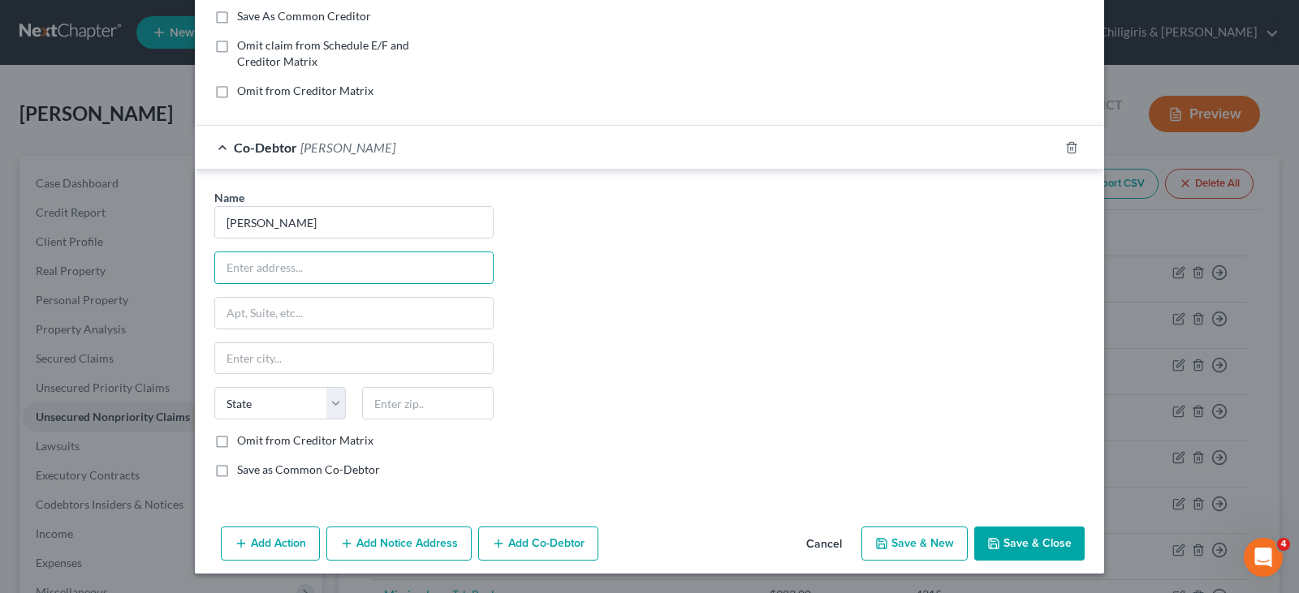
click at [1012, 544] on button "Save & Close" at bounding box center [1029, 544] width 110 height 34
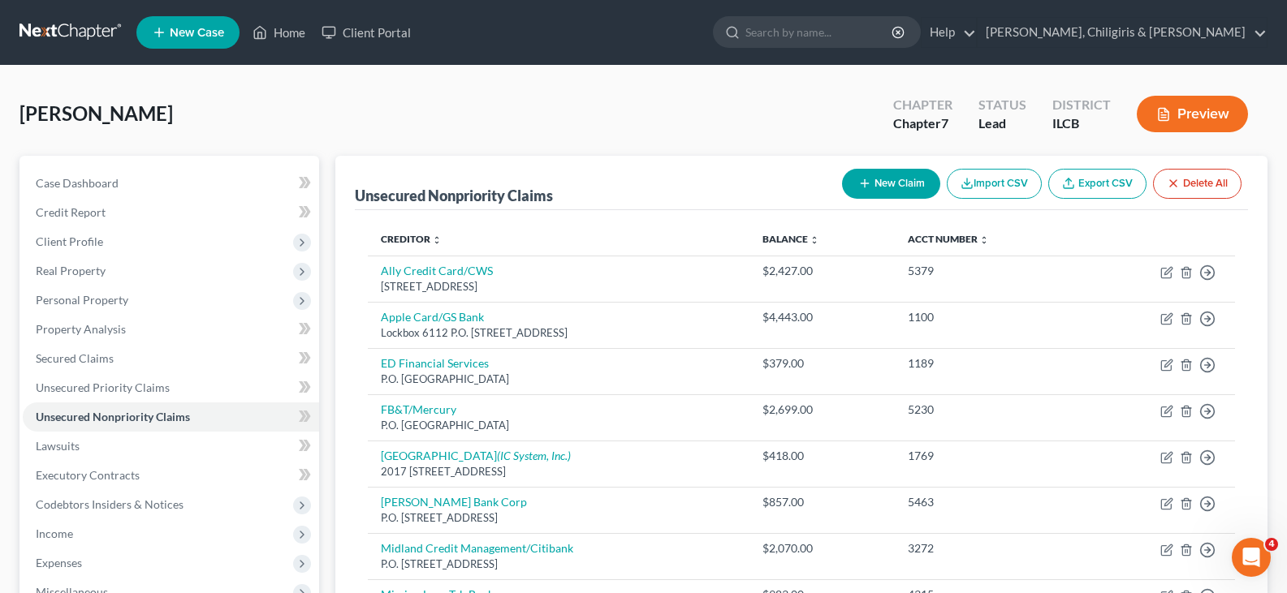
click at [866, 190] on icon "button" at bounding box center [864, 183] width 13 height 13
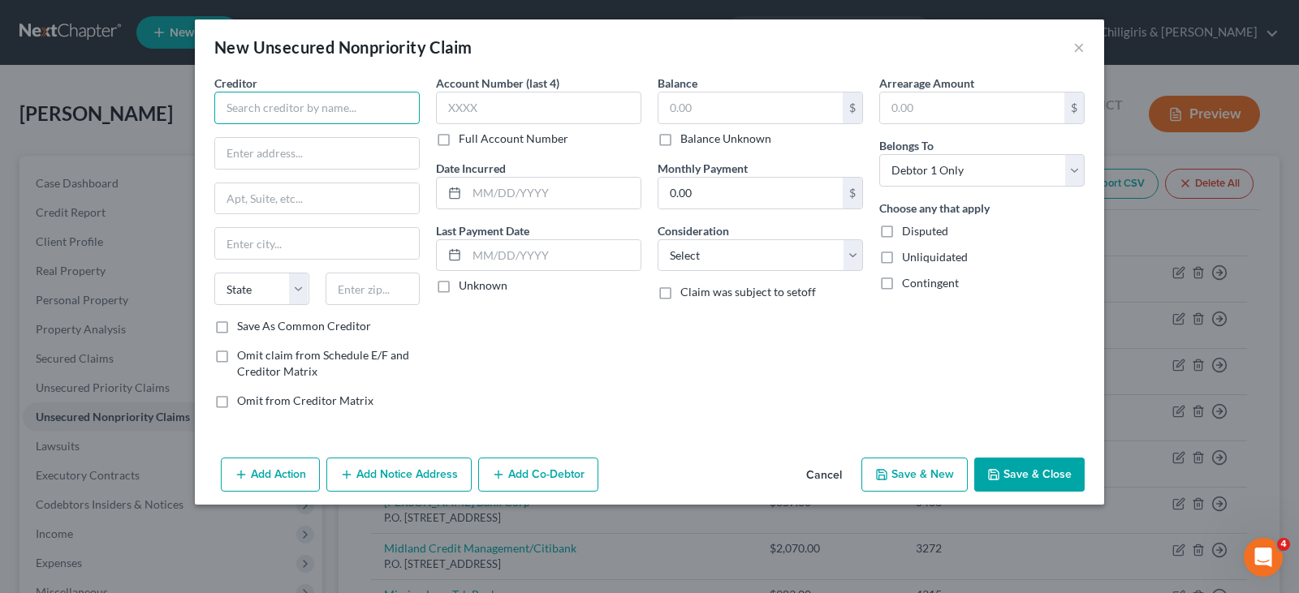
click at [335, 111] on input "text" at bounding box center [316, 108] width 205 height 32
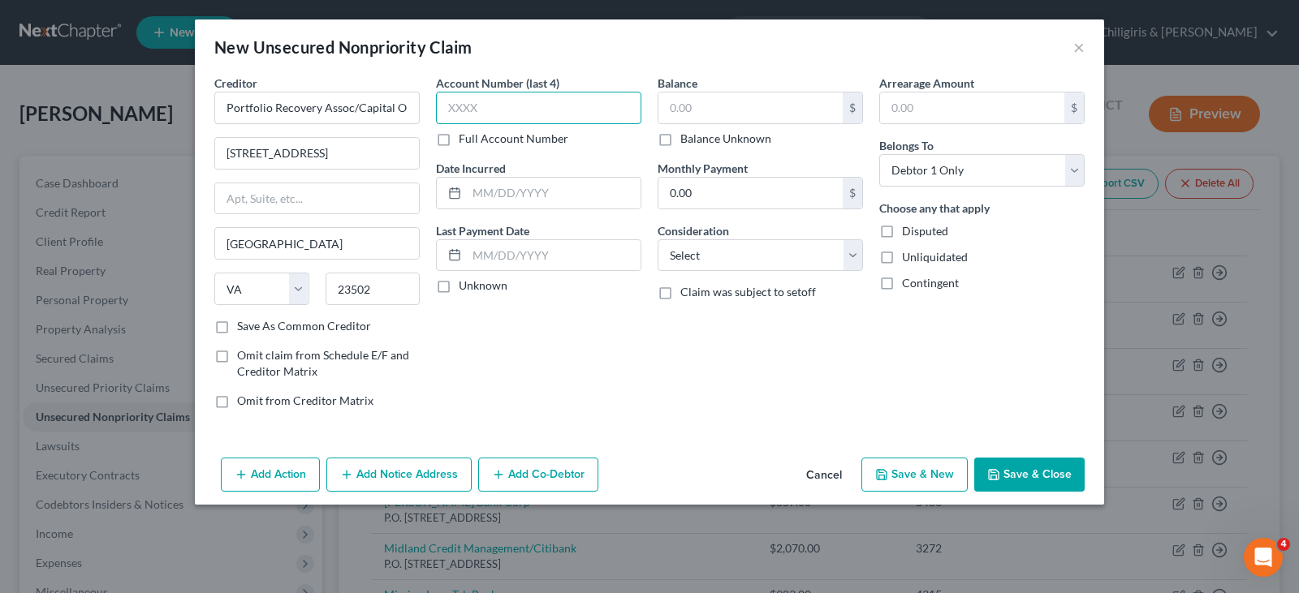
click at [504, 103] on input "text" at bounding box center [538, 108] width 205 height 32
click at [501, 192] on input "text" at bounding box center [554, 193] width 174 height 31
click at [701, 107] on input "text" at bounding box center [750, 108] width 184 height 31
drag, startPoint x: 644, startPoint y: 401, endPoint x: 675, endPoint y: 415, distance: 34.5
click at [644, 401] on div "Account Number (last 4) 5178 Full Account Number Date Incurred 5/11/2024 Last P…" at bounding box center [539, 248] width 222 height 347
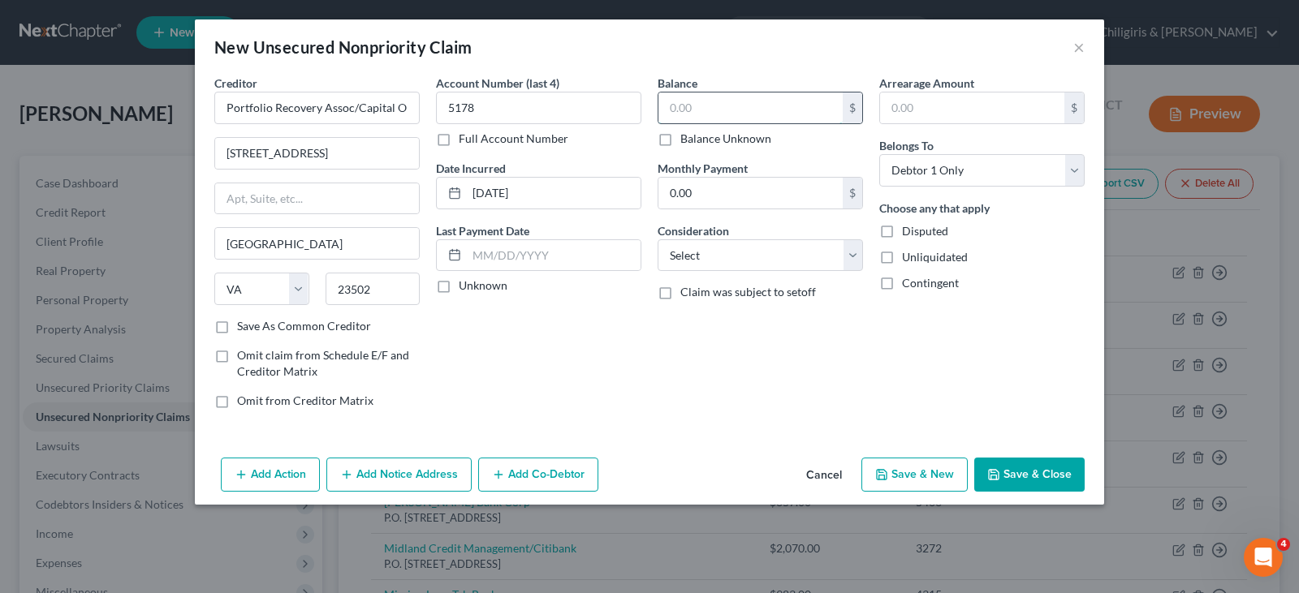
click at [704, 110] on input "text" at bounding box center [750, 108] width 184 height 31
click at [848, 257] on select "Select Cable / Satellite Services Collection Agency Credit Card Debt Debt Couns…" at bounding box center [759, 255] width 205 height 32
click at [657, 239] on select "Select Cable / Satellite Services Collection Agency Credit Card Debt Debt Couns…" at bounding box center [759, 255] width 205 height 32
click at [1000, 481] on icon "button" at bounding box center [993, 474] width 13 height 13
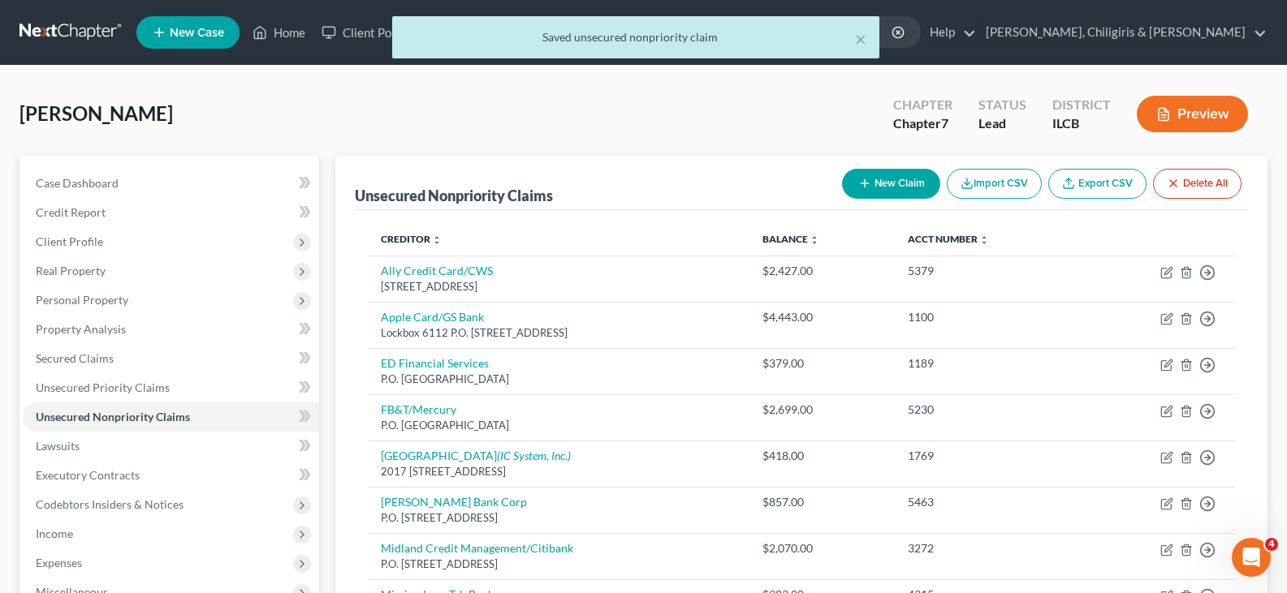
click at [871, 178] on button "New Claim" at bounding box center [891, 184] width 98 height 30
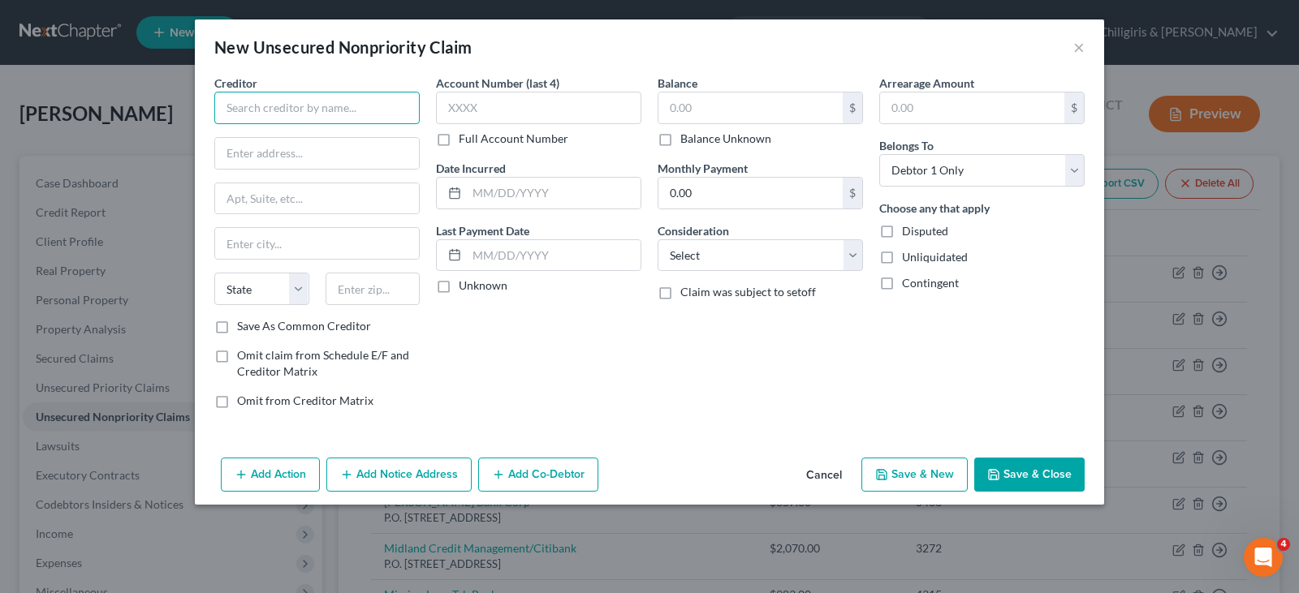
click at [377, 116] on input "text" at bounding box center [316, 108] width 205 height 32
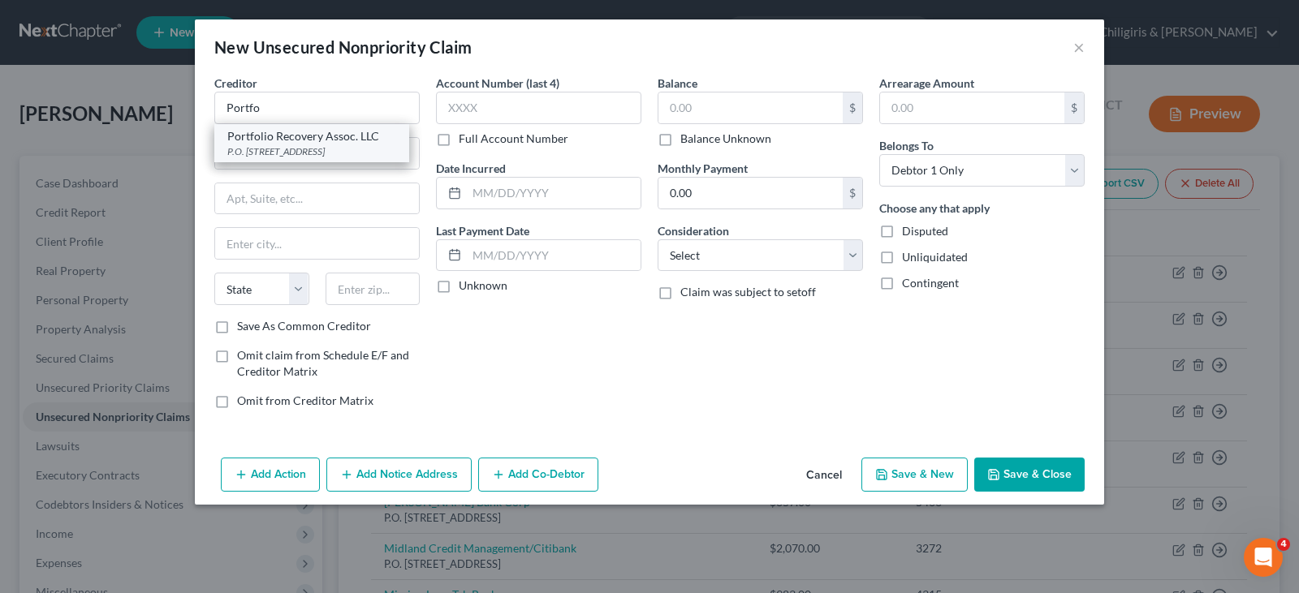
click at [334, 149] on div "P.O. Box 12903, Norfolk, VA 23541" at bounding box center [311, 151] width 169 height 14
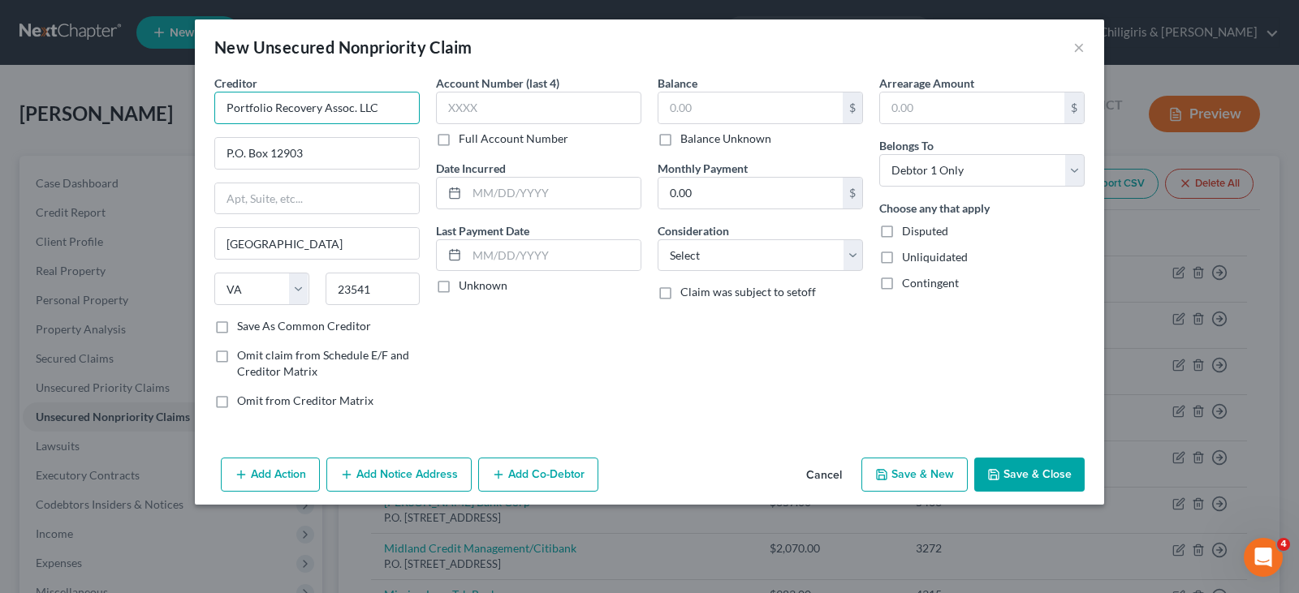
click at [386, 106] on input "Portfolio Recovery Assoc. LLC" at bounding box center [316, 108] width 205 height 32
click at [366, 104] on input "Portfolio Recovery Assoc. LLC./Synchrony Bank" at bounding box center [316, 108] width 205 height 32
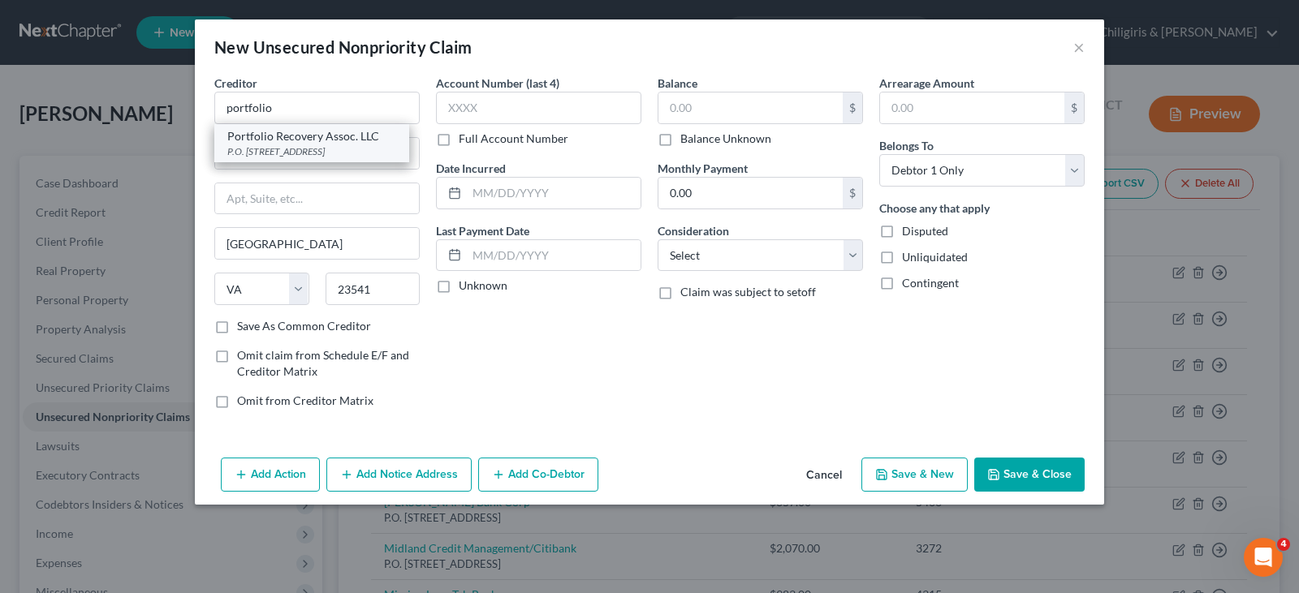
click at [318, 141] on div "Portfolio Recovery Assoc. LLC" at bounding box center [311, 136] width 169 height 16
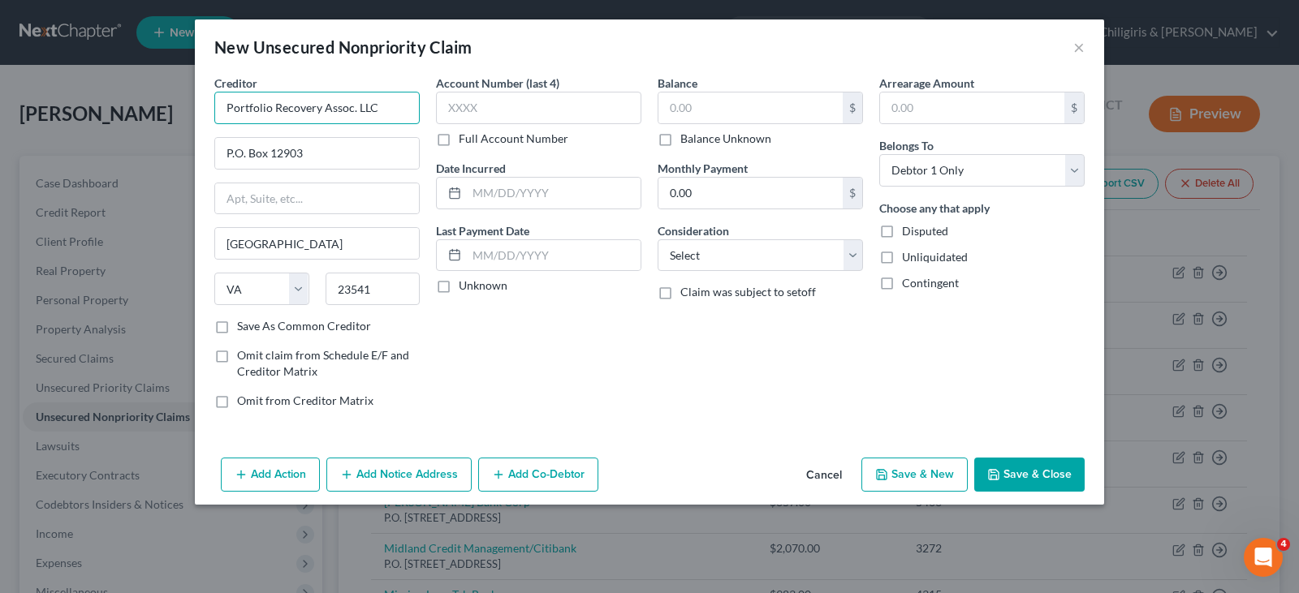
click at [391, 114] on input "Portfolio Recovery Assoc. LLC" at bounding box center [316, 108] width 205 height 32
click at [554, 109] on input "text" at bounding box center [538, 108] width 205 height 32
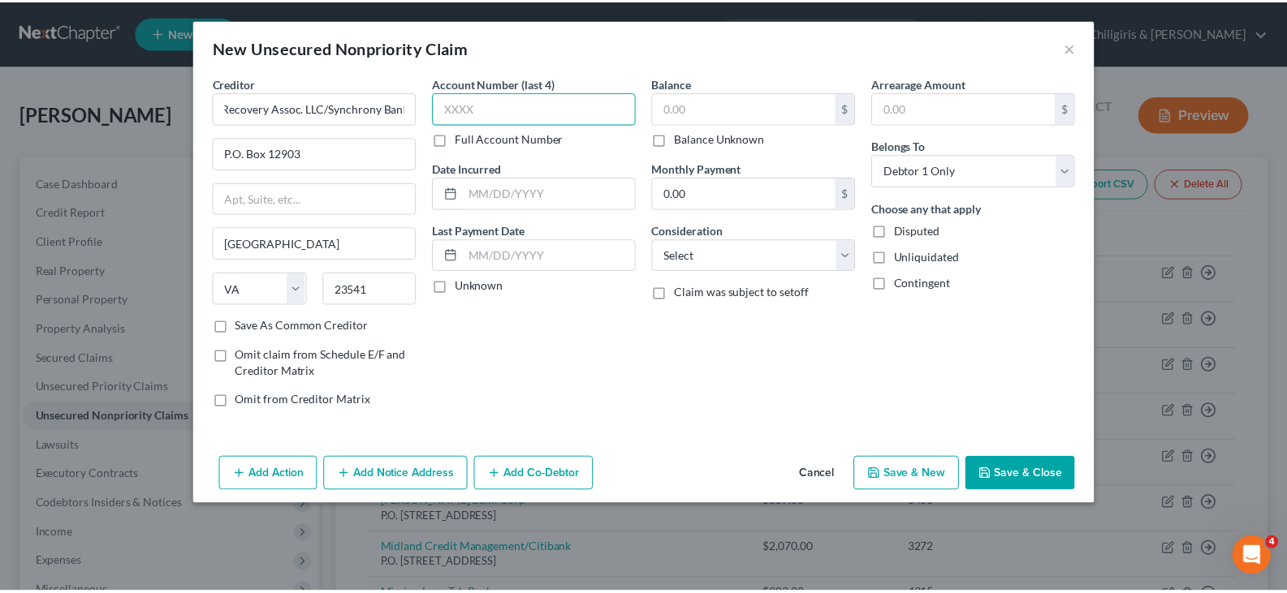
scroll to position [0, 0]
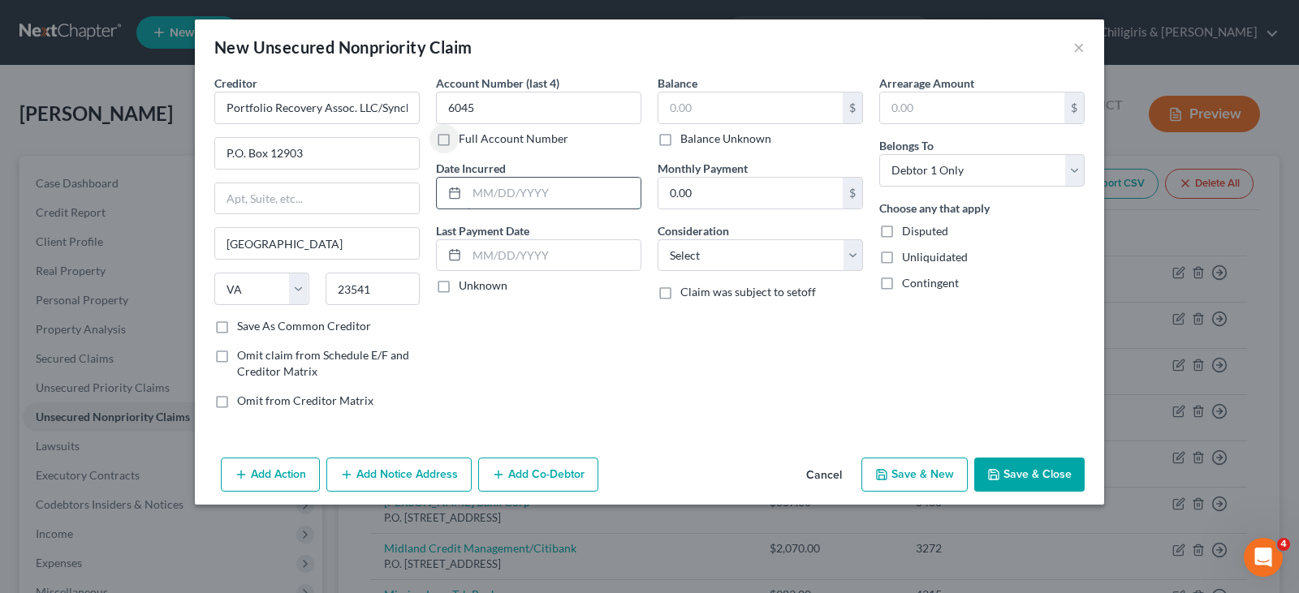
click at [531, 189] on input "text" at bounding box center [554, 193] width 174 height 31
click at [731, 115] on input "text" at bounding box center [750, 108] width 184 height 31
click at [850, 256] on select "Select Cable / Satellite Services Collection Agency Credit Card Debt Debt Couns…" at bounding box center [759, 255] width 205 height 32
click at [657, 239] on select "Select Cable / Satellite Services Collection Agency Credit Card Debt Debt Couns…" at bounding box center [759, 255] width 205 height 32
click at [1018, 471] on button "Save & Close" at bounding box center [1029, 475] width 110 height 34
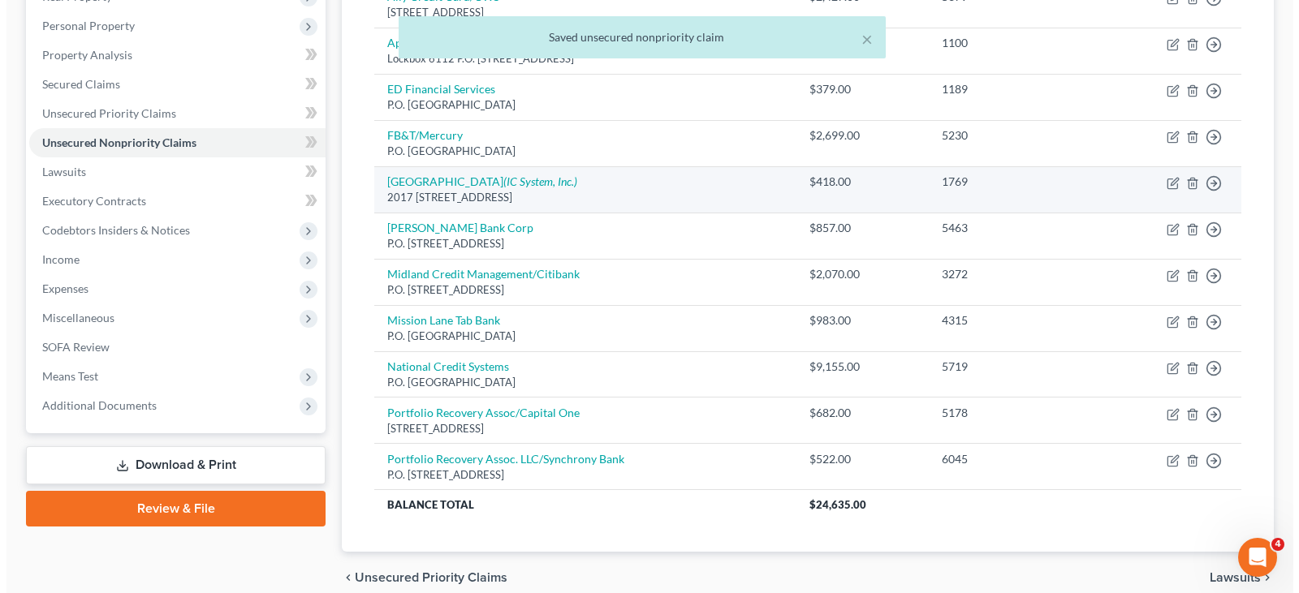
scroll to position [347, 0]
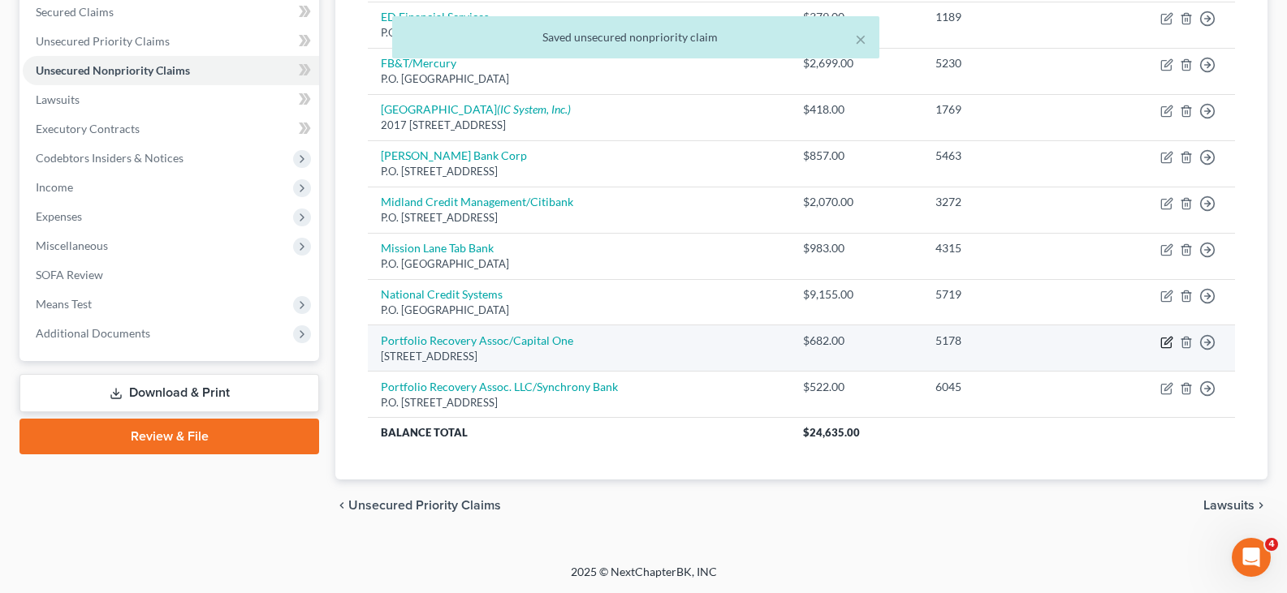
click at [1168, 342] on icon "button" at bounding box center [1167, 340] width 7 height 7
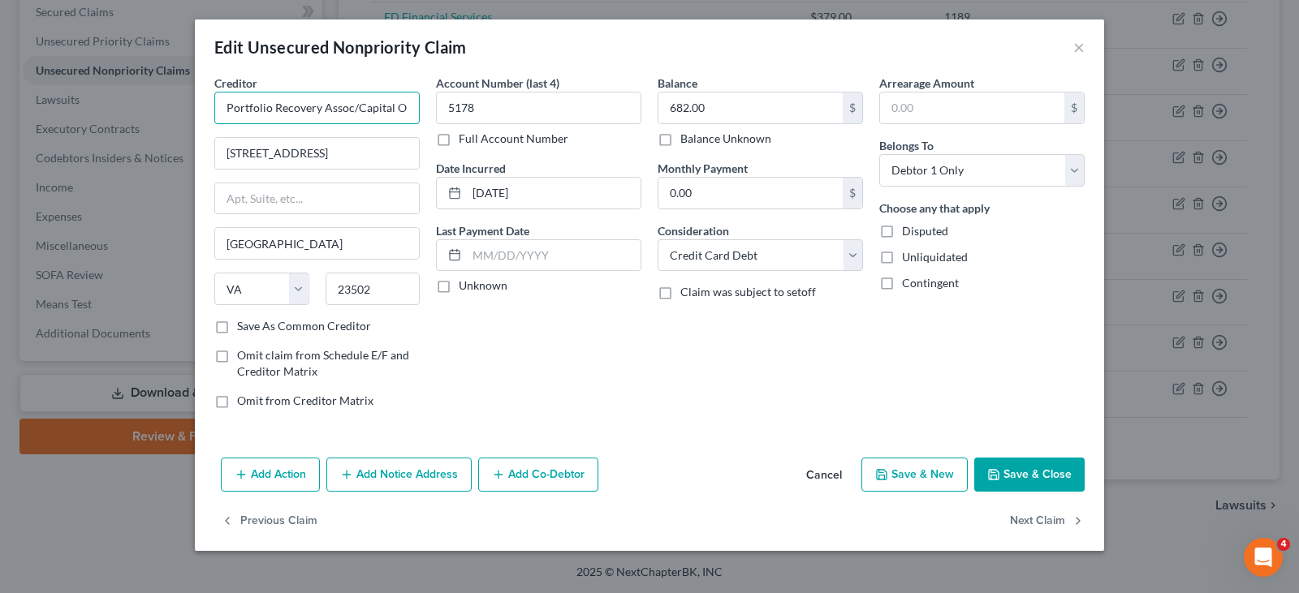
click at [267, 105] on input "Portfolio Recovery Assoc/Capital One" at bounding box center [316, 108] width 205 height 32
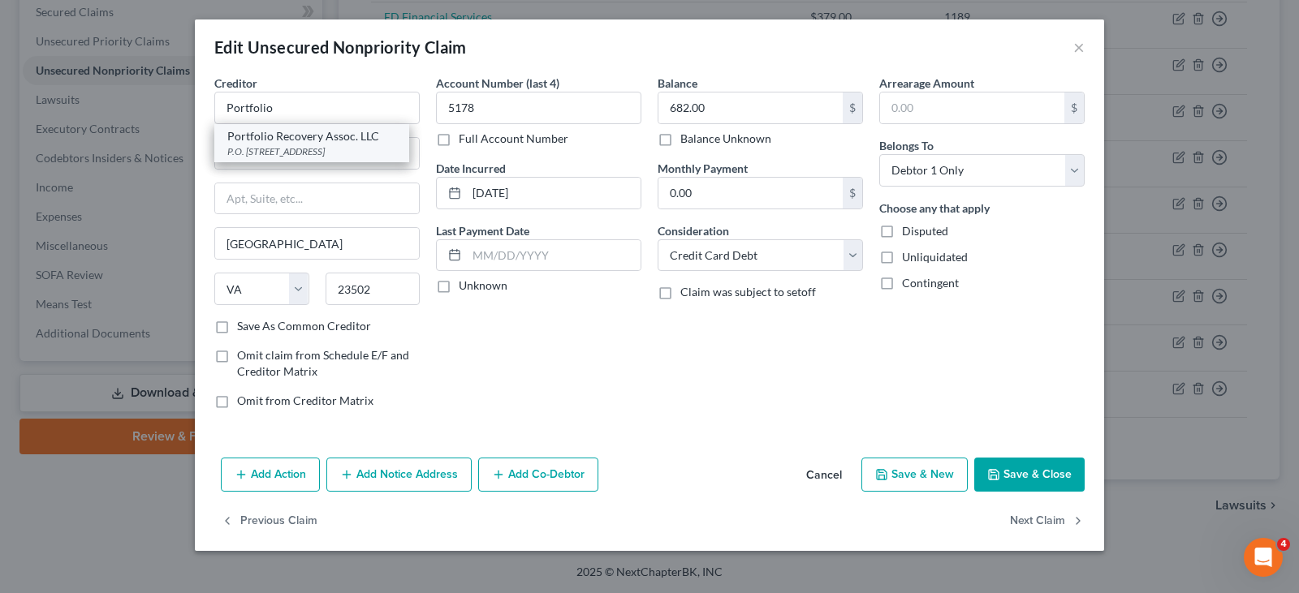
click at [280, 149] on div "P.O. Box 12903, Norfolk, VA 23541" at bounding box center [311, 151] width 169 height 14
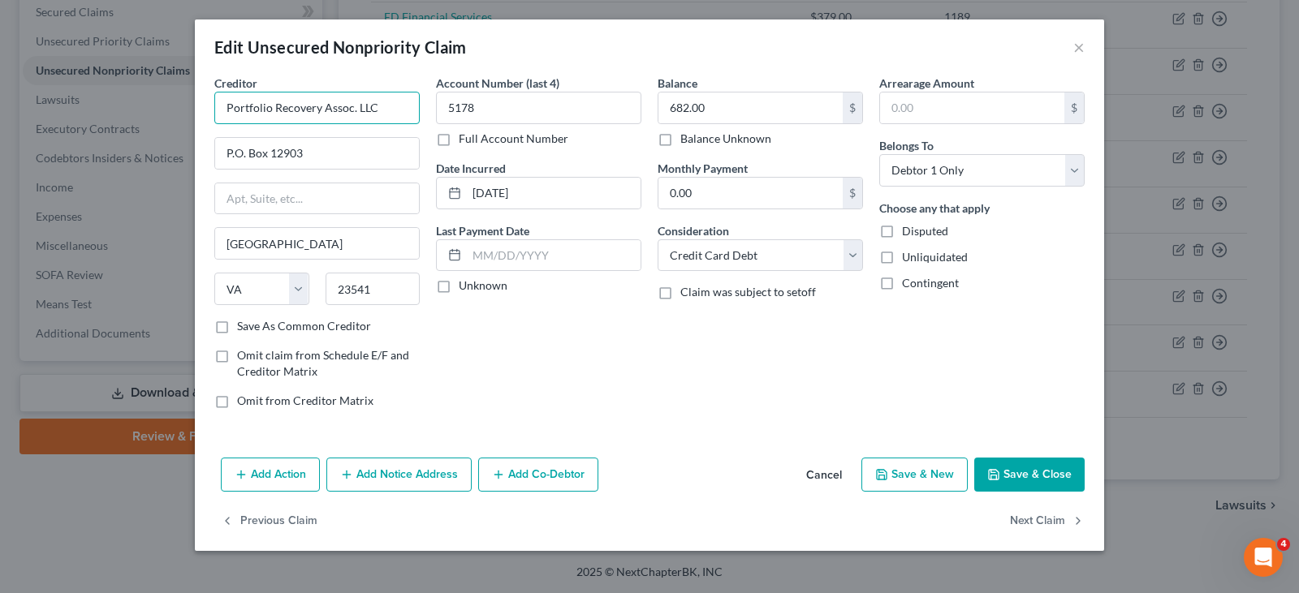
click at [386, 111] on input "Portfolio Recovery Assoc. LLC" at bounding box center [316, 108] width 205 height 32
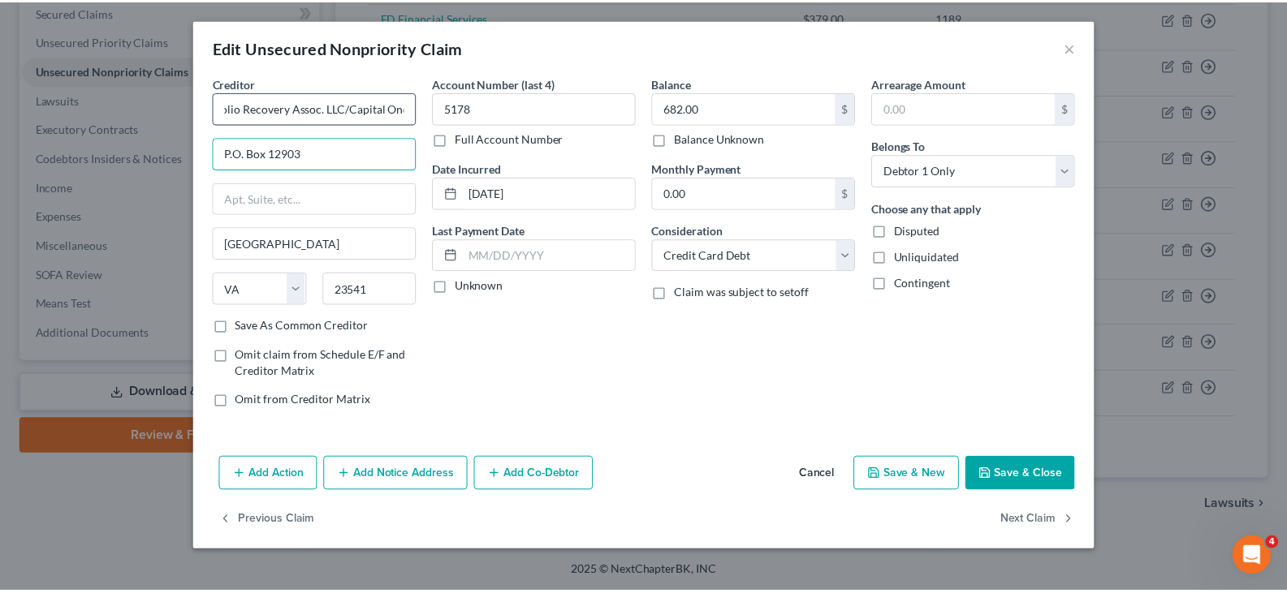
scroll to position [0, 0]
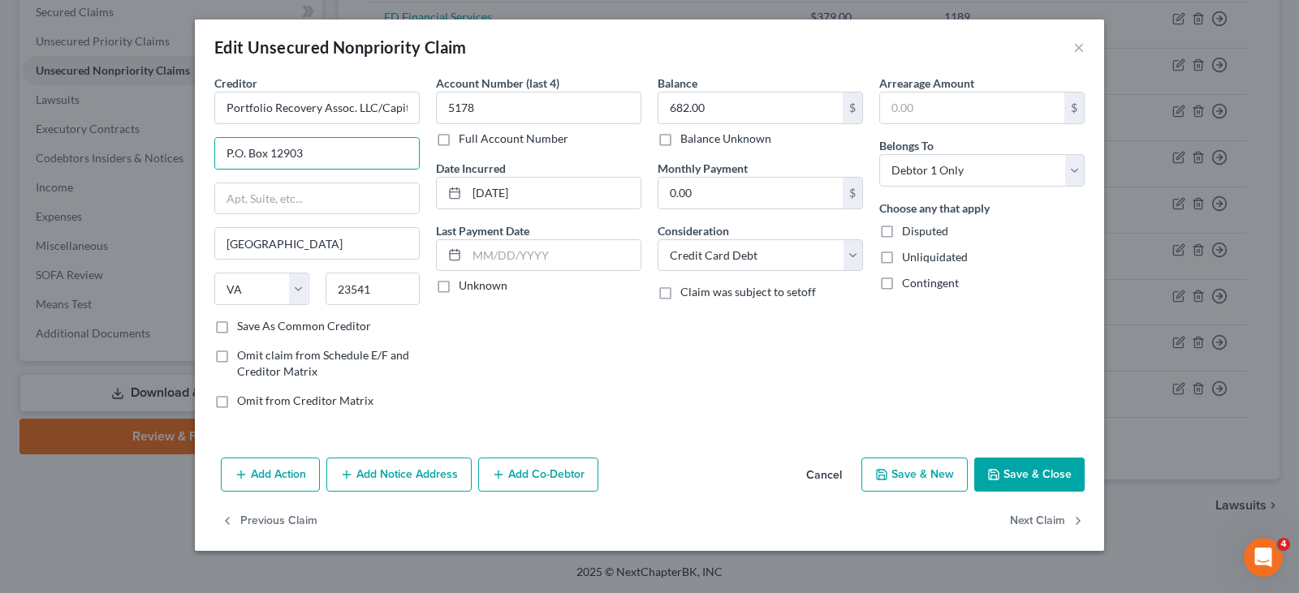
drag, startPoint x: 1050, startPoint y: 472, endPoint x: 1066, endPoint y: 475, distance: 15.8
click at [1057, 476] on button "Save & Close" at bounding box center [1029, 475] width 110 height 34
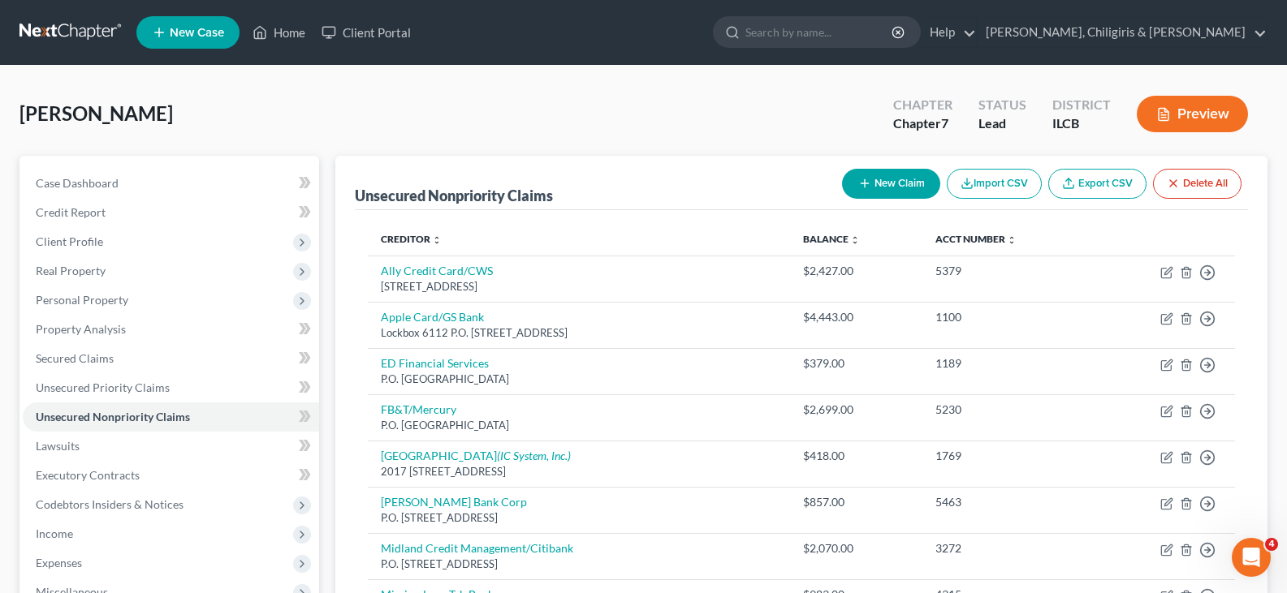
click at [879, 177] on button "New Claim" at bounding box center [891, 184] width 98 height 30
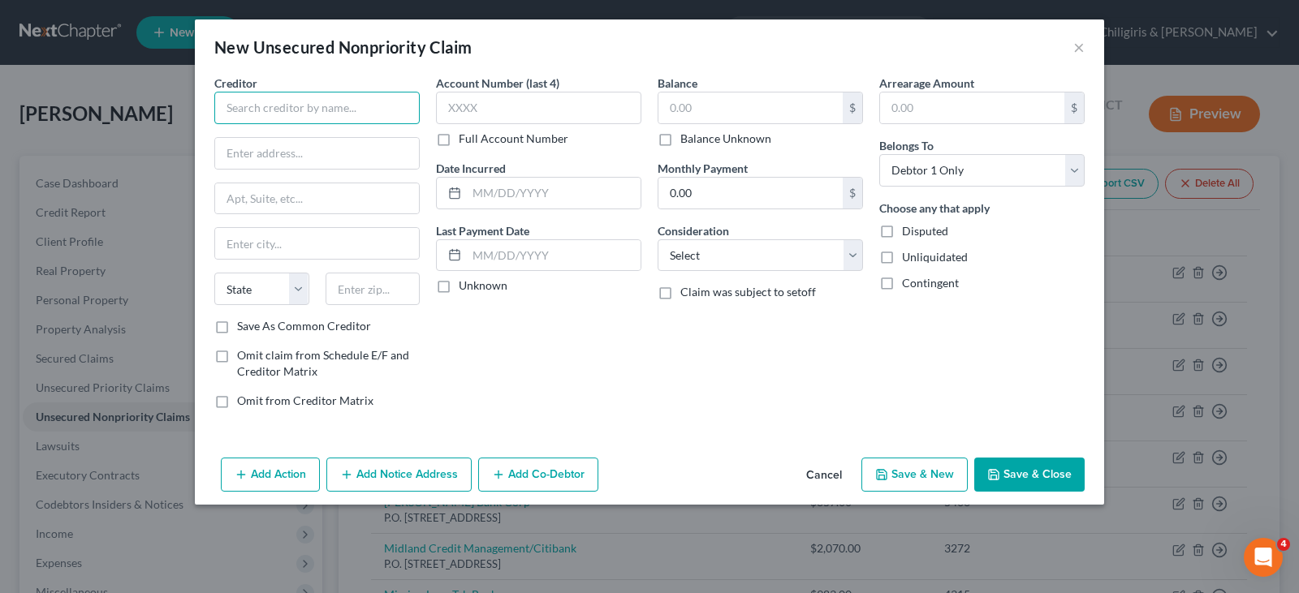
click at [357, 106] on input "text" at bounding box center [316, 108] width 205 height 32
